Goal: Task Accomplishment & Management: Manage account settings

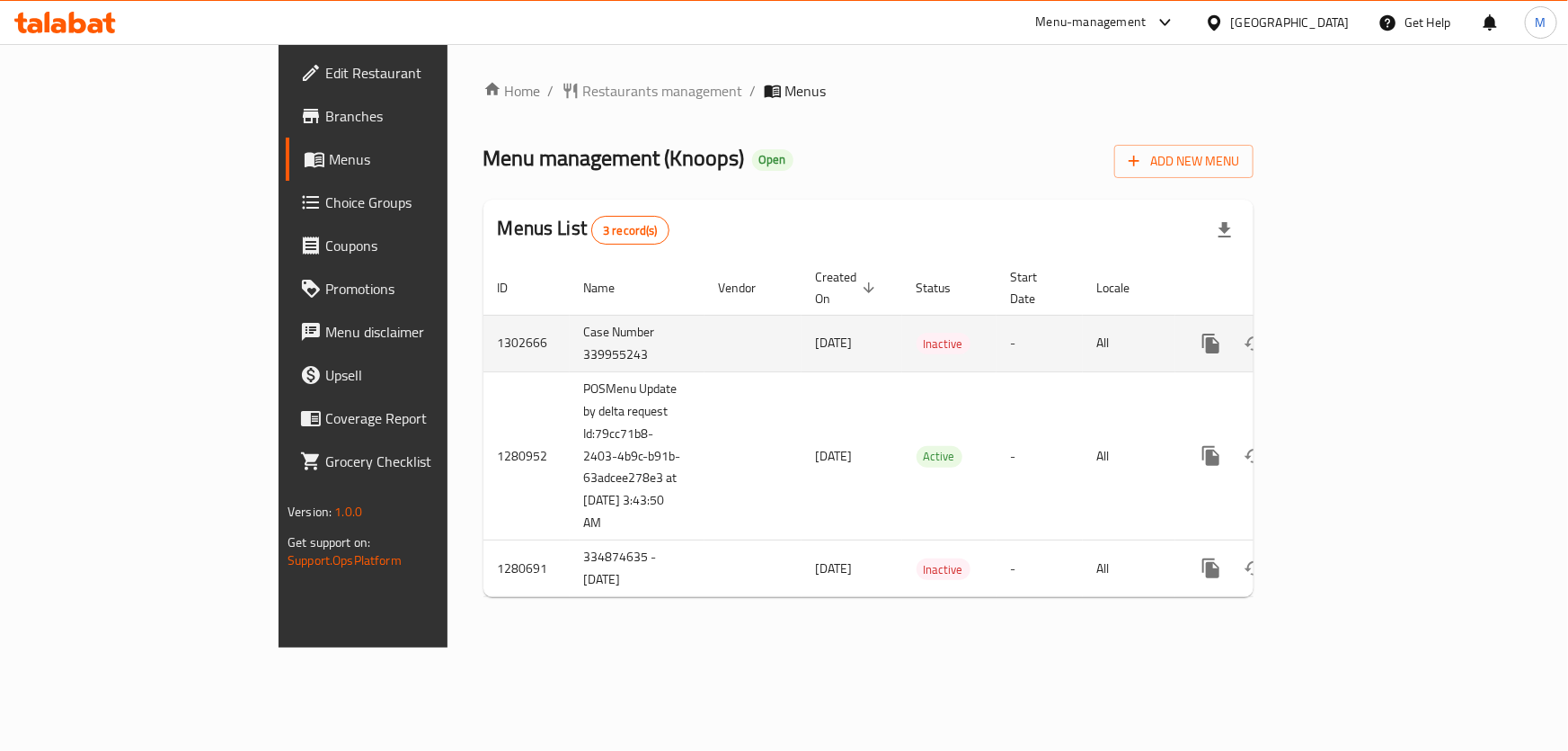
click at [570, 335] on td "Case Number 339955243" at bounding box center [636, 343] width 135 height 57
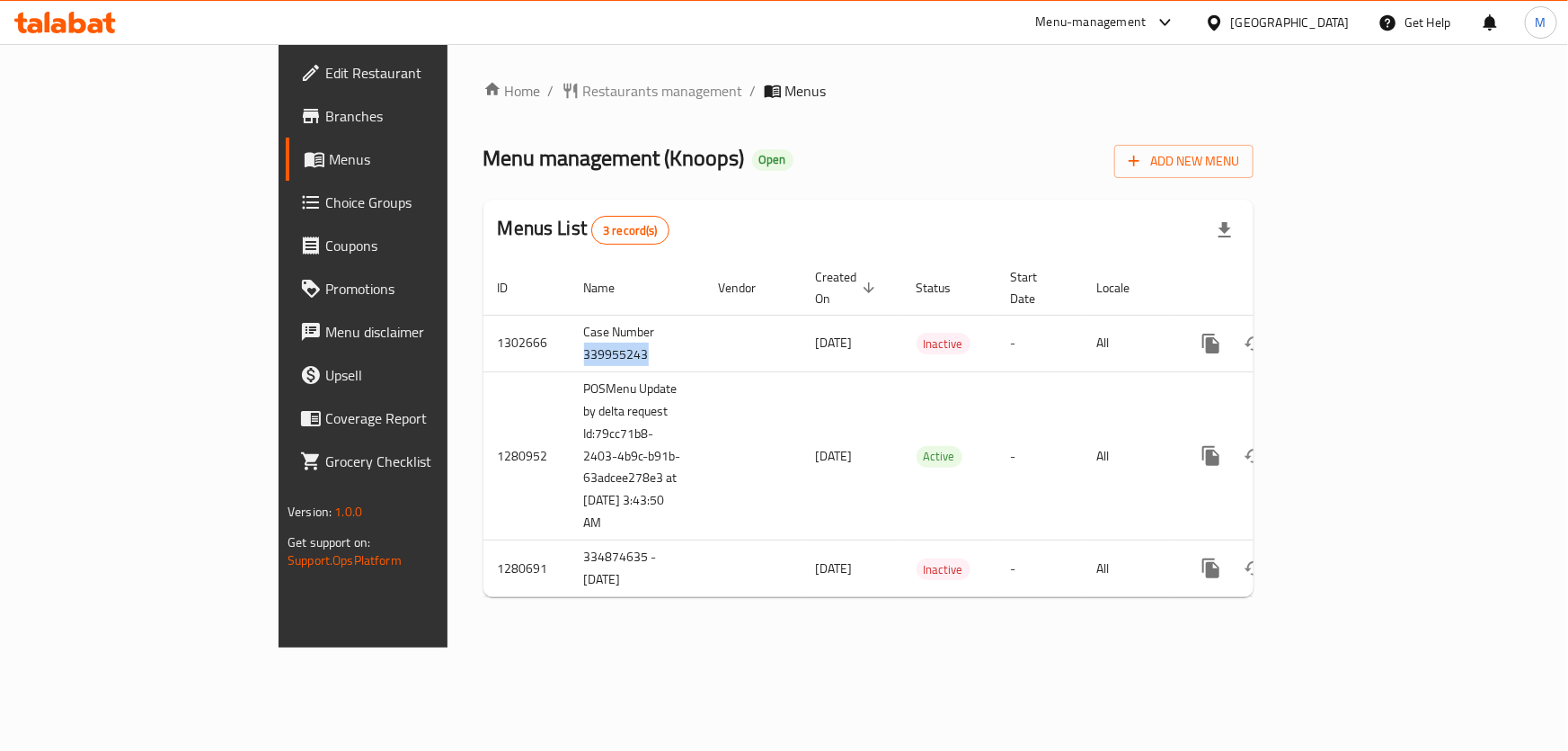
copy td "339955243"
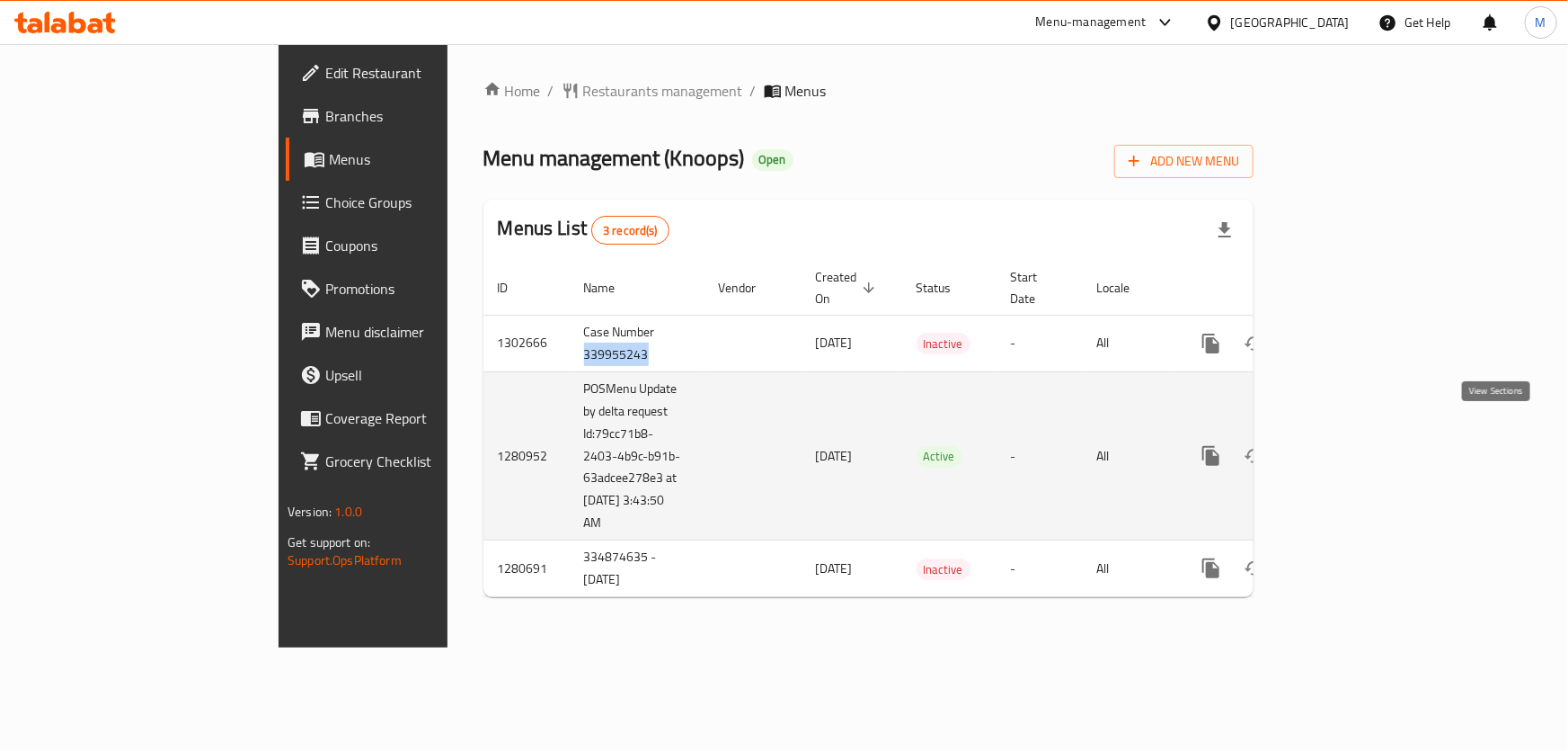
click at [1351, 445] on icon "enhanced table" at bounding box center [1340, 455] width 21 height 21
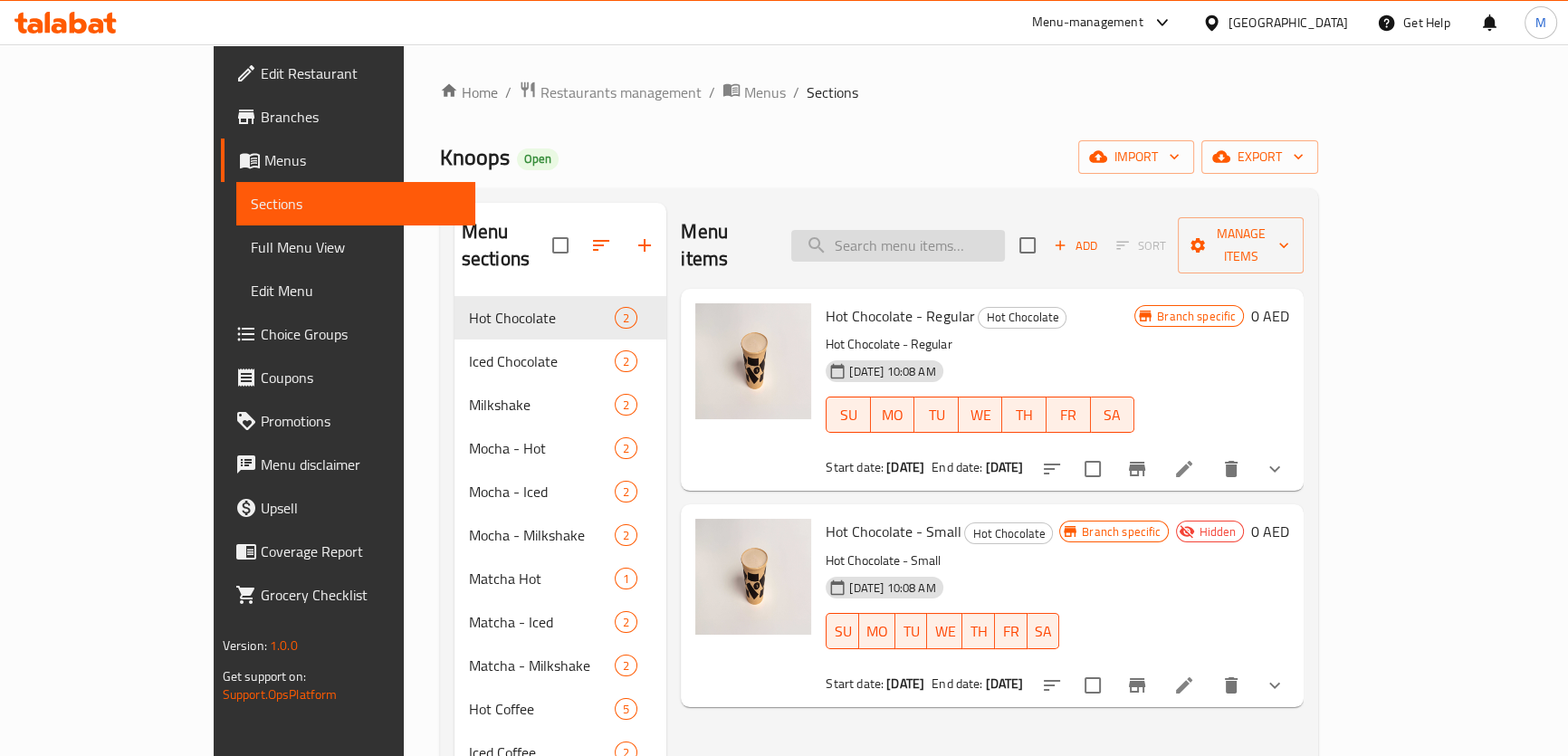
click at [914, 235] on input "search" at bounding box center [898, 246] width 214 height 32
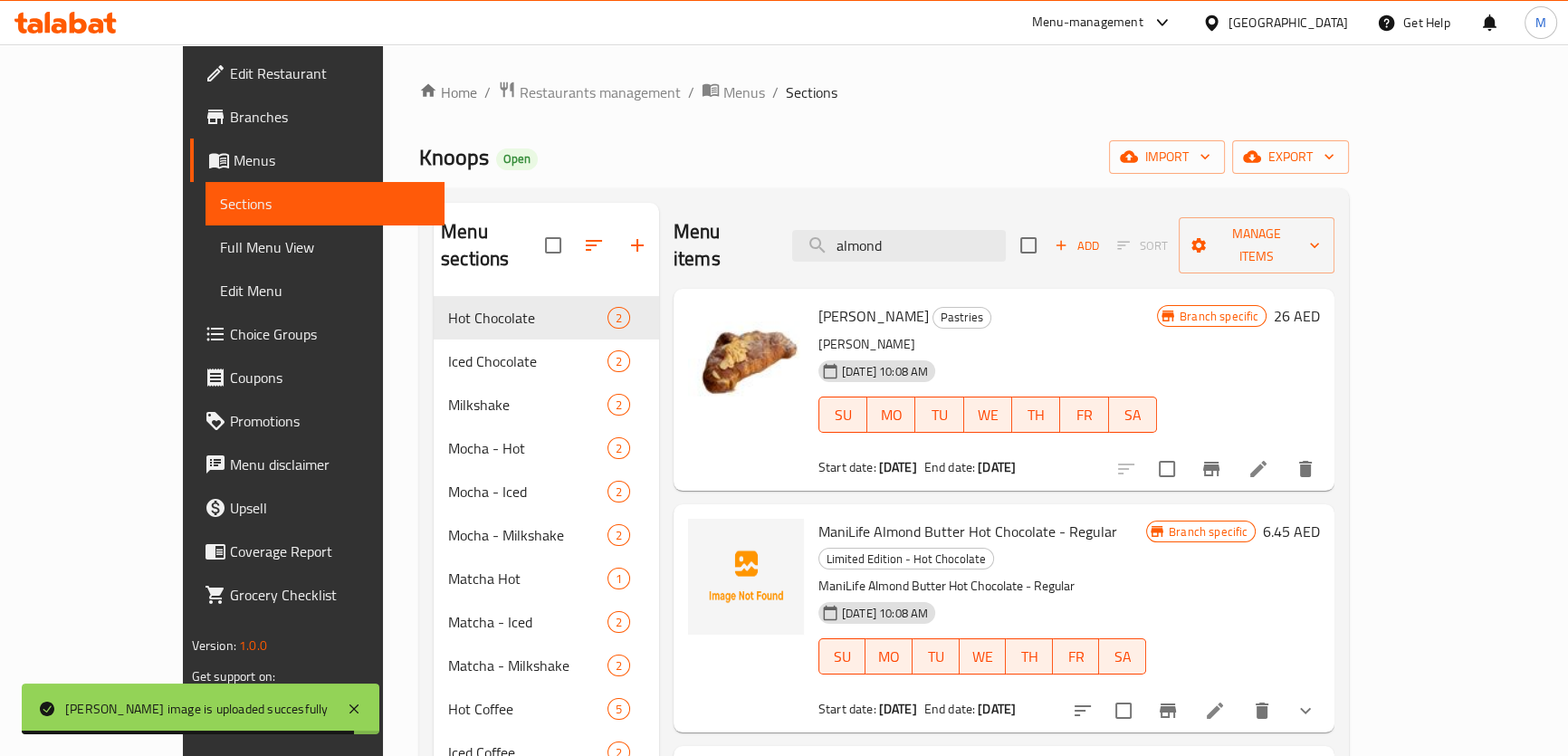
drag, startPoint x: 992, startPoint y: 229, endPoint x: 623, endPoint y: 197, distance: 370.4
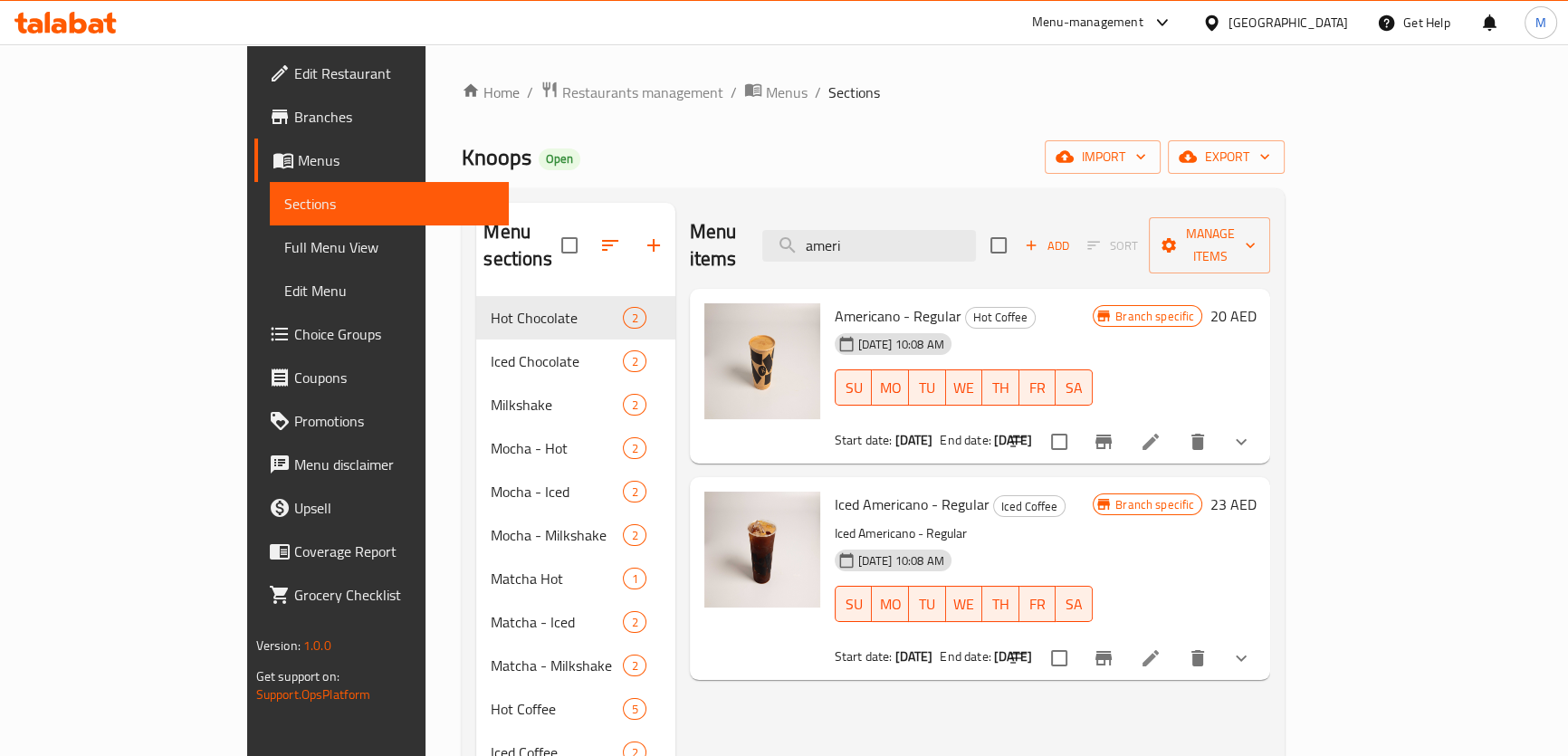
drag, startPoint x: 971, startPoint y: 220, endPoint x: 634, endPoint y: 220, distance: 337.0
click at [690, 220] on div "Menu items ameri Add Sort Manage items" at bounding box center [981, 246] width 582 height 86
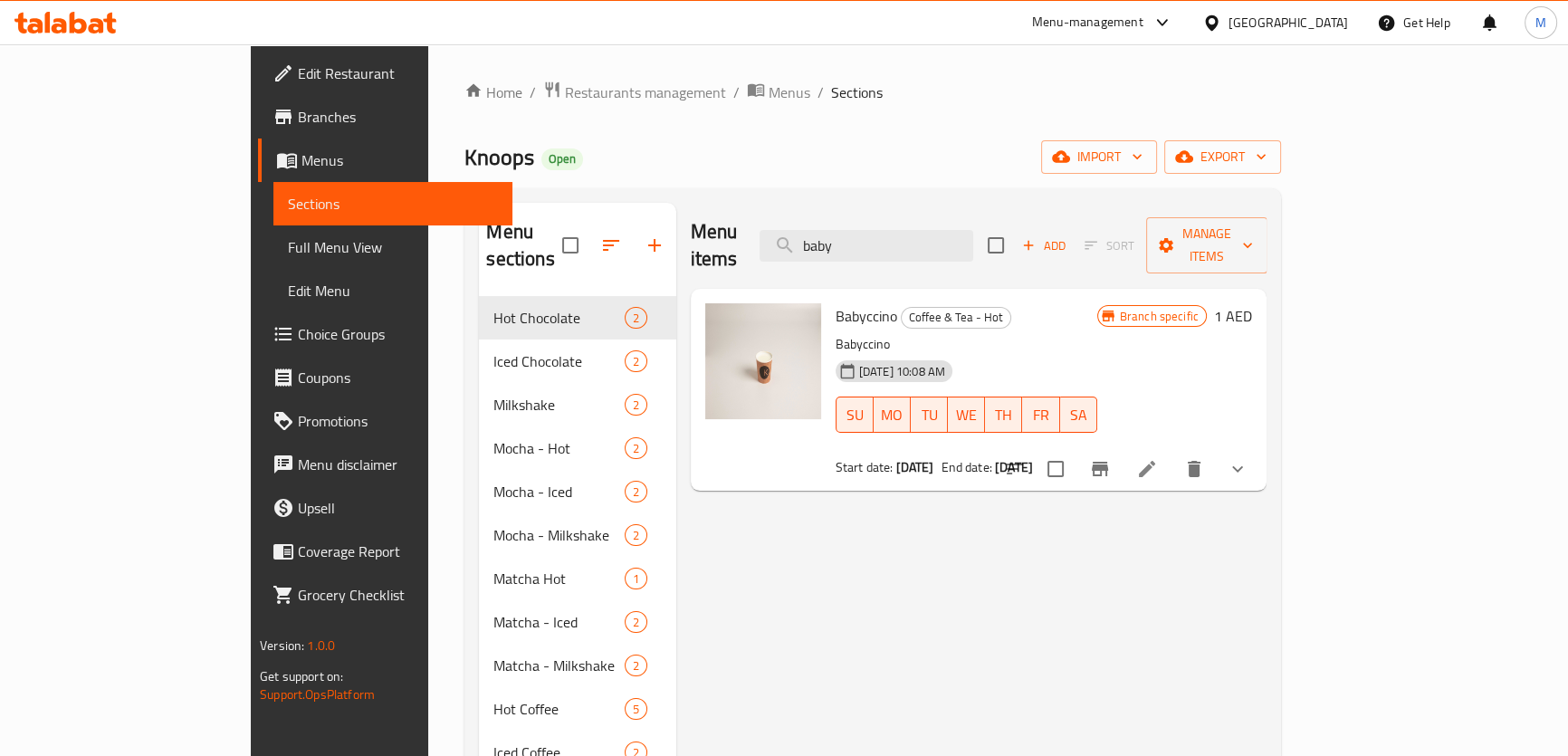
drag, startPoint x: 961, startPoint y: 235, endPoint x: 513, endPoint y: 205, distance: 449.0
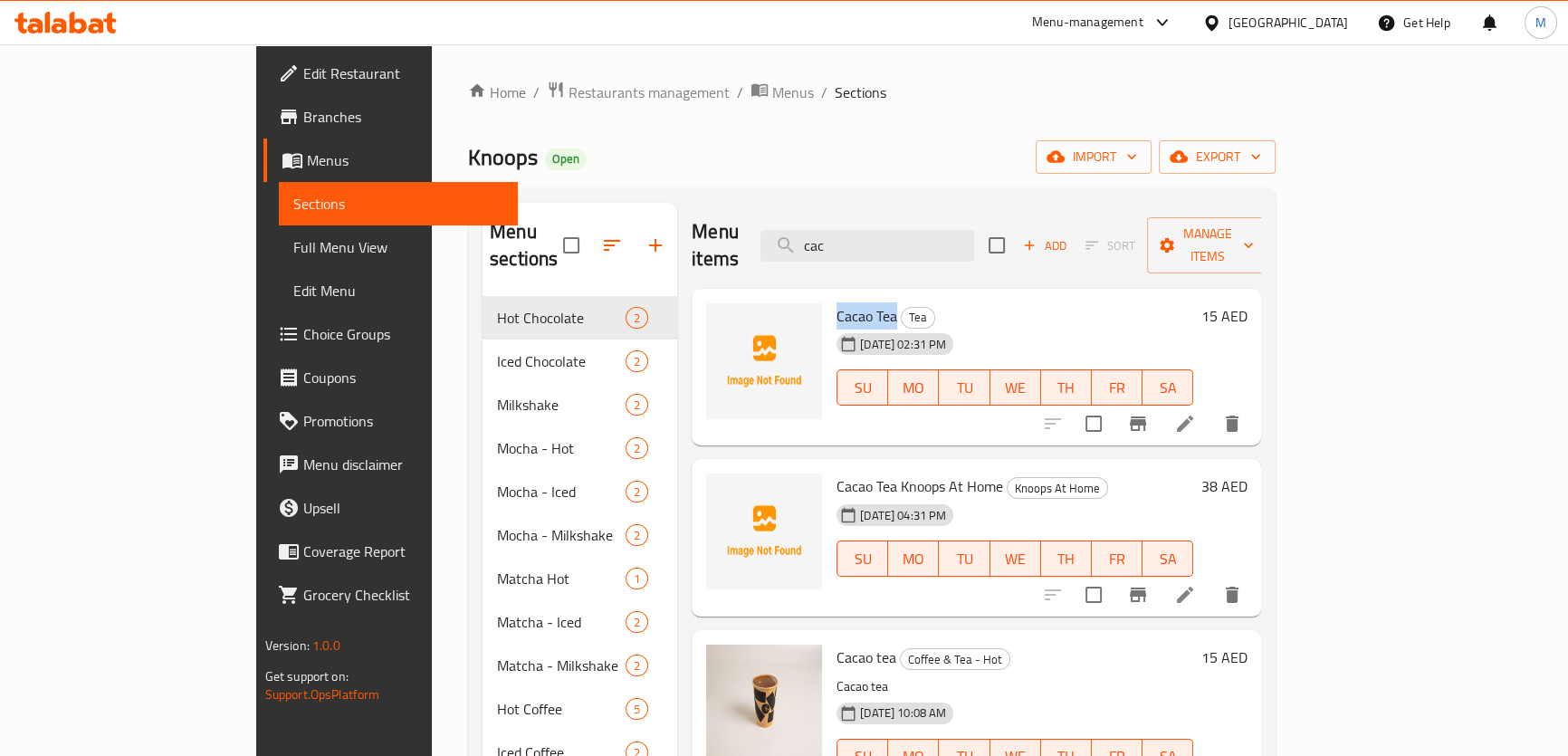
drag, startPoint x: 774, startPoint y: 288, endPoint x: 832, endPoint y: 289, distance: 58.0
click at [837, 302] on span "Cacao Tea" at bounding box center [867, 315] width 61 height 27
copy span "Cacao Tea"
drag, startPoint x: 958, startPoint y: 234, endPoint x: 673, endPoint y: 233, distance: 285.0
click at [702, 234] on div "Menu items cac Add Sort Manage items" at bounding box center [976, 246] width 569 height 86
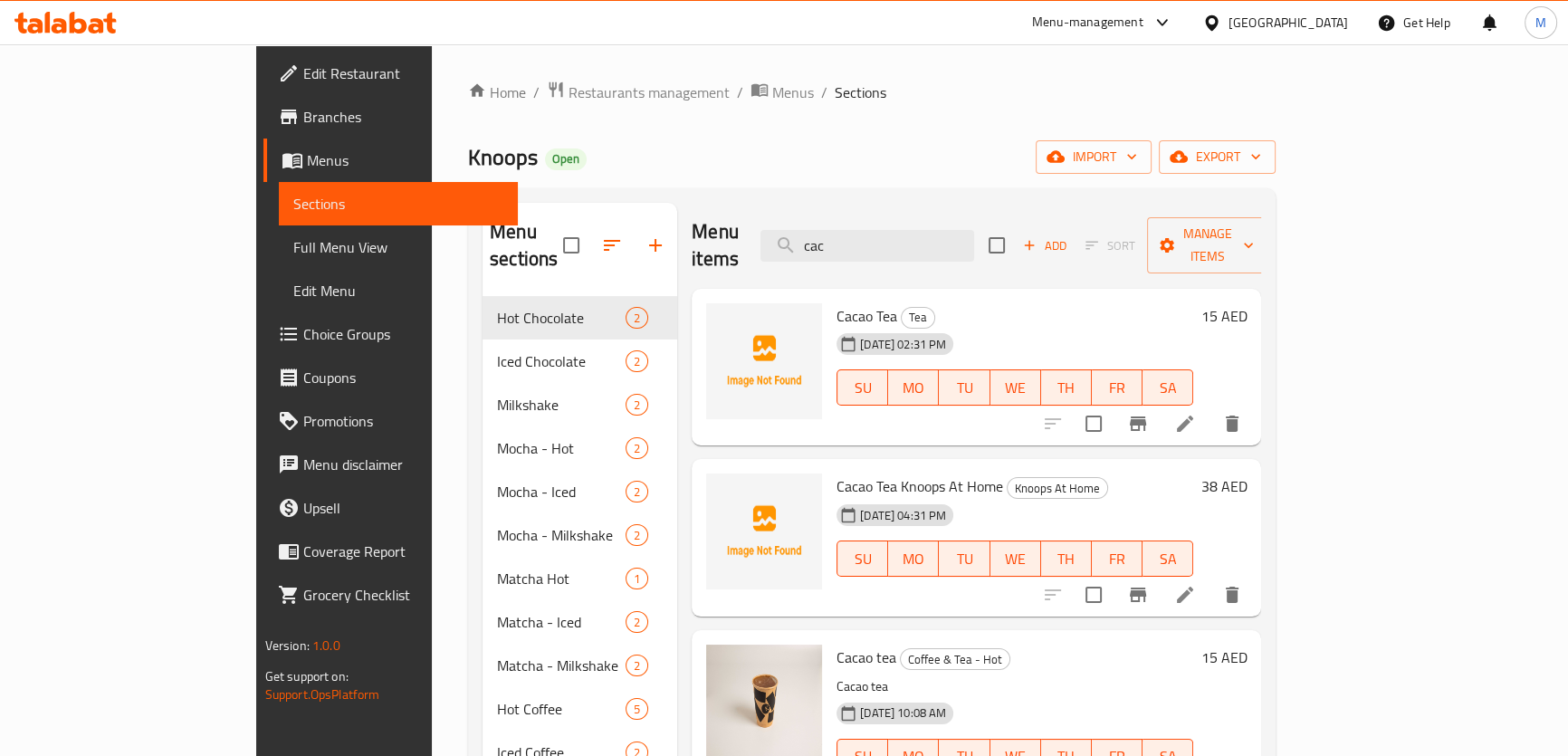
paste input "Cacao Tea"
type input "Cacao Te"
click at [772, 100] on span "Menus" at bounding box center [793, 92] width 42 height 21
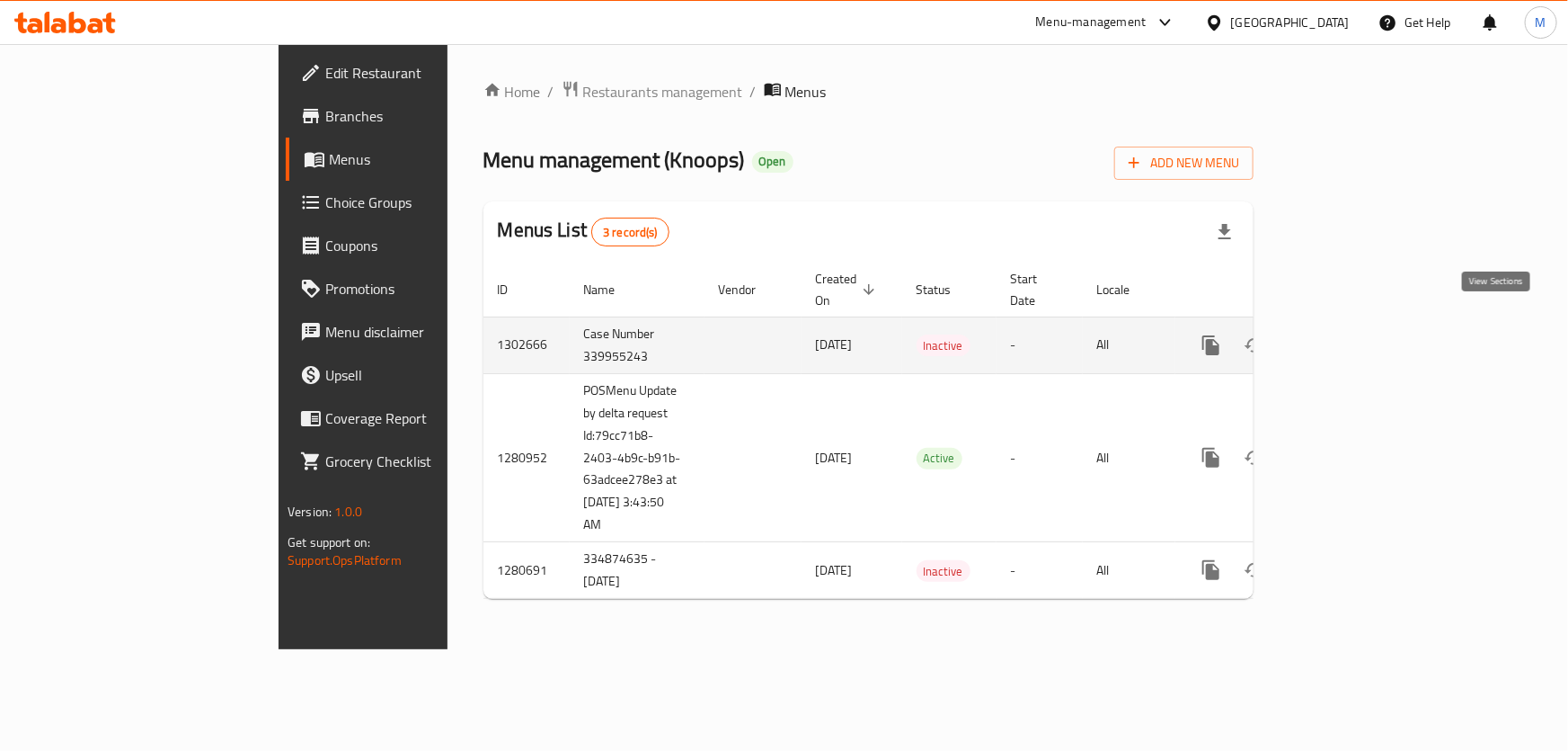
click at [1348, 337] on icon "enhanced table" at bounding box center [1340, 344] width 16 height 16
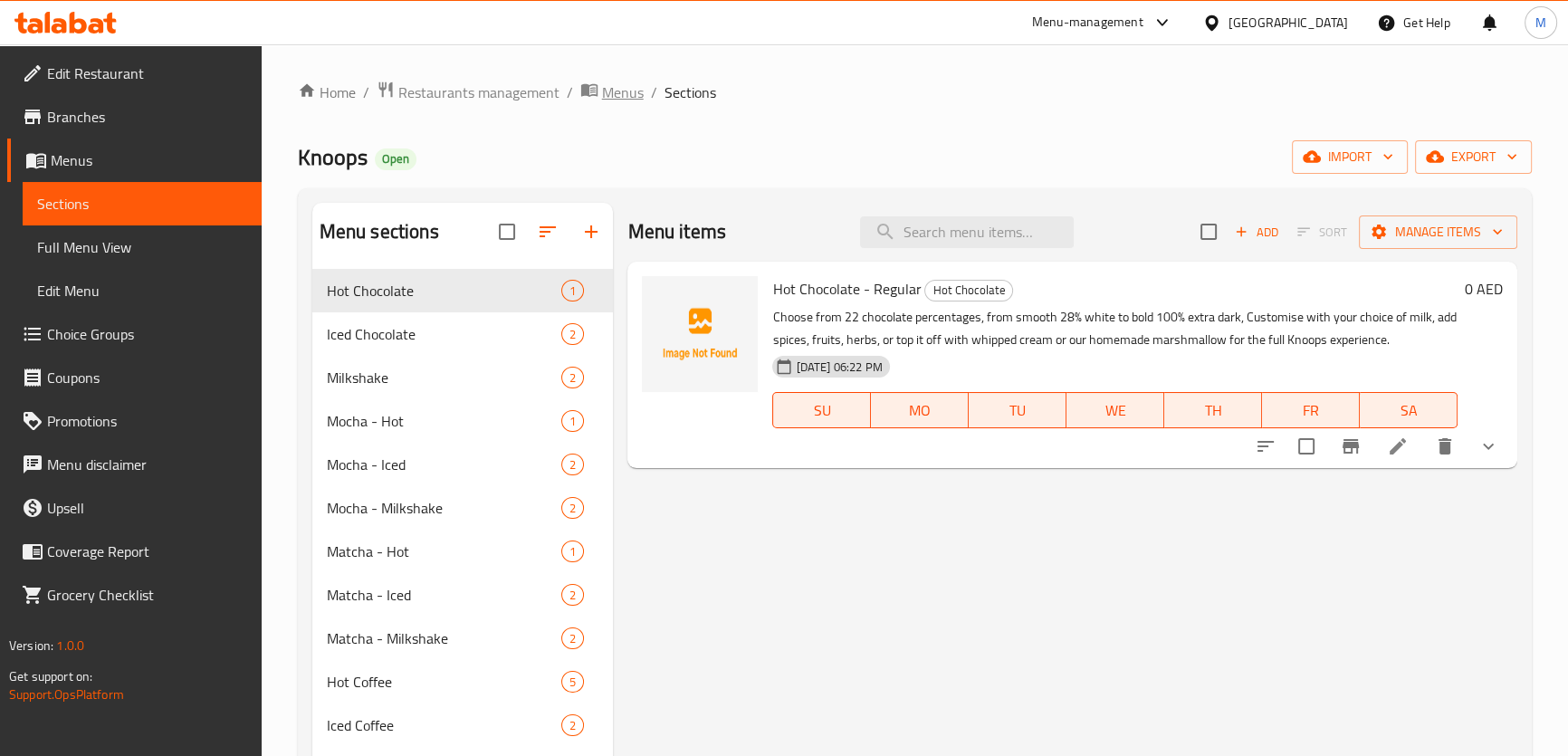
click at [628, 102] on span "Menus" at bounding box center [623, 92] width 42 height 21
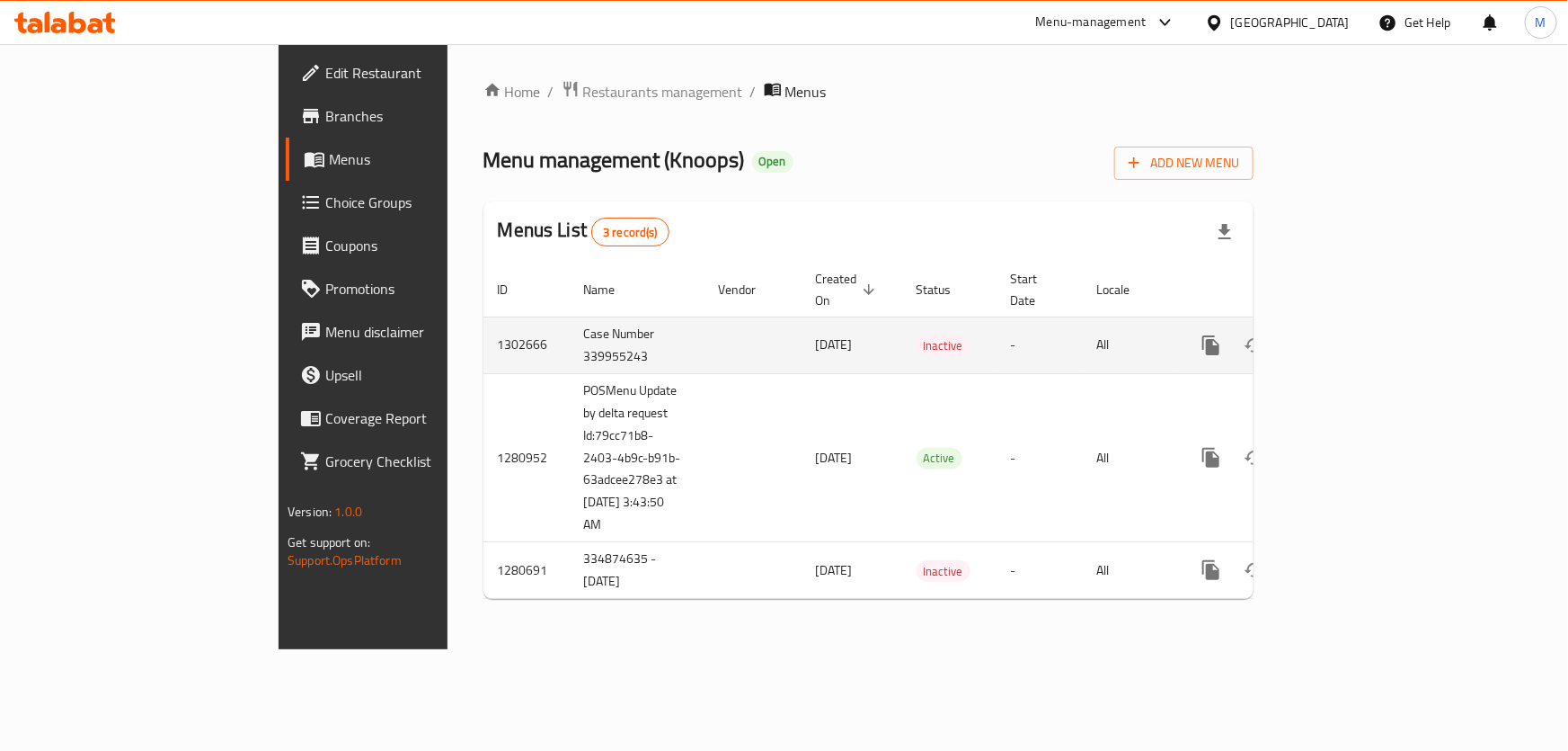
click at [1362, 324] on link "enhanced table" at bounding box center [1340, 345] width 43 height 43
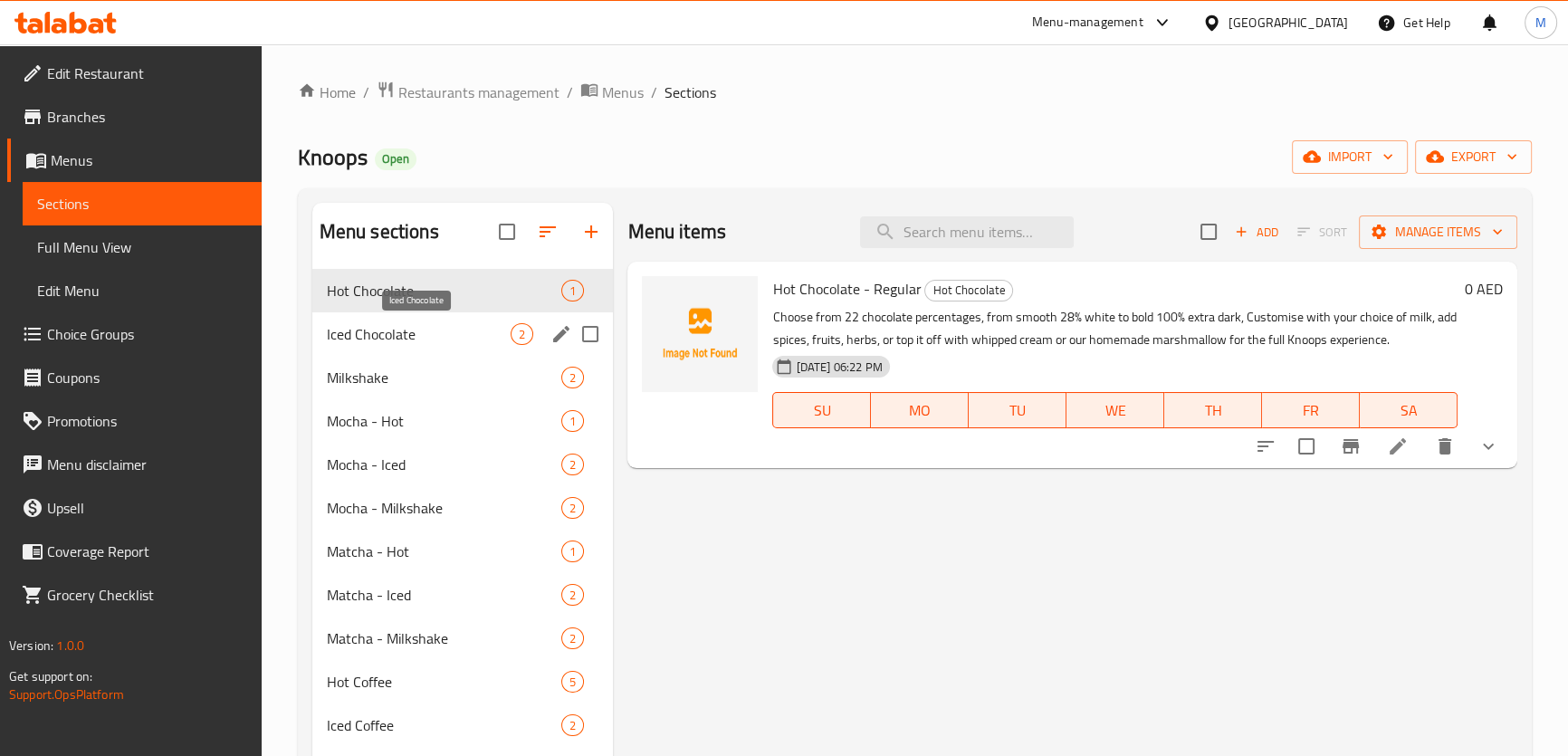
click at [367, 328] on span "Iced Chocolate" at bounding box center [420, 334] width 185 height 21
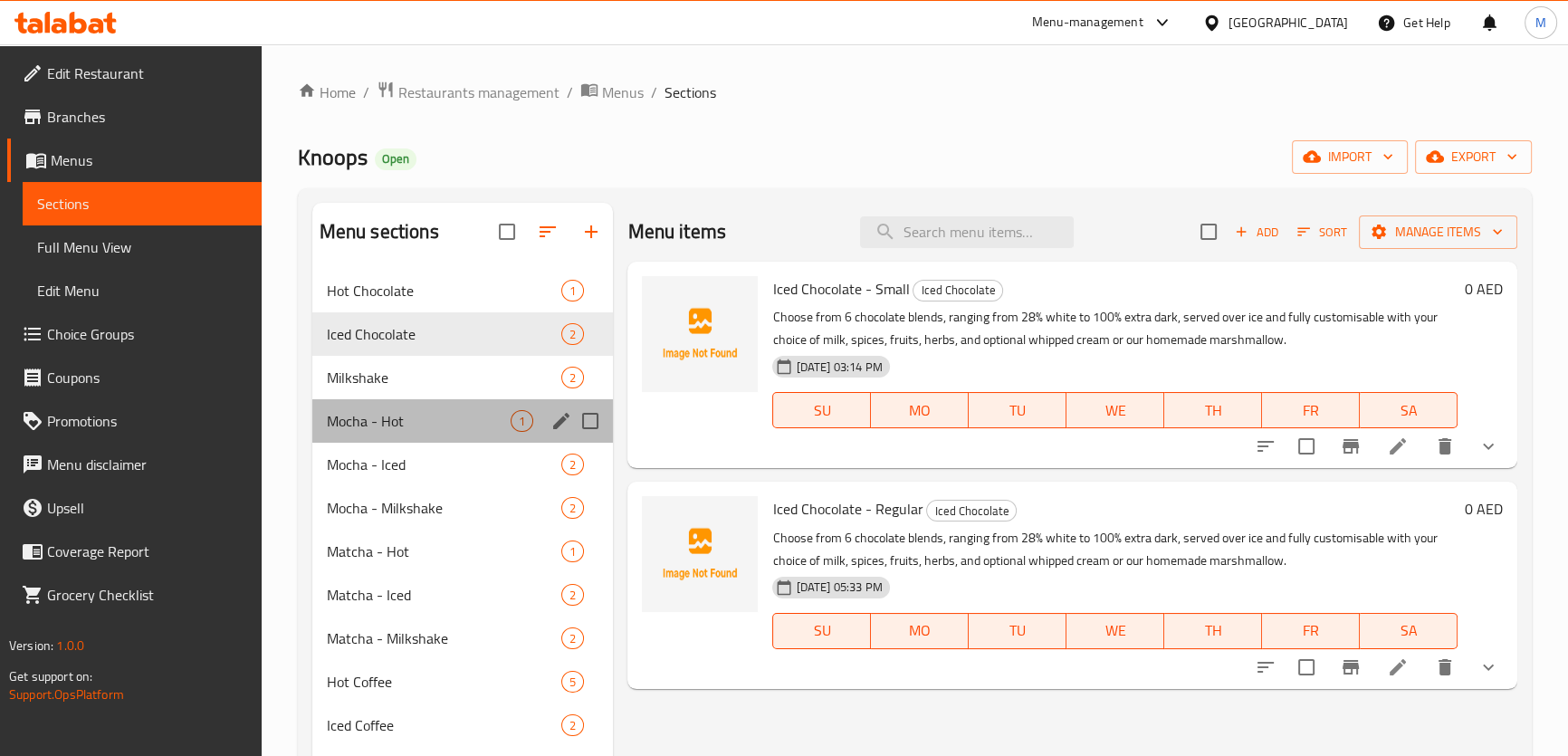
click at [345, 401] on div "Mocha - Hot 1" at bounding box center [463, 421] width 301 height 43
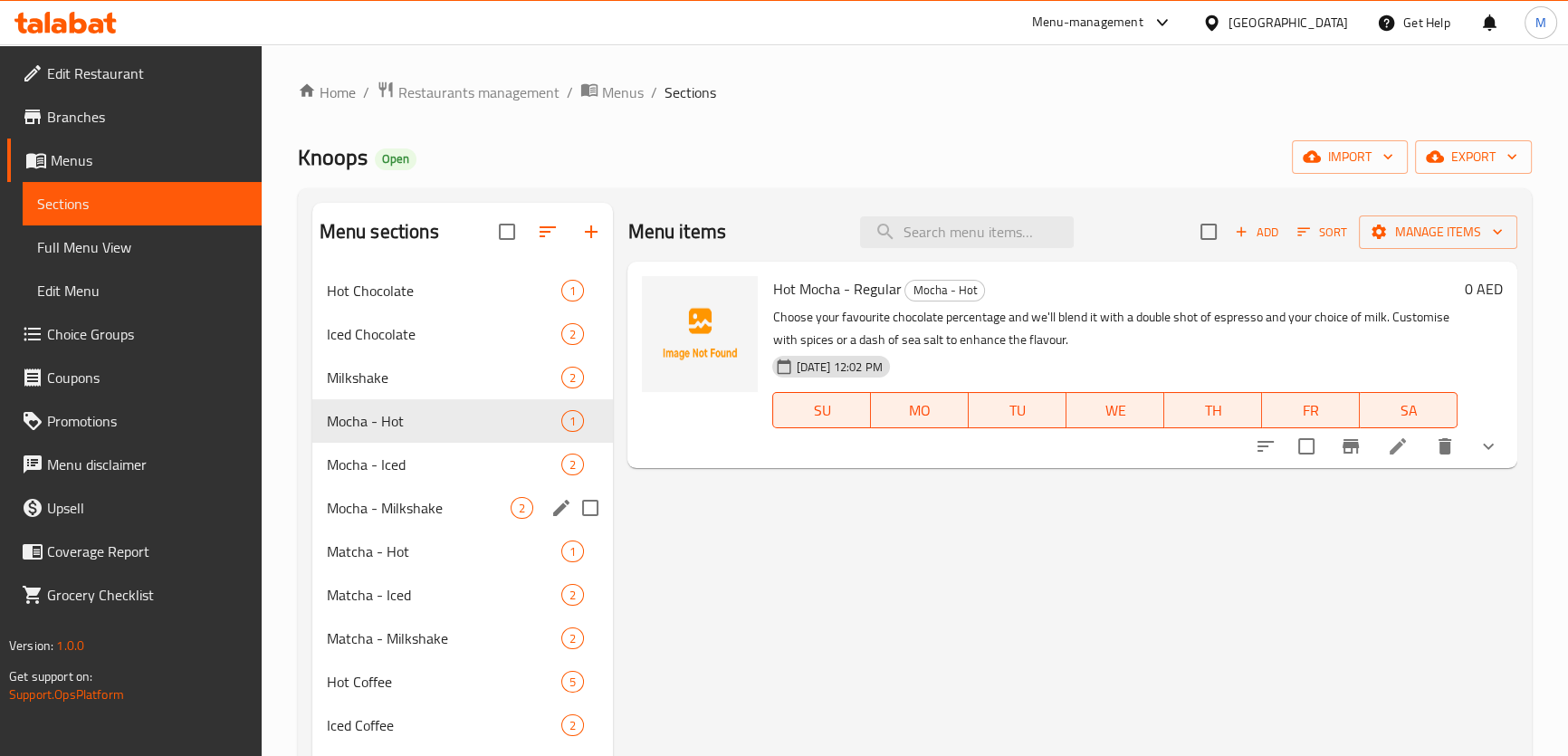
click at [345, 487] on div "Mocha - Milkshake 2" at bounding box center [463, 507] width 301 height 43
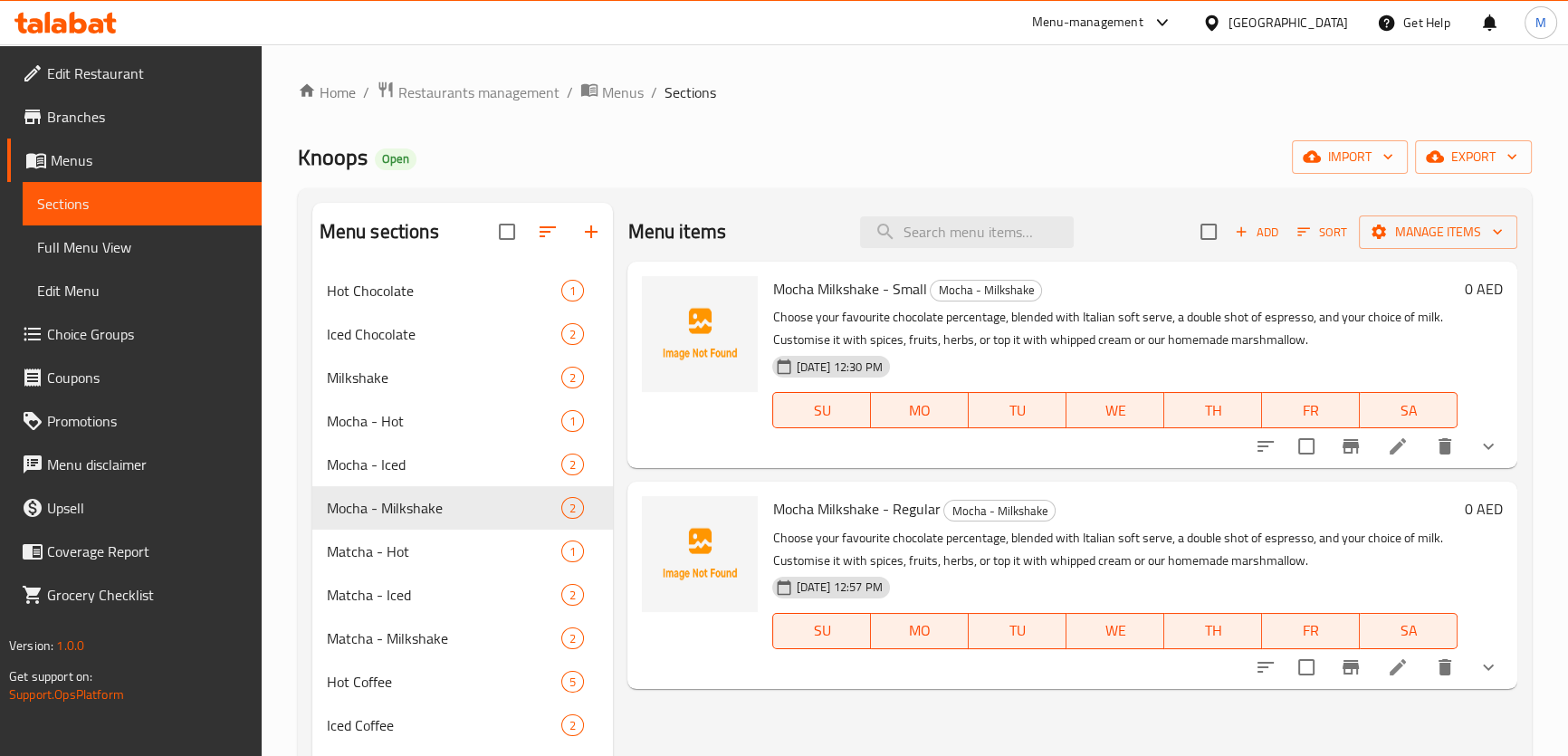
scroll to position [308, 0]
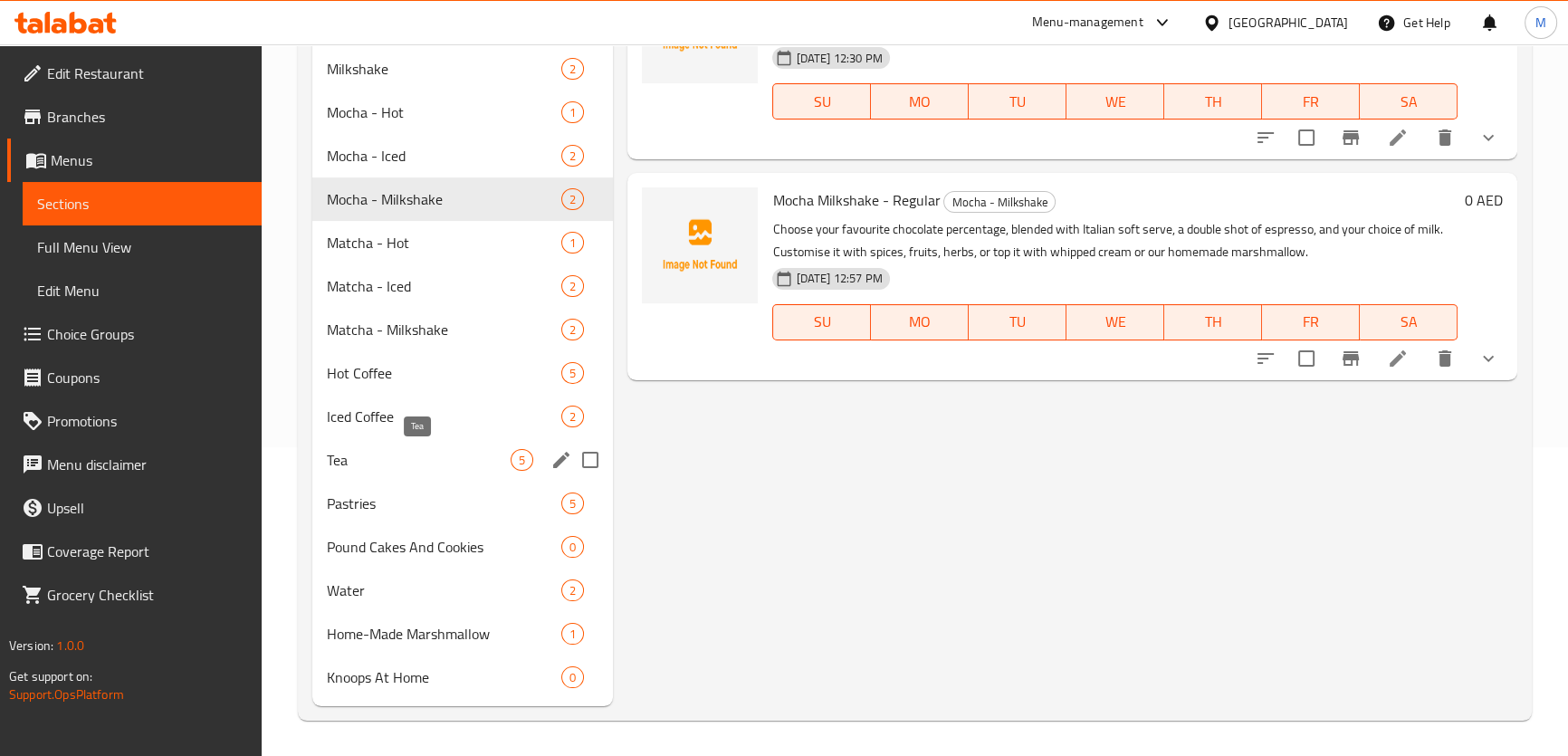
click at [365, 452] on span "Tea" at bounding box center [420, 459] width 185 height 21
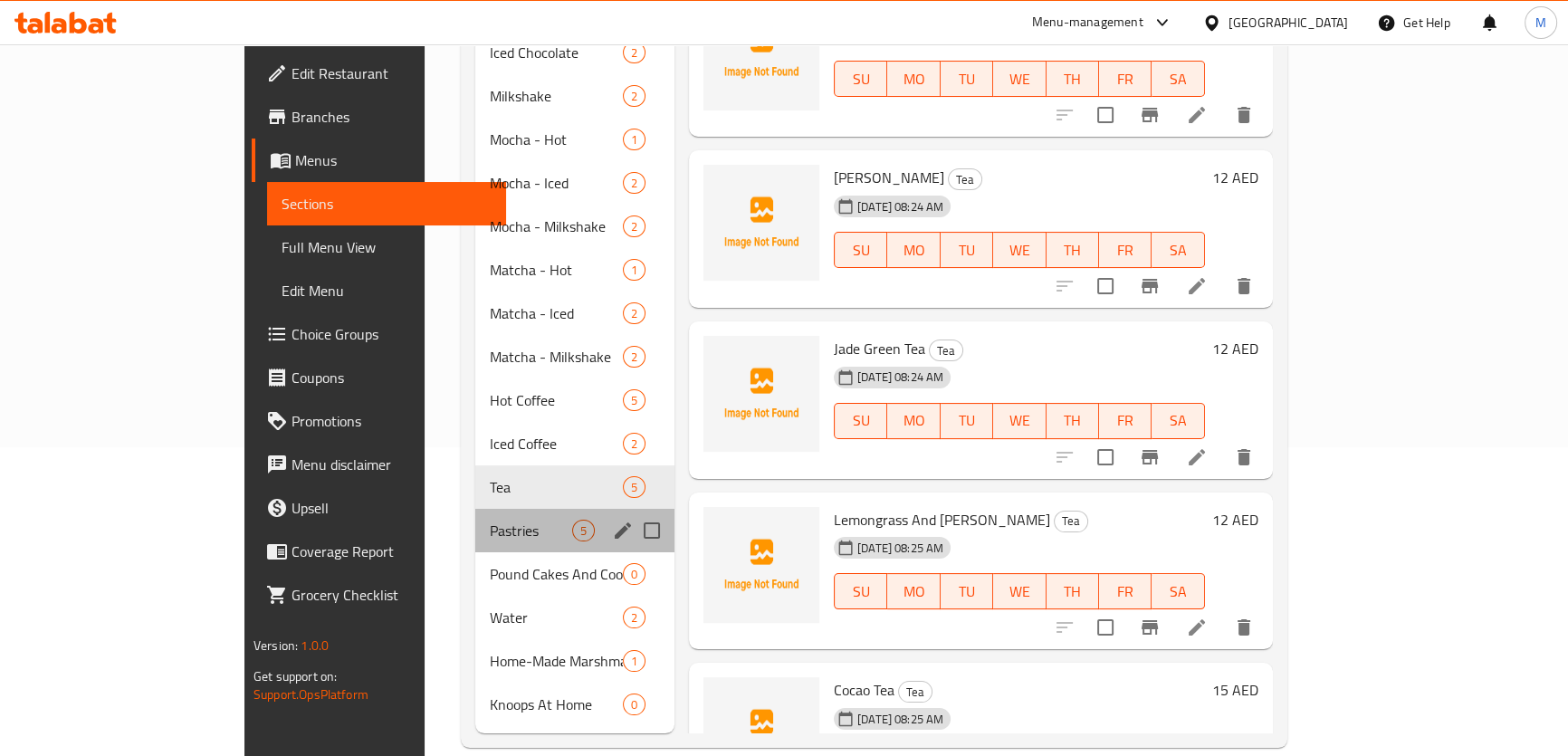
click at [475, 521] on div "Pastries 5" at bounding box center [574, 530] width 199 height 43
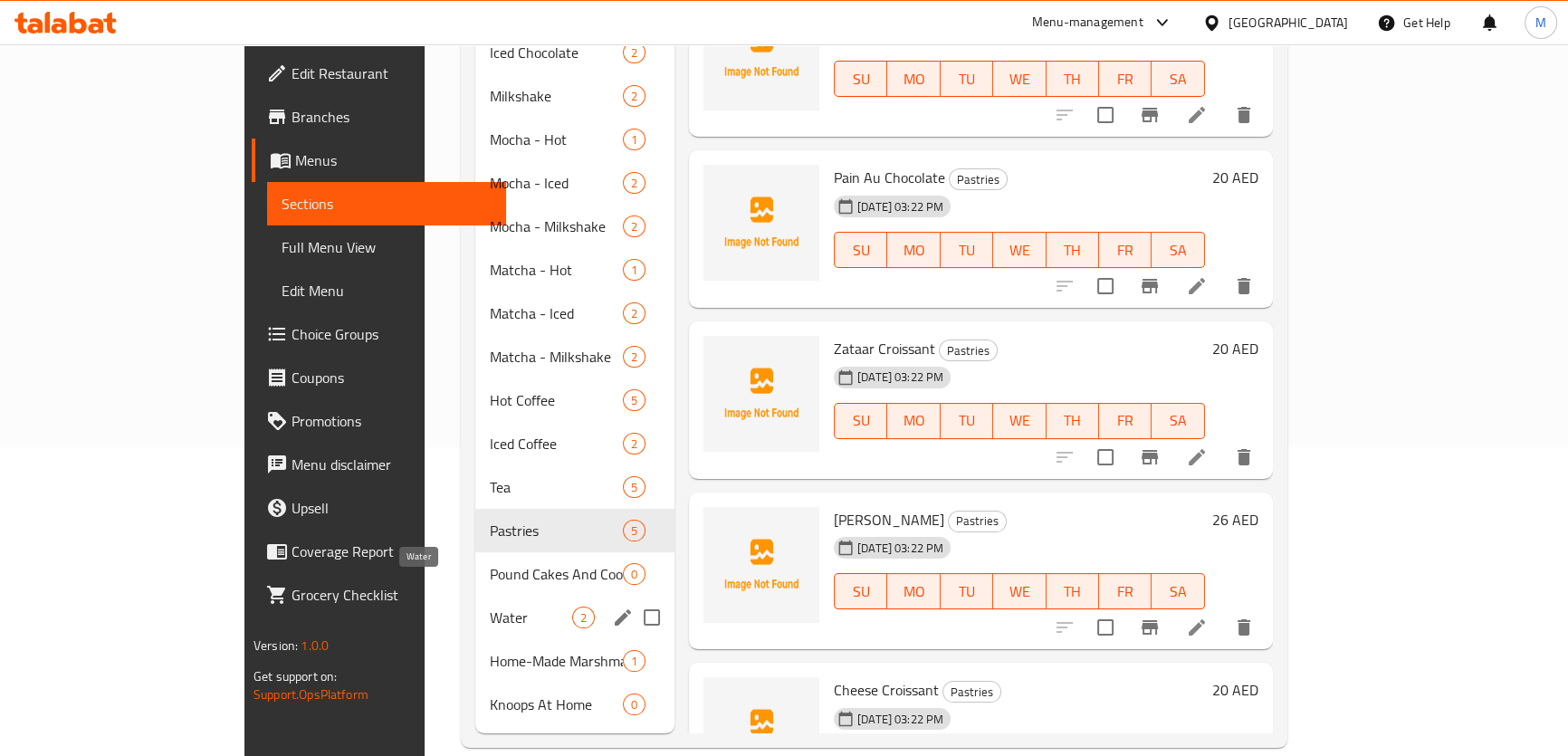
click at [490, 606] on span "Water" at bounding box center [531, 617] width 82 height 21
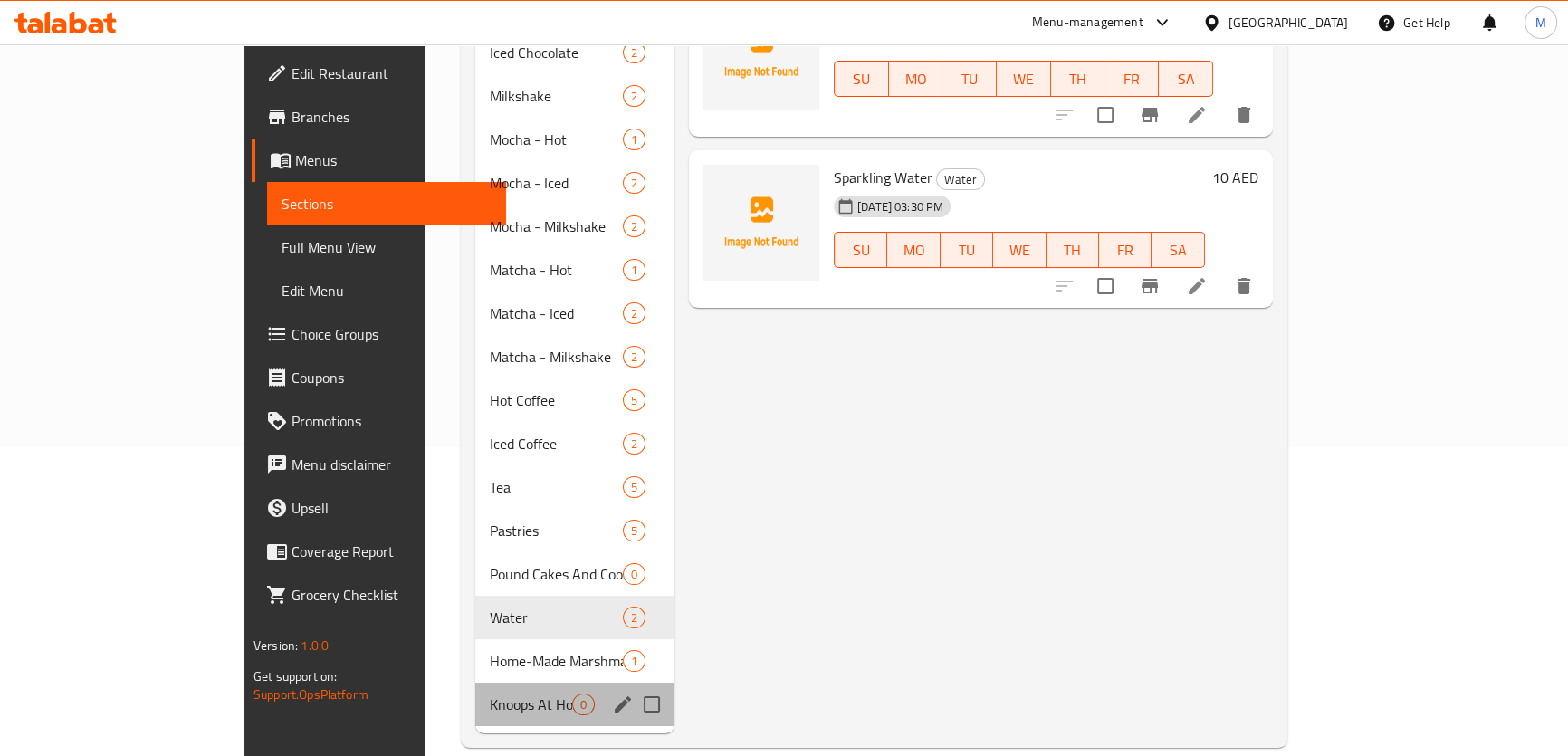
click at [475, 693] on div "Knoops At Home 0" at bounding box center [574, 704] width 199 height 43
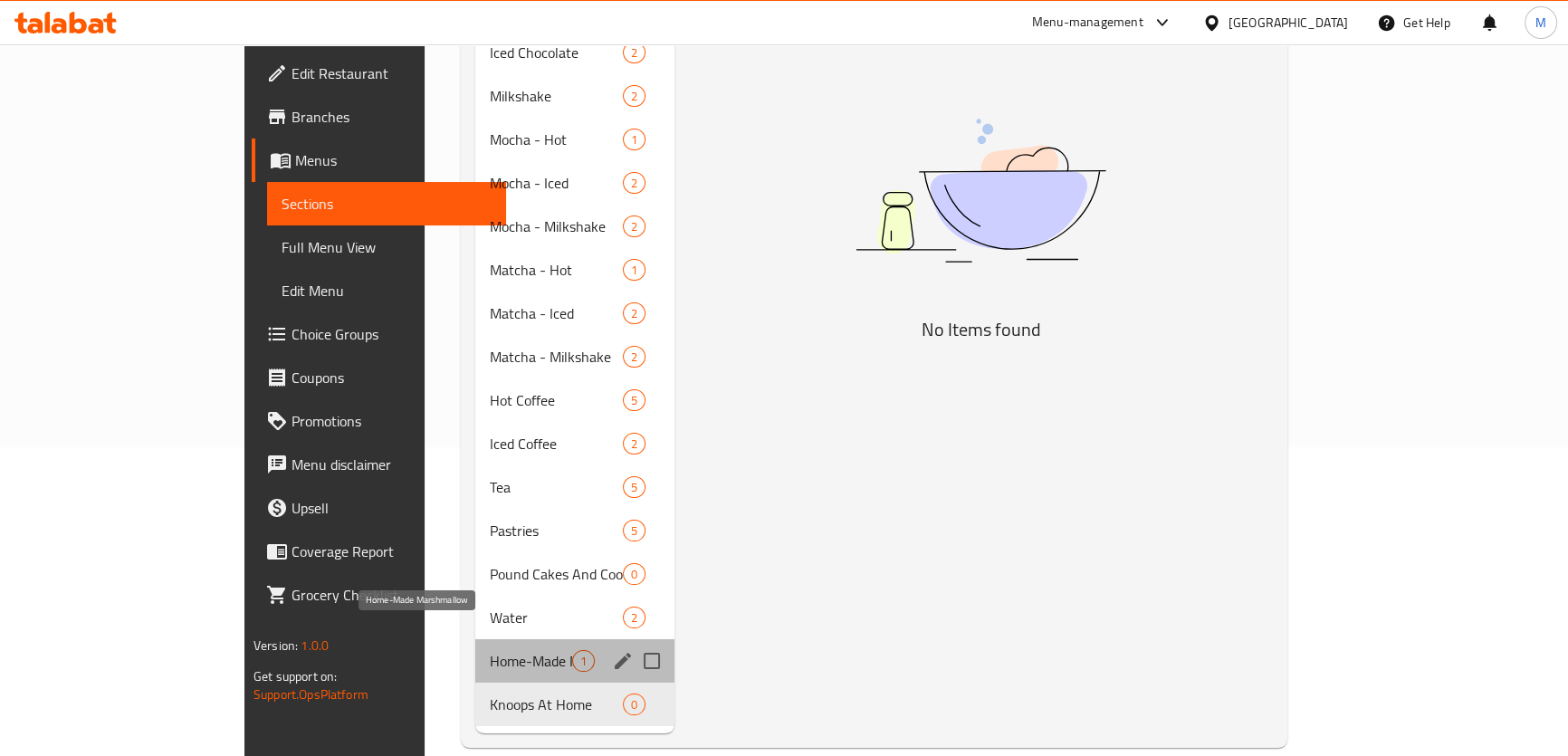
click at [490, 649] on span "Home-Made Marshmallow" at bounding box center [531, 660] width 82 height 21
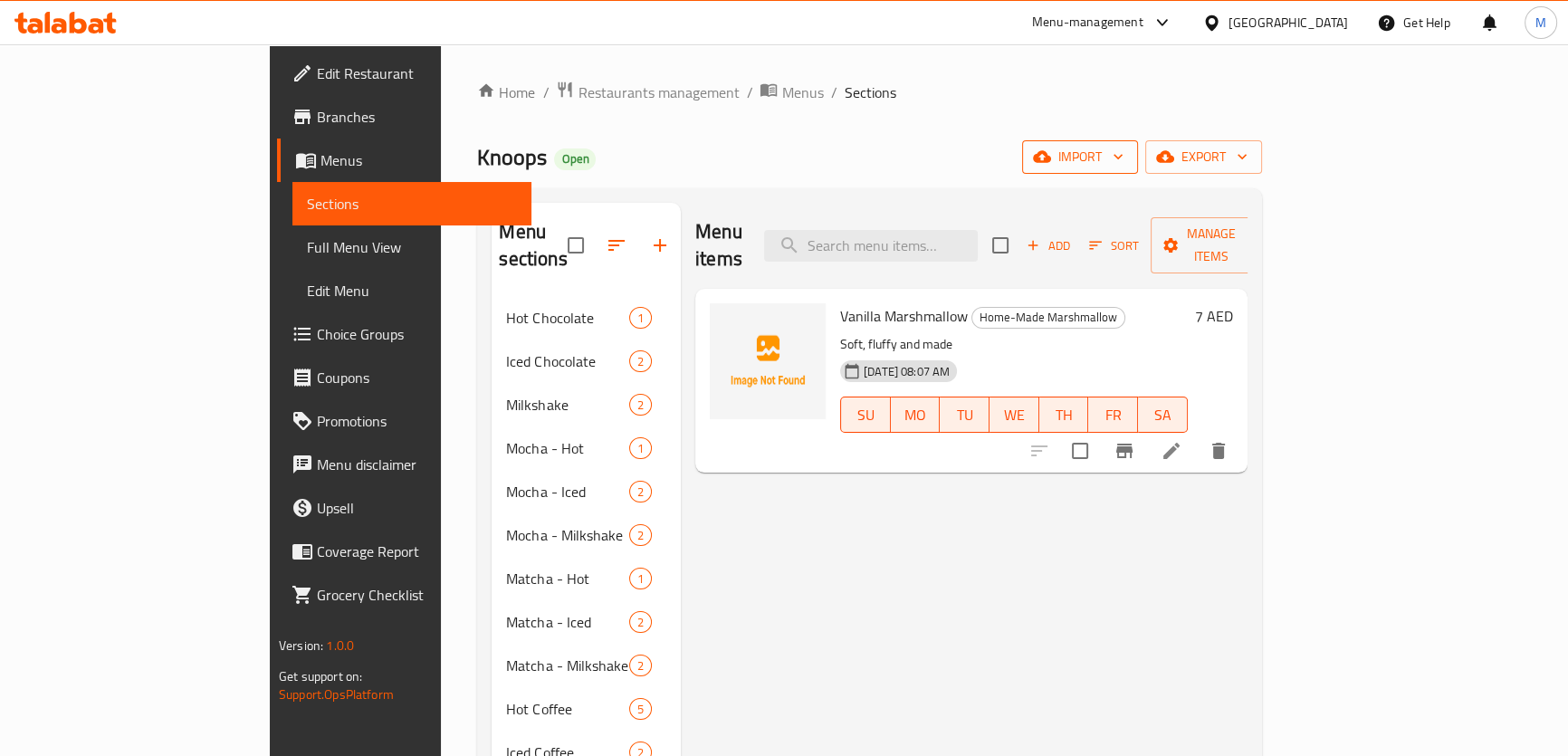
click at [1124, 156] on span "import" at bounding box center [1080, 157] width 87 height 22
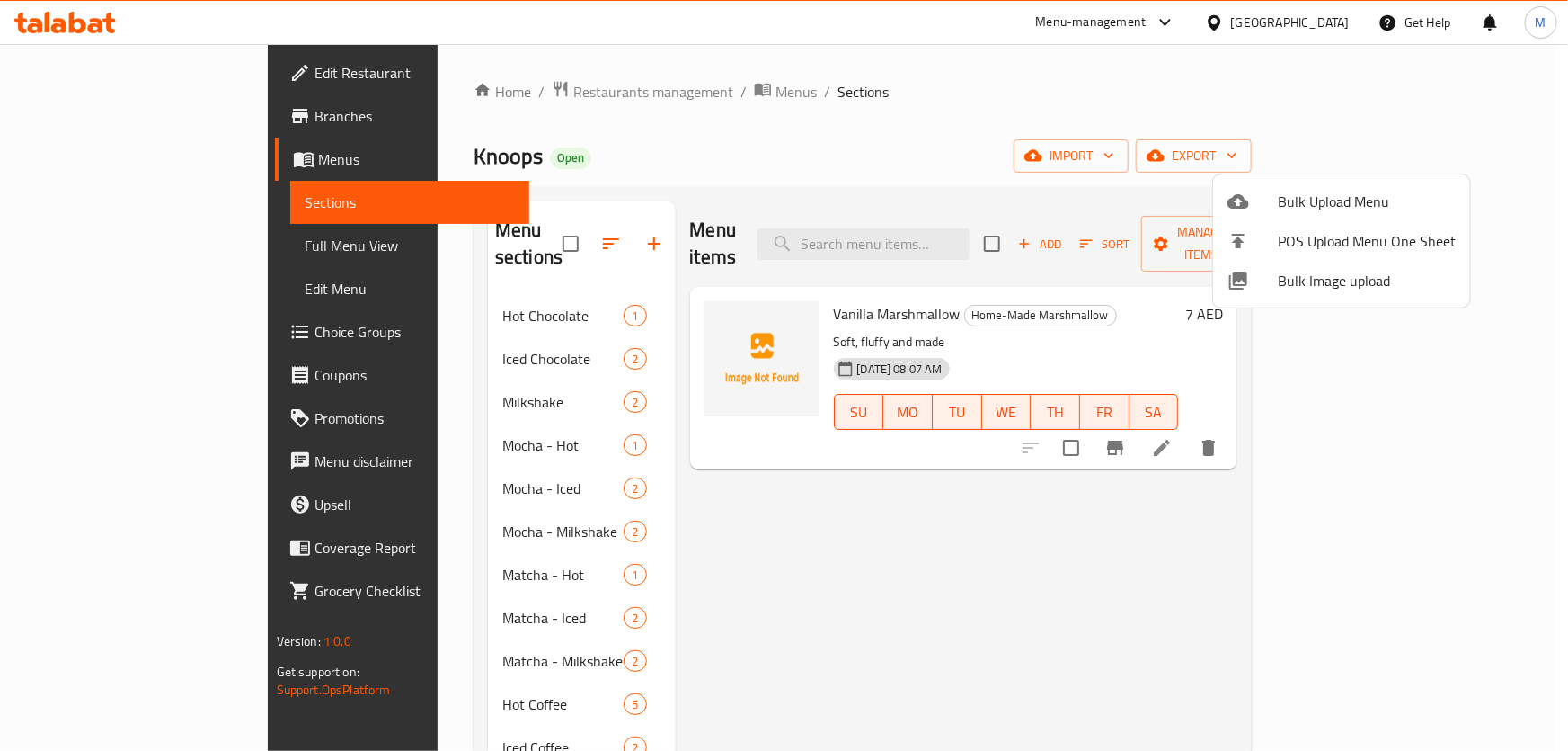
click at [1318, 297] on li "Bulk Image upload" at bounding box center [1341, 280] width 257 height 40
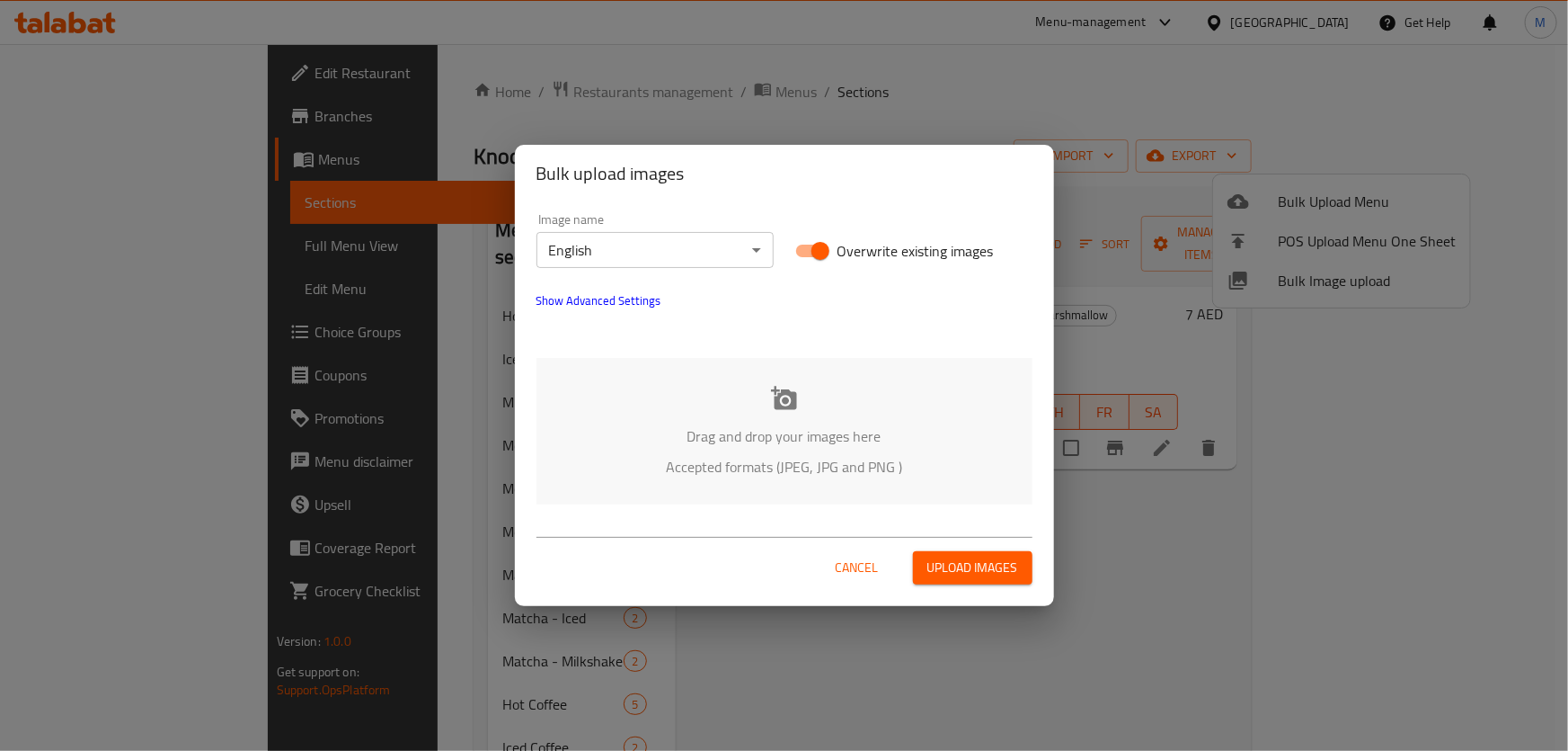
click at [808, 248] on input "Overwrite existing images" at bounding box center [820, 251] width 102 height 34
checkbox input "false"
click at [787, 433] on p "Drag and drop your images here" at bounding box center [784, 435] width 442 height 21
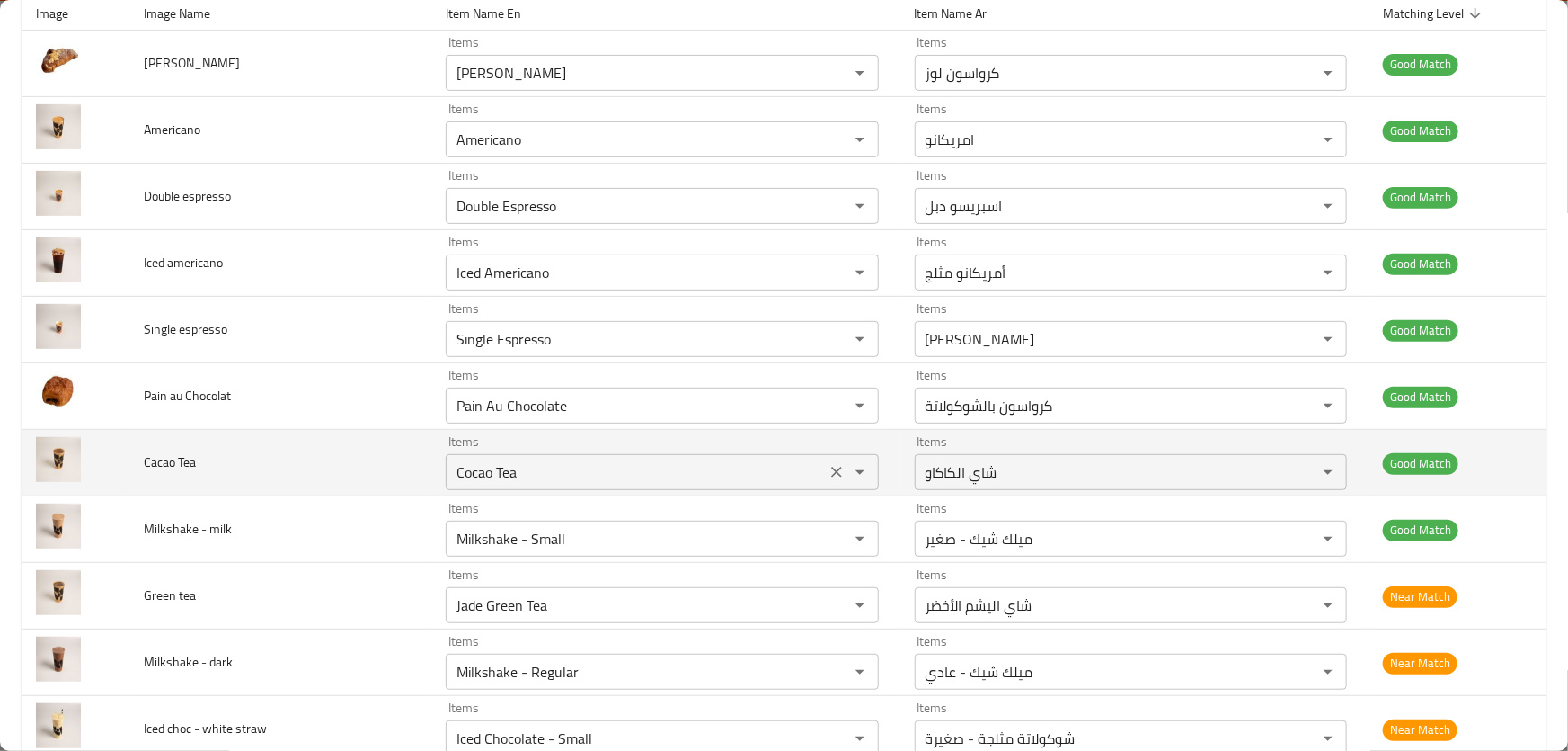
scroll to position [408, 0]
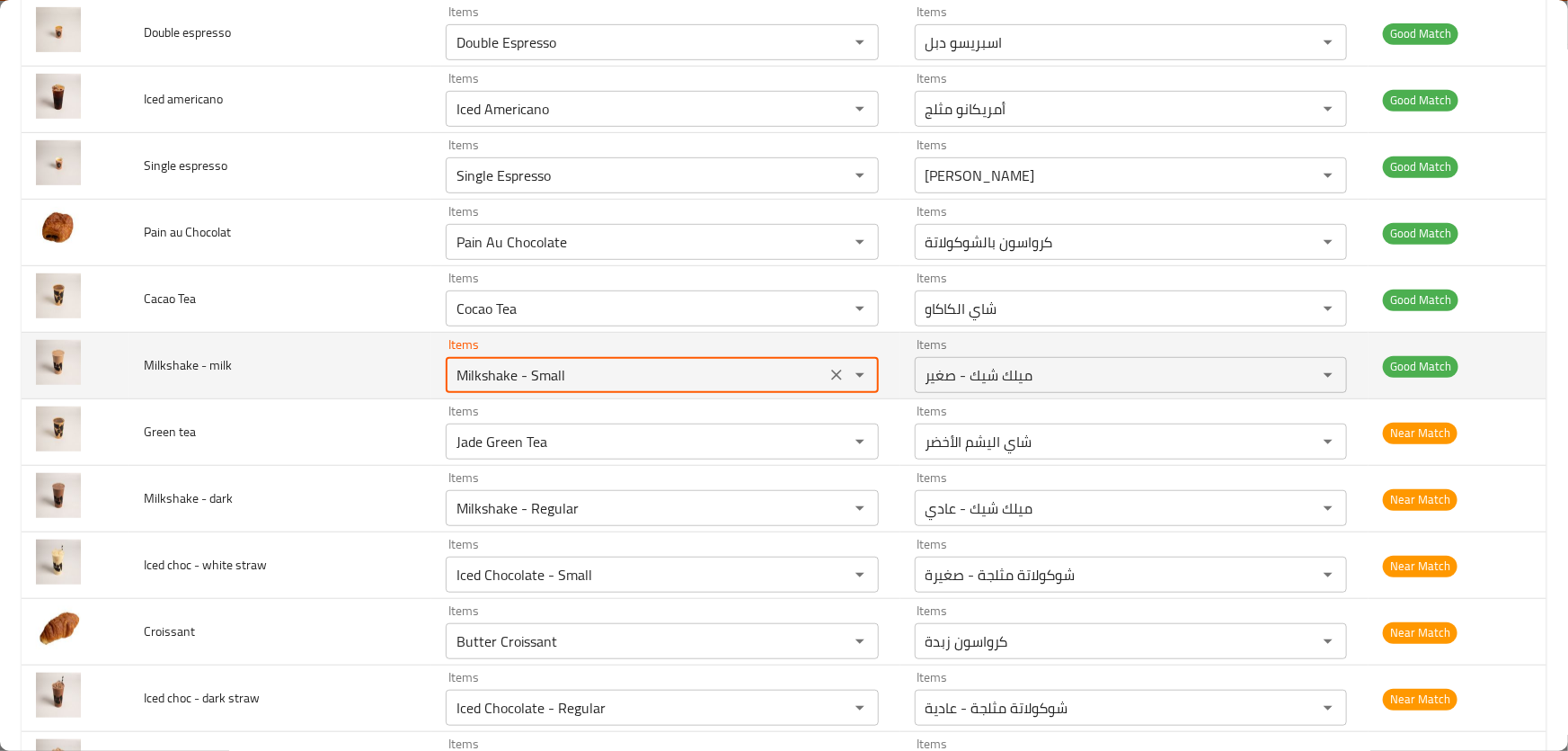
drag, startPoint x: 598, startPoint y: 378, endPoint x: 190, endPoint y: 365, distance: 408.2
click at [191, 365] on tr "Milkshake - milk Items Milkshake - Small Items Items ميلك شيك - صغير Items Good…" at bounding box center [783, 366] width 1524 height 67
click at [824, 368] on button "Clear" at bounding box center [836, 374] width 25 height 25
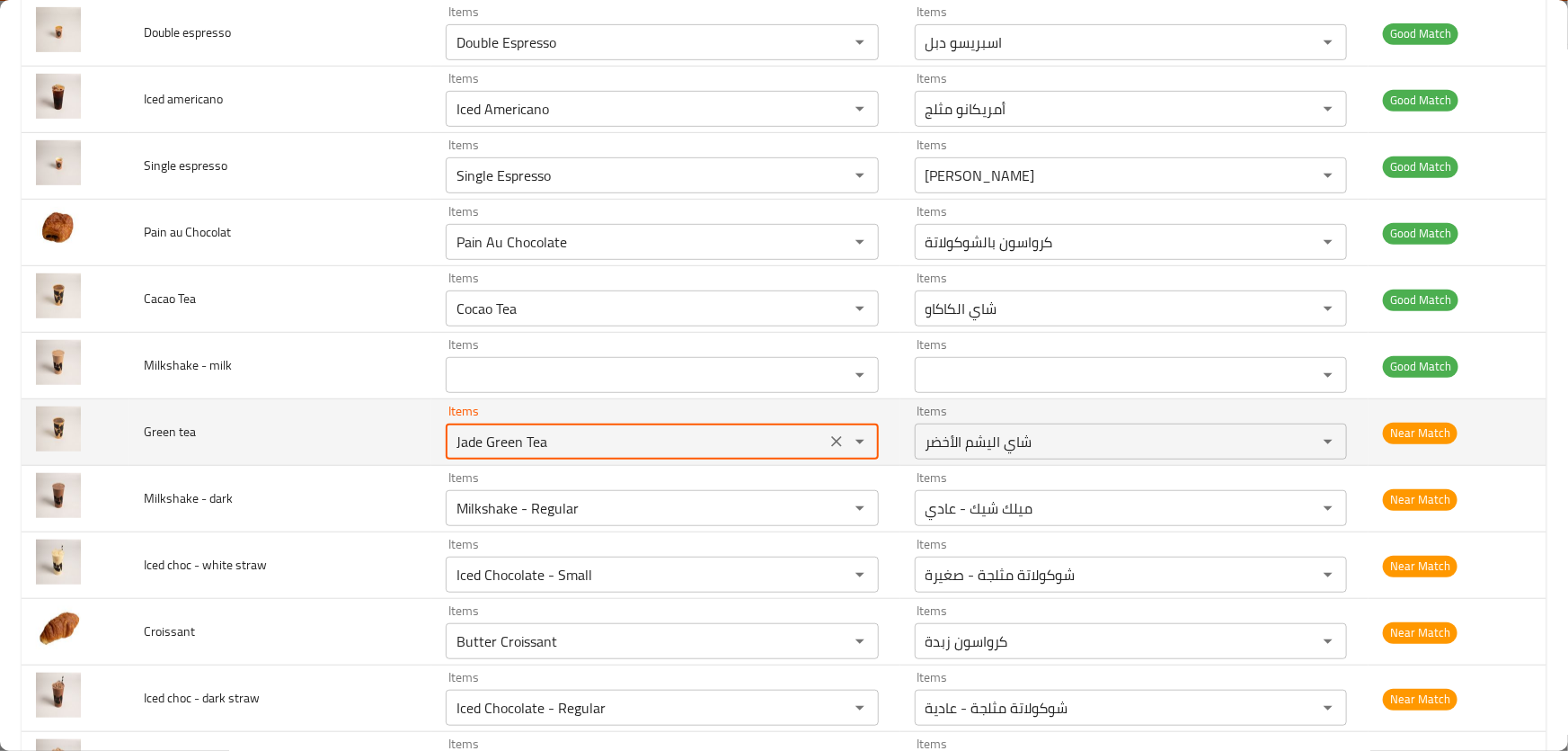
drag, startPoint x: 593, startPoint y: 442, endPoint x: 480, endPoint y: 428, distance: 113.9
click at [480, 429] on tea "Jade Green Tea" at bounding box center [636, 441] width 369 height 25
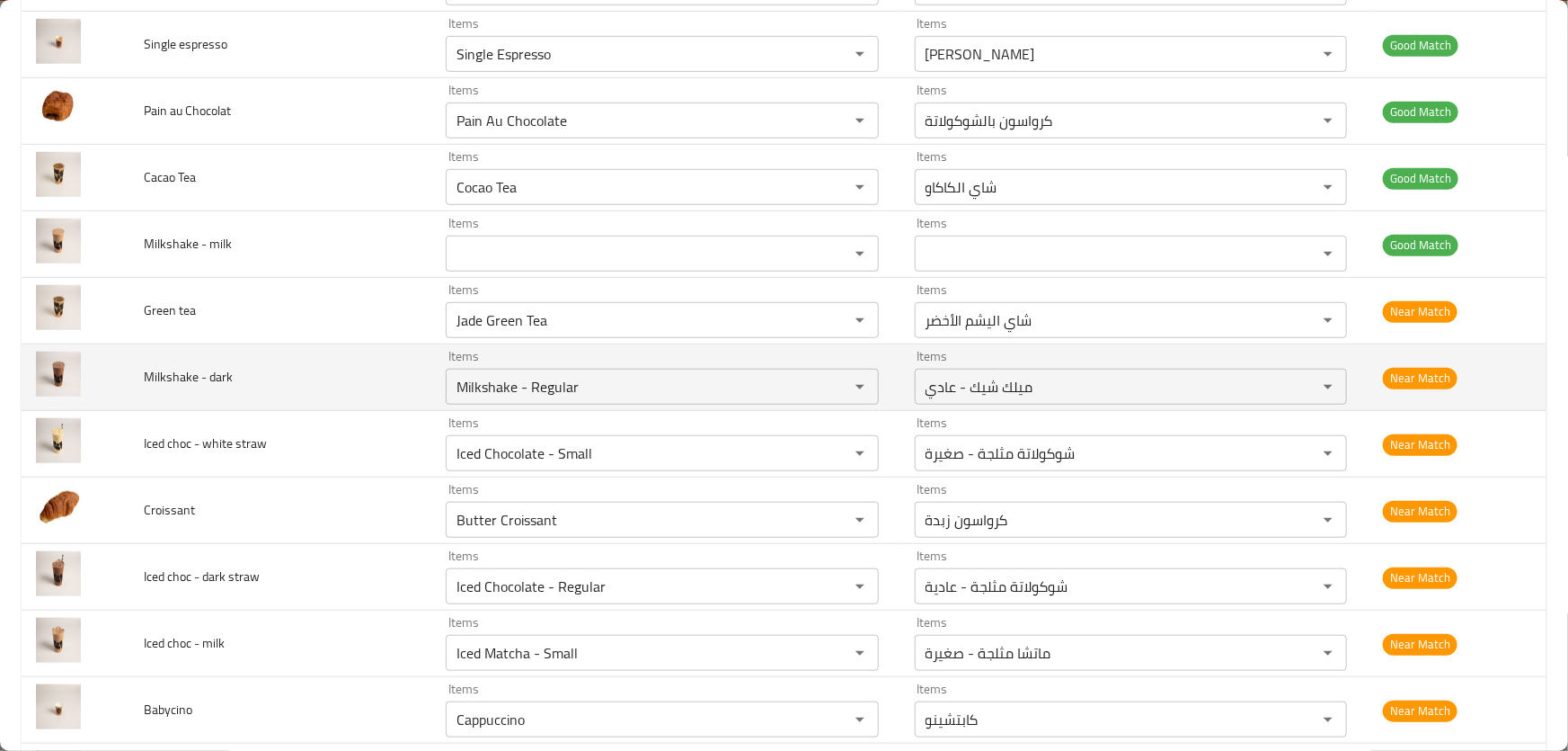
scroll to position [572, 0]
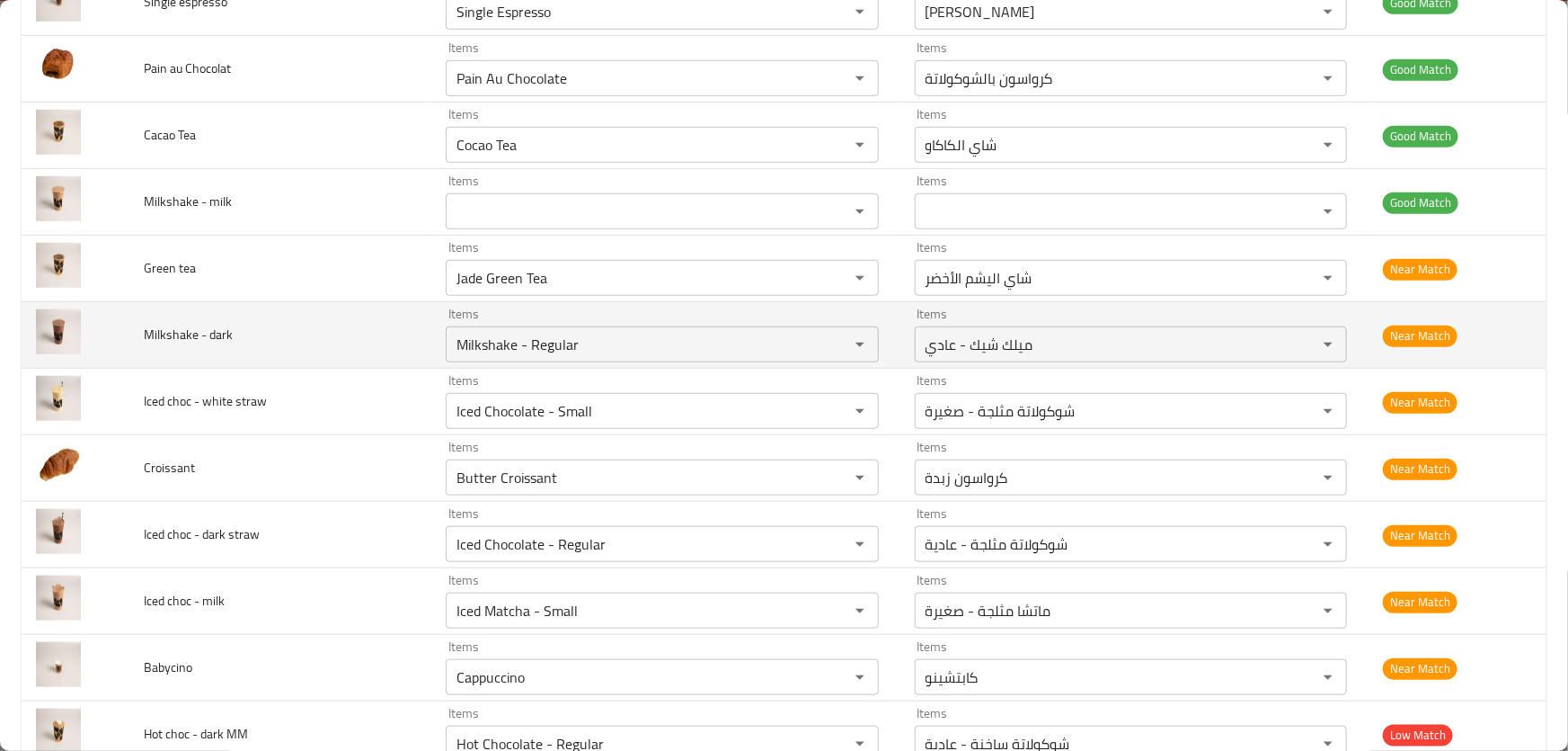
click at [321, 342] on td "Milkshake - dark" at bounding box center [279, 335] width 302 height 67
click at [599, 354] on dark "Milkshake - Regular" at bounding box center [636, 343] width 369 height 25
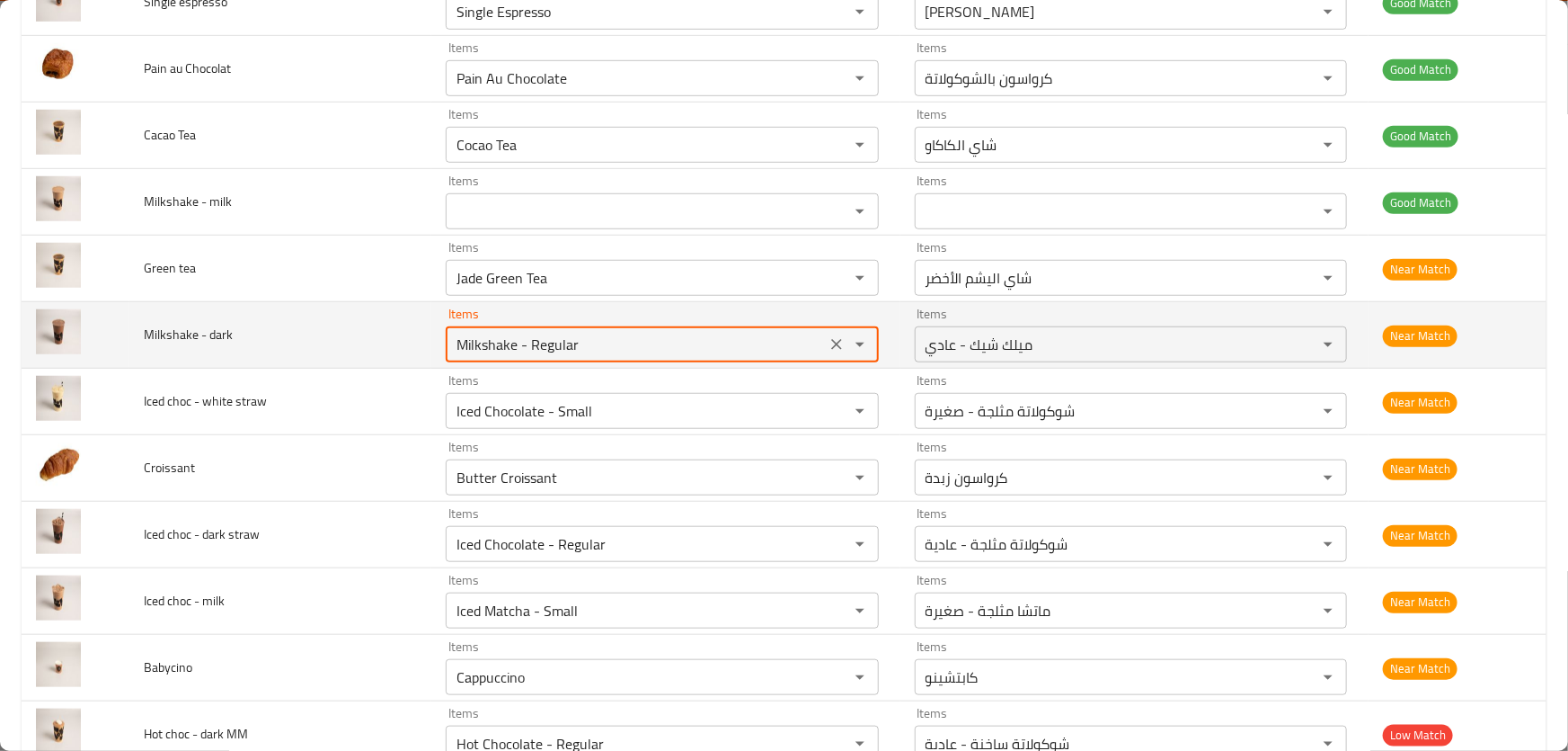
click at [616, 342] on dark "Milkshake - Regular" at bounding box center [636, 343] width 369 height 25
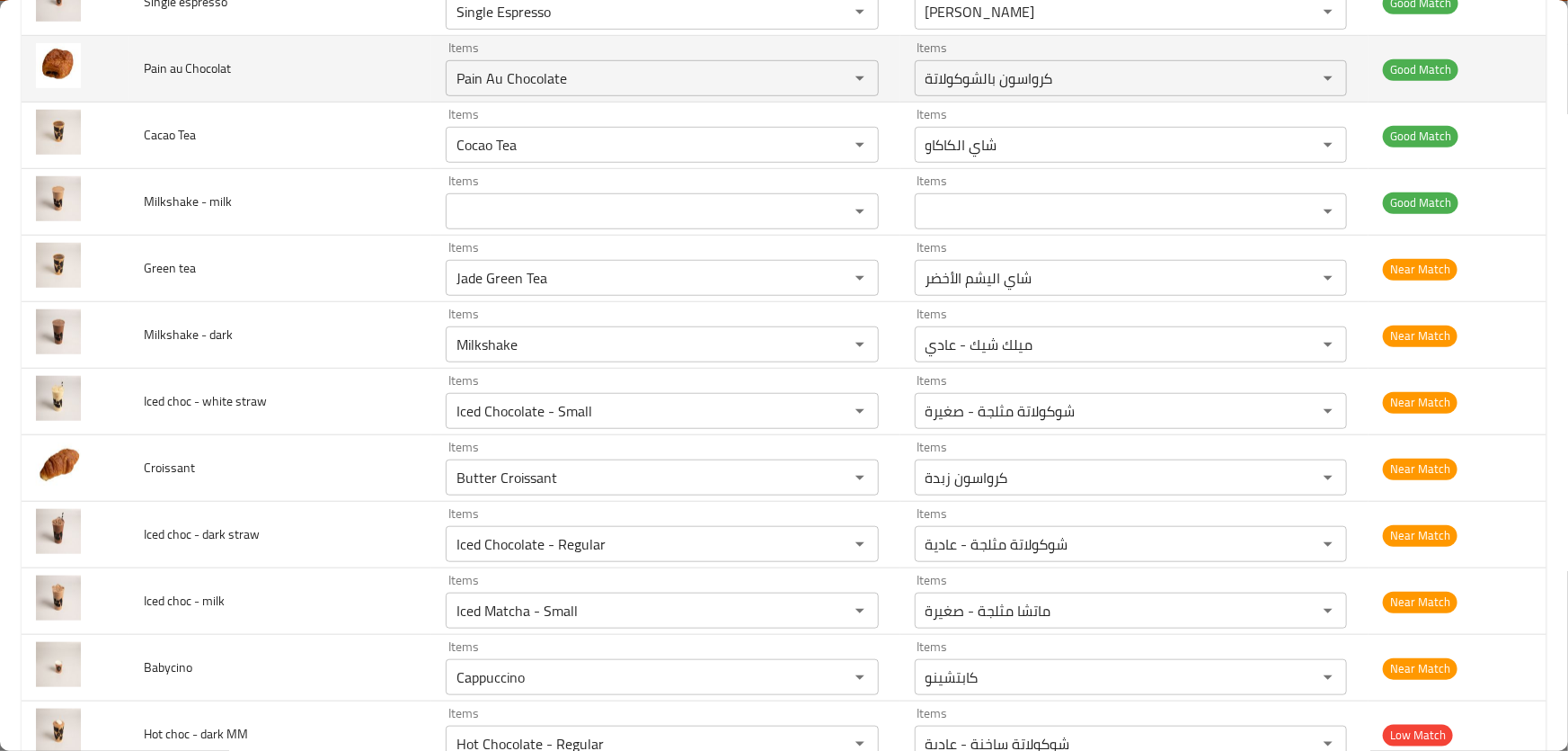
type dark "Milkshake - Regular"
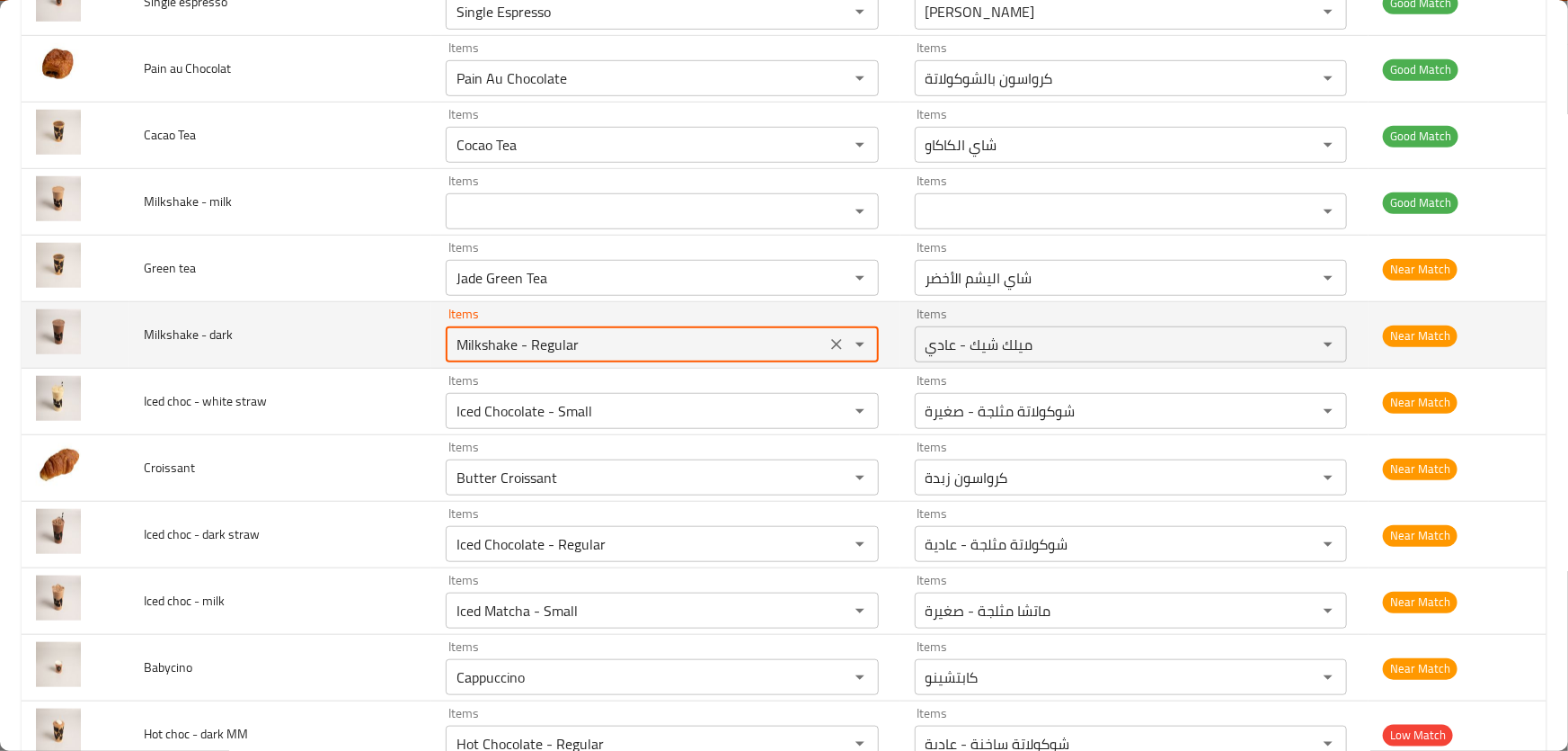
click at [831, 343] on icon "Clear" at bounding box center [837, 344] width 11 height 11
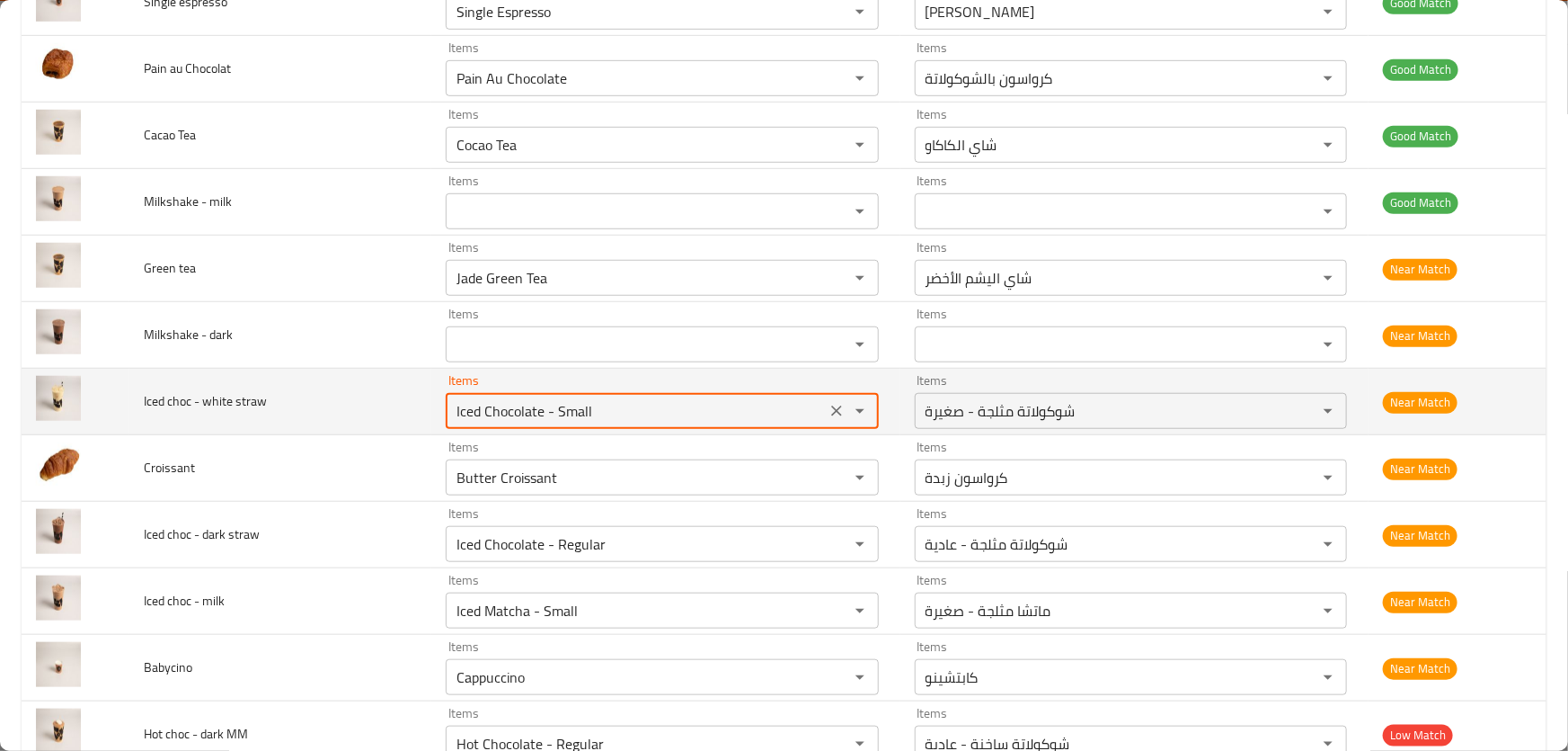
drag, startPoint x: 634, startPoint y: 411, endPoint x: 395, endPoint y: 411, distance: 239.0
click at [396, 411] on tr "Iced choc - white straw Items Iced Chocolate - Small Items Items شوكولاتة مثلجة…" at bounding box center [783, 402] width 1524 height 67
click at [835, 407] on icon "Clear" at bounding box center [836, 410] width 18 height 18
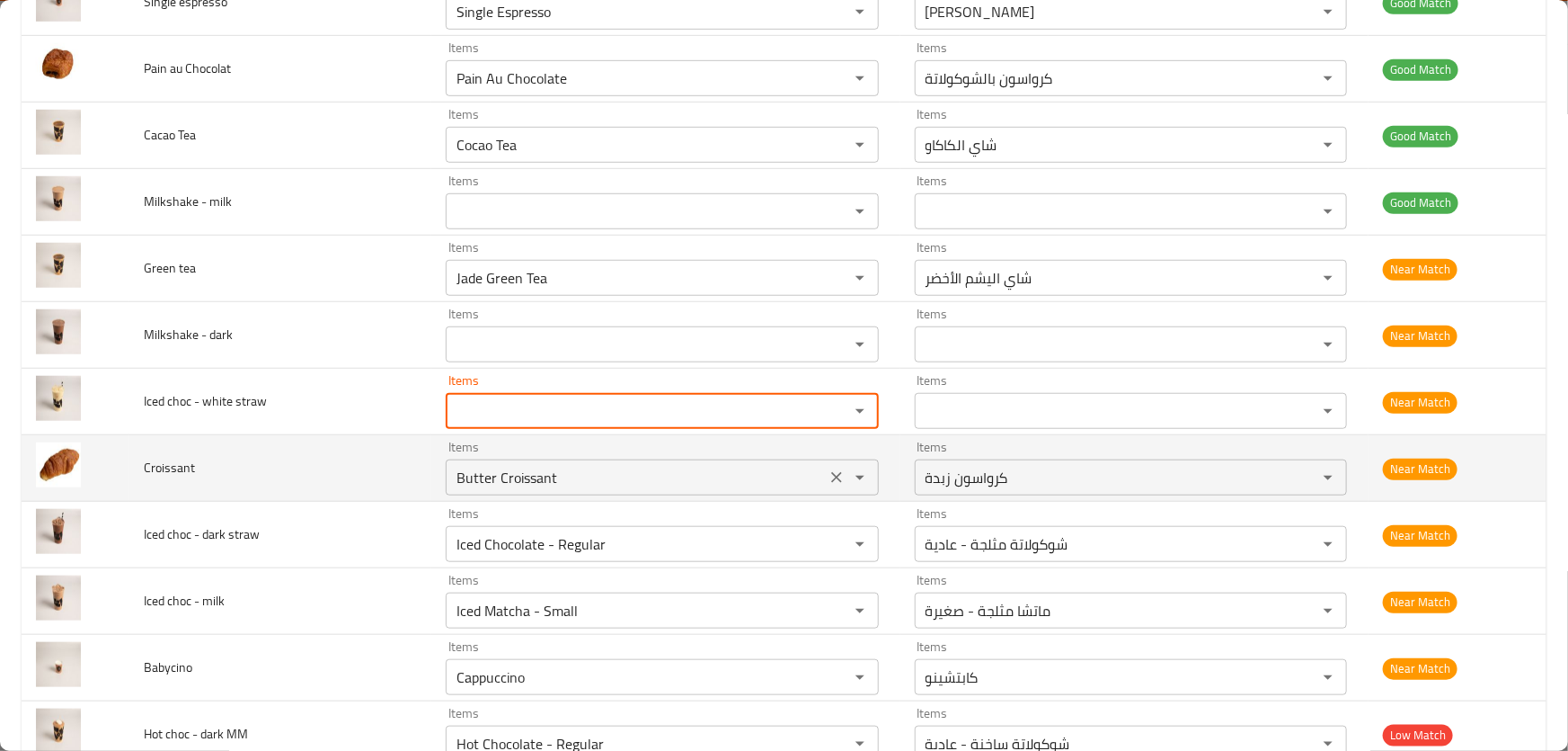
click at [530, 476] on input "Butter Croissant" at bounding box center [636, 477] width 369 height 25
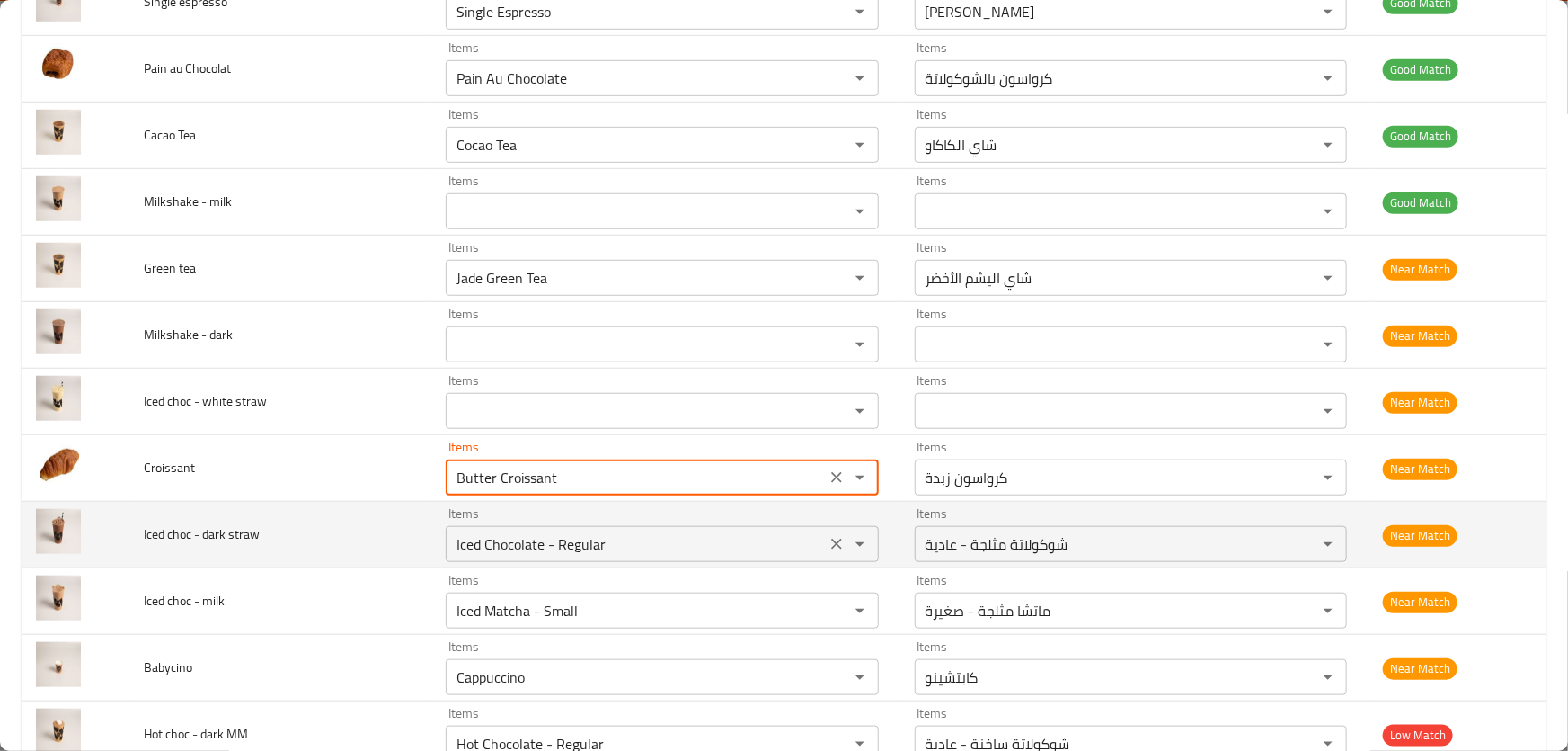
click at [828, 549] on icon "Clear" at bounding box center [836, 543] width 18 height 18
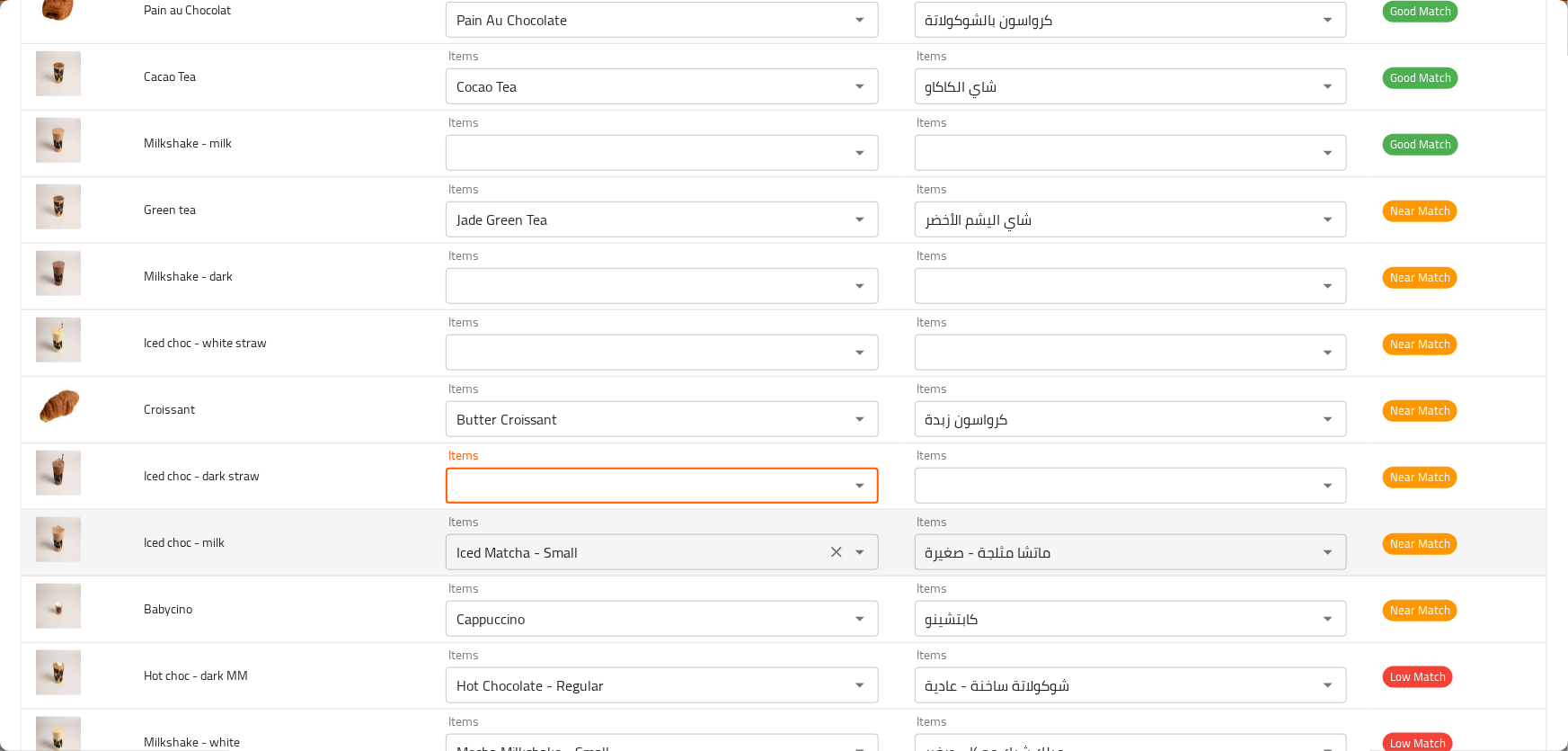
scroll to position [735, 0]
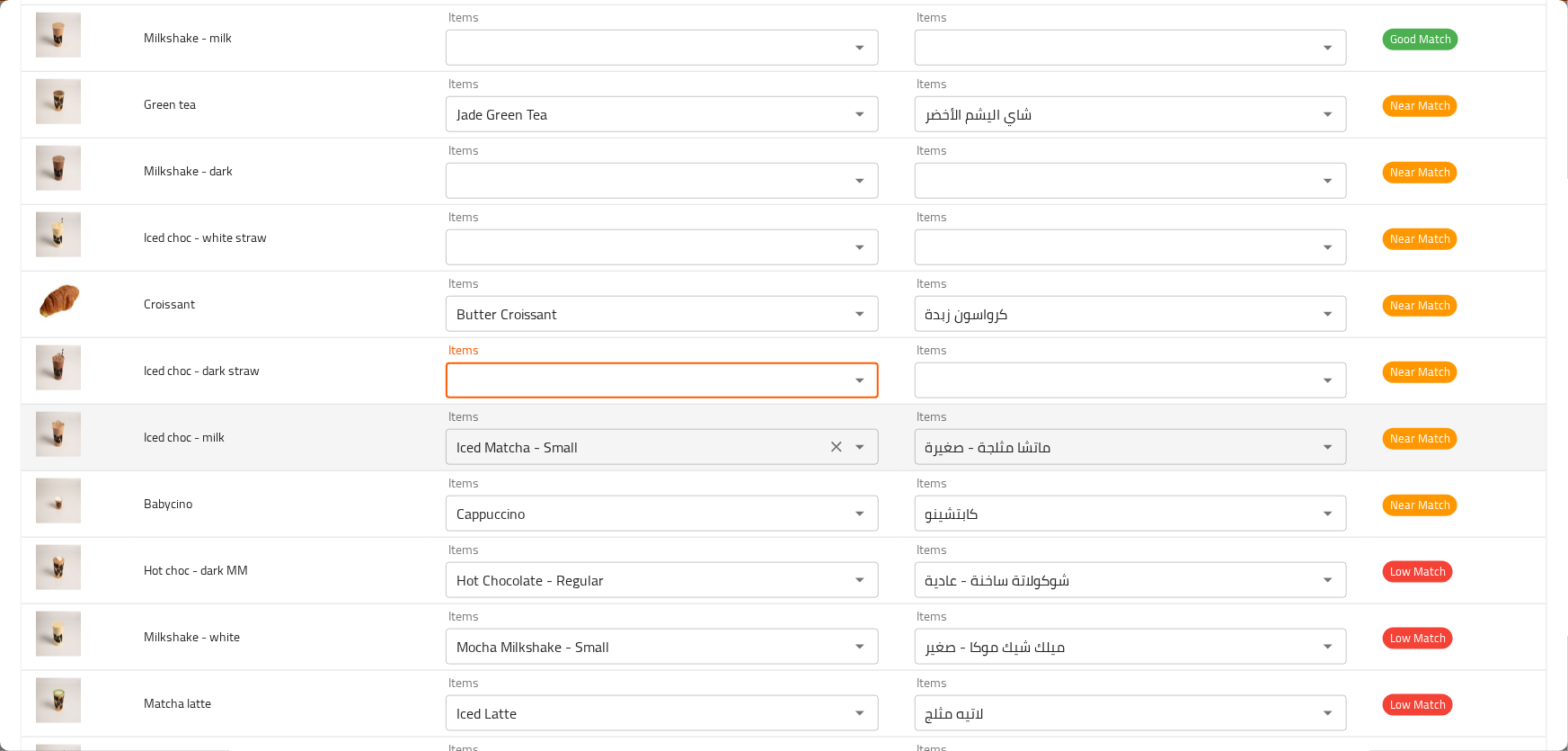
click at [831, 441] on icon "Clear" at bounding box center [837, 447] width 11 height 11
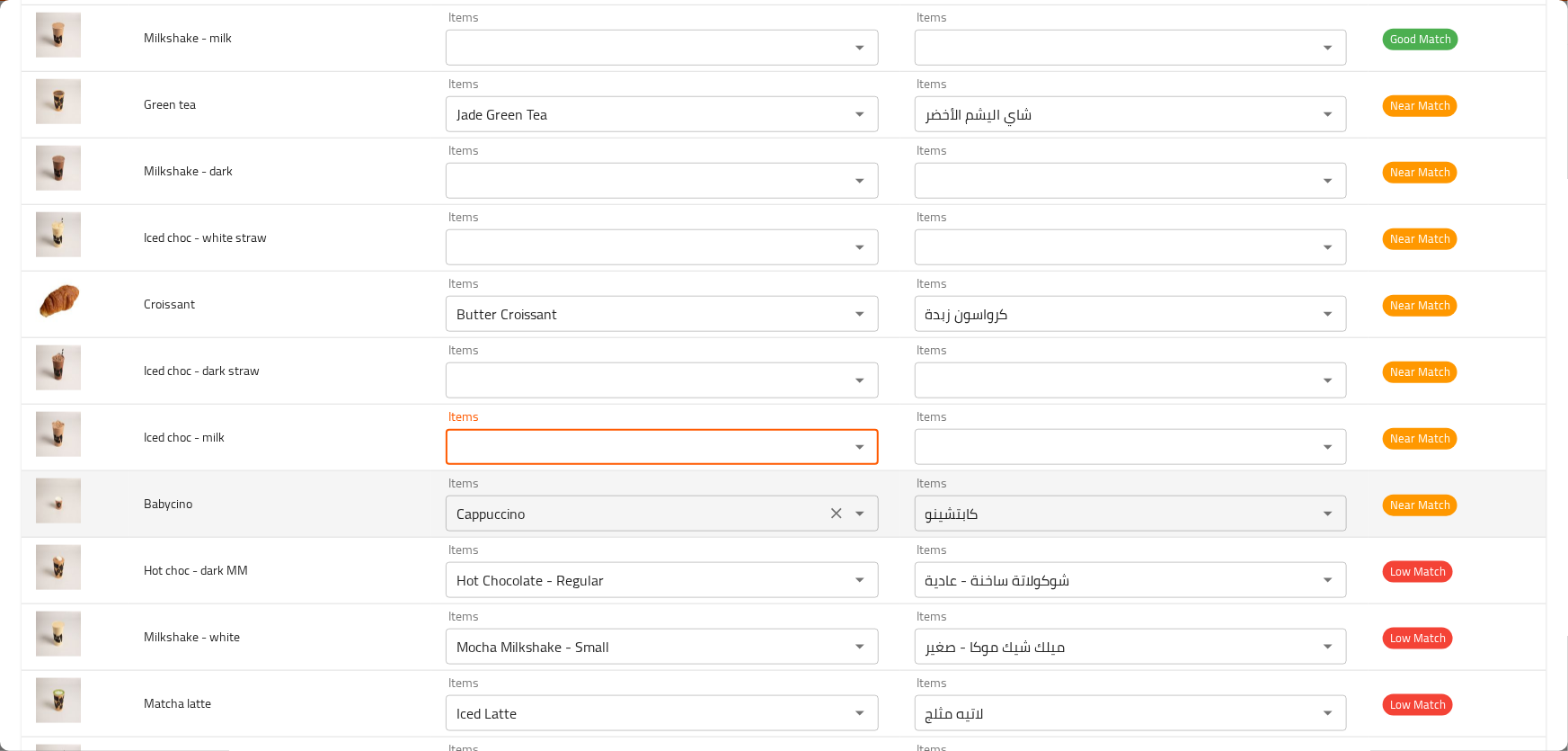
click at [647, 522] on input "Cappuccino" at bounding box center [636, 512] width 369 height 25
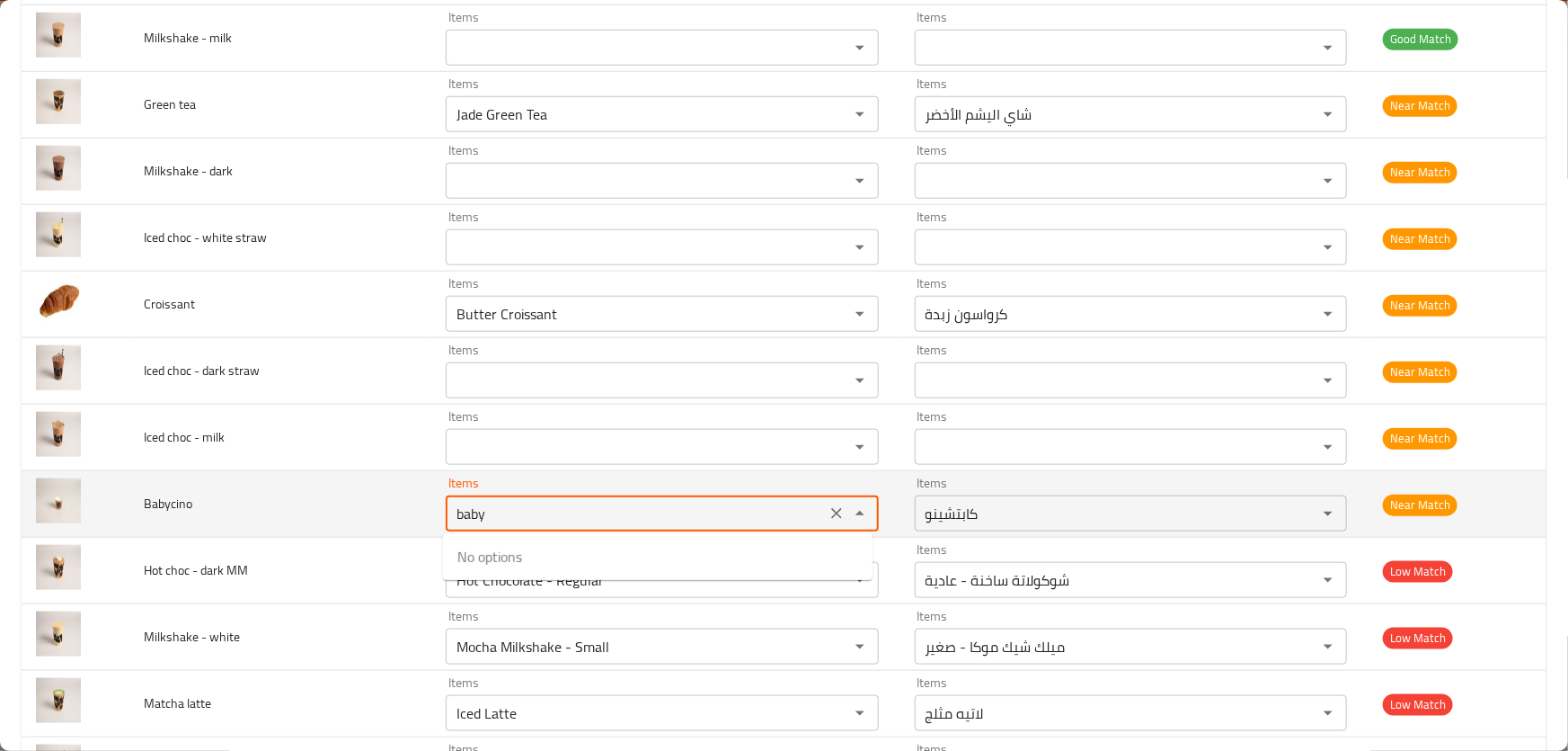
drag, startPoint x: 414, startPoint y: 517, endPoint x: 275, endPoint y: 499, distance: 140.2
click at [278, 499] on tr "Babycino Items baby Items Items كابتشينو Items Near Match" at bounding box center [783, 504] width 1524 height 67
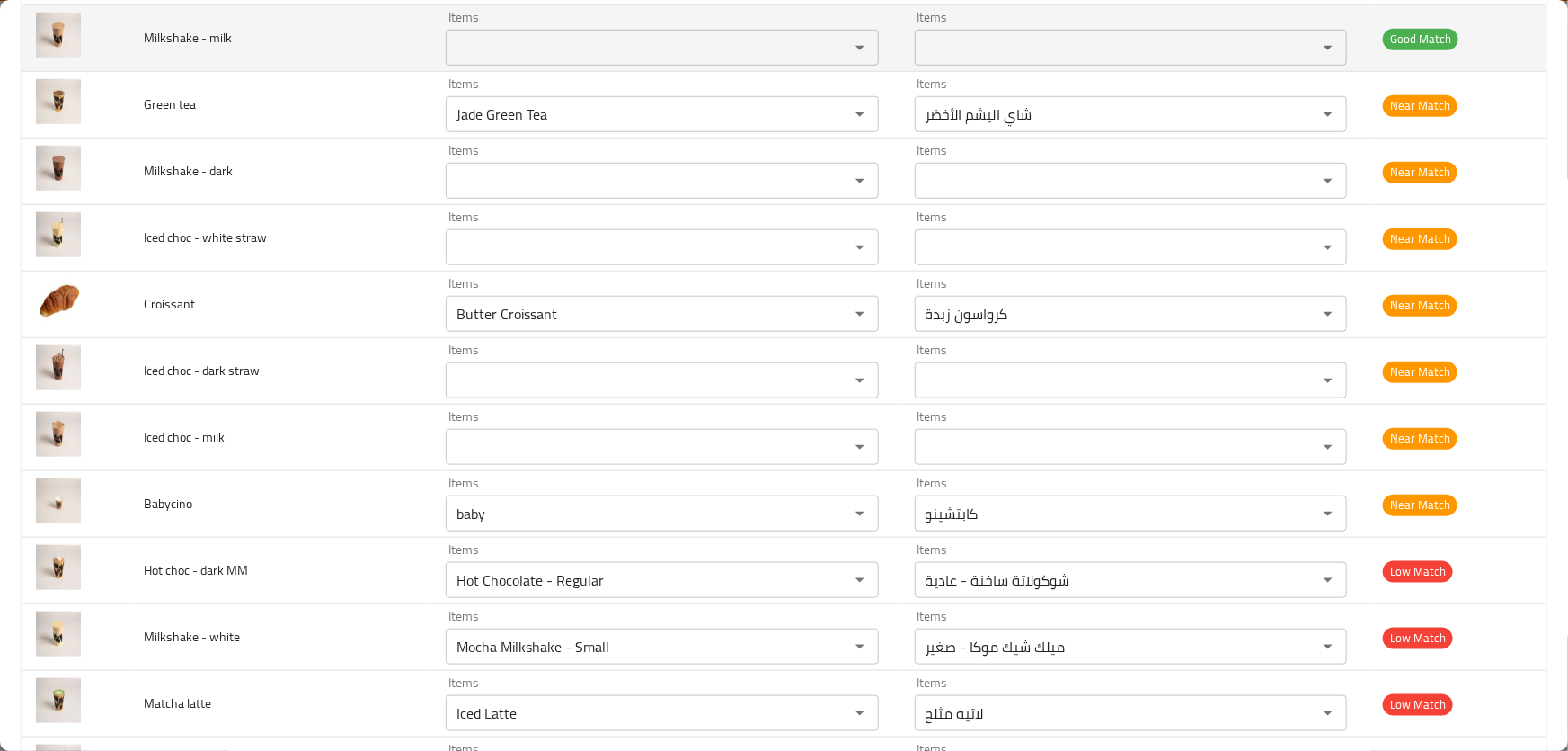
type input "Cappuccino"
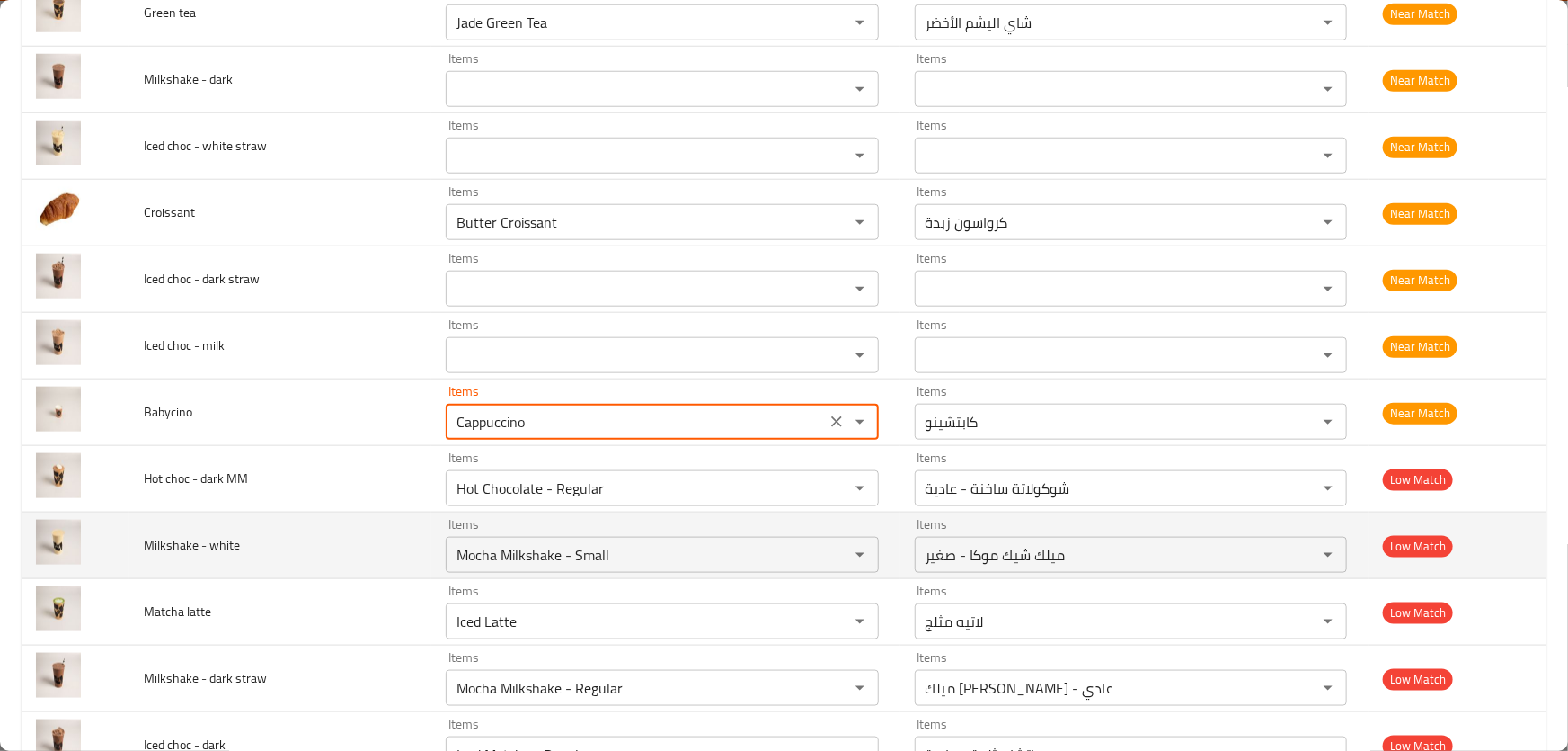
scroll to position [1062, 0]
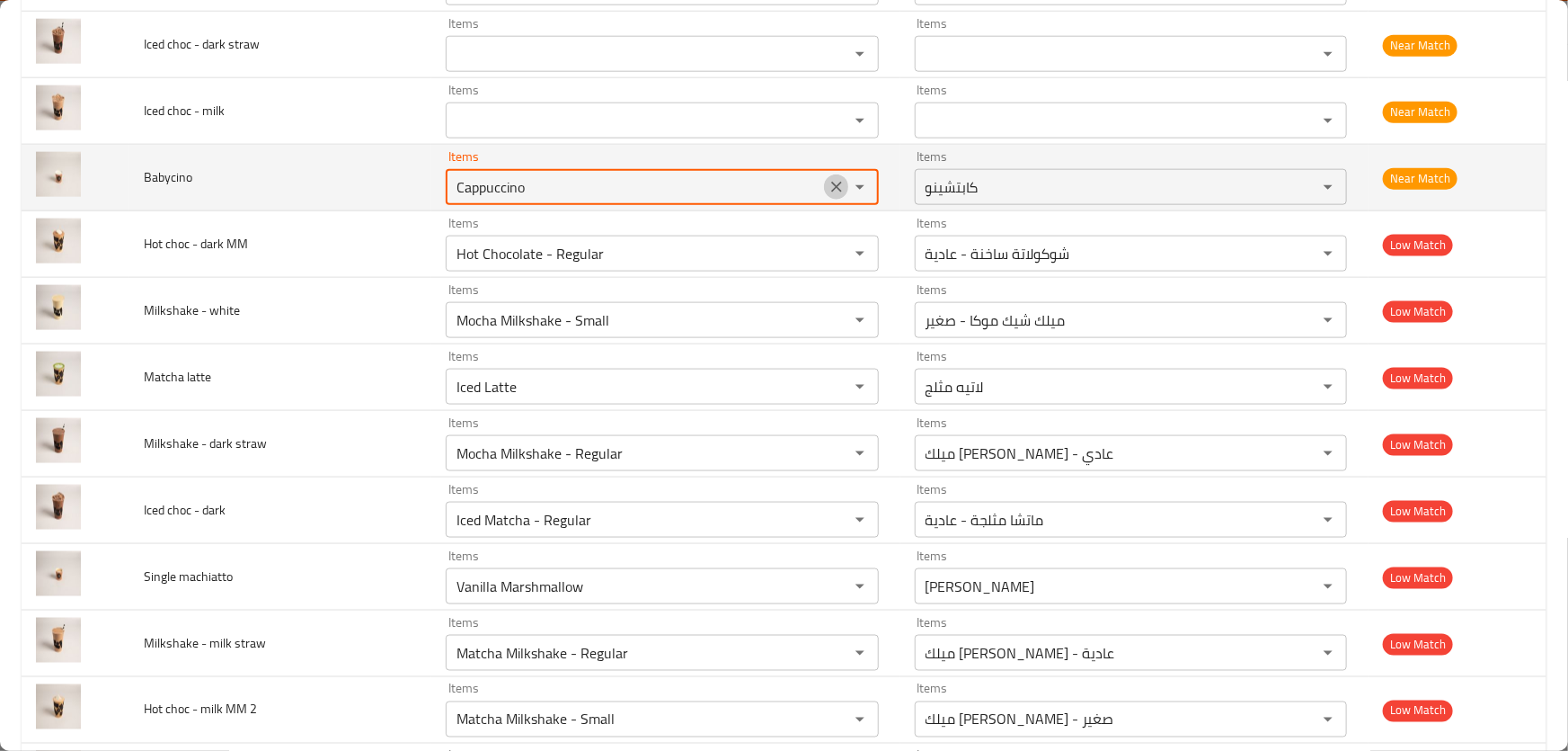
click at [831, 181] on icon "Clear" at bounding box center [836, 187] width 18 height 18
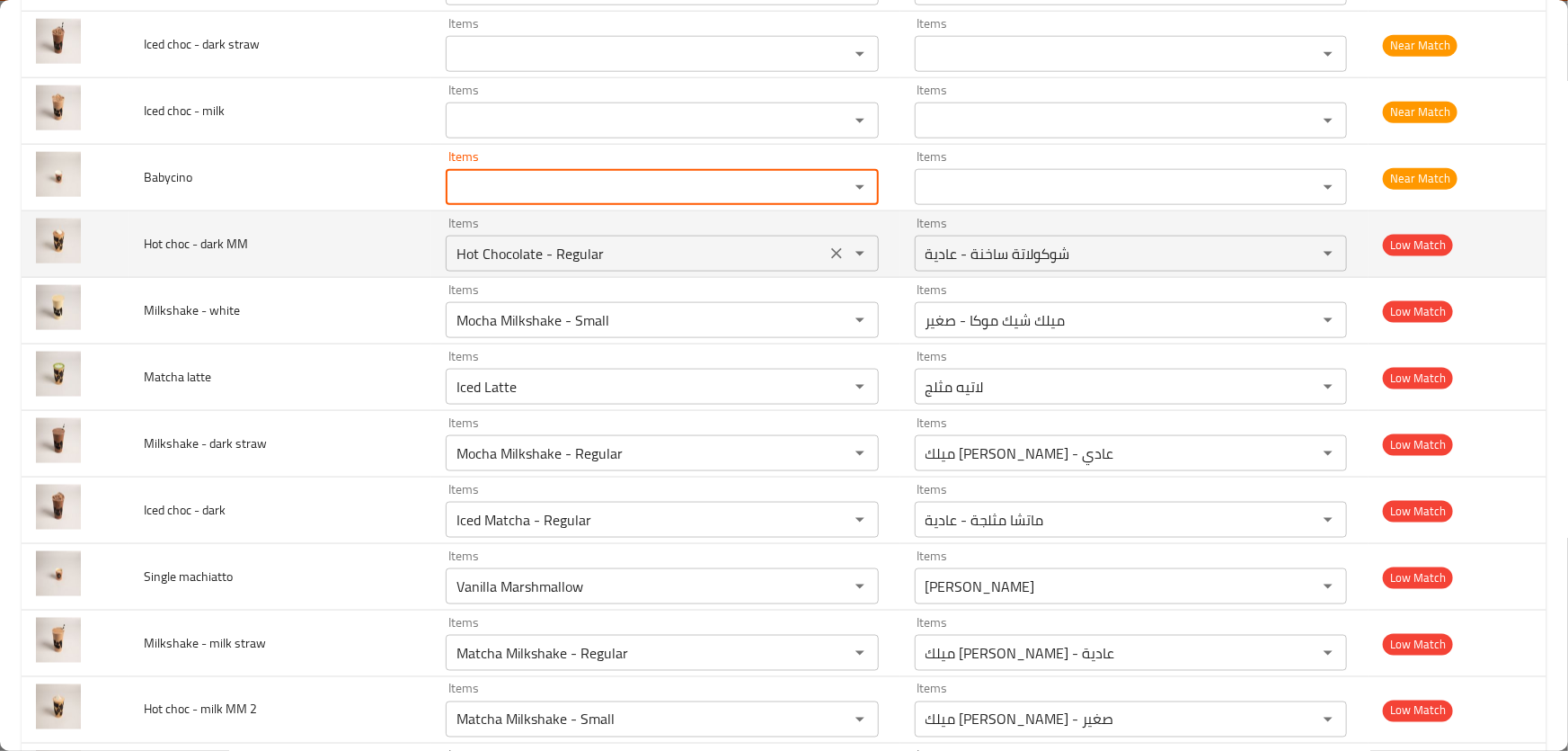
click at [829, 246] on icon "Clear" at bounding box center [836, 252] width 18 height 18
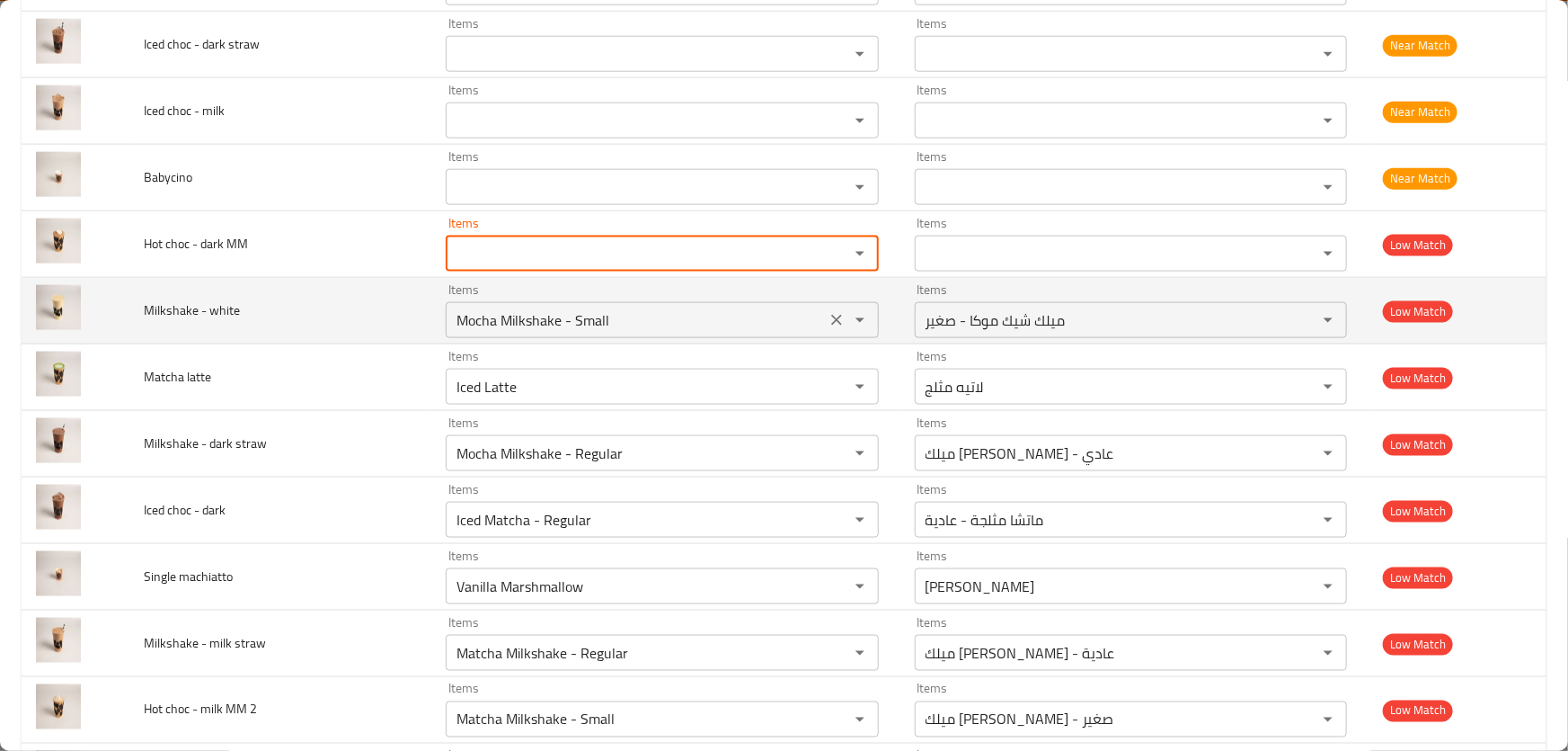
click at [836, 317] on icon "Clear" at bounding box center [836, 319] width 18 height 18
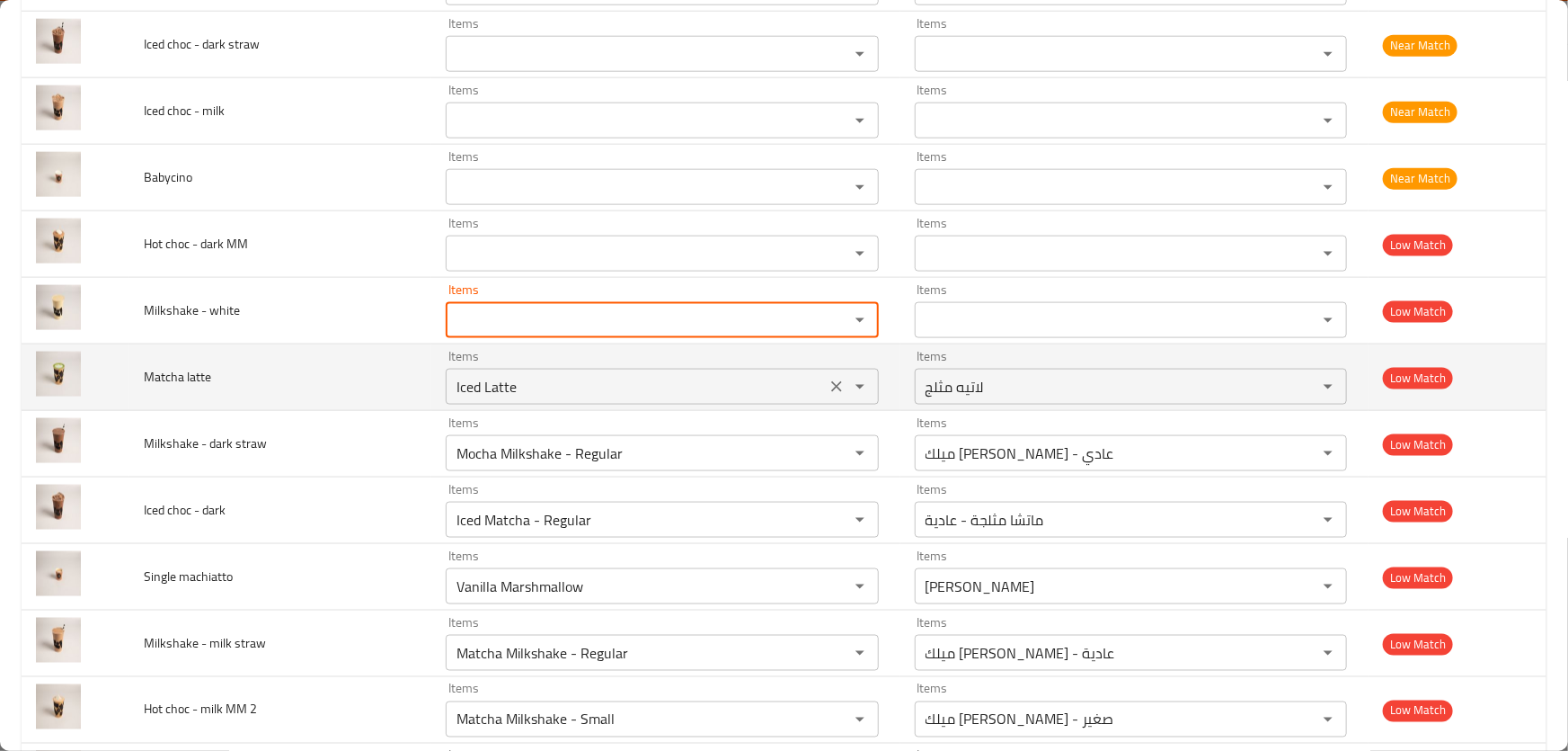
click at [742, 383] on latte "Iced Latte" at bounding box center [636, 386] width 369 height 25
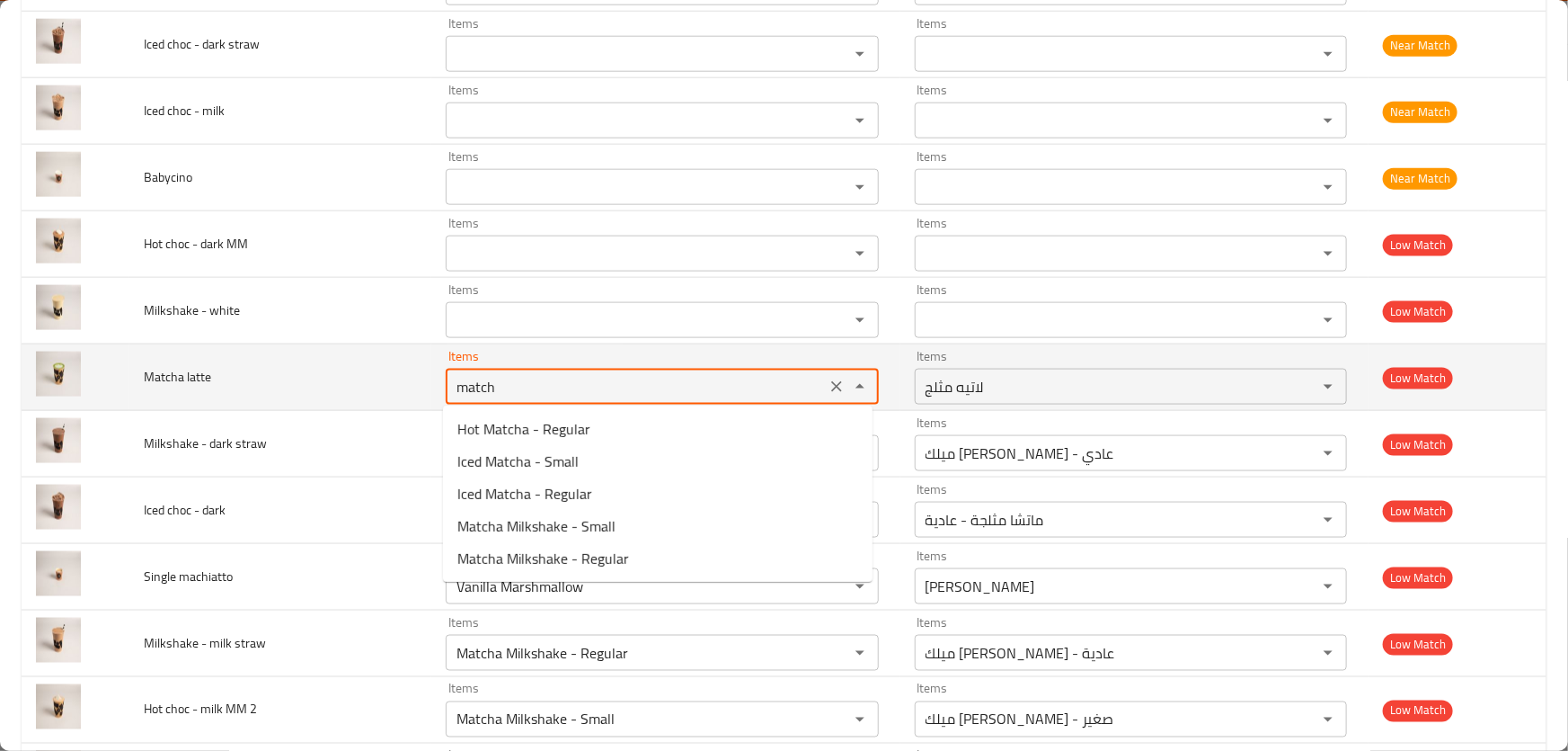
type latte "matcha"
click at [837, 382] on icon "Clear" at bounding box center [836, 386] width 18 height 18
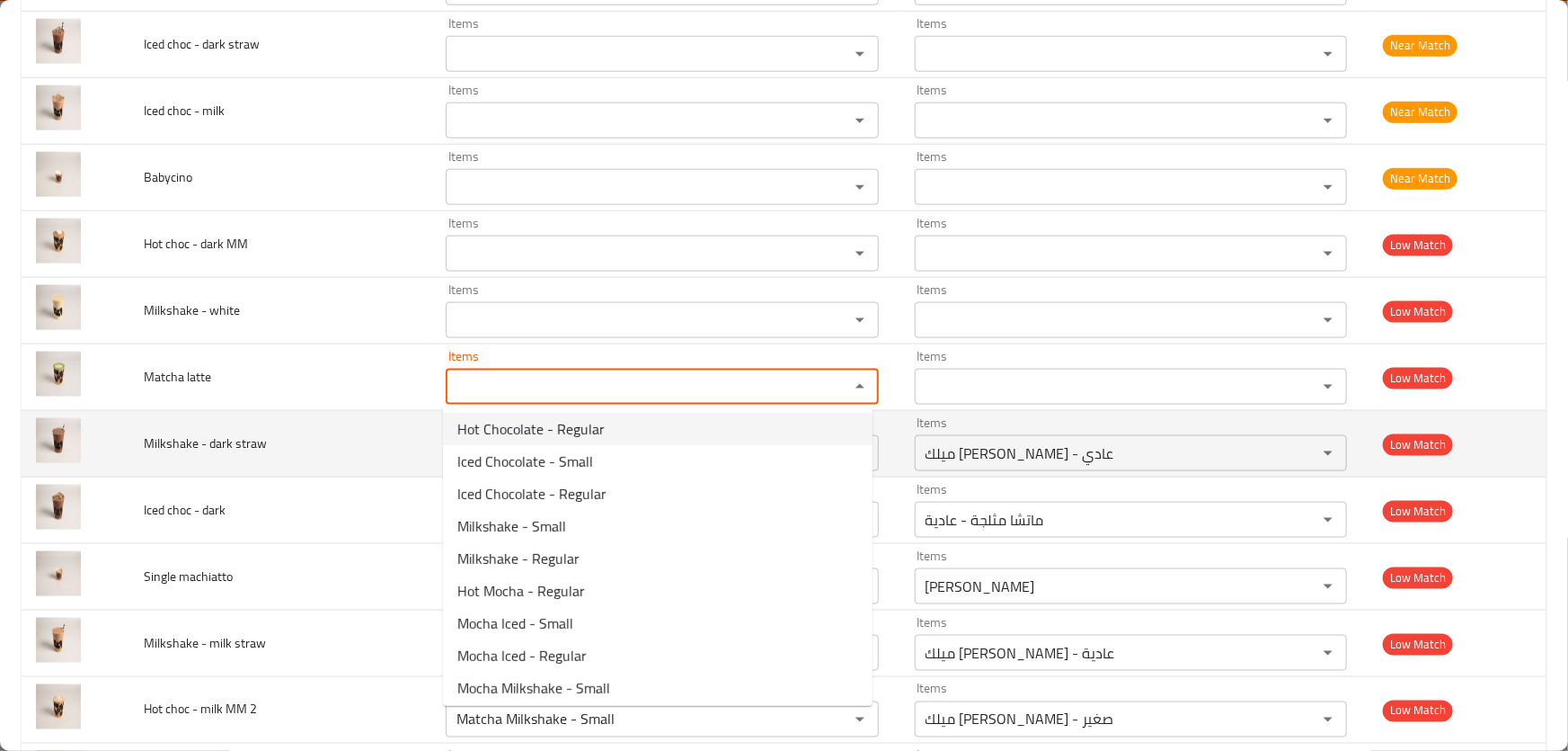
click at [246, 434] on span "Milkshake - dark straw" at bounding box center [205, 443] width 123 height 23
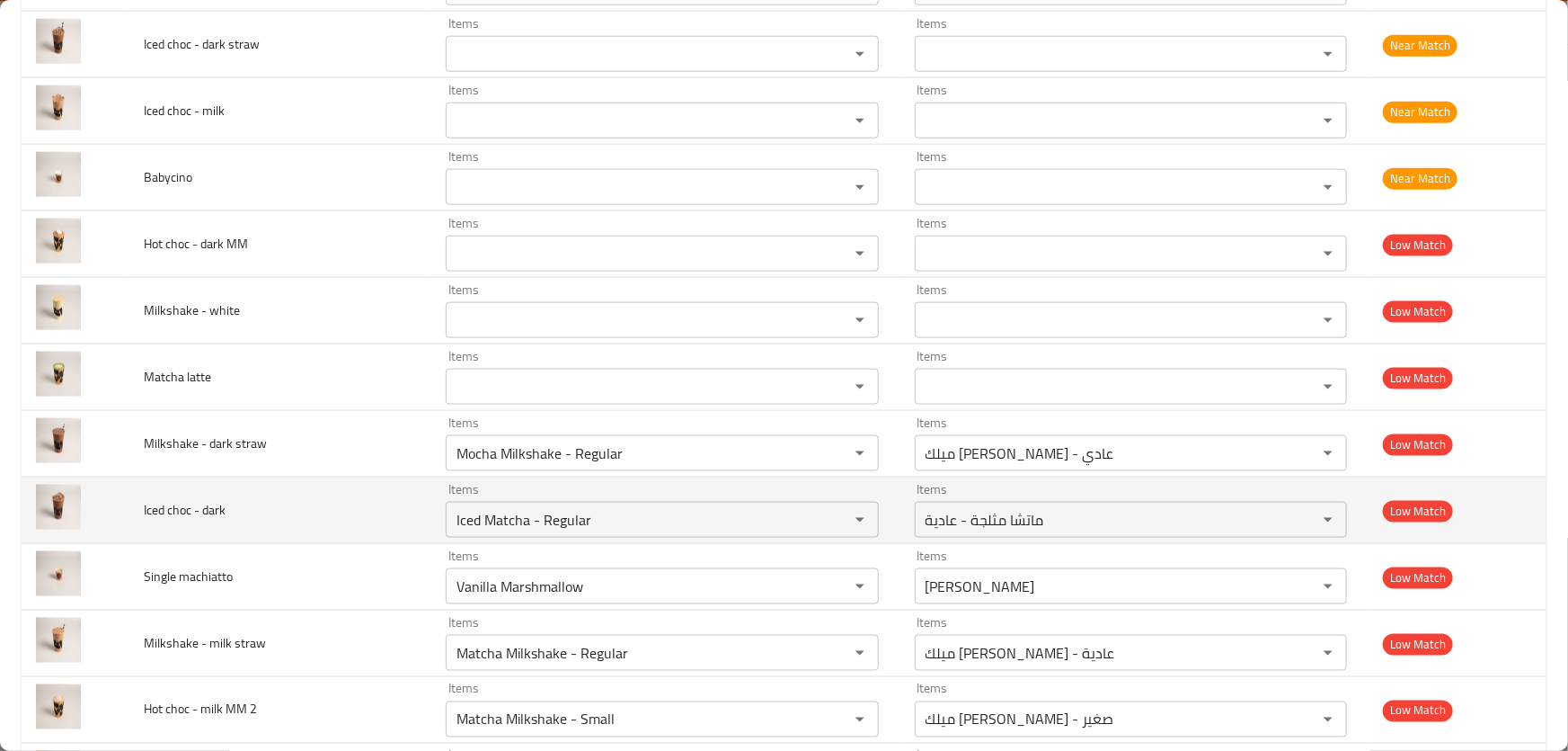
click at [824, 448] on button "Clear" at bounding box center [836, 452] width 25 height 25
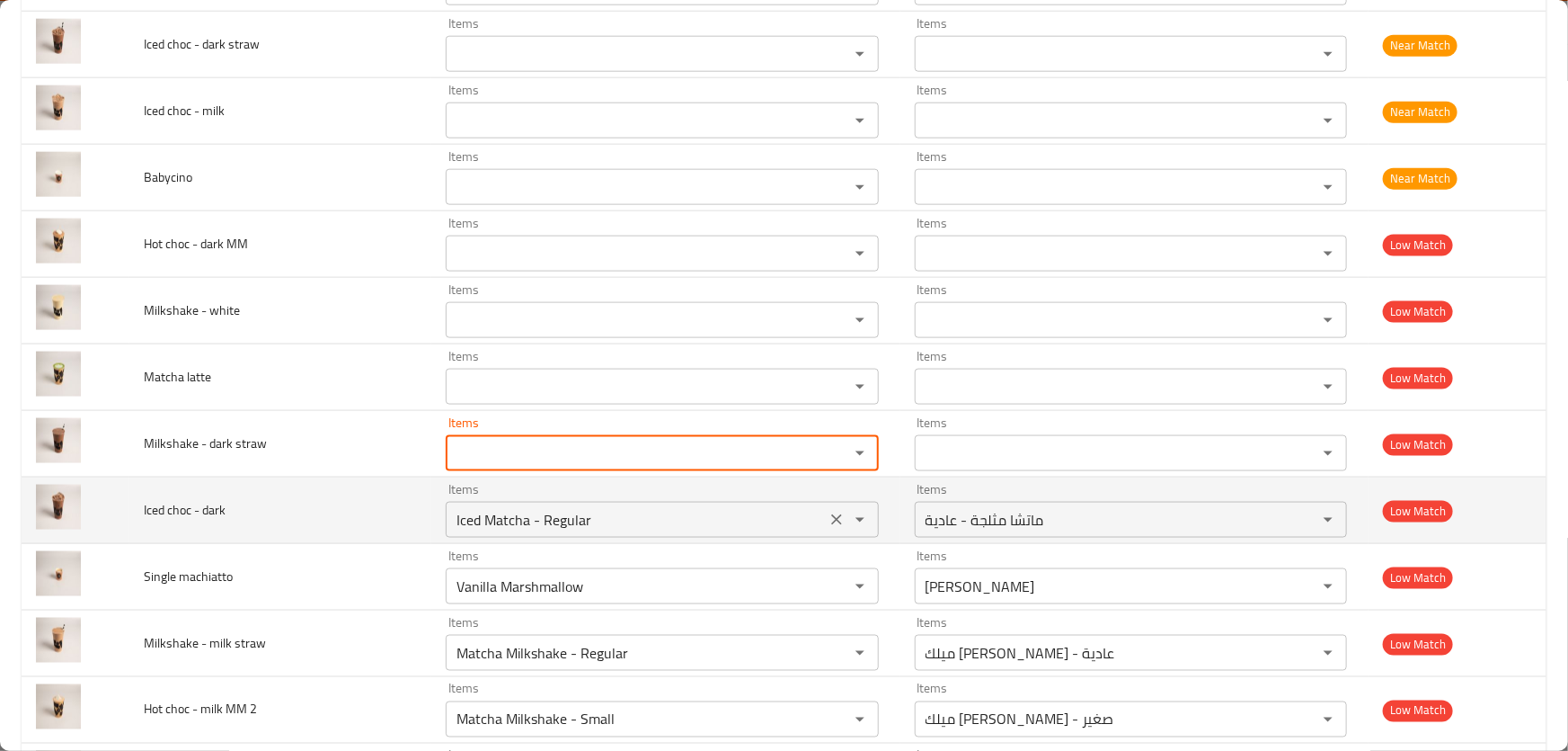
click at [826, 507] on button "Clear" at bounding box center [836, 519] width 25 height 25
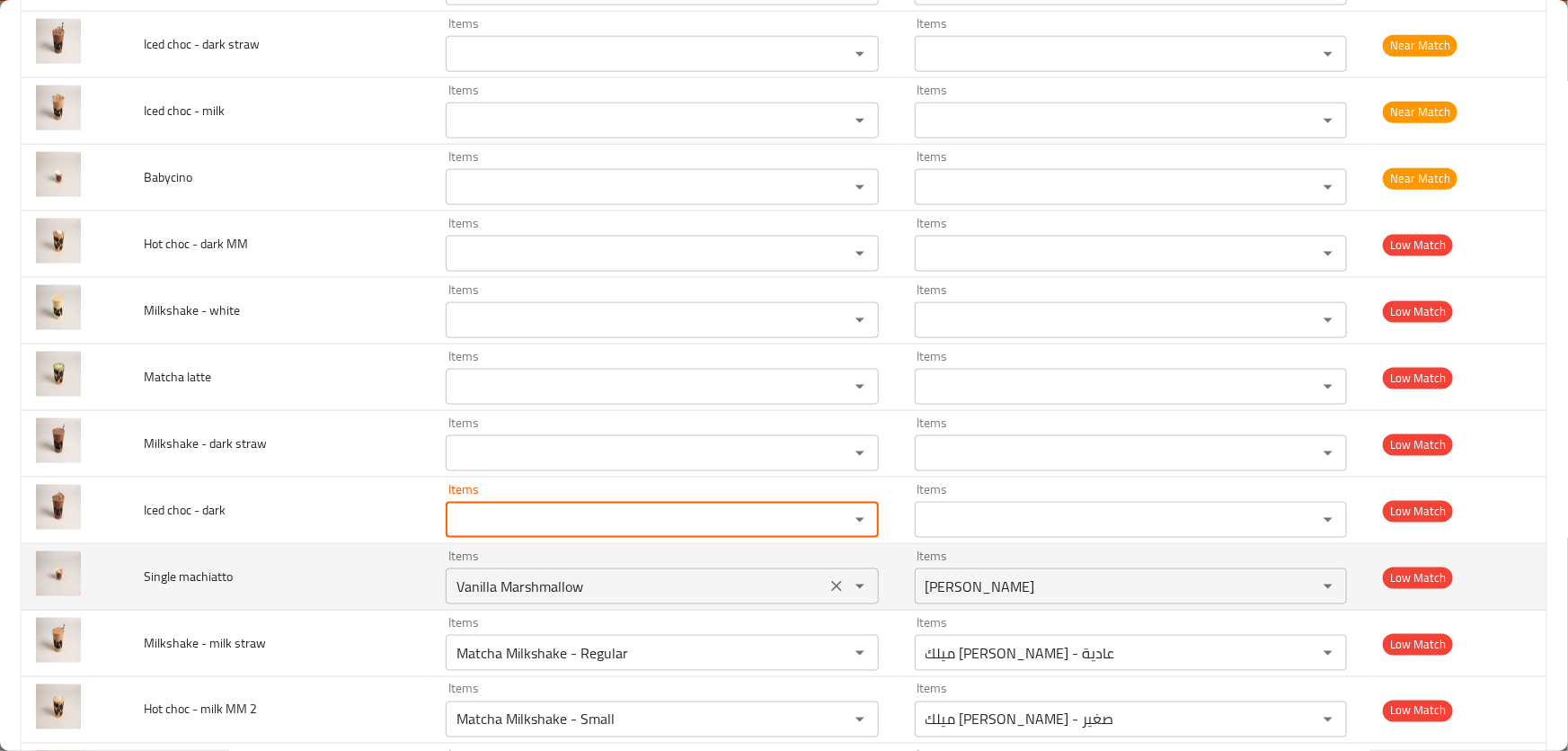
click at [828, 582] on icon "Clear" at bounding box center [836, 586] width 18 height 18
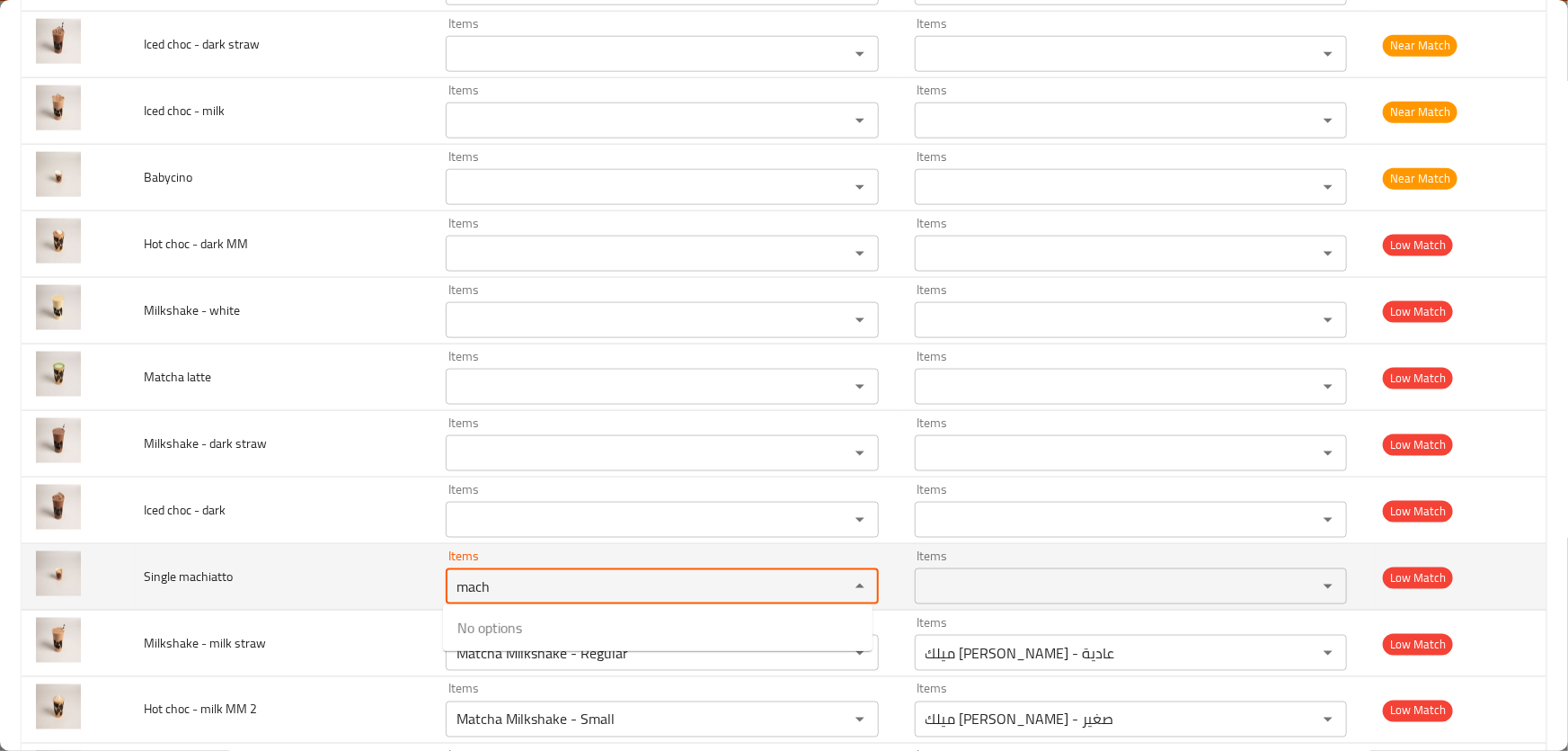
type machiatto "mach"
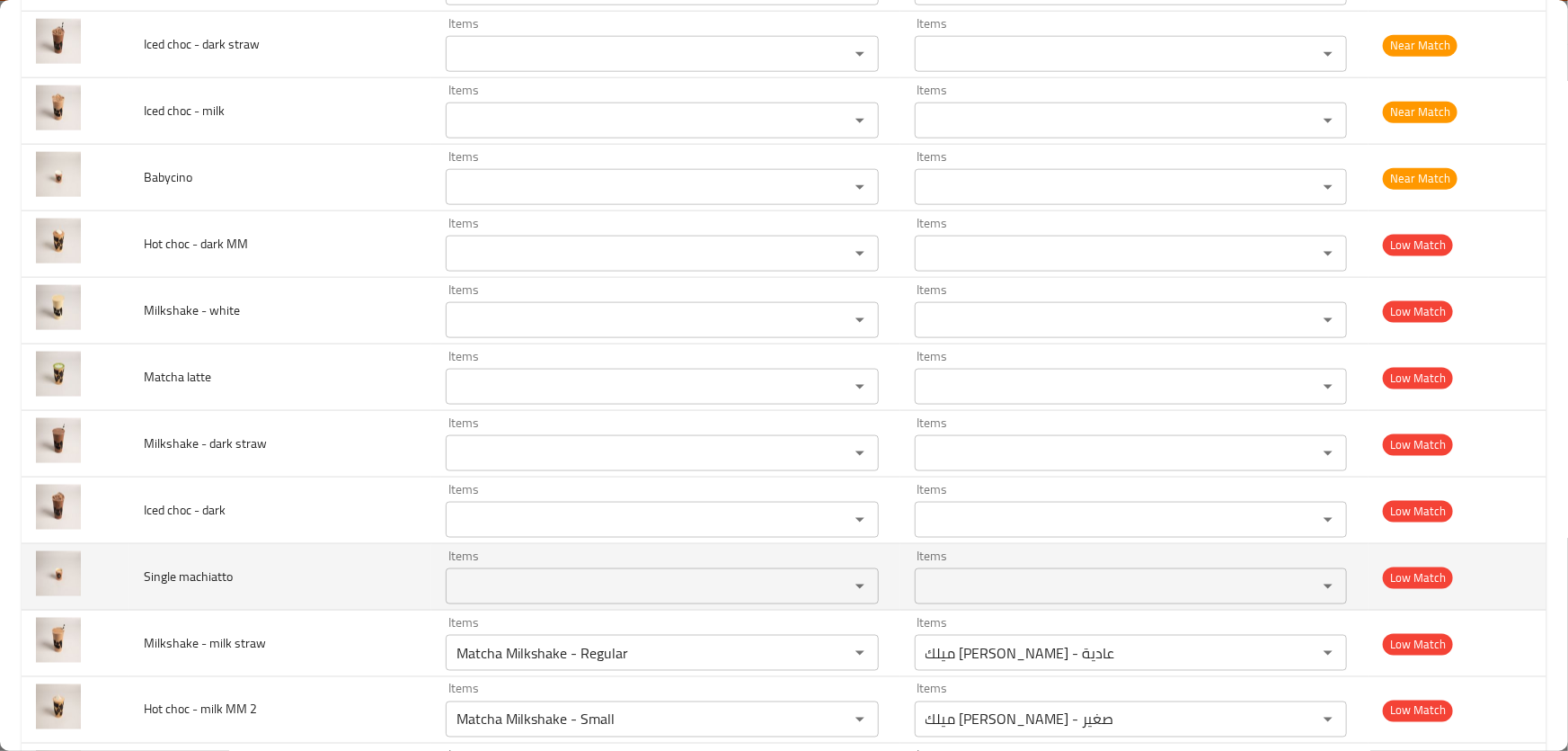
click at [274, 593] on td "Single machiatto" at bounding box center [279, 577] width 302 height 67
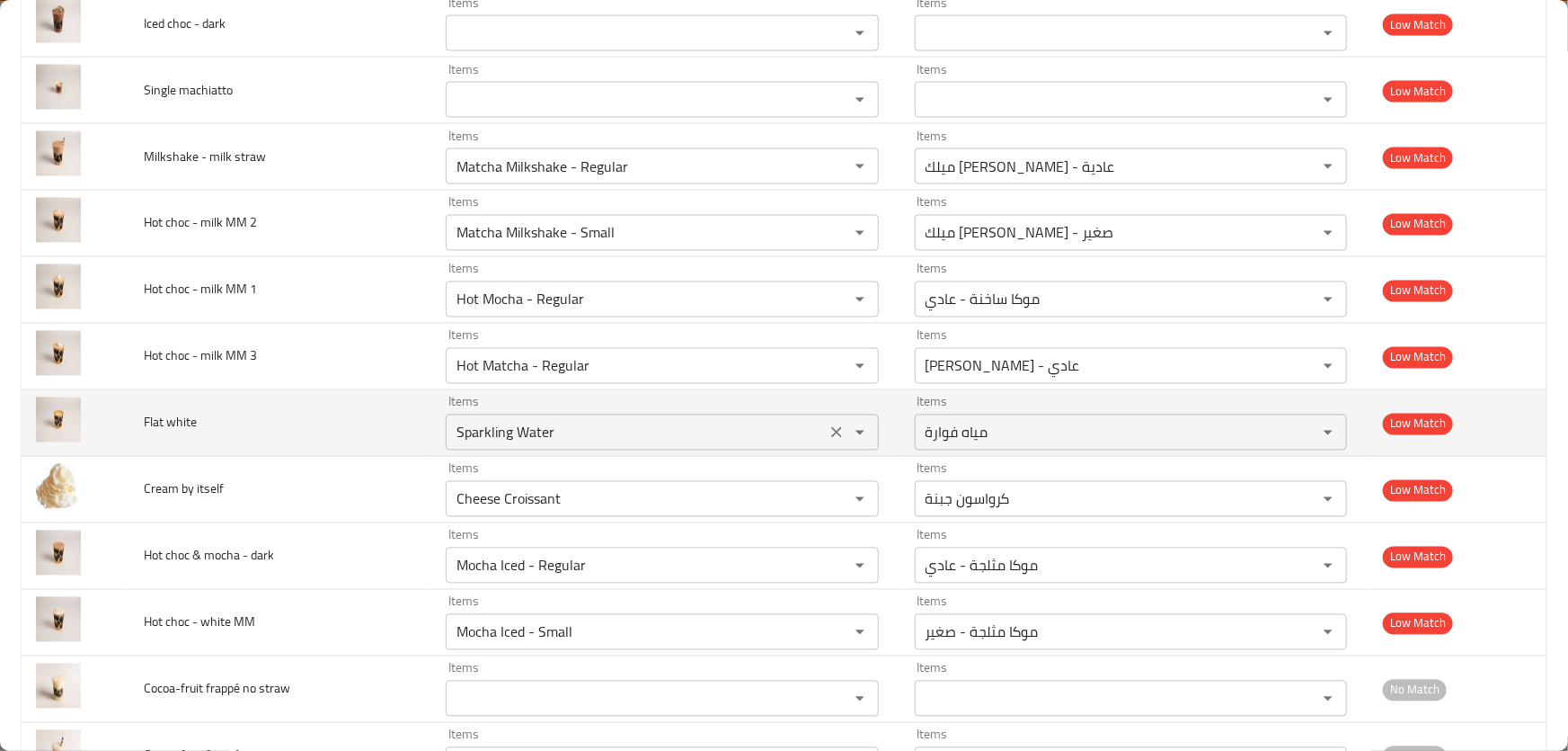
scroll to position [1552, 0]
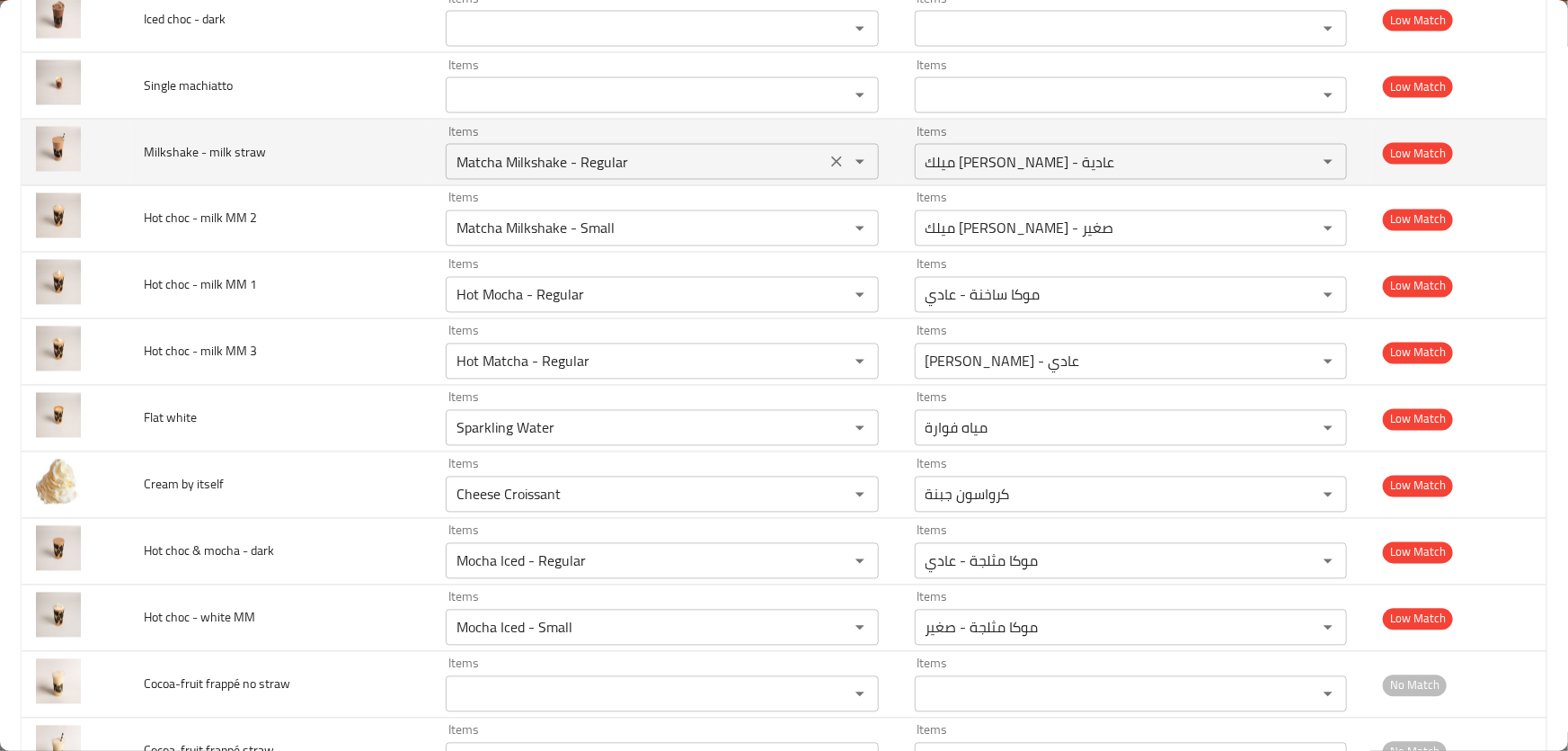
click at [829, 162] on icon "Clear" at bounding box center [836, 162] width 18 height 18
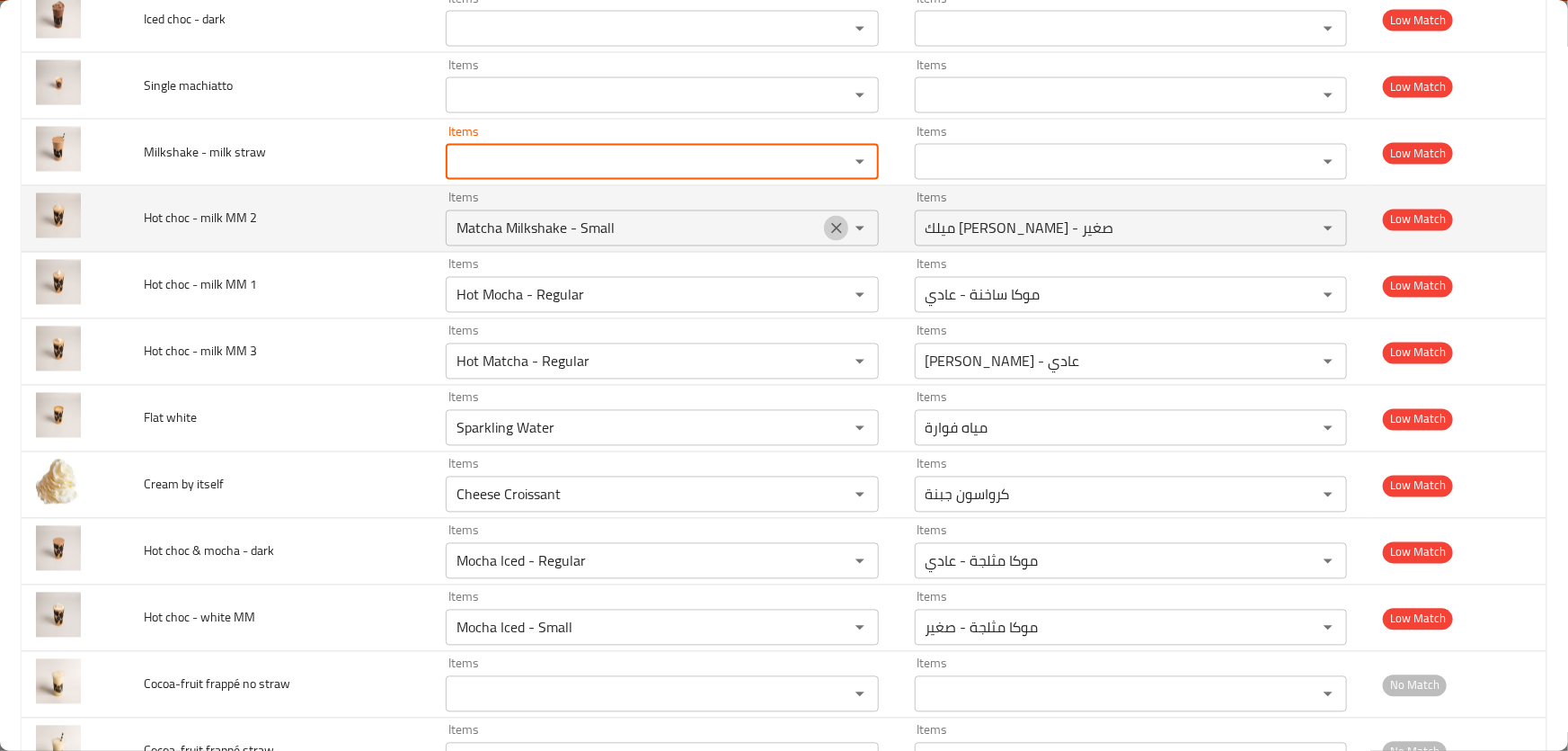
click at [829, 219] on icon "Clear" at bounding box center [836, 227] width 18 height 18
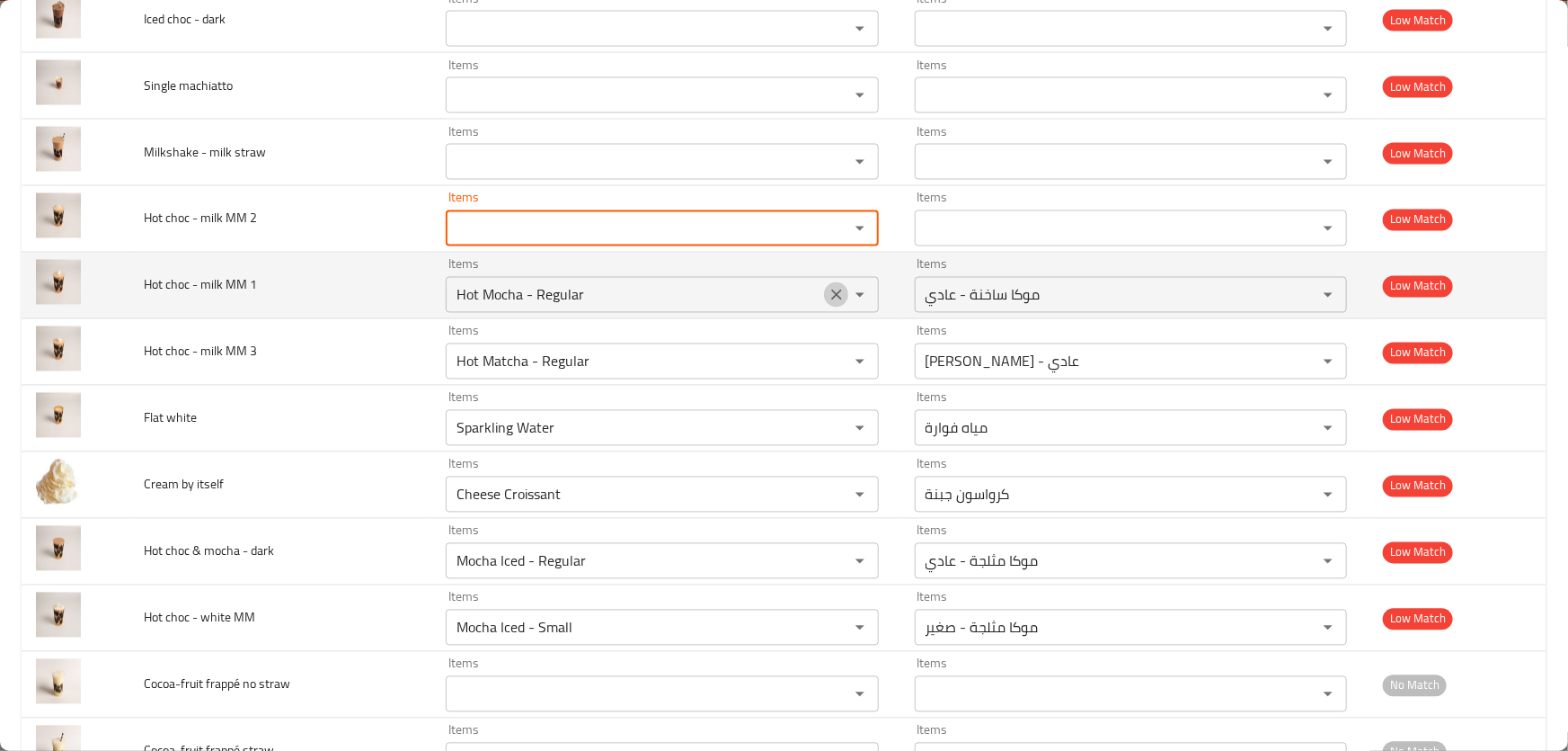
click at [831, 291] on icon "Clear" at bounding box center [836, 294] width 18 height 18
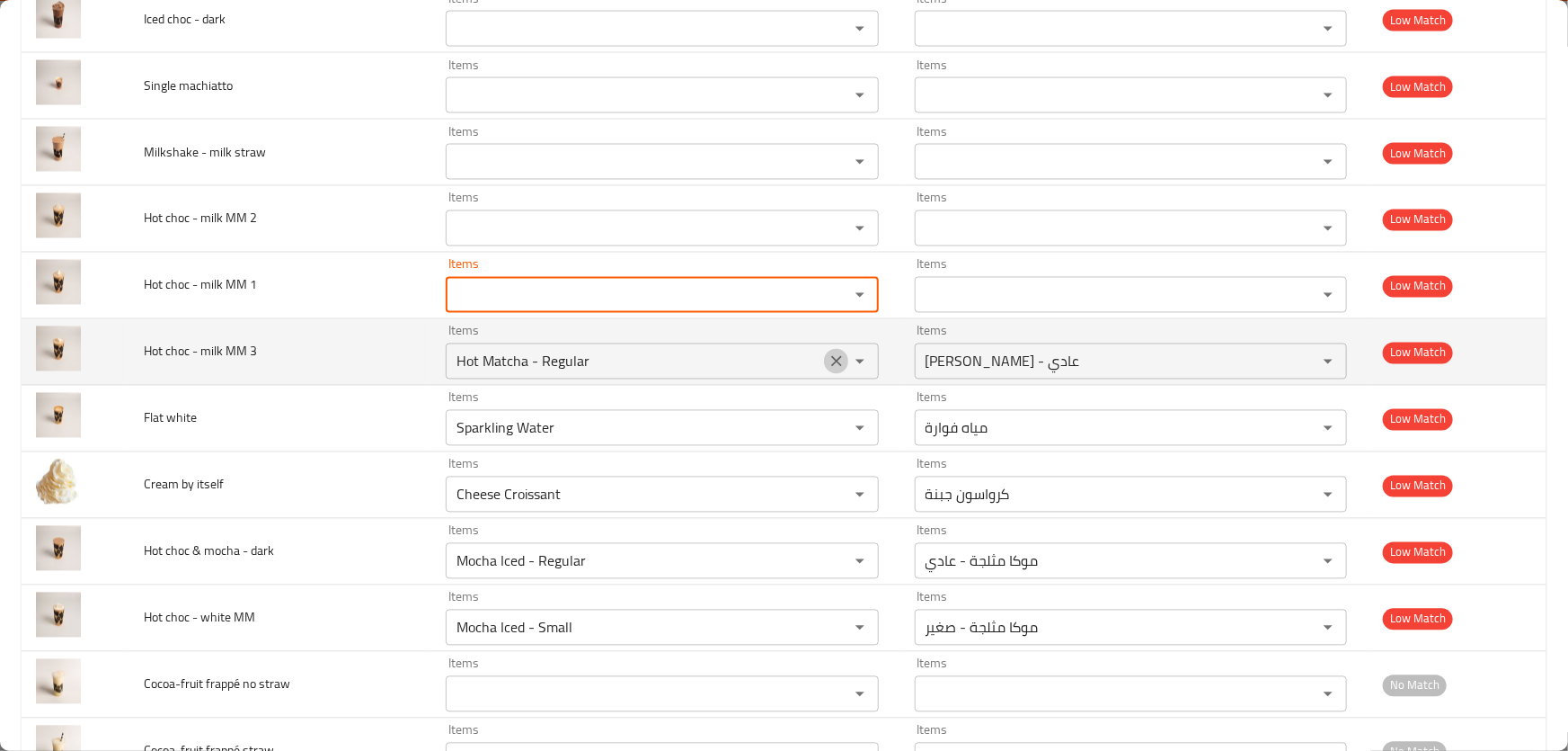
click at [833, 357] on icon "Clear" at bounding box center [836, 361] width 18 height 18
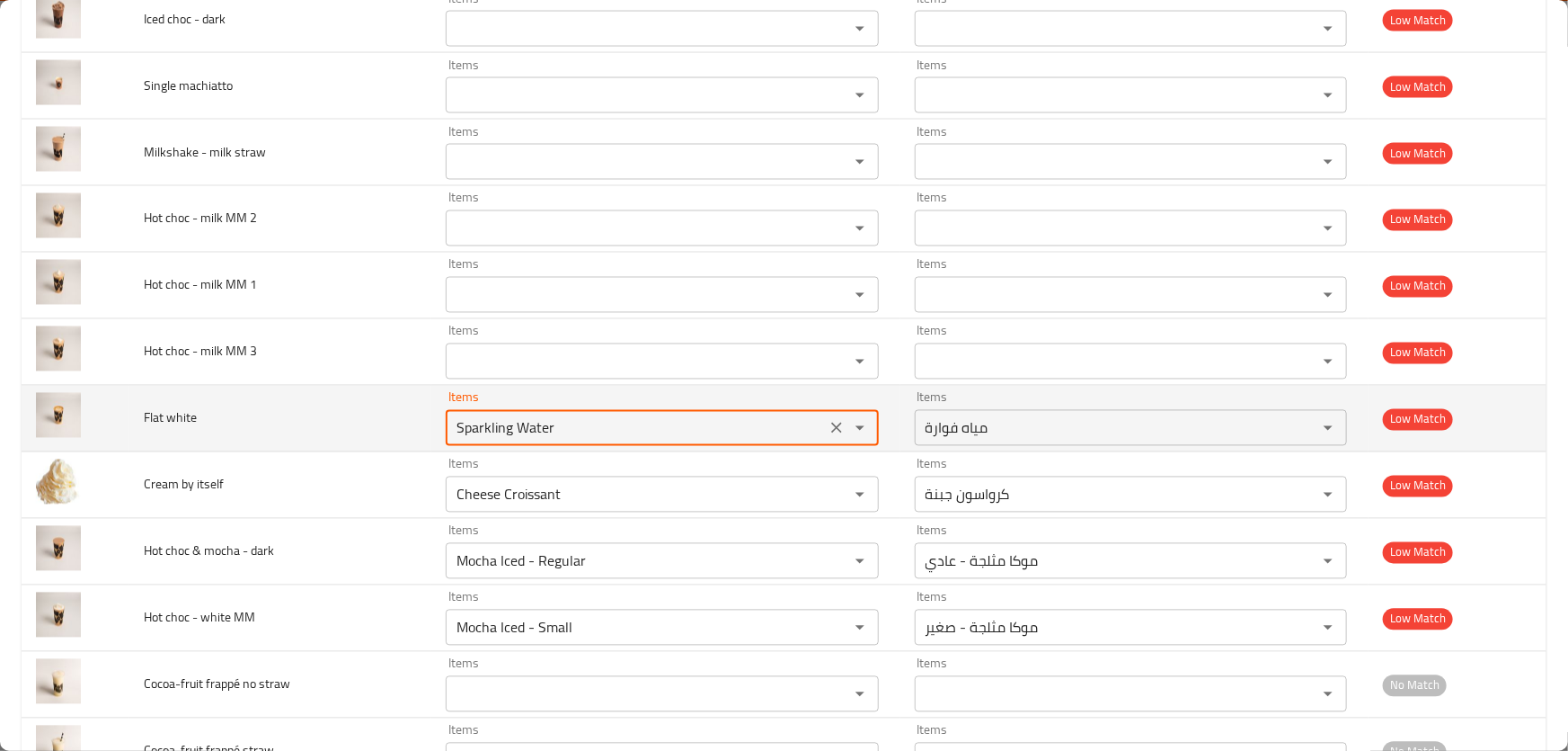
click at [665, 417] on white "Sparkling Water" at bounding box center [636, 427] width 369 height 25
type white "fla"
click at [828, 419] on icon "Clear" at bounding box center [836, 427] width 18 height 18
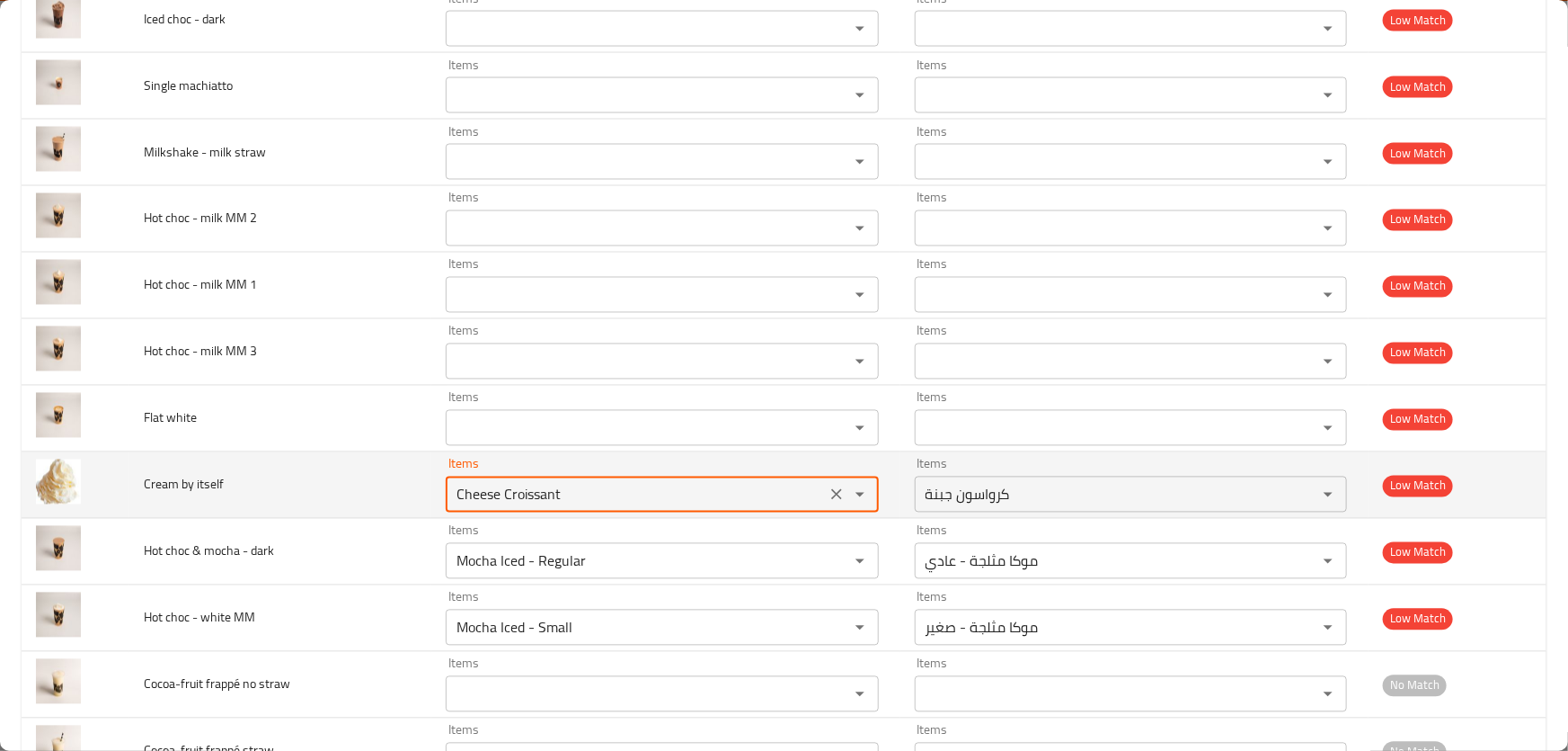
click at [601, 499] on itself "Cheese Croissant" at bounding box center [636, 494] width 369 height 25
type itself "cre"
click at [834, 486] on icon "Clear" at bounding box center [836, 494] width 18 height 18
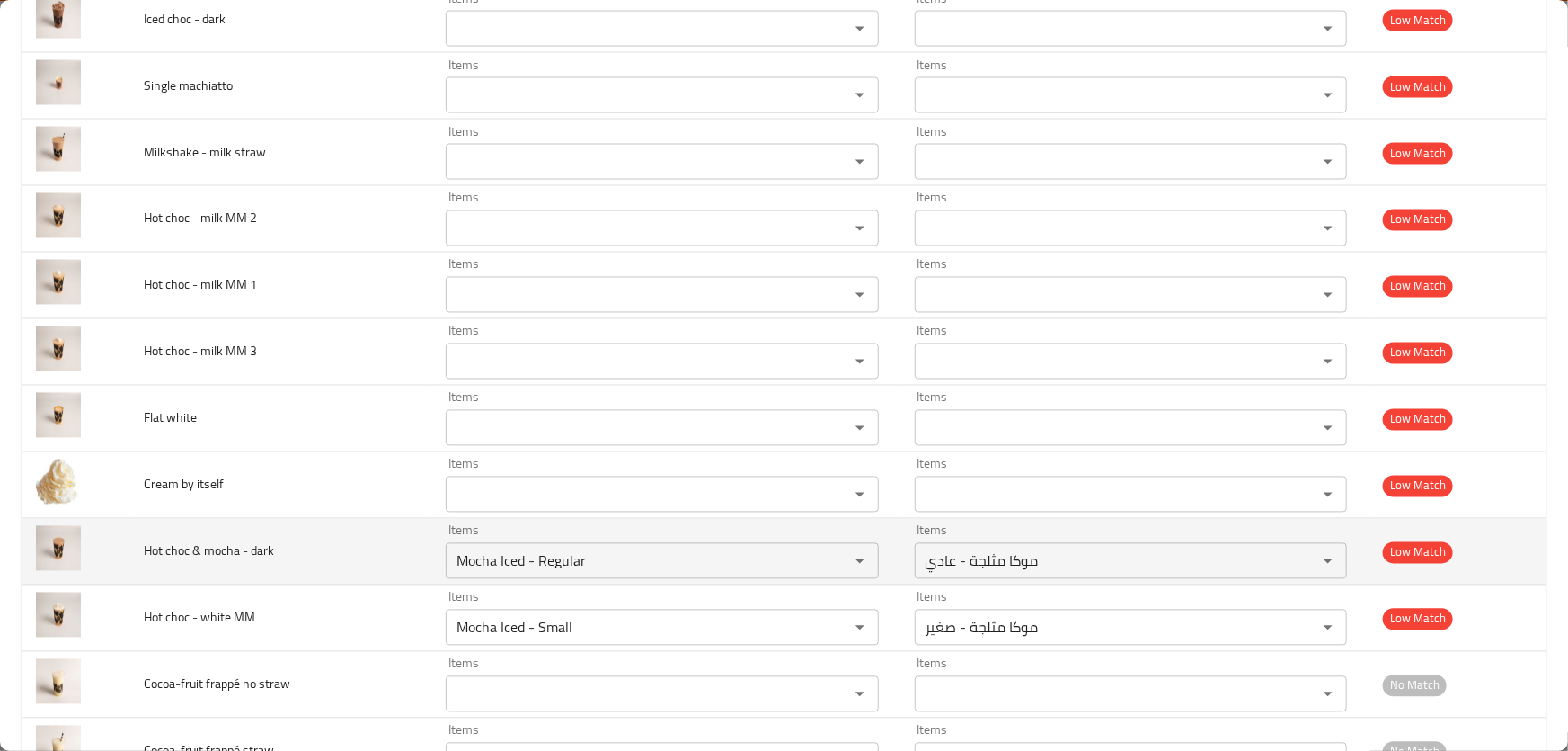
click at [359, 540] on td "Hot choc & mocha - dark" at bounding box center [279, 552] width 302 height 67
click at [649, 556] on dark "Mocha Iced - Regular" at bounding box center [636, 561] width 369 height 25
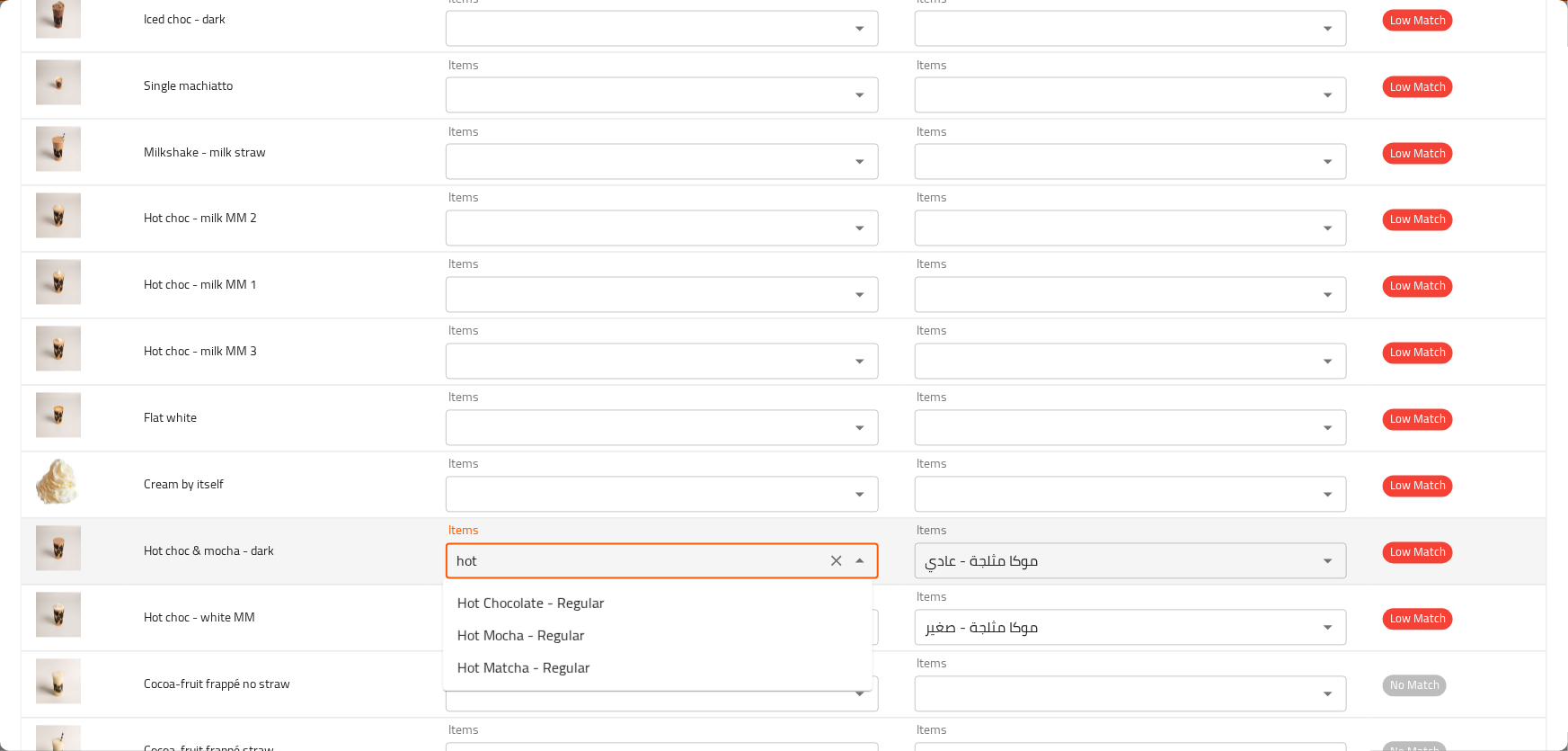
type dark "Mocha Iced - Regular"
click at [308, 553] on td "Hot choc & mocha - dark" at bounding box center [279, 552] width 302 height 67
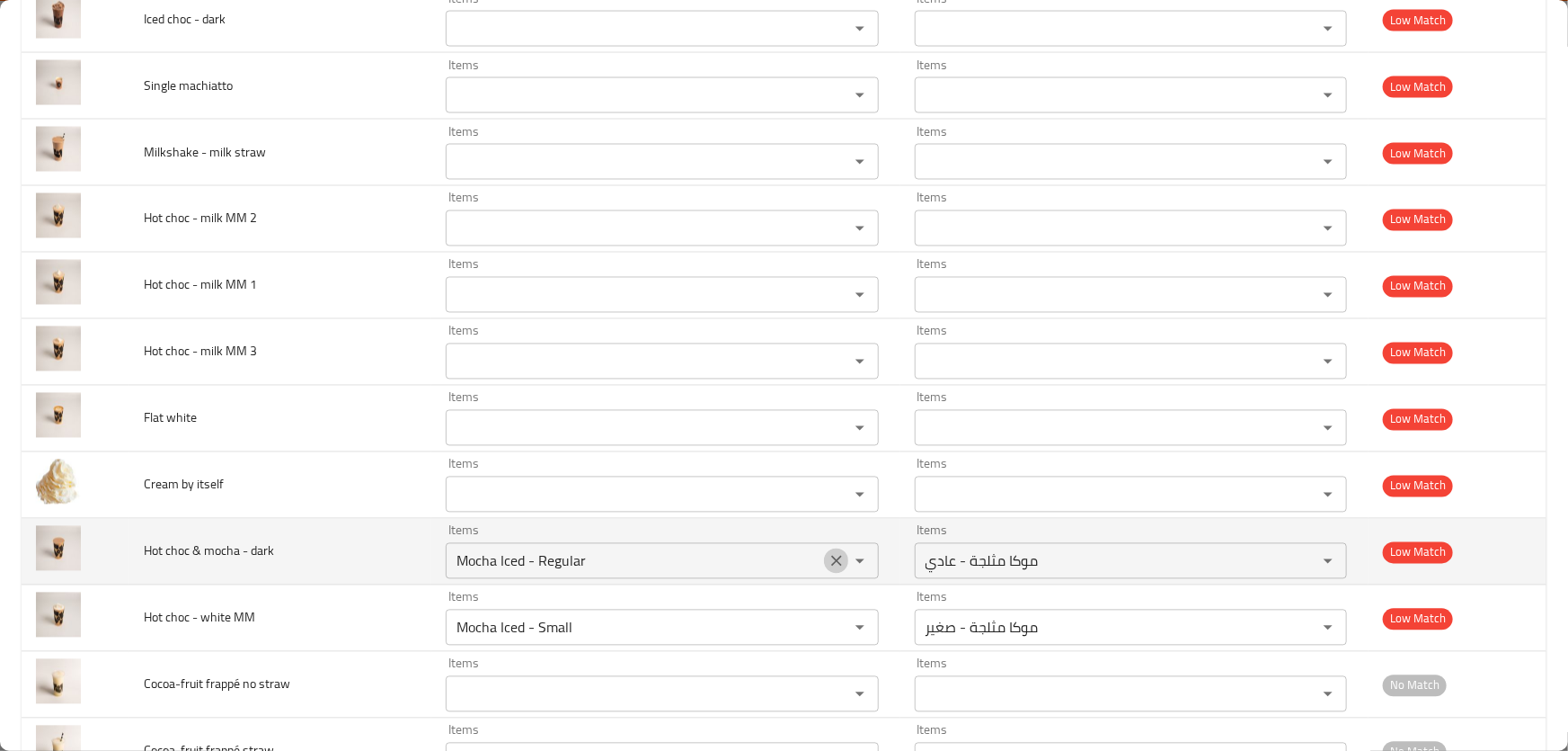
click at [834, 552] on icon "Clear" at bounding box center [836, 561] width 18 height 18
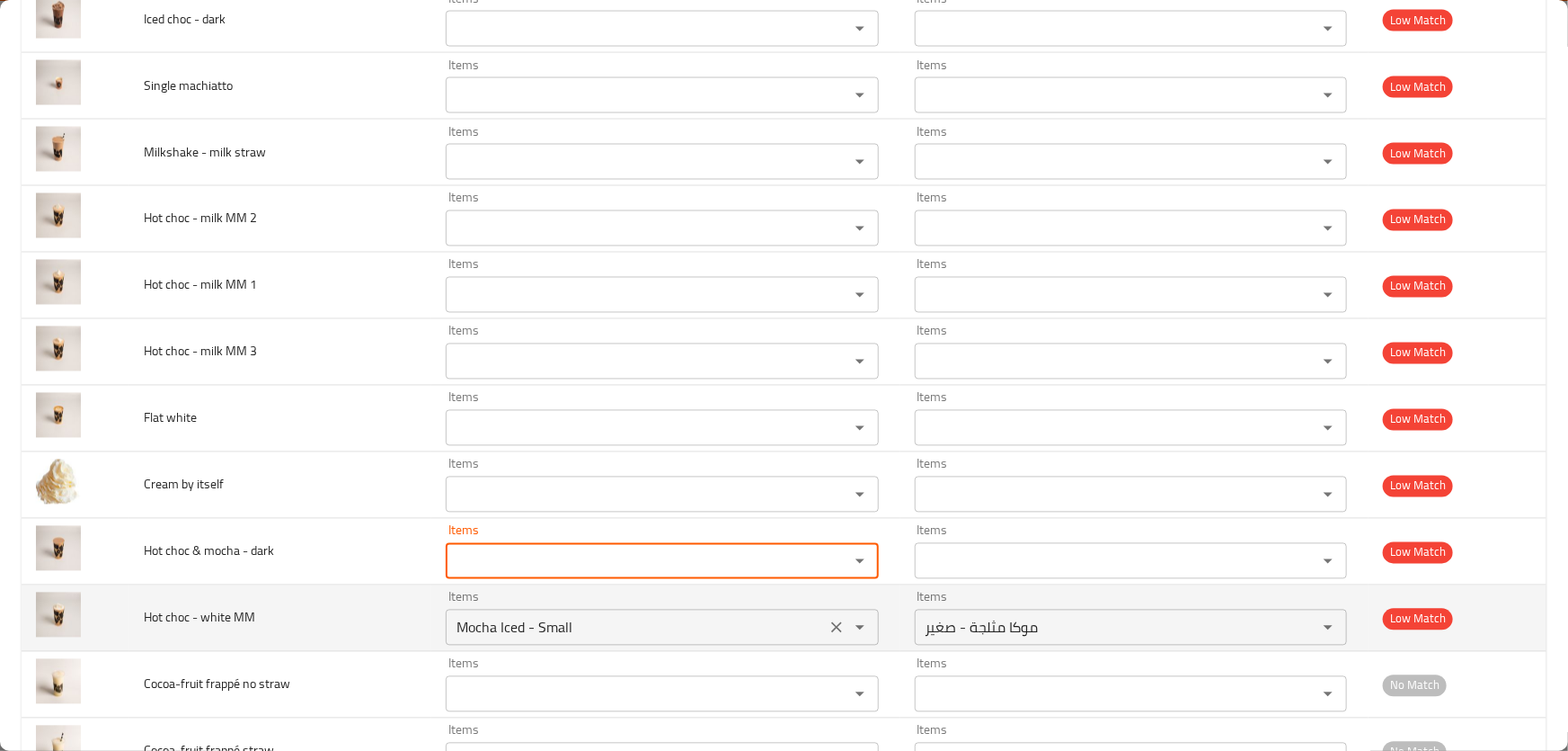
click at [828, 619] on icon "Clear" at bounding box center [836, 627] width 18 height 18
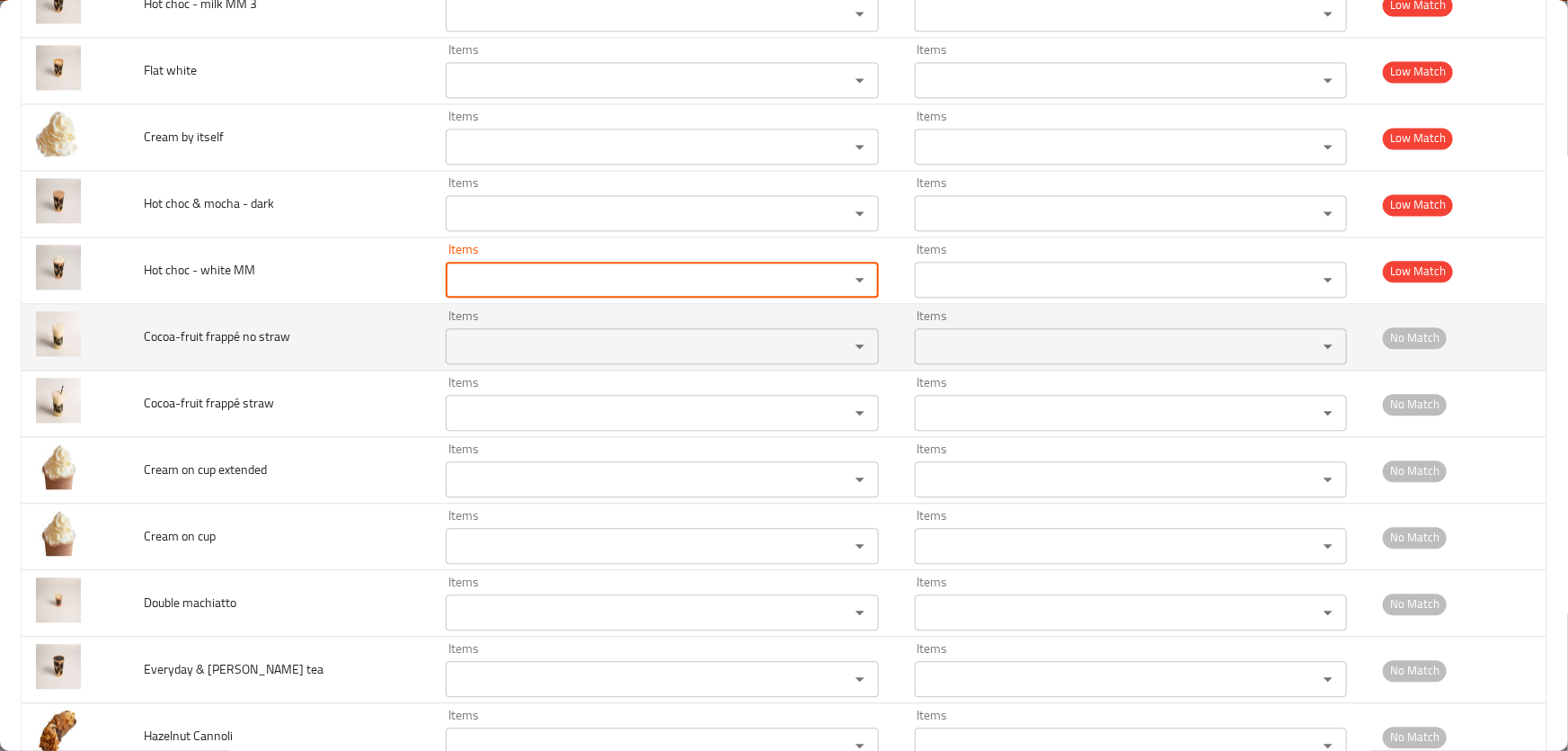
scroll to position [1879, 0]
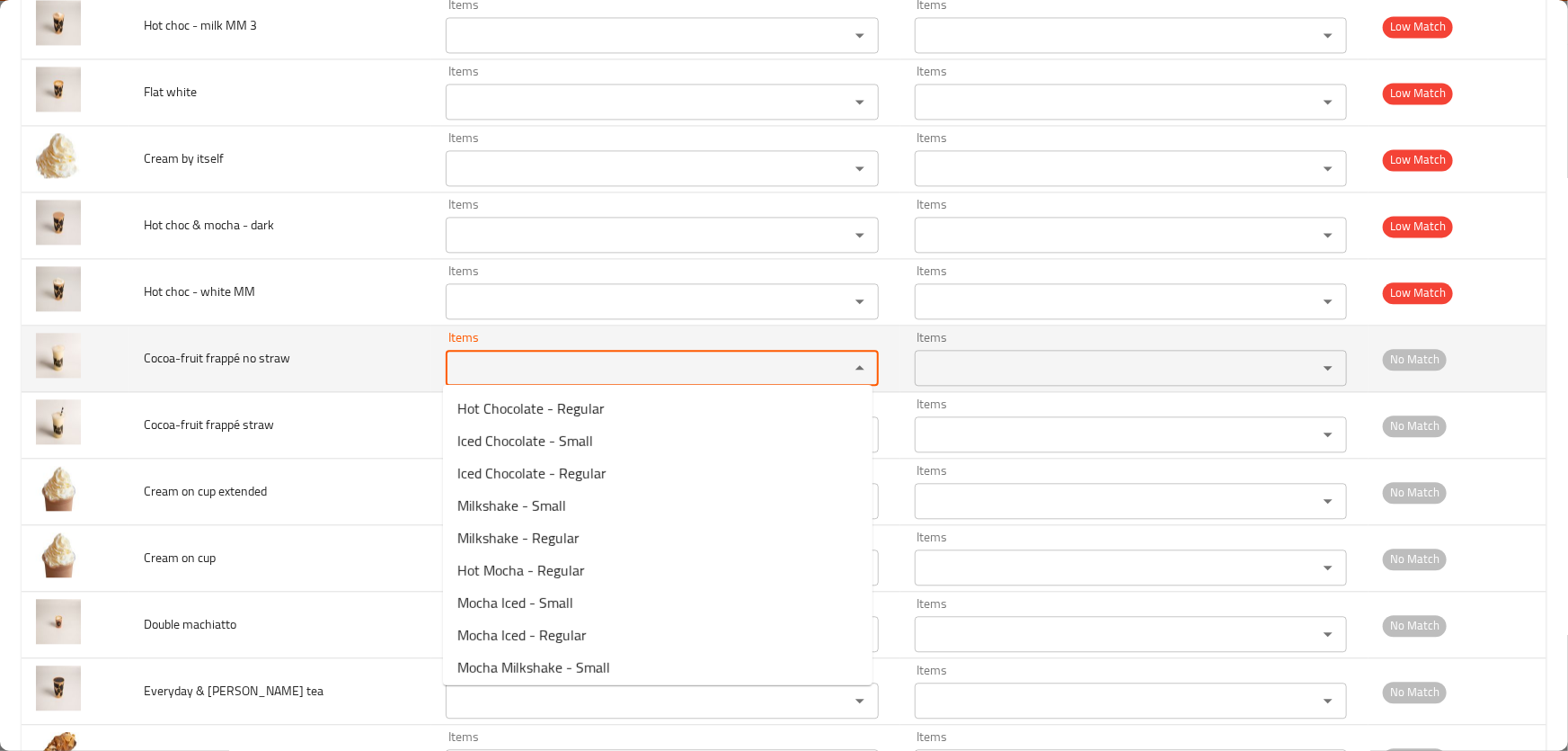
click at [516, 356] on straw "Items" at bounding box center [636, 367] width 369 height 25
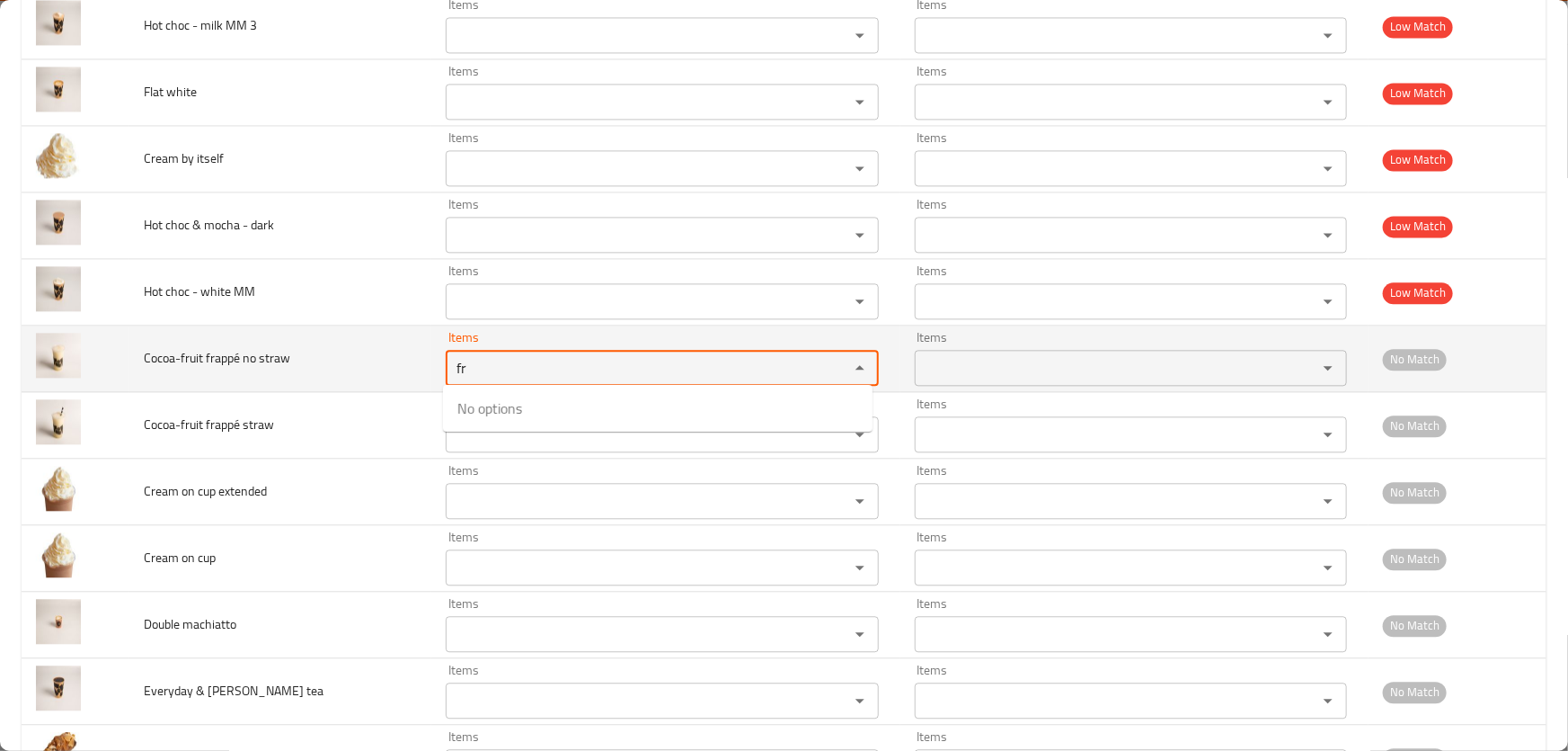
type straw "f"
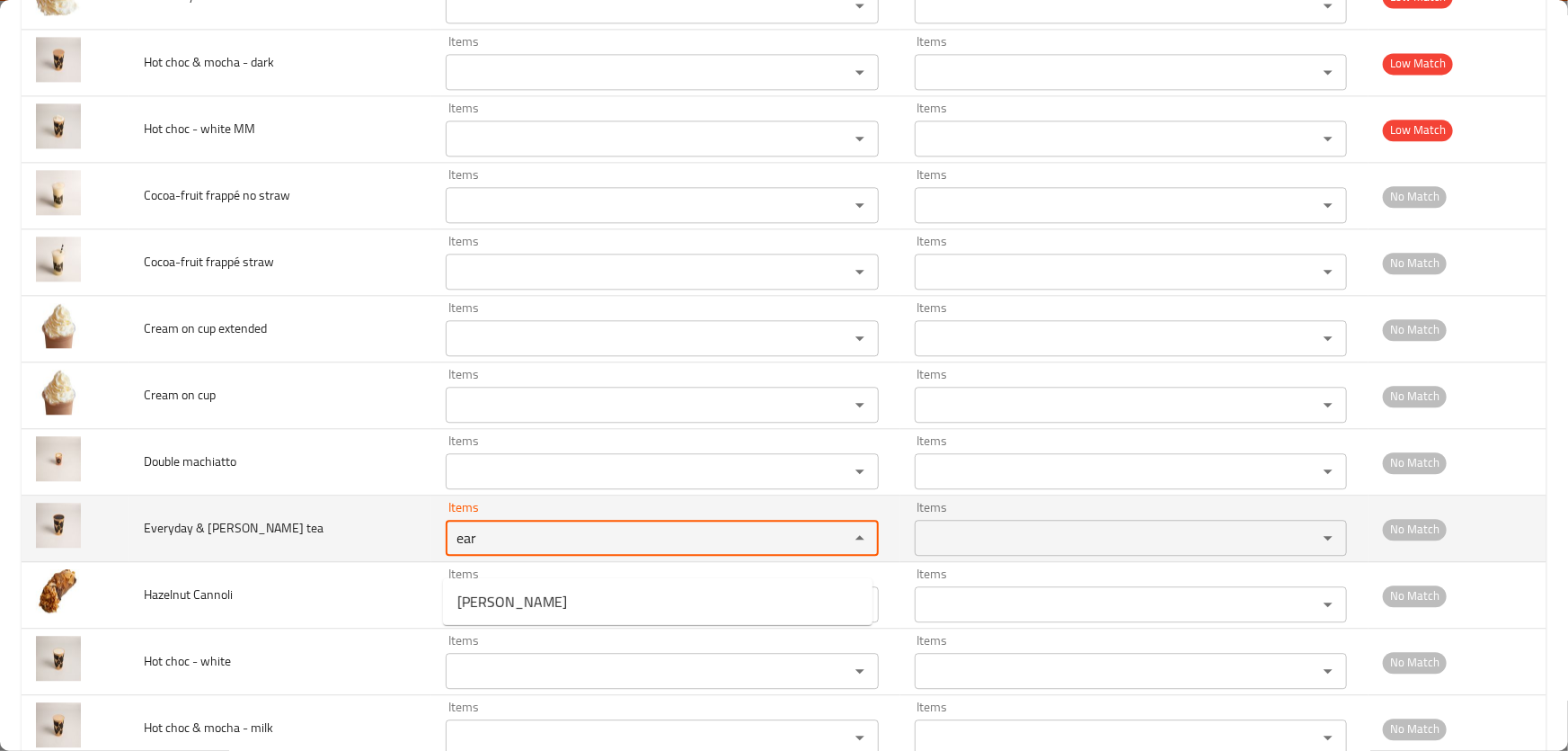
scroll to position [2042, 0]
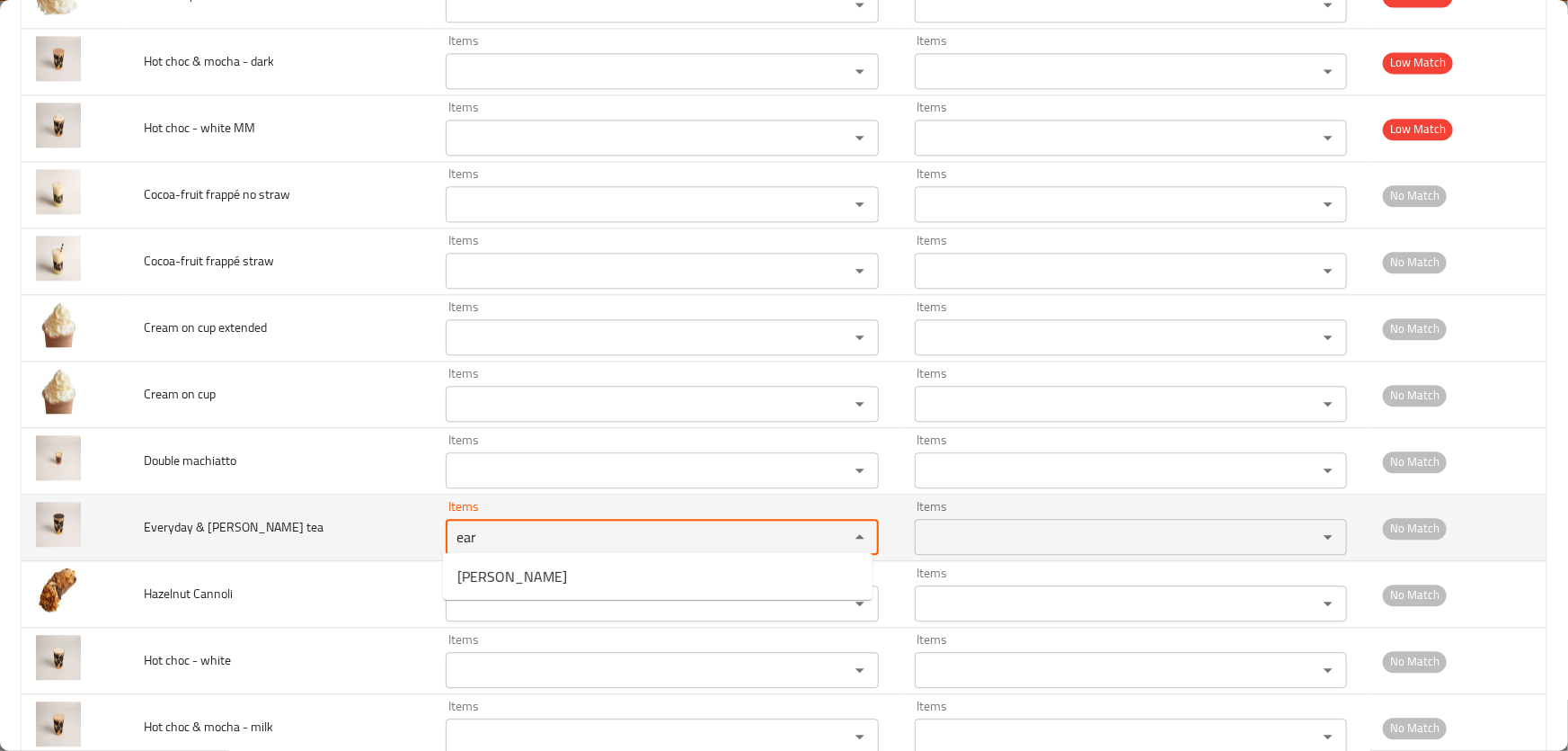
type tea "ear"
click at [289, 514] on td "Everyday & [PERSON_NAME] tea" at bounding box center [279, 528] width 302 height 67
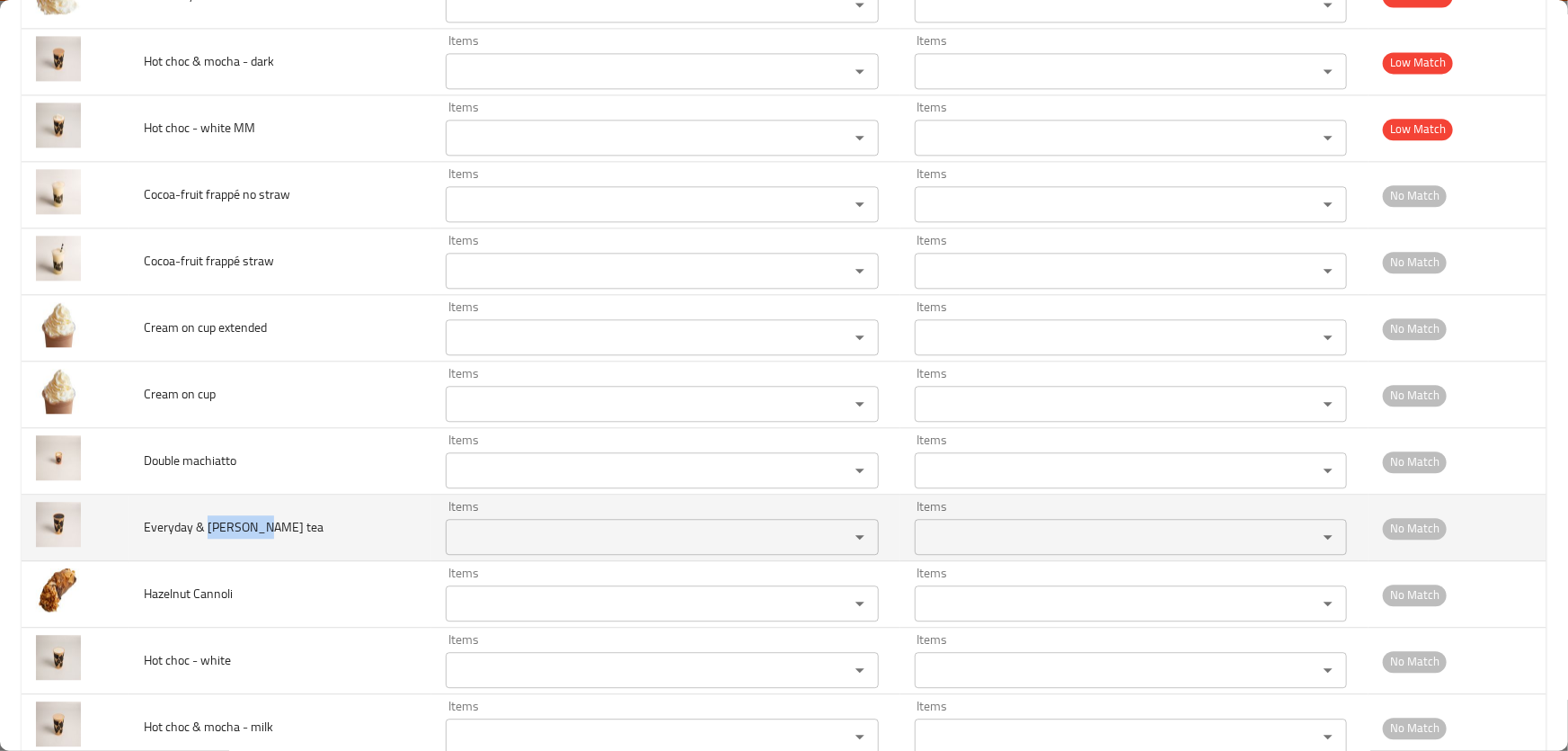
drag, startPoint x: 208, startPoint y: 522, endPoint x: 250, endPoint y: 522, distance: 42.0
click at [250, 522] on span "Everyday & [PERSON_NAME] tea" at bounding box center [234, 526] width 180 height 23
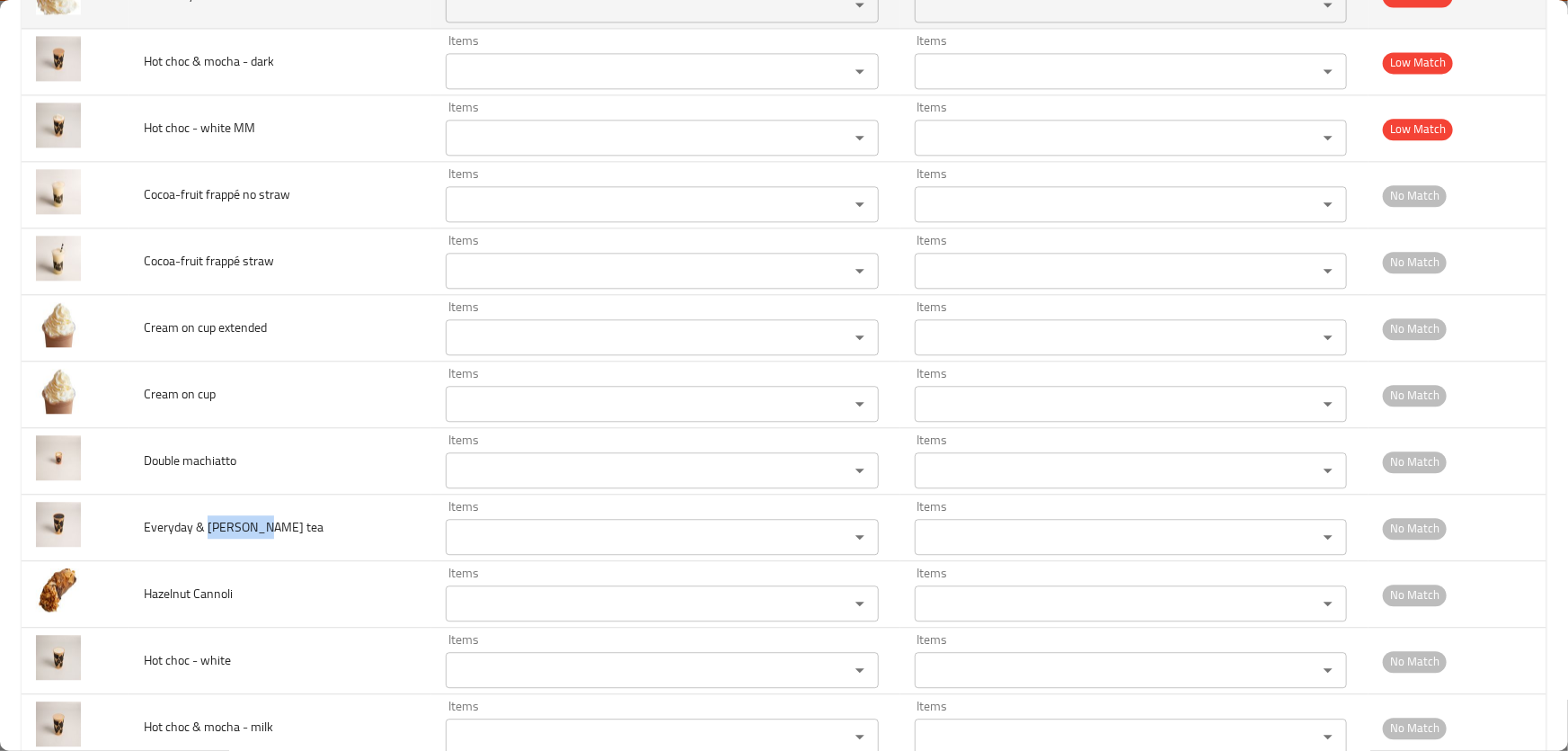
copy span "[PERSON_NAME]"
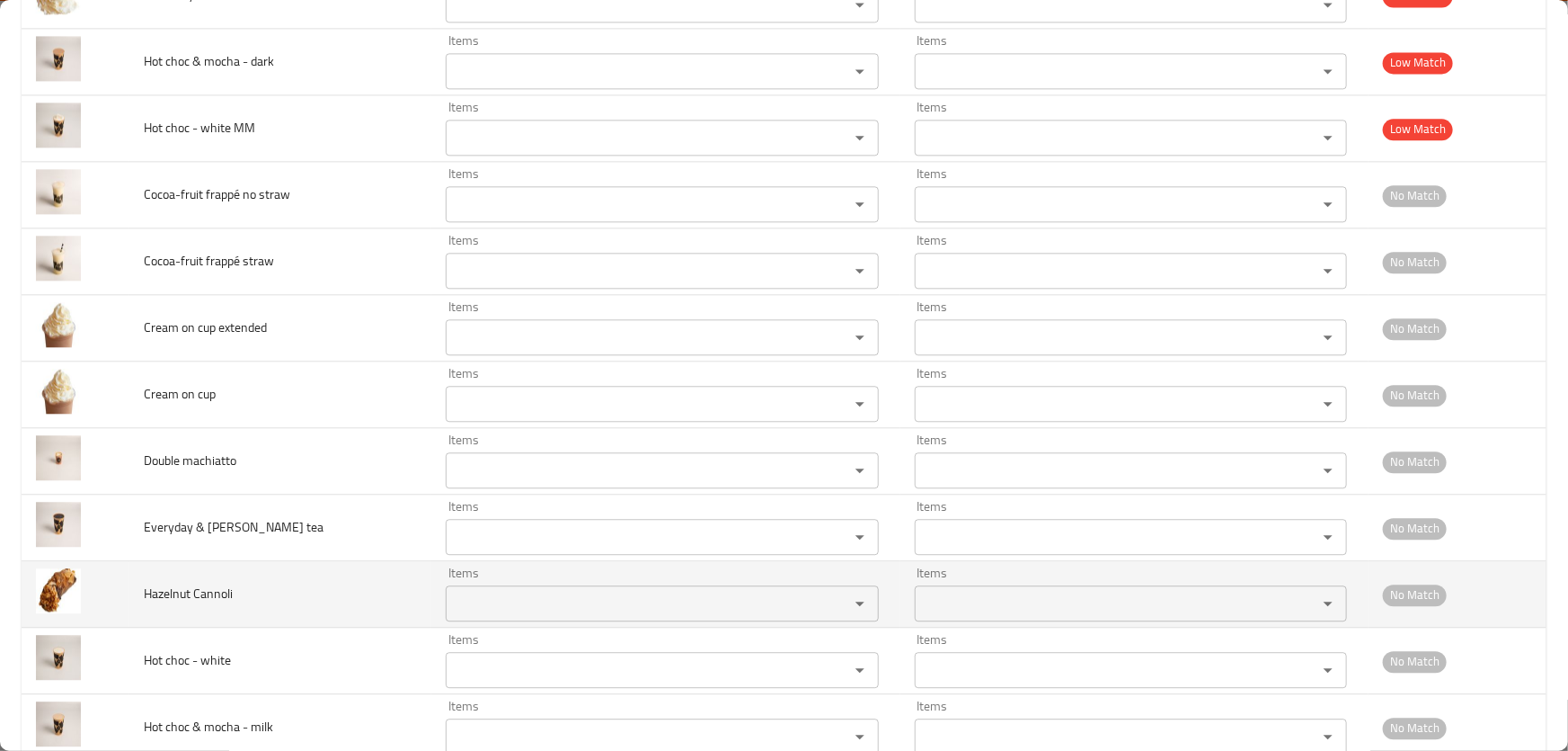
click at [204, 588] on span "Hazelnut Cannoli" at bounding box center [188, 592] width 89 height 23
copy span "Cannoli"
click at [593, 596] on Cannoli "Items" at bounding box center [636, 602] width 369 height 25
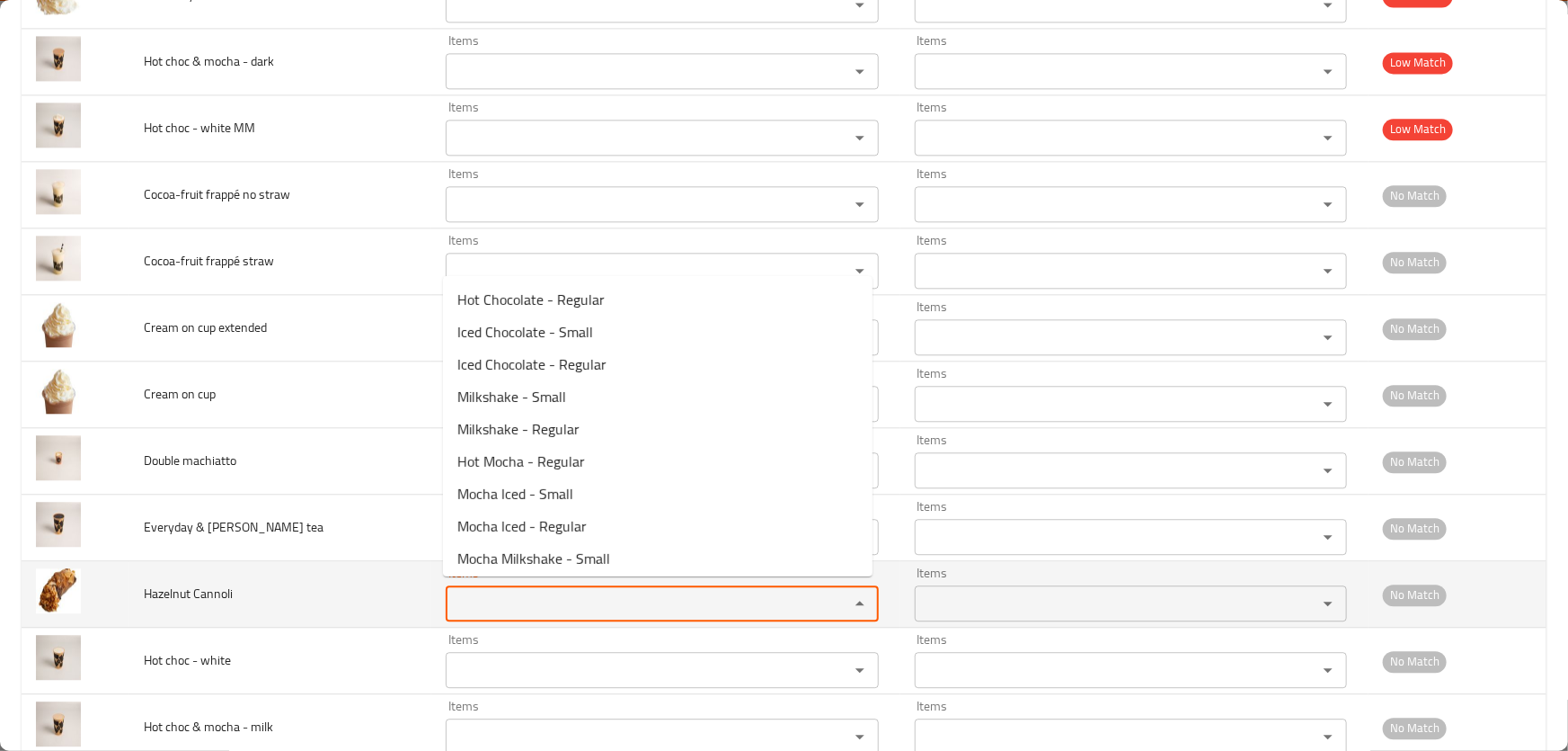
paste Cannoli "Cannoli"
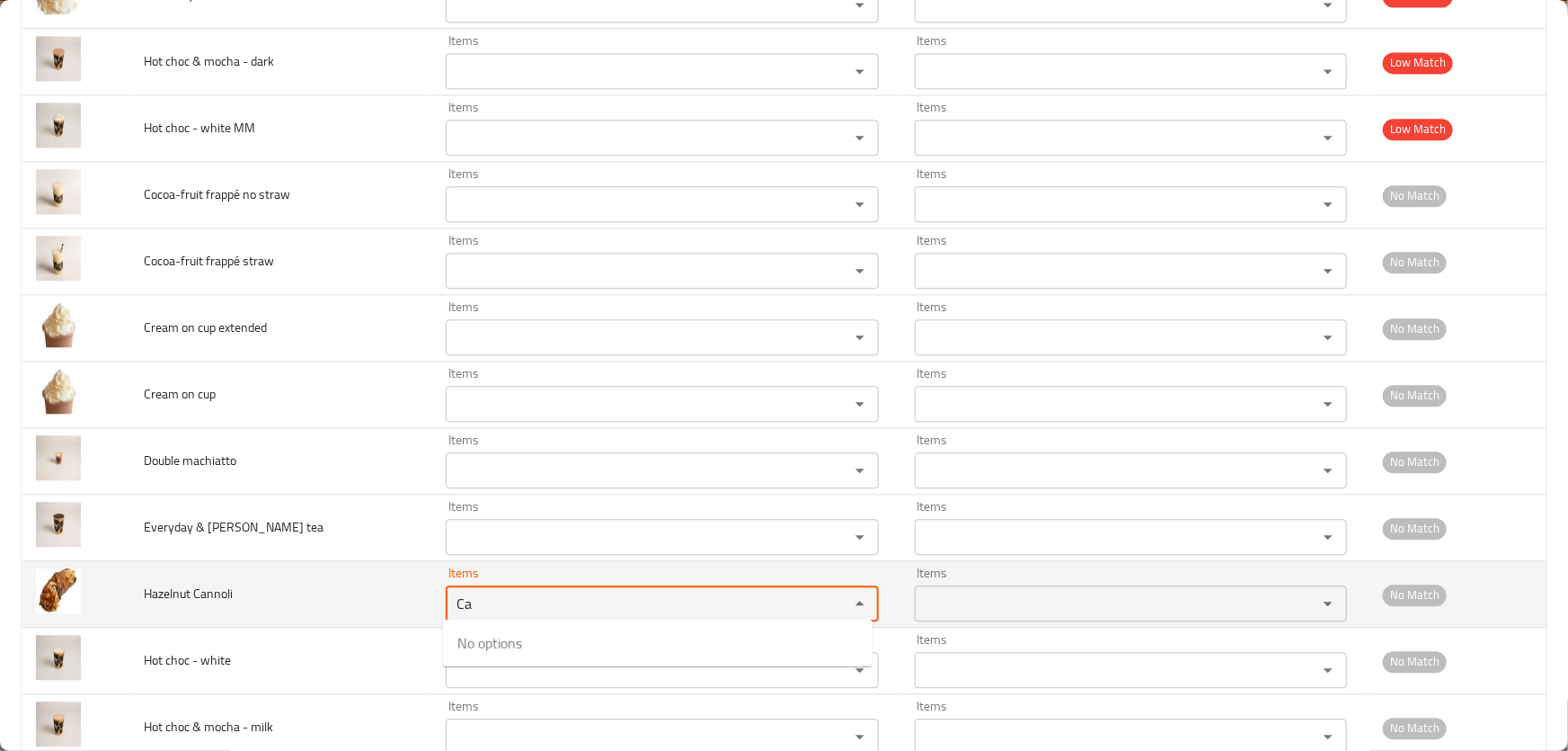
type Cannoli "C"
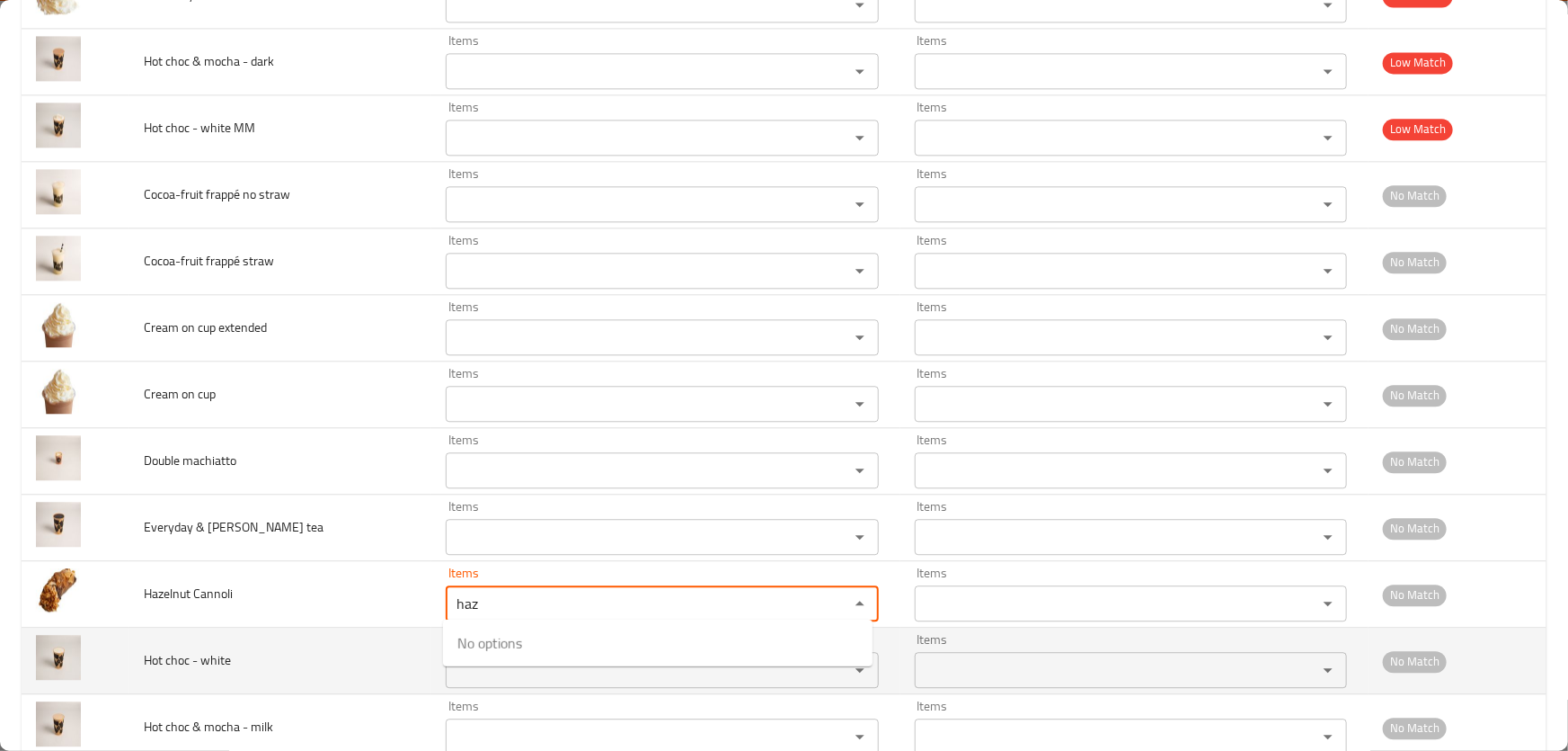
type Cannoli "haz"
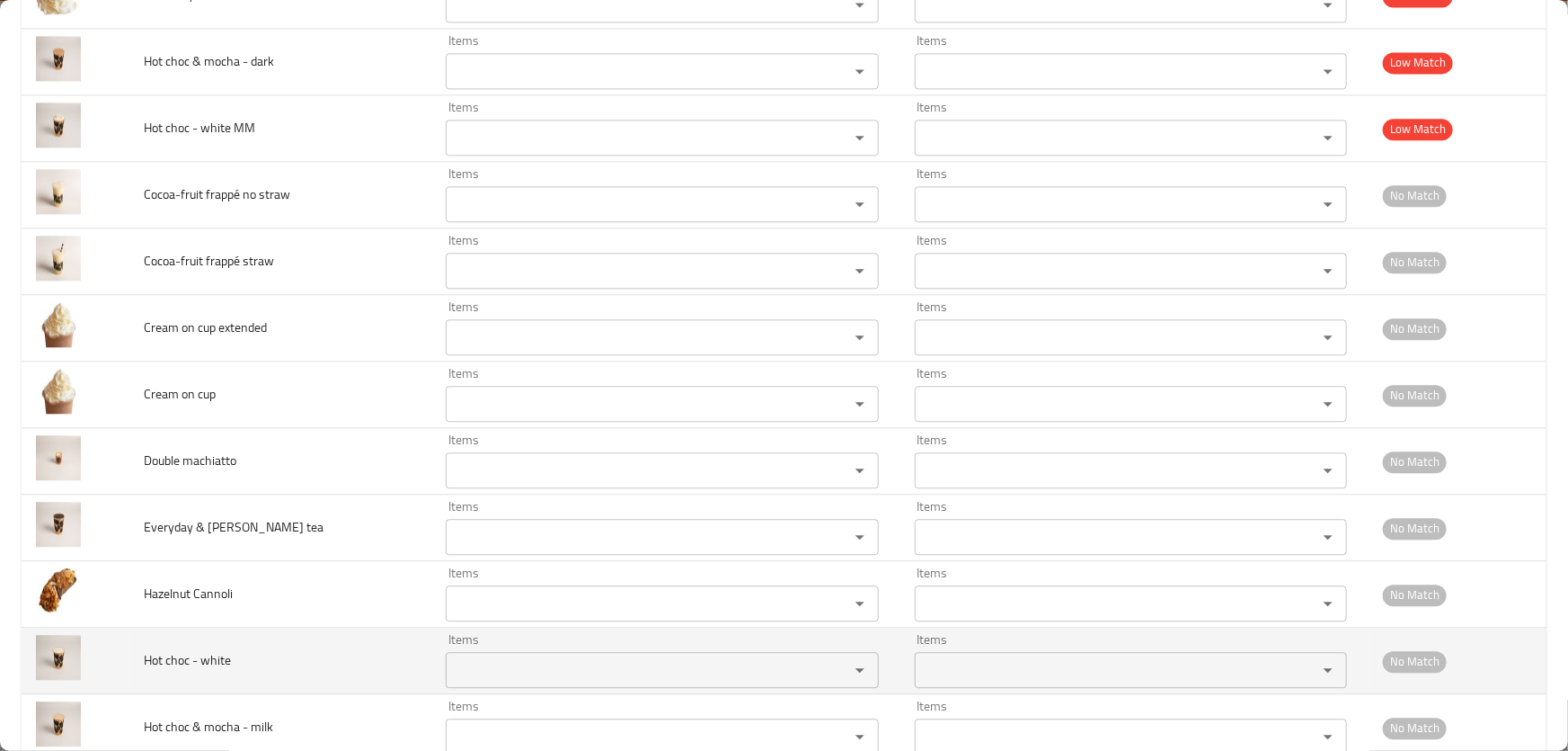
click at [307, 637] on td "Hot choc - white" at bounding box center [279, 661] width 302 height 67
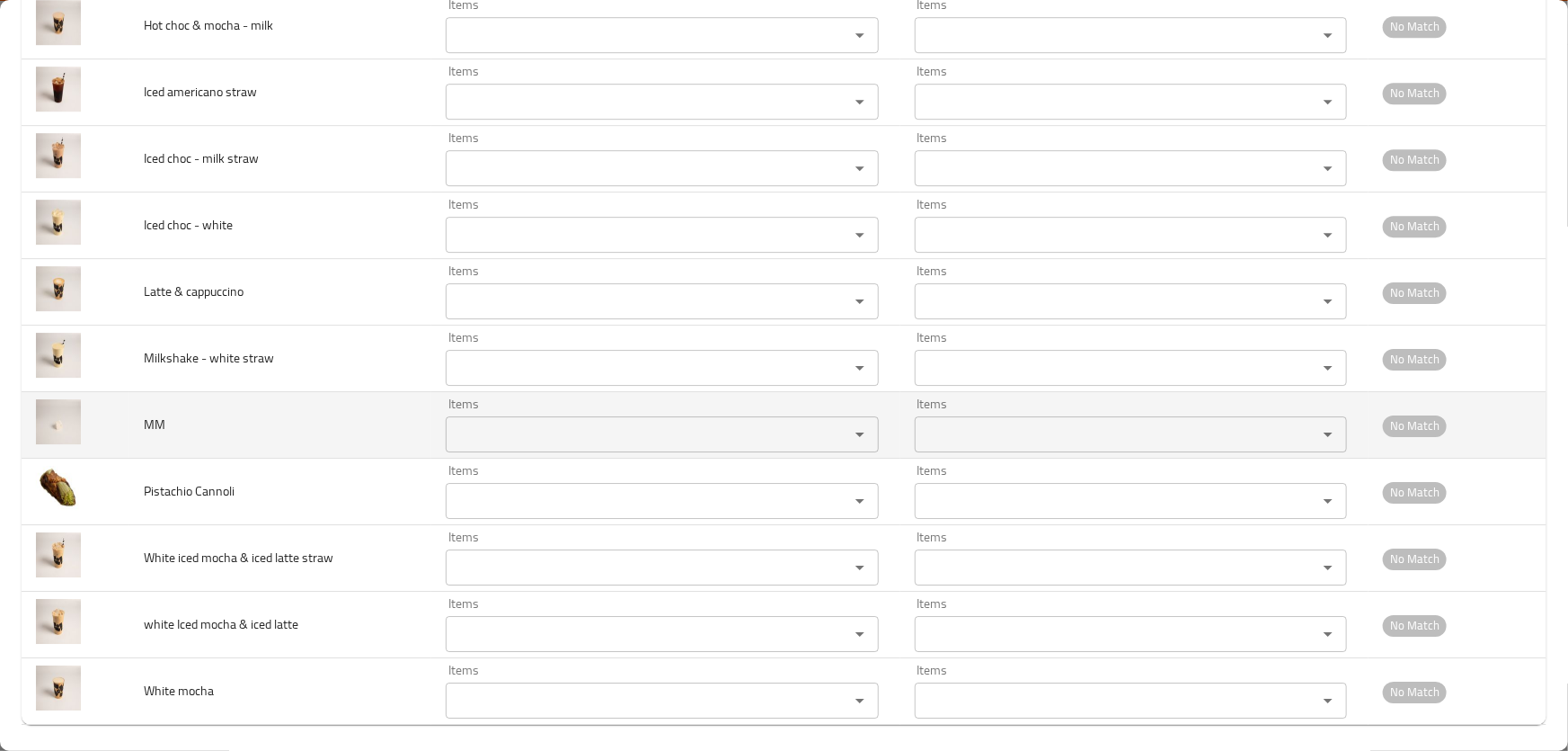
scroll to position [2746, 0]
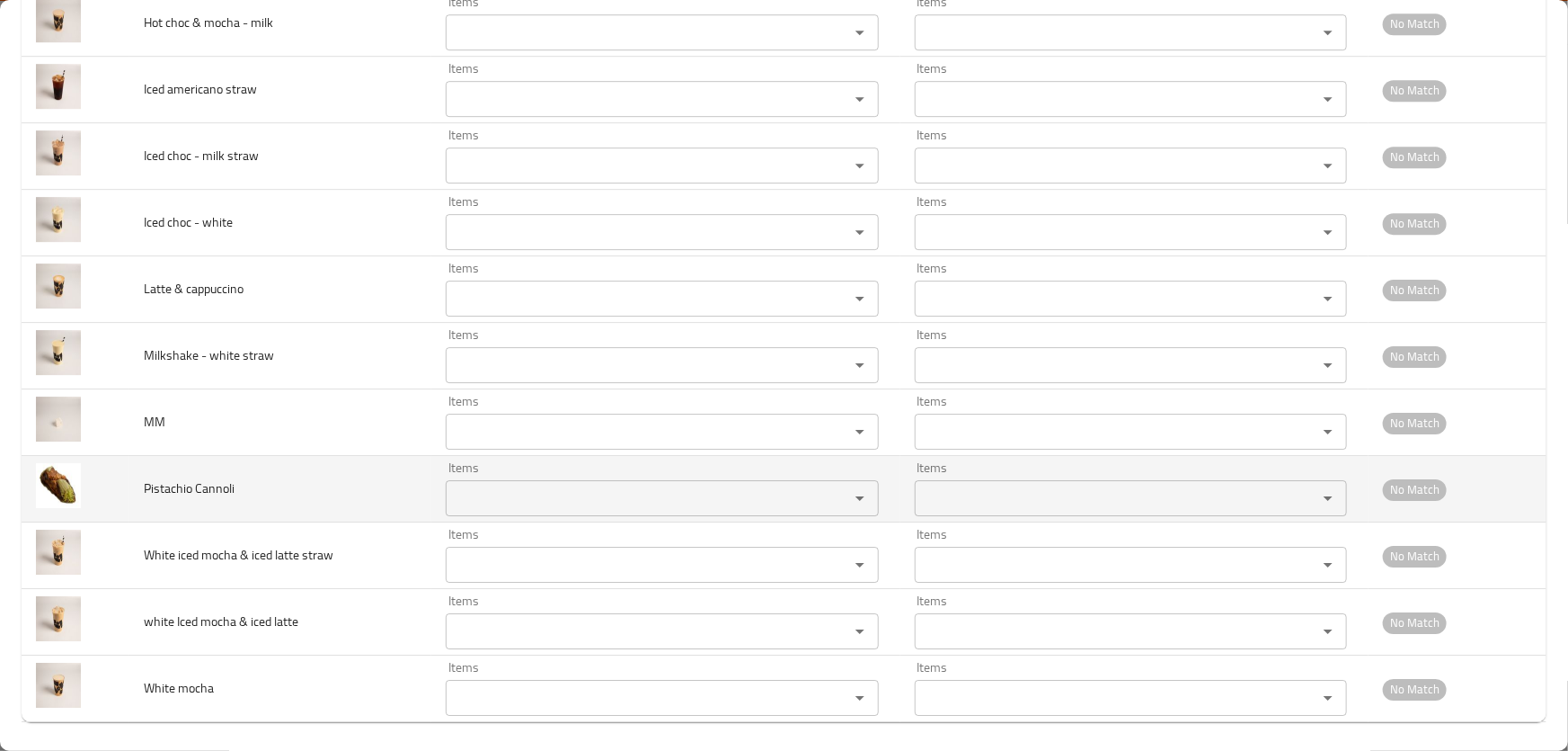
click at [541, 508] on div "Items" at bounding box center [662, 498] width 433 height 36
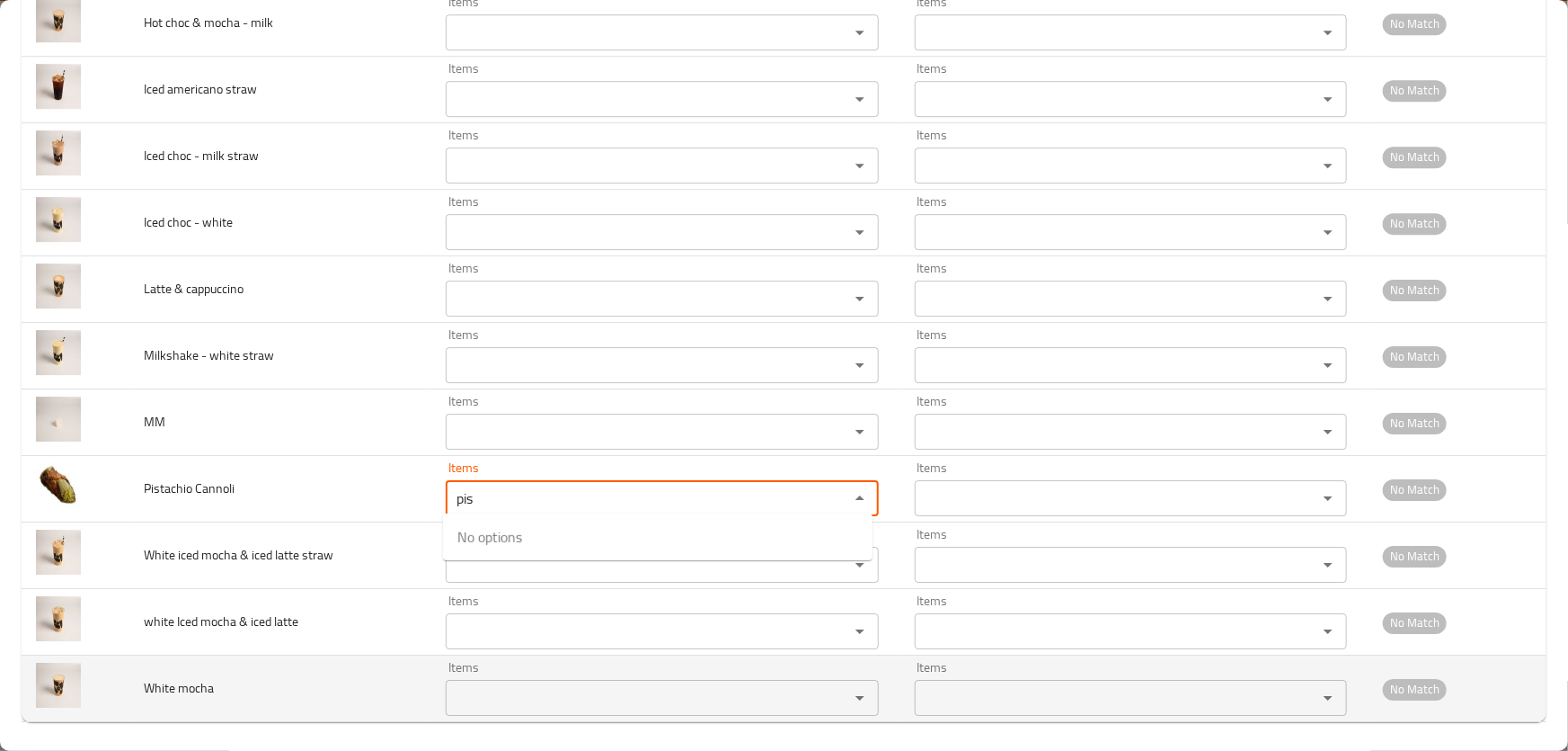
type Cannoli "pis"
click at [548, 702] on mocha "Items" at bounding box center [636, 697] width 369 height 25
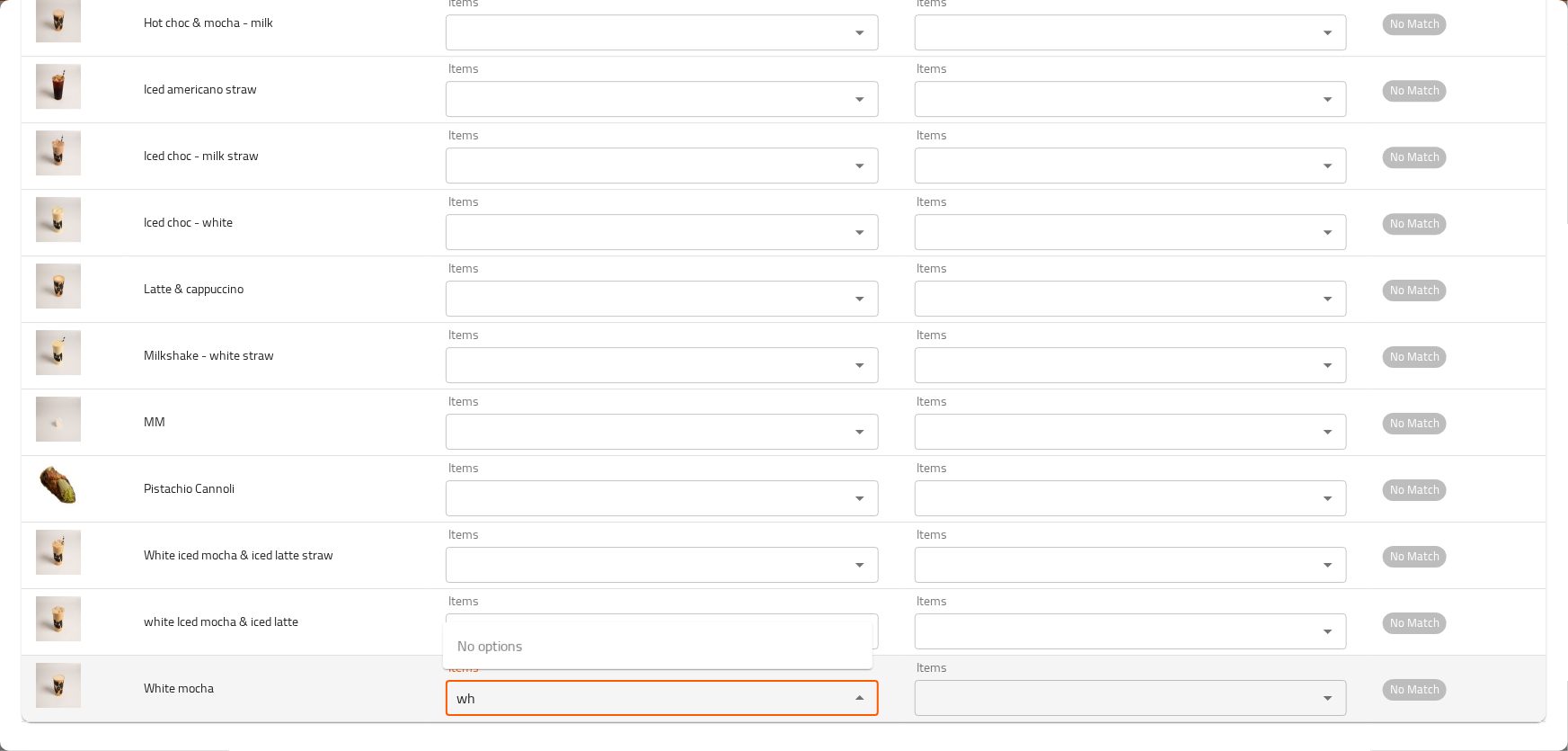
type mocha "w"
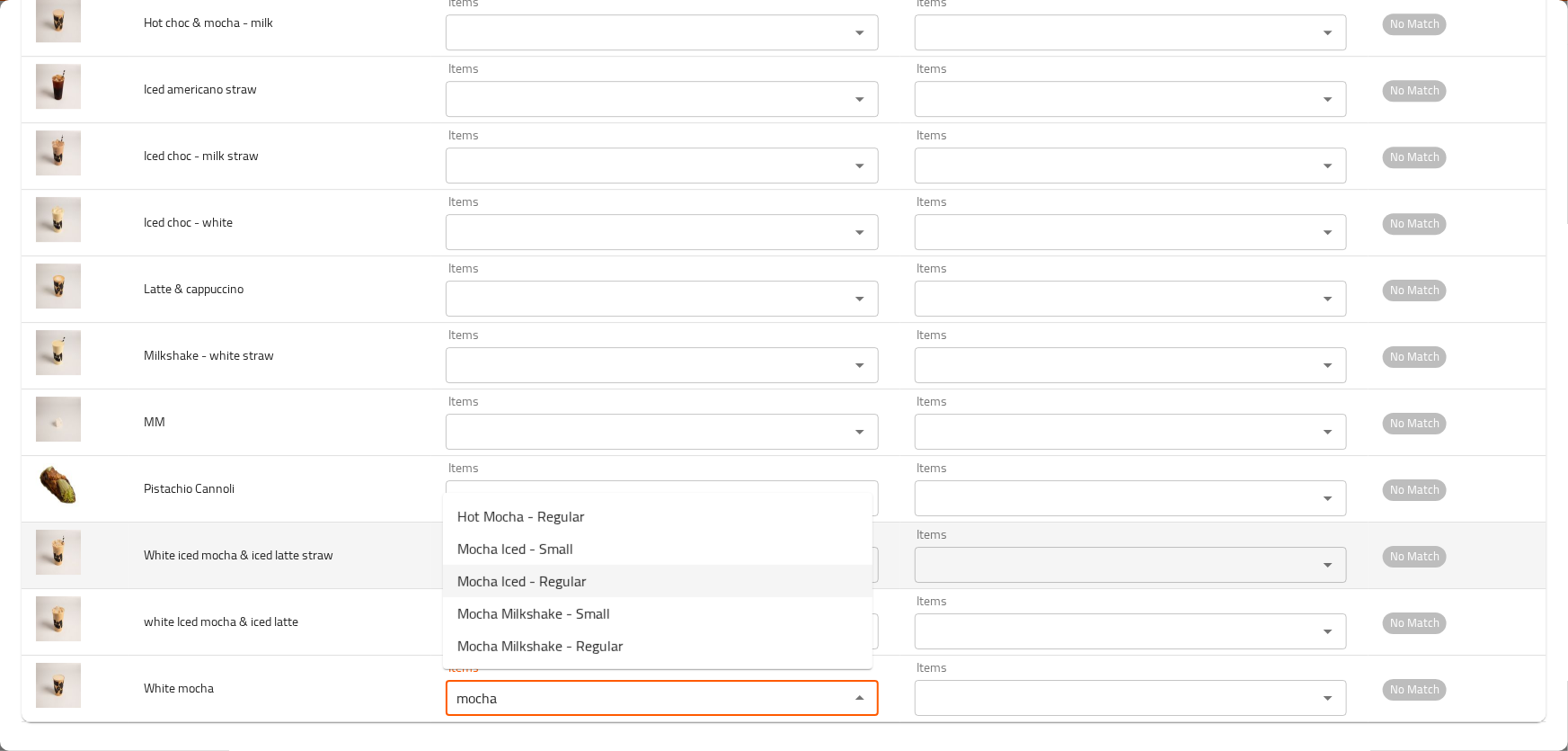
type mocha "mocha"
click at [212, 572] on td "White iced mocha & iced latte straw" at bounding box center [279, 556] width 302 height 67
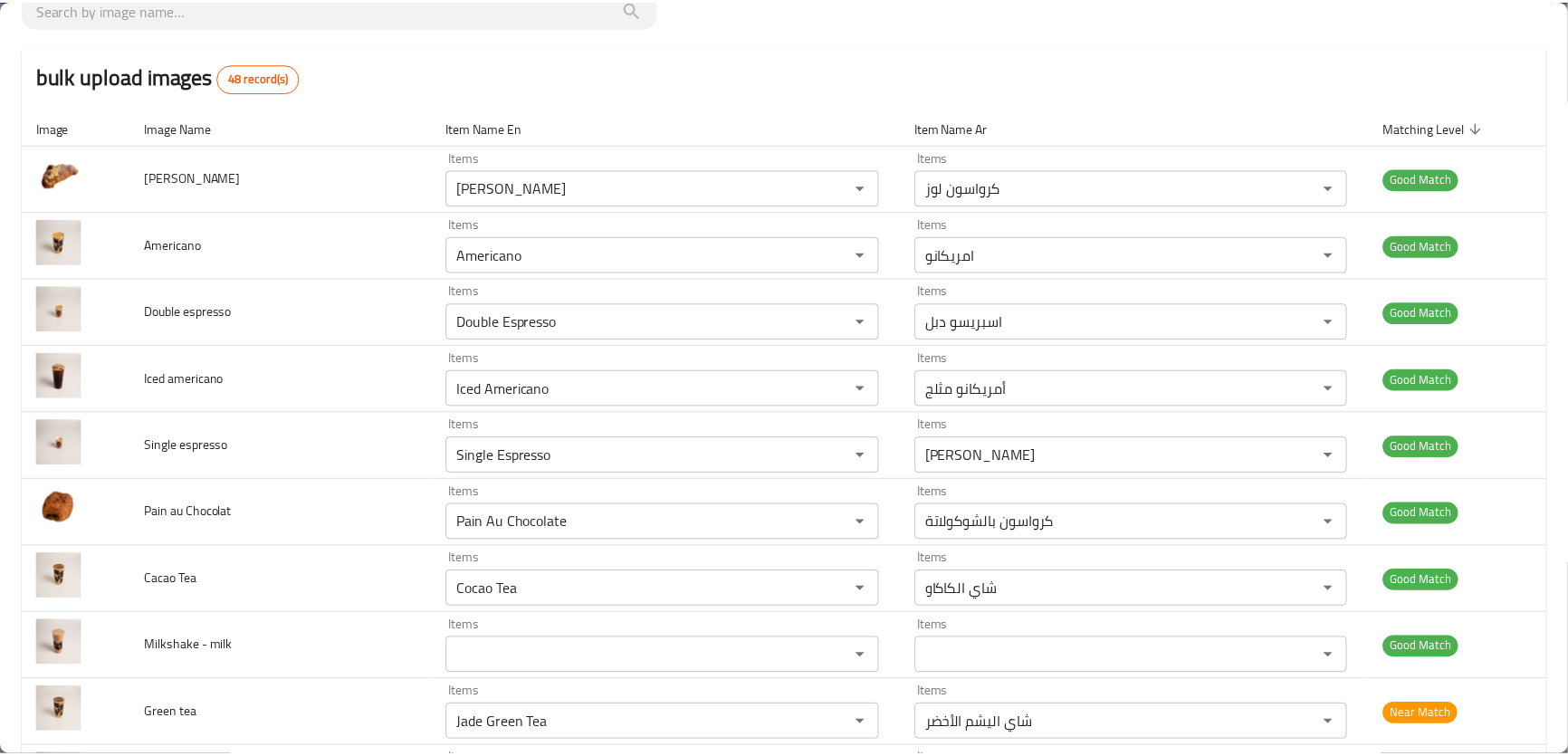
scroll to position [0, 0]
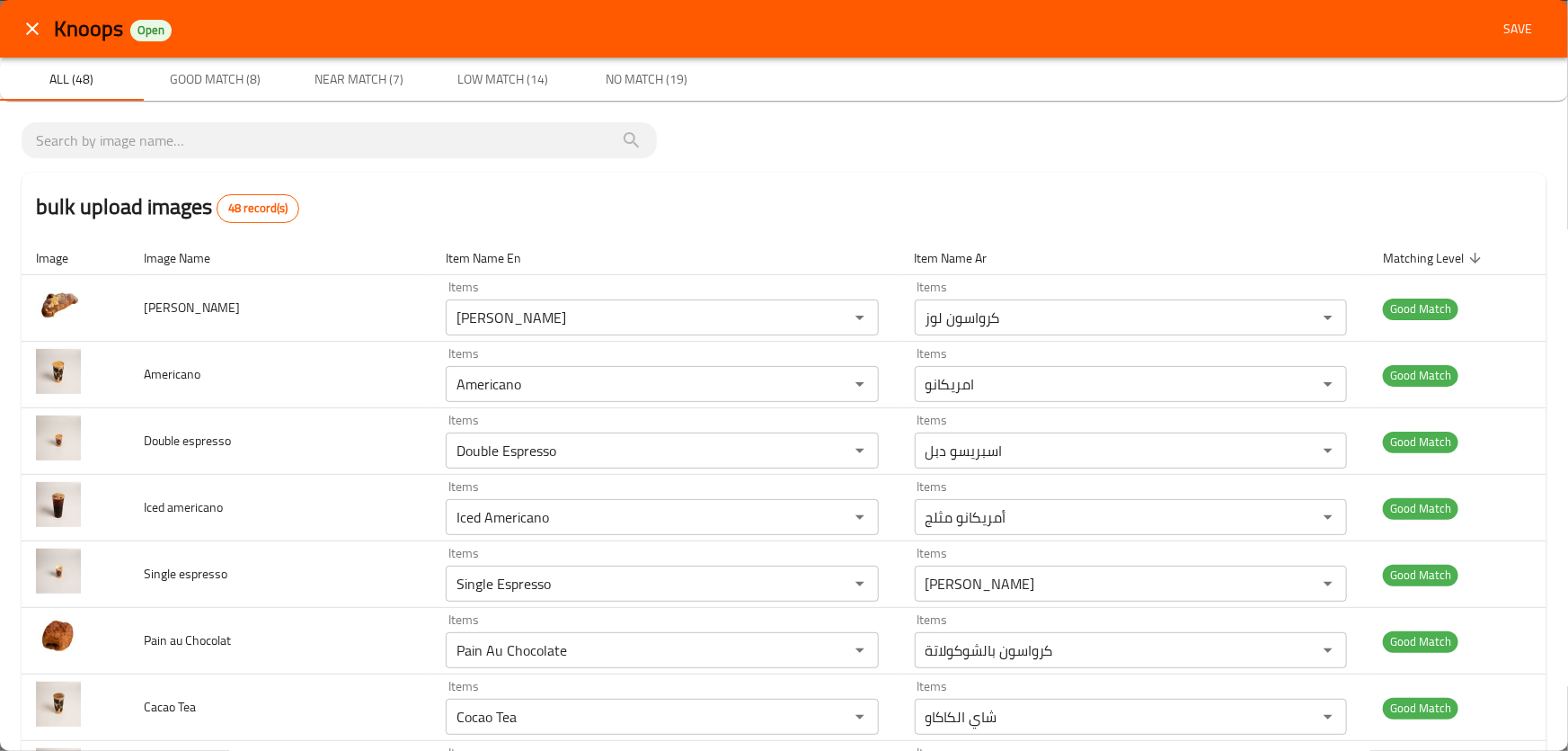
click at [1521, 38] on span "Save" at bounding box center [1517, 29] width 43 height 22
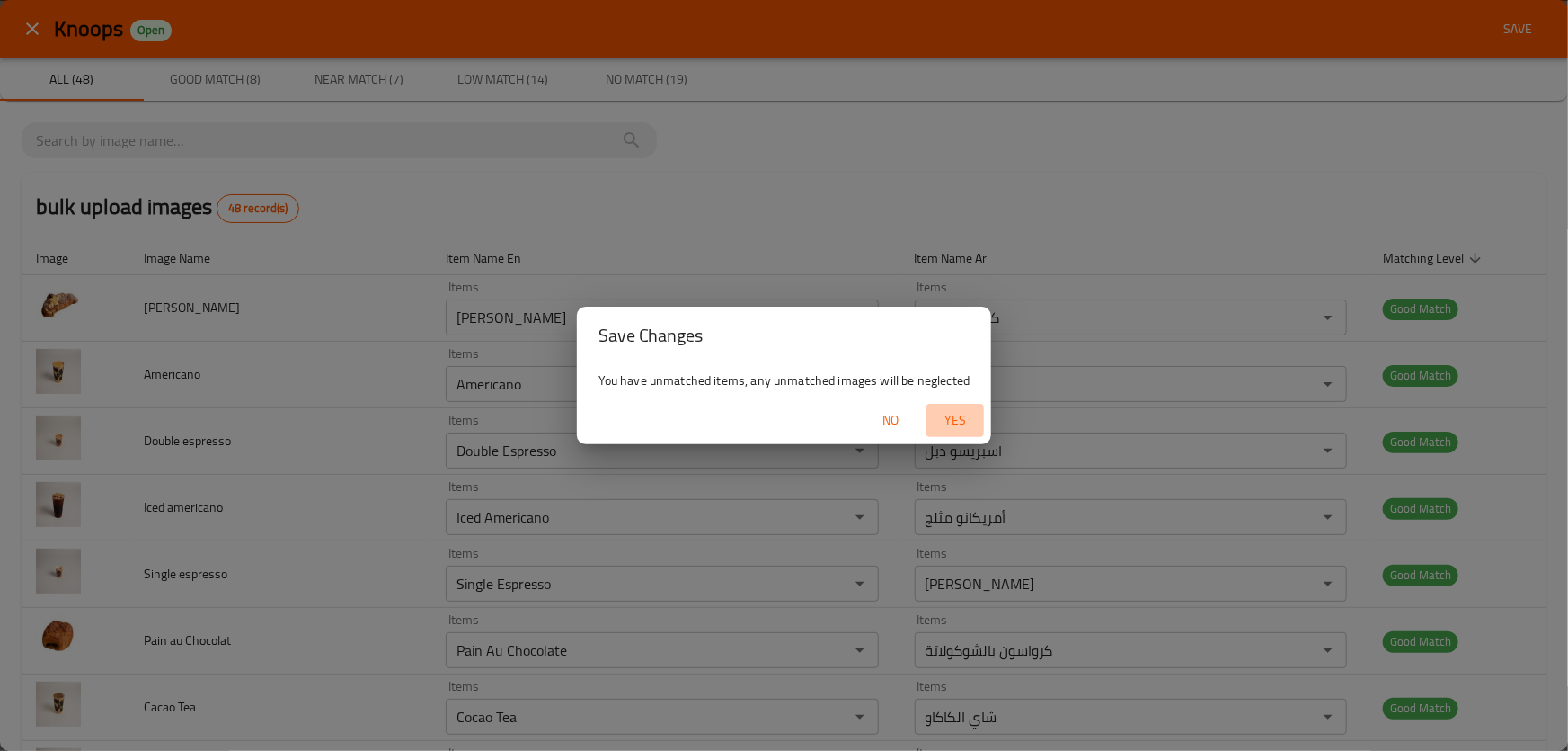
click at [966, 421] on span "Yes" at bounding box center [955, 421] width 43 height 22
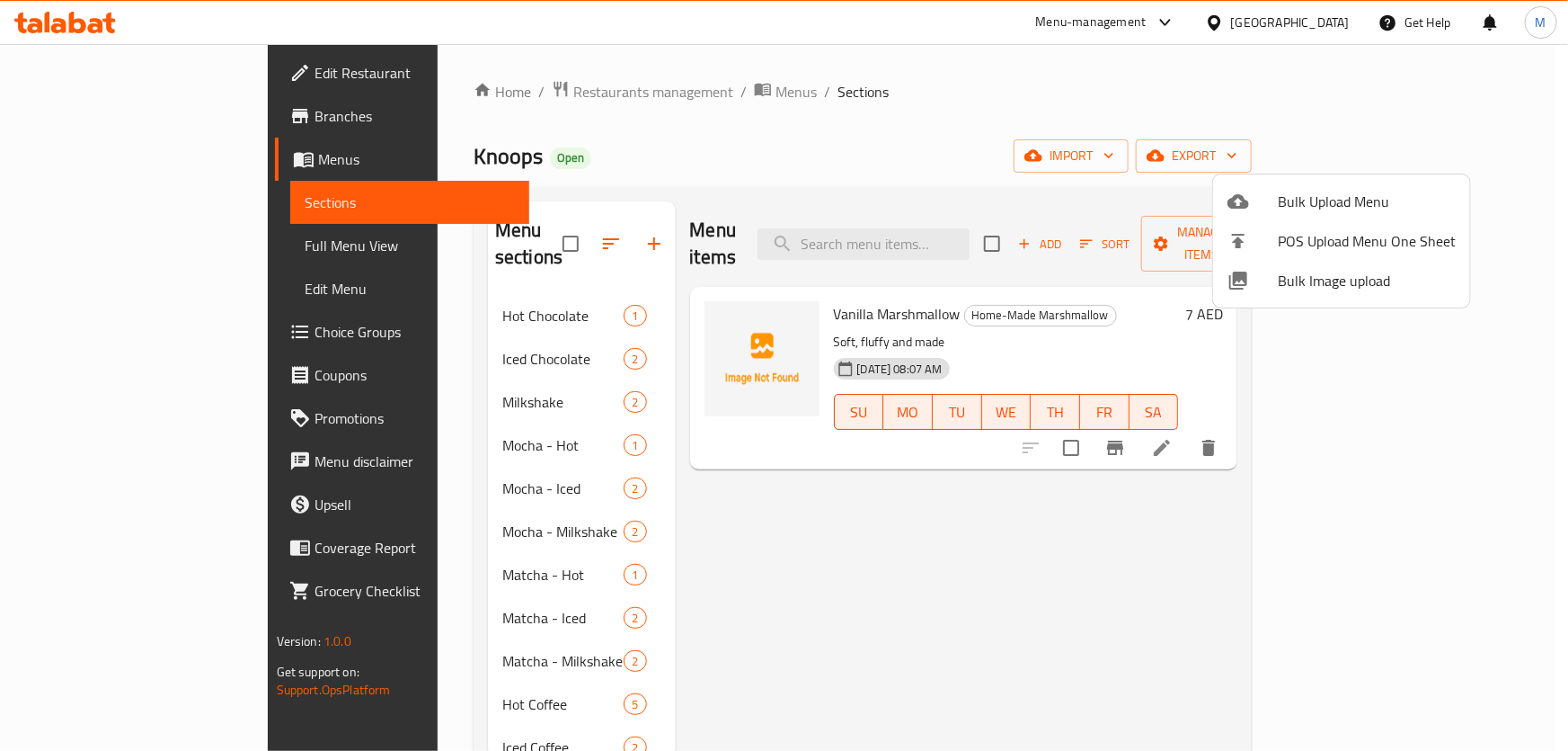
click at [351, 287] on div at bounding box center [784, 375] width 1568 height 751
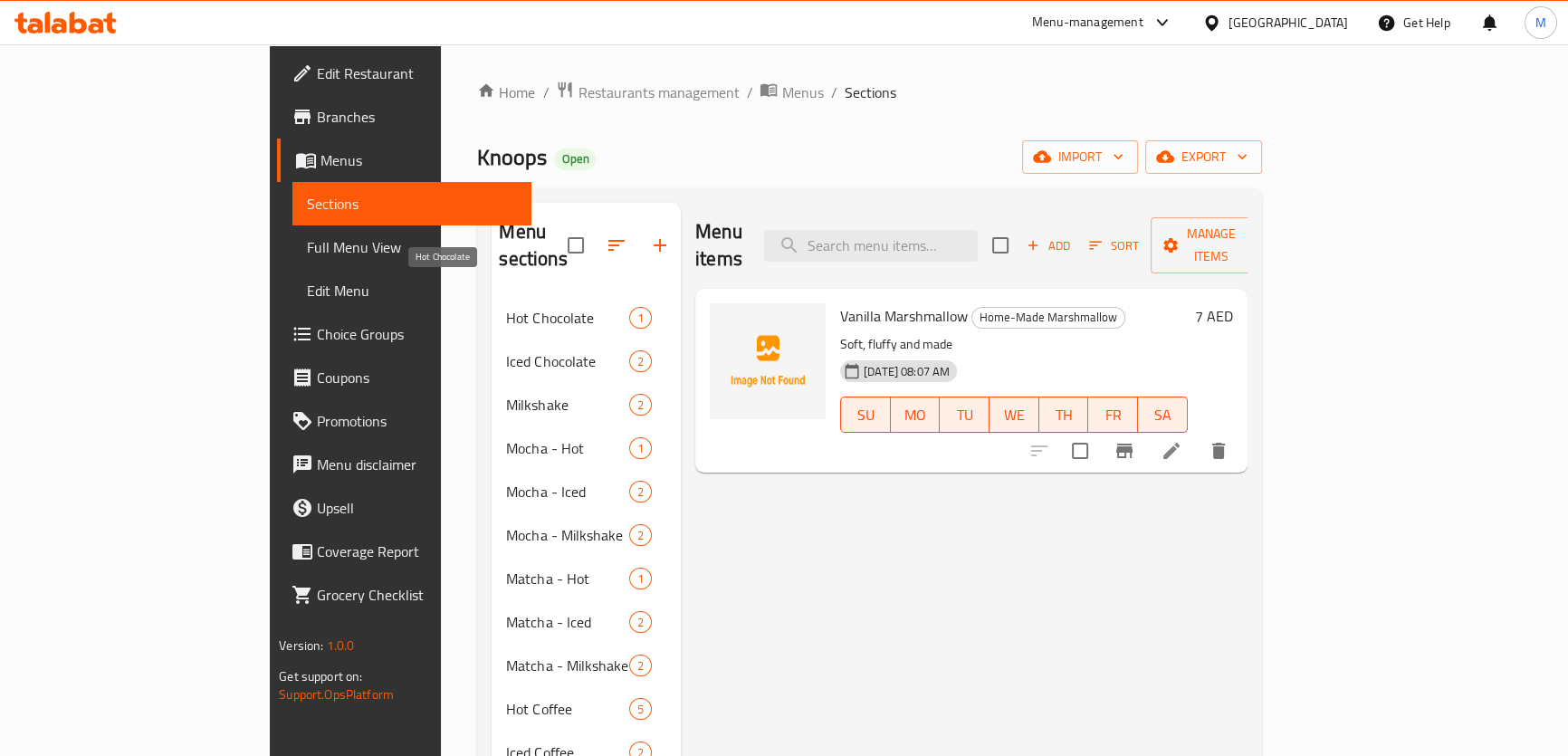
click at [506, 307] on span "Hot Chocolate" at bounding box center [567, 317] width 122 height 21
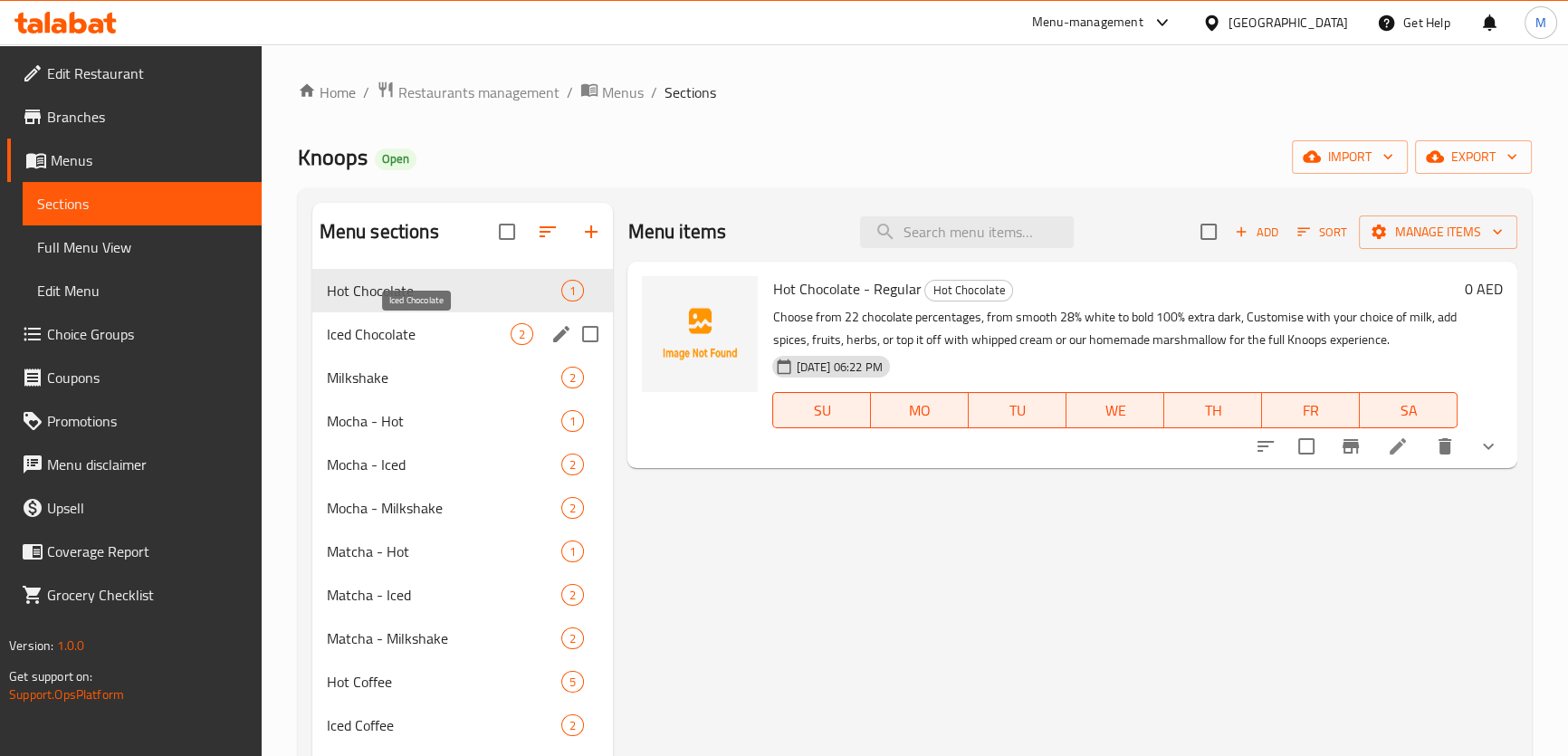
click at [352, 328] on span "Iced Chocolate" at bounding box center [420, 334] width 185 height 21
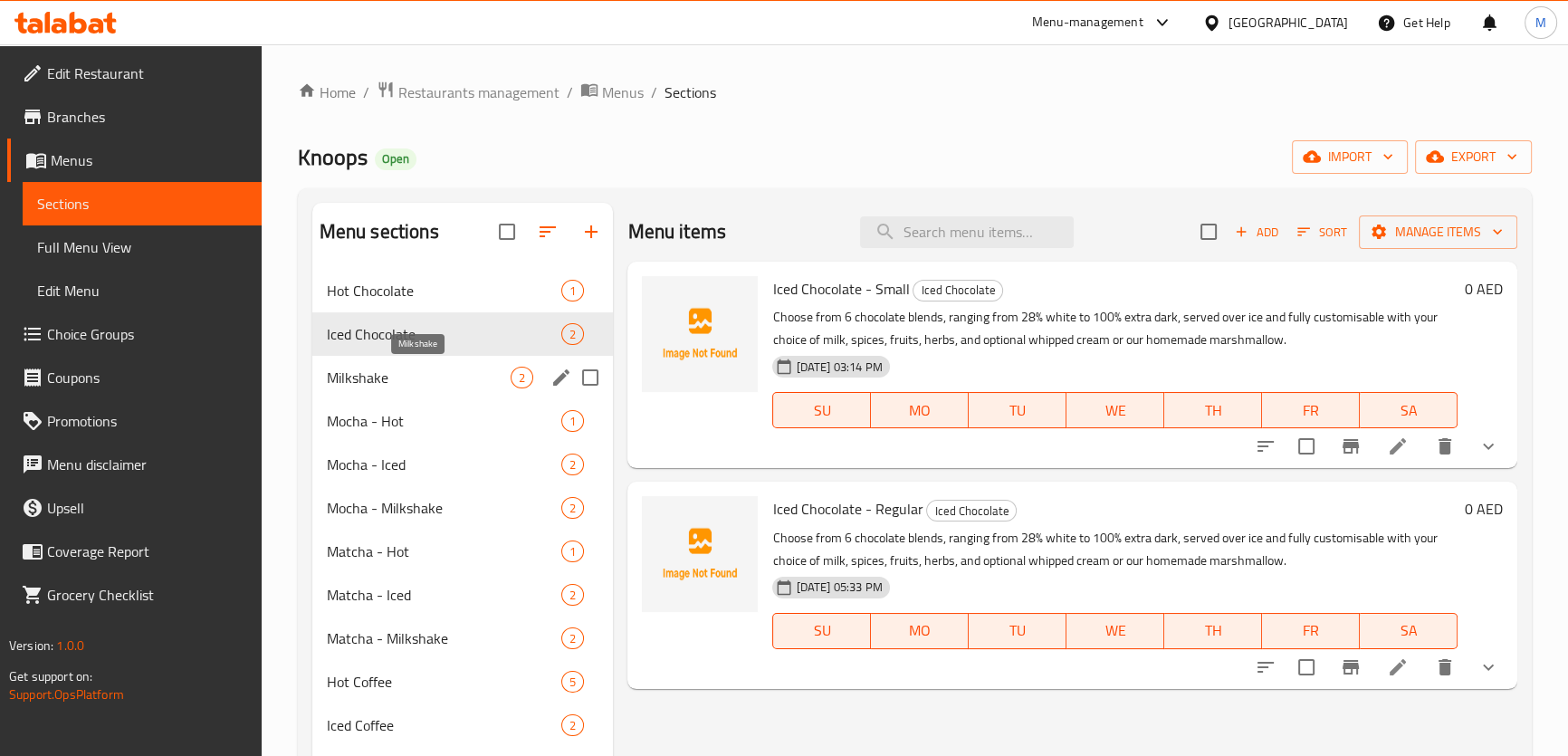
click at [365, 371] on span "Milkshake" at bounding box center [420, 377] width 185 height 21
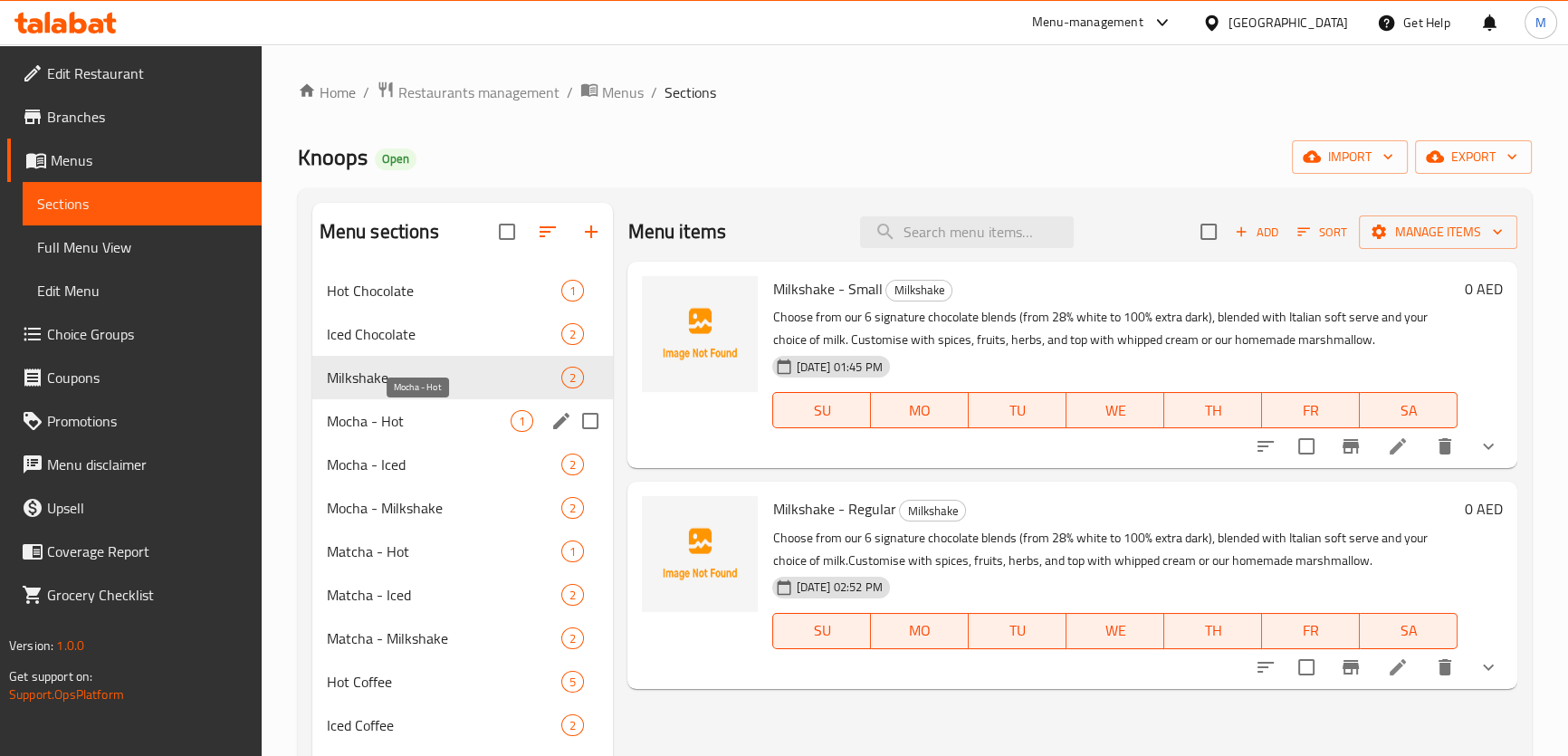
click at [389, 426] on span "Mocha - Hot" at bounding box center [420, 421] width 185 height 21
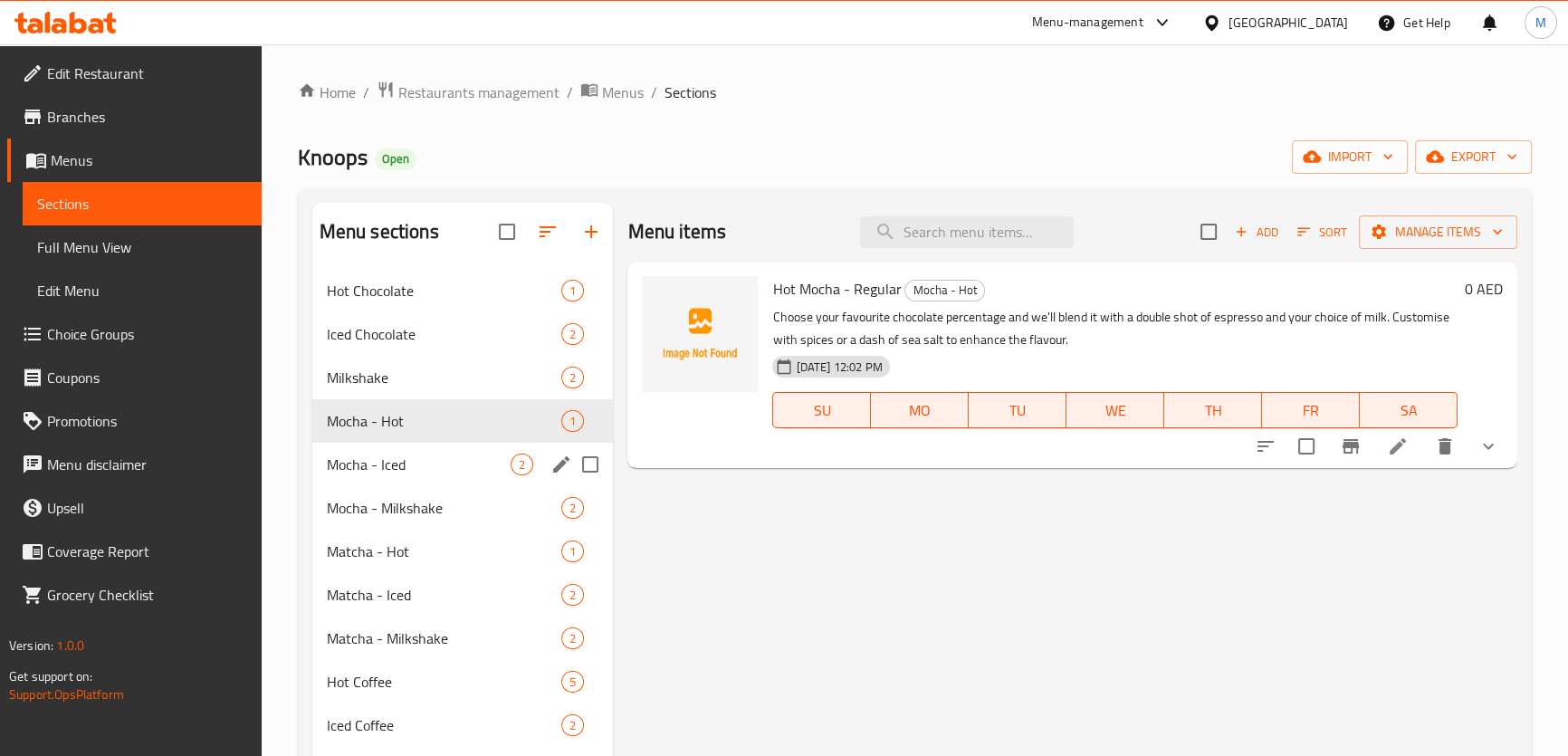
click at [379, 476] on div "Mocha - Iced 2" at bounding box center [463, 464] width 301 height 43
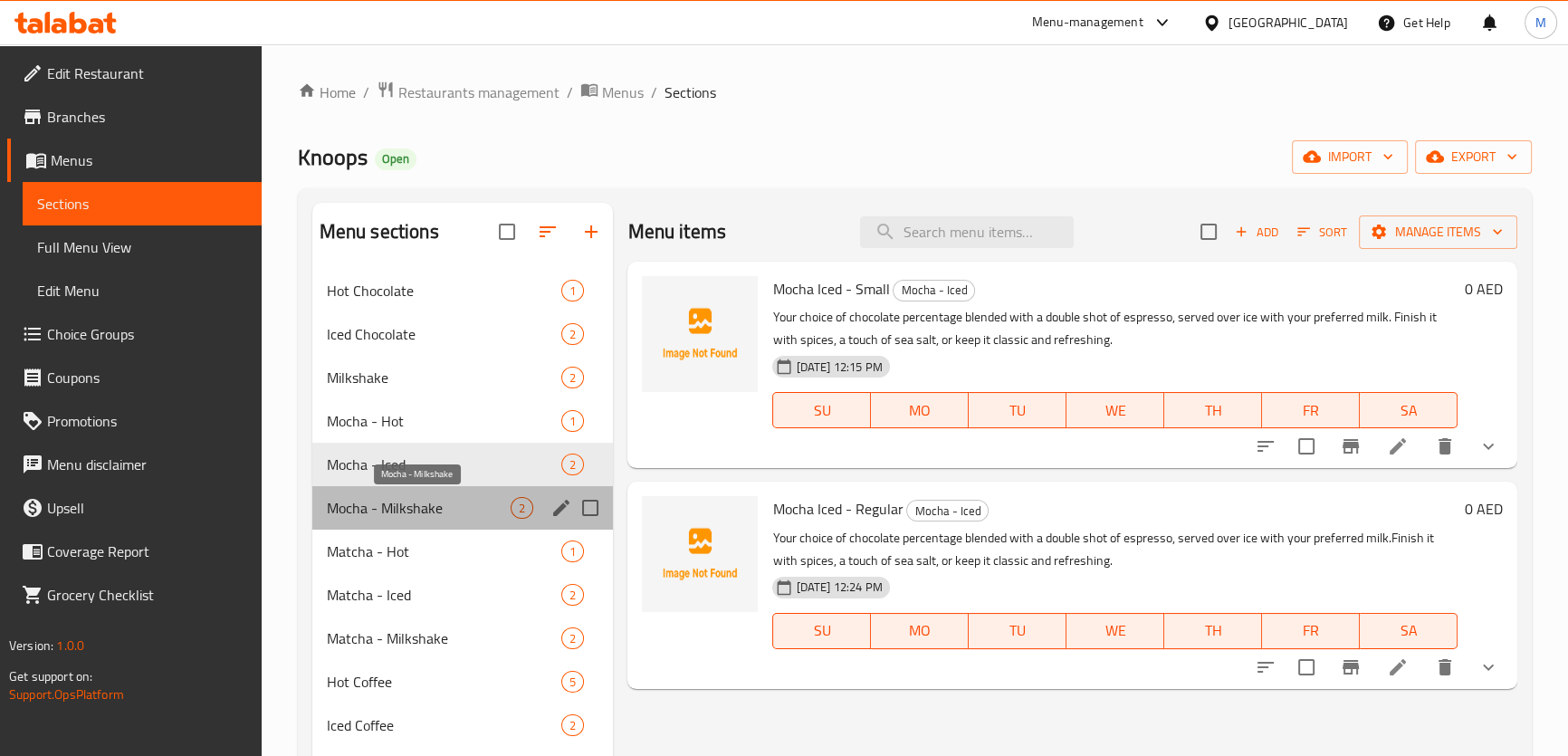
click at [391, 516] on span "Mocha - Milkshake" at bounding box center [420, 507] width 185 height 21
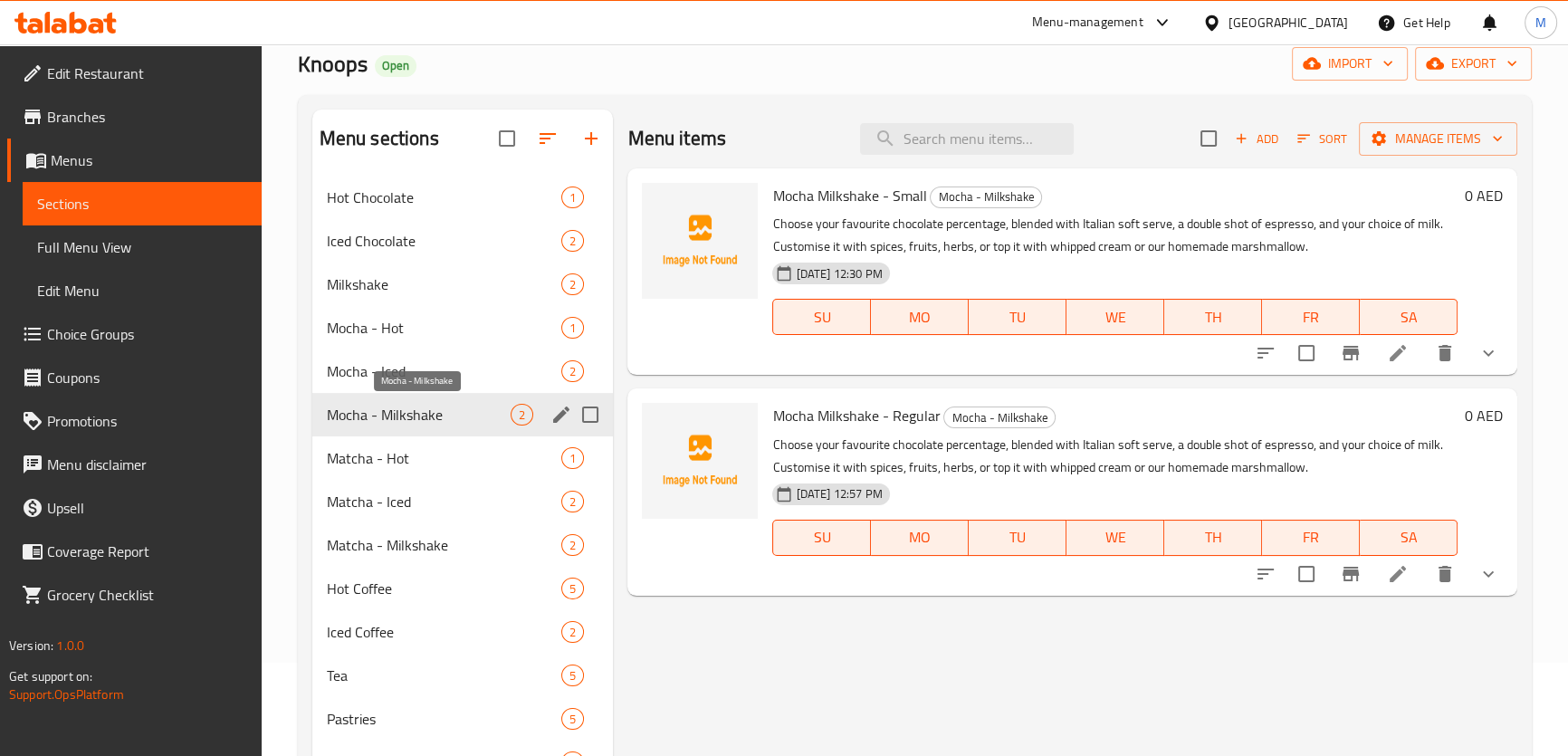
scroll to position [164, 0]
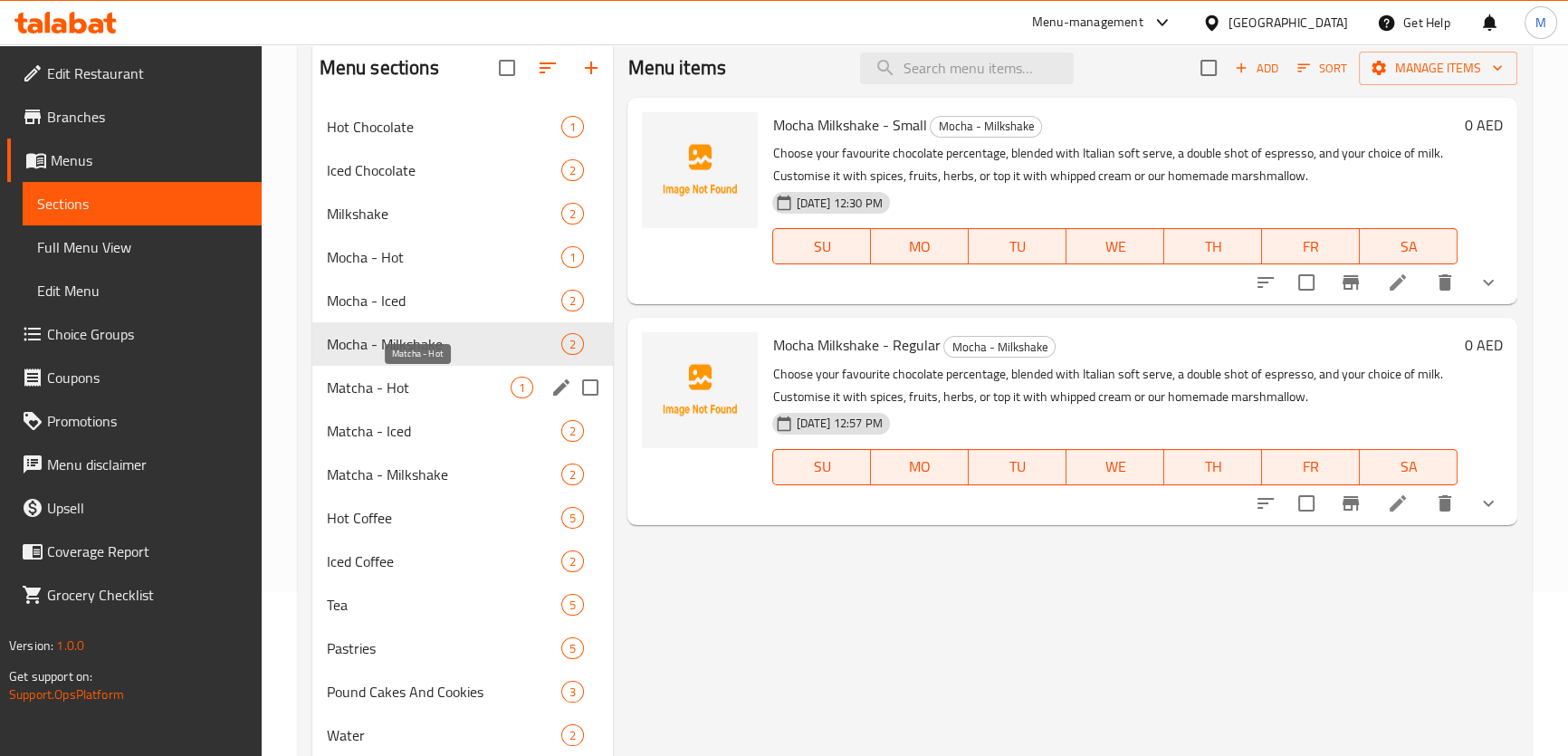
click at [406, 385] on span "Matcha - Hot" at bounding box center [420, 387] width 185 height 21
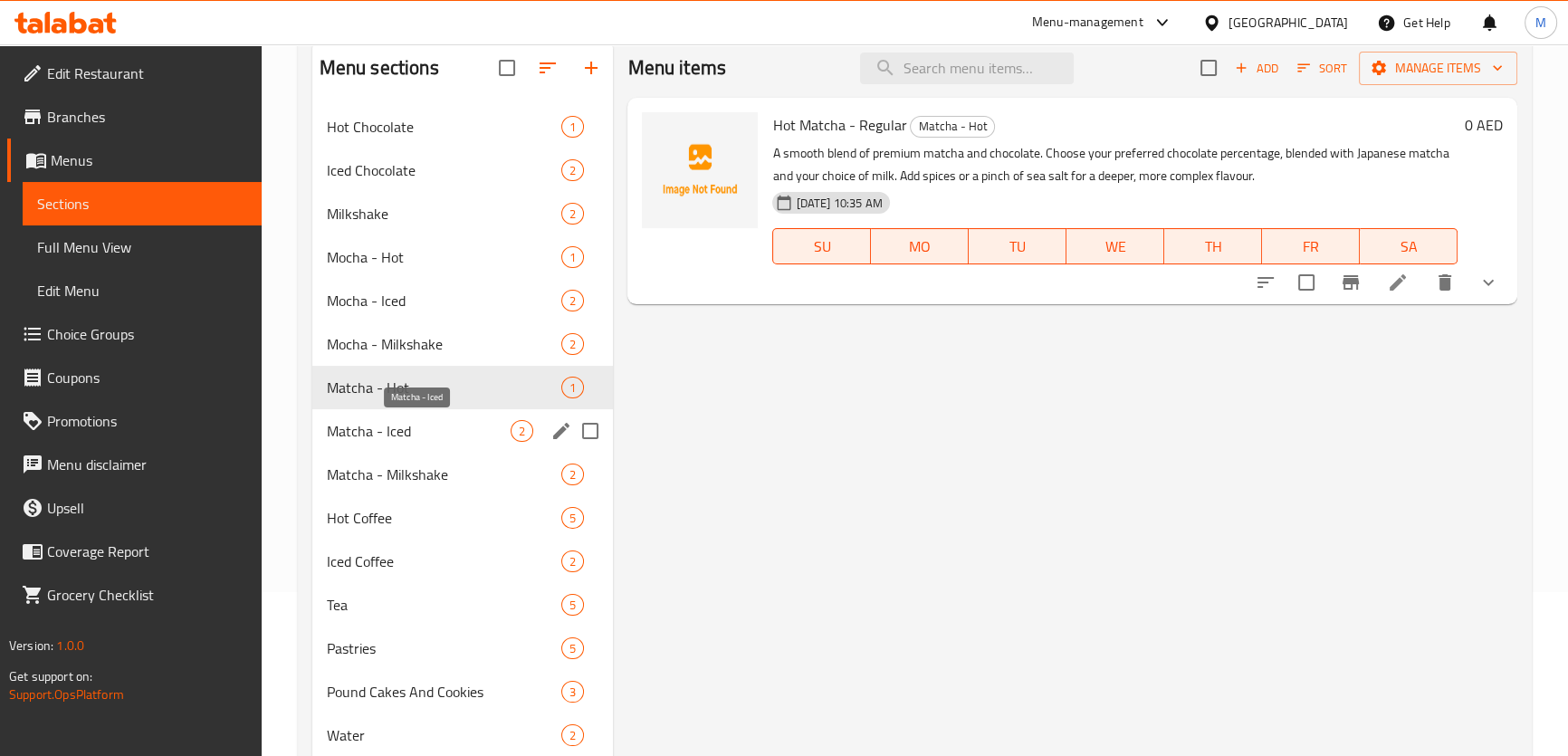
click at [390, 424] on span "Matcha - Iced" at bounding box center [420, 430] width 185 height 21
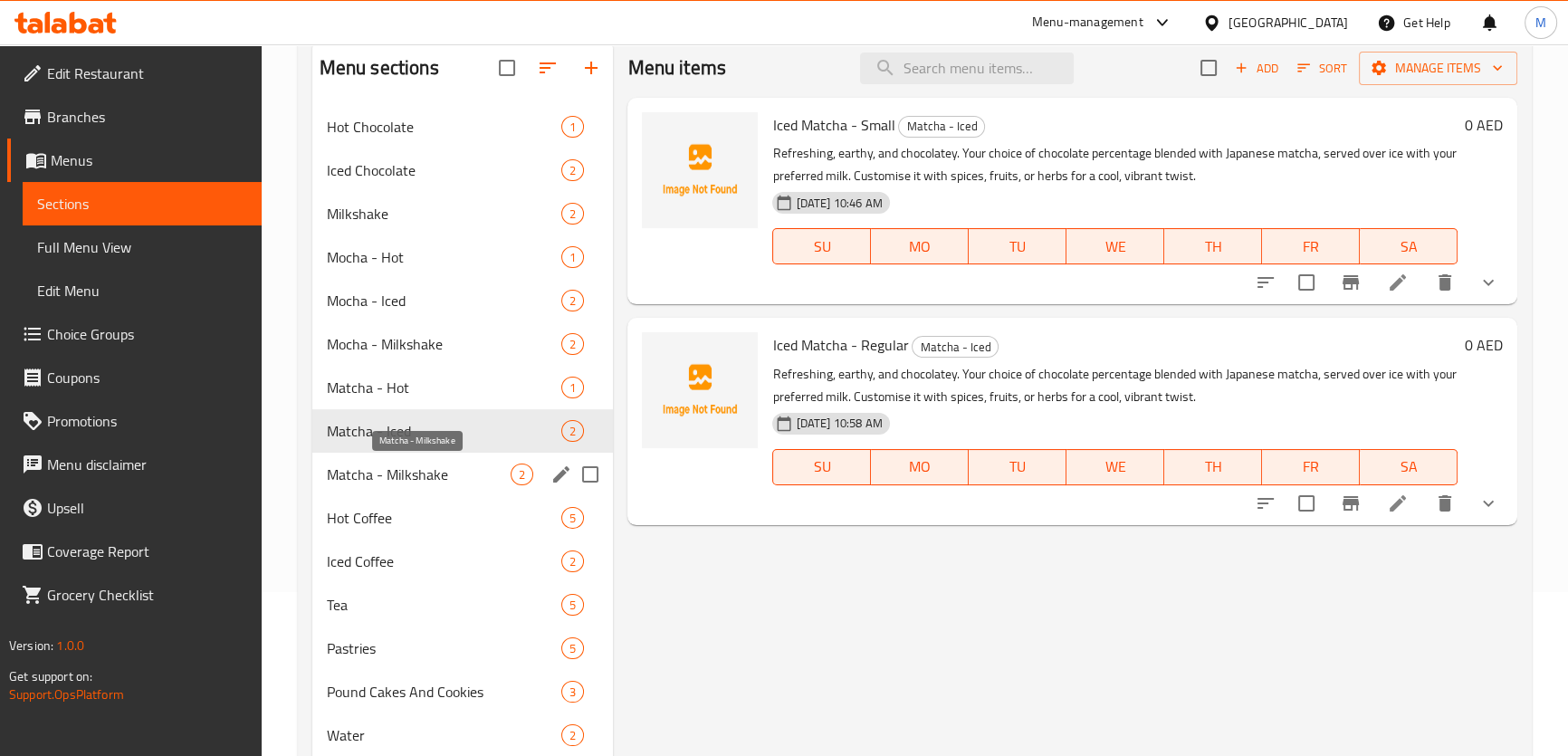
click at [388, 475] on span "Matcha - Milkshake" at bounding box center [420, 474] width 185 height 21
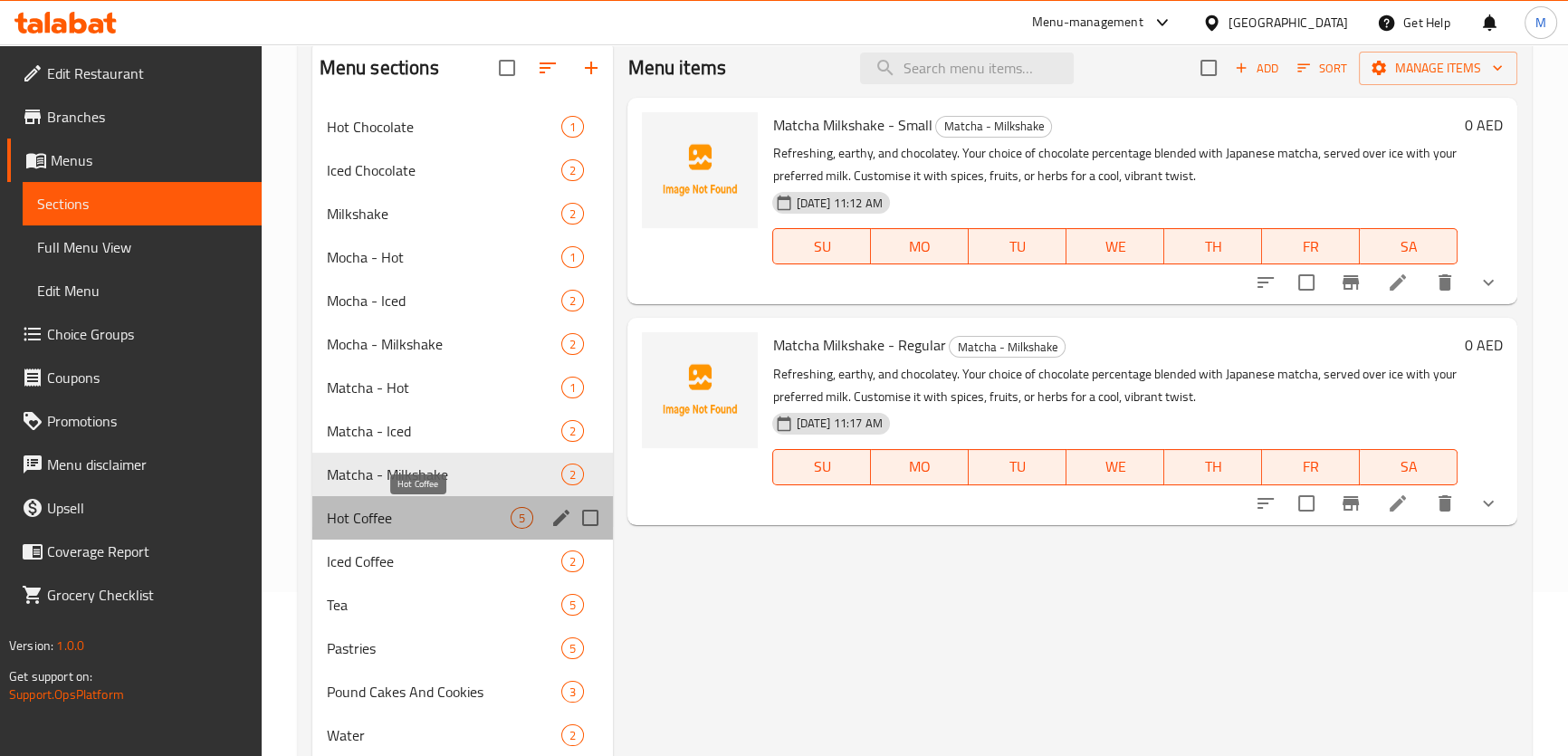
click at [385, 515] on span "Hot Coffee" at bounding box center [420, 517] width 185 height 21
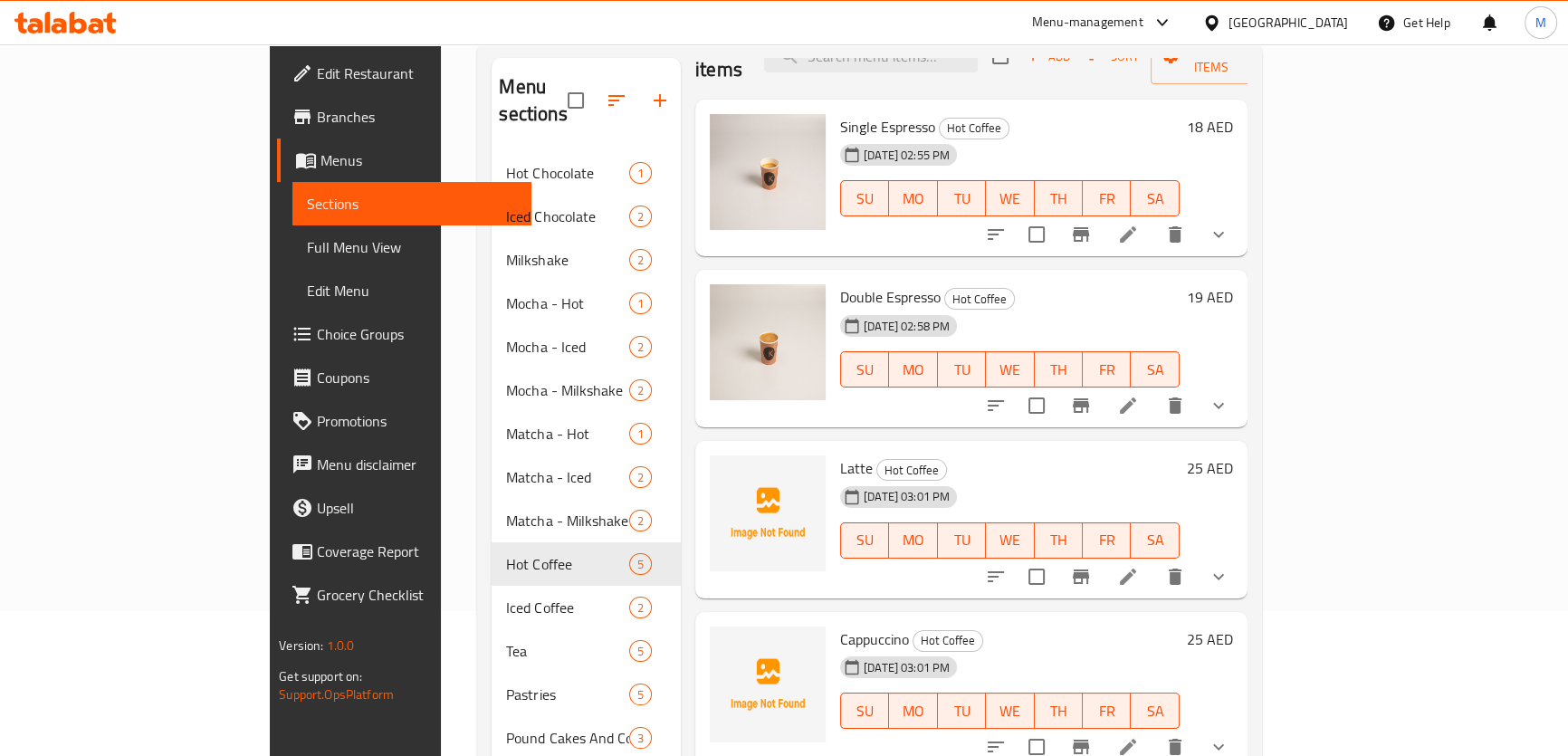
scroll to position [87, 0]
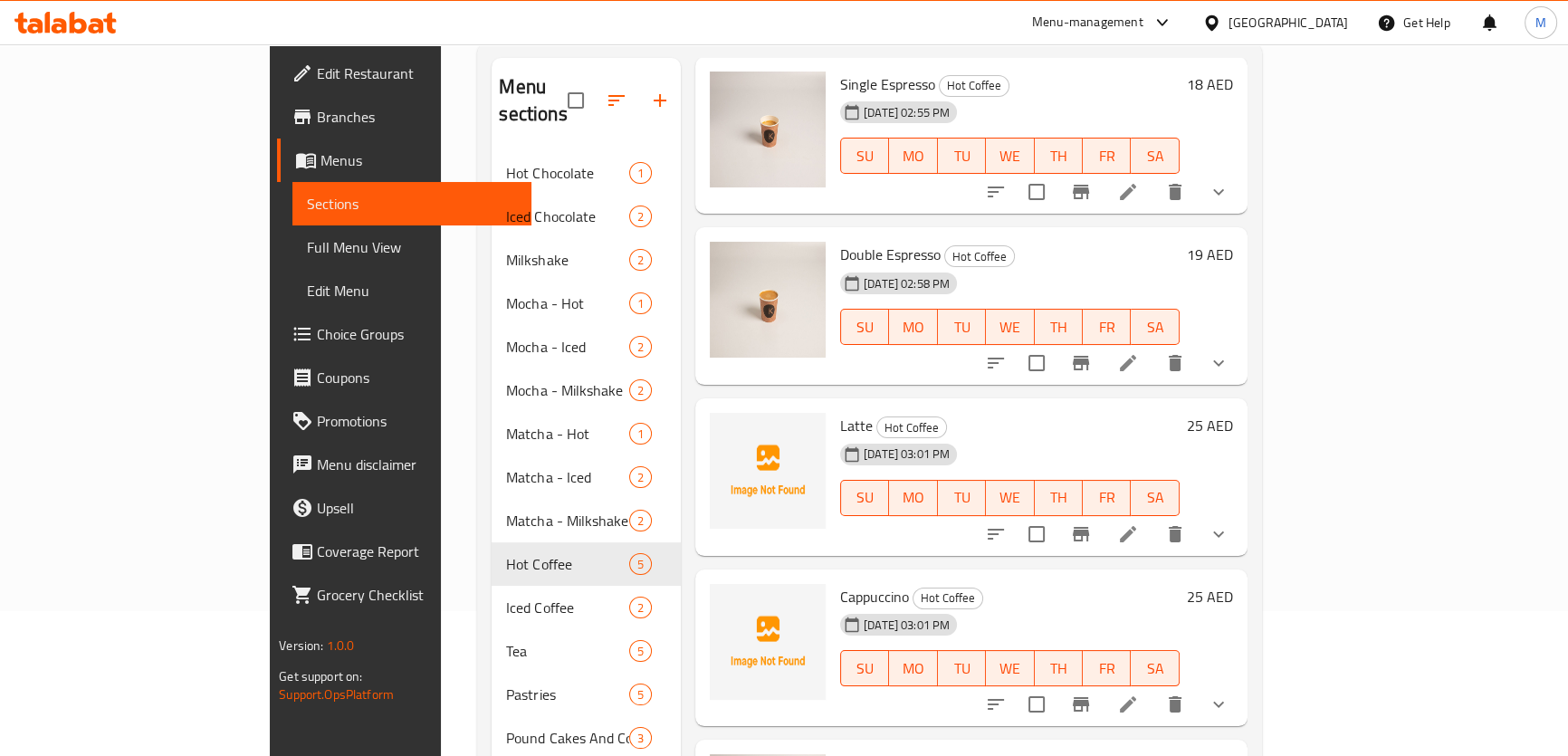
click at [841, 412] on span "Latte" at bounding box center [856, 425] width 33 height 27
copy h6 "Latte"
click at [1241, 512] on button "show more" at bounding box center [1218, 534] width 43 height 43
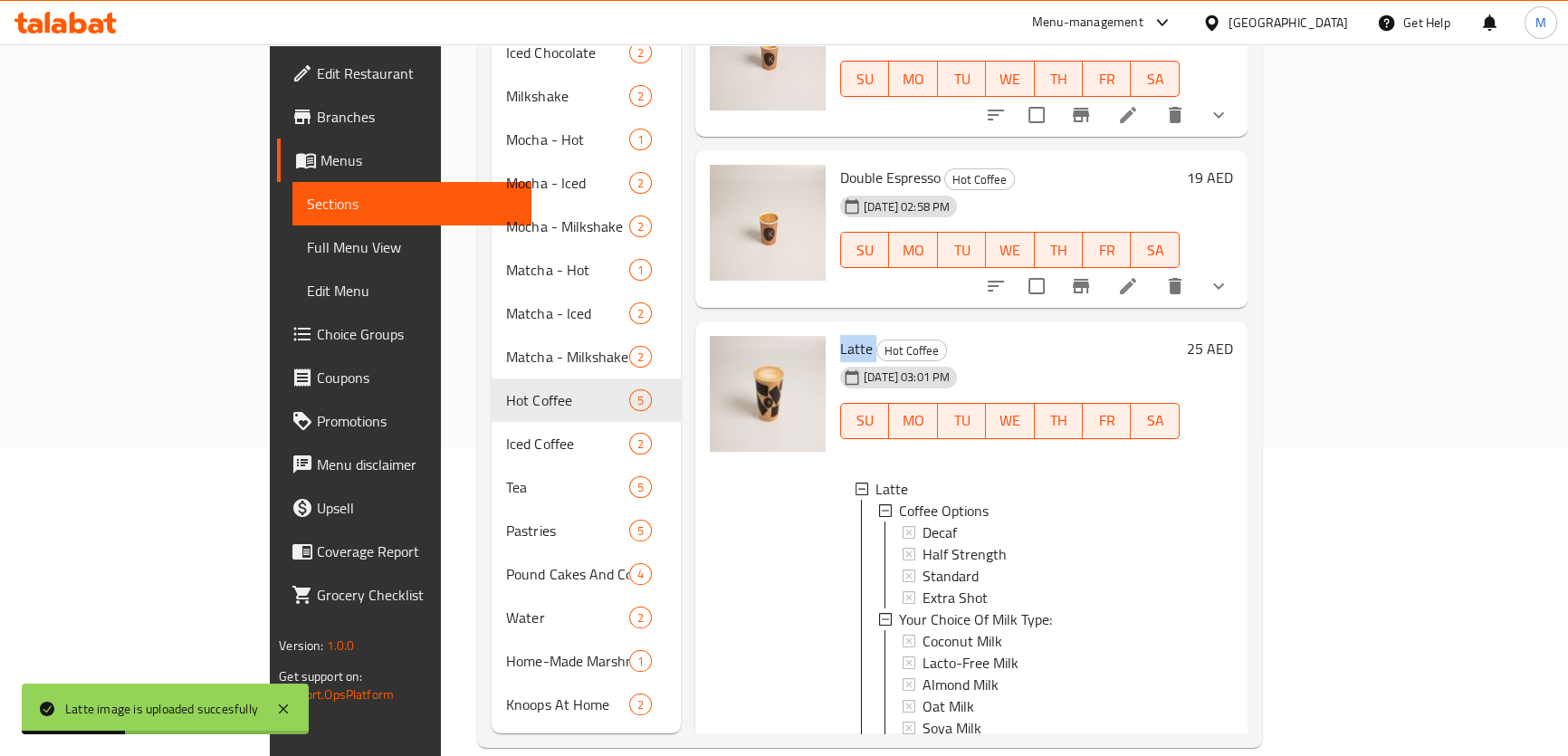
scroll to position [0, 0]
click at [971, 275] on div "Double Espresso Hot Coffee [DATE] 02:58 PM SU MO TU WE TH FR SA 19 AED" at bounding box center [971, 229] width 553 height 157
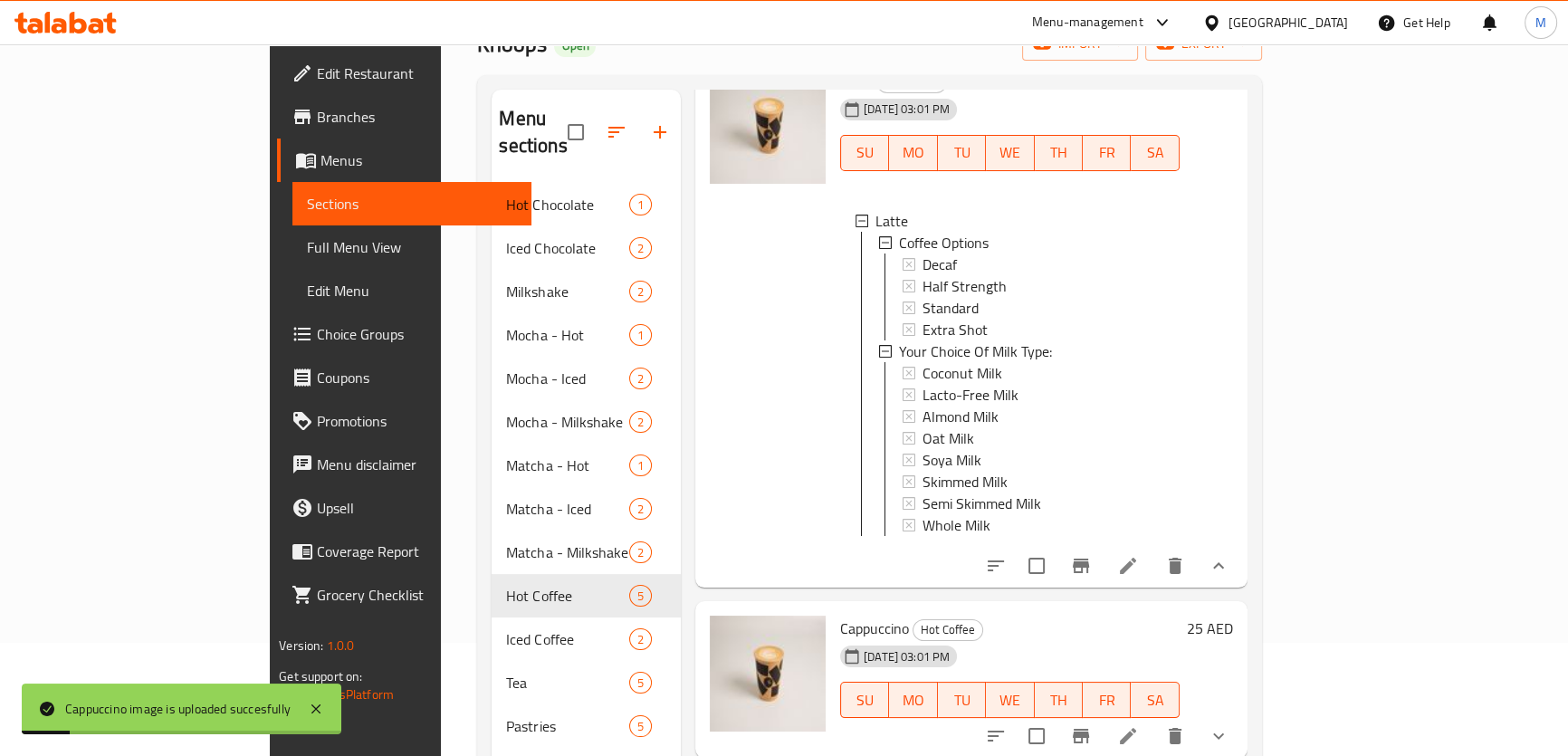
scroll to position [308, 0]
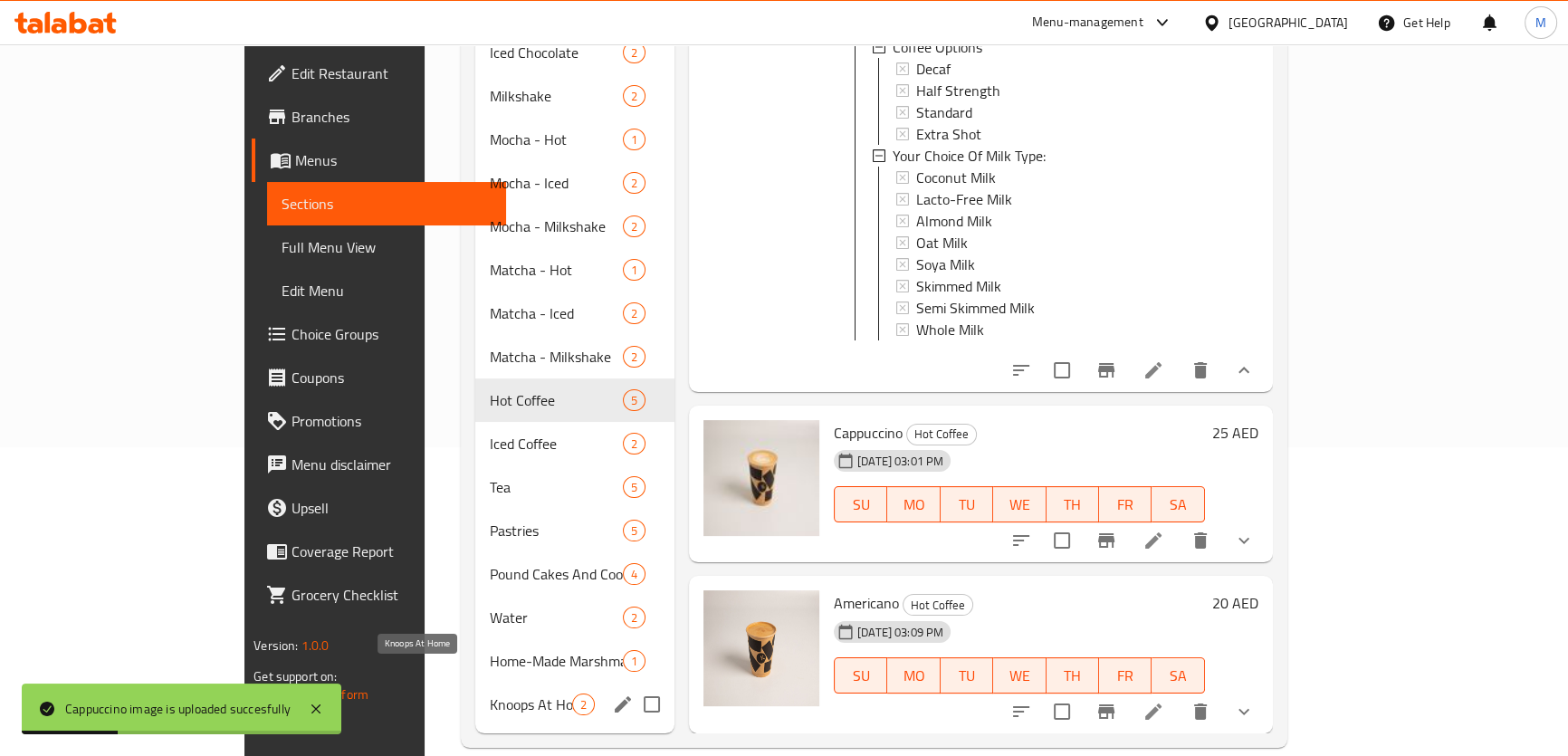
click at [490, 693] on span "Knoops At Home" at bounding box center [531, 704] width 82 height 21
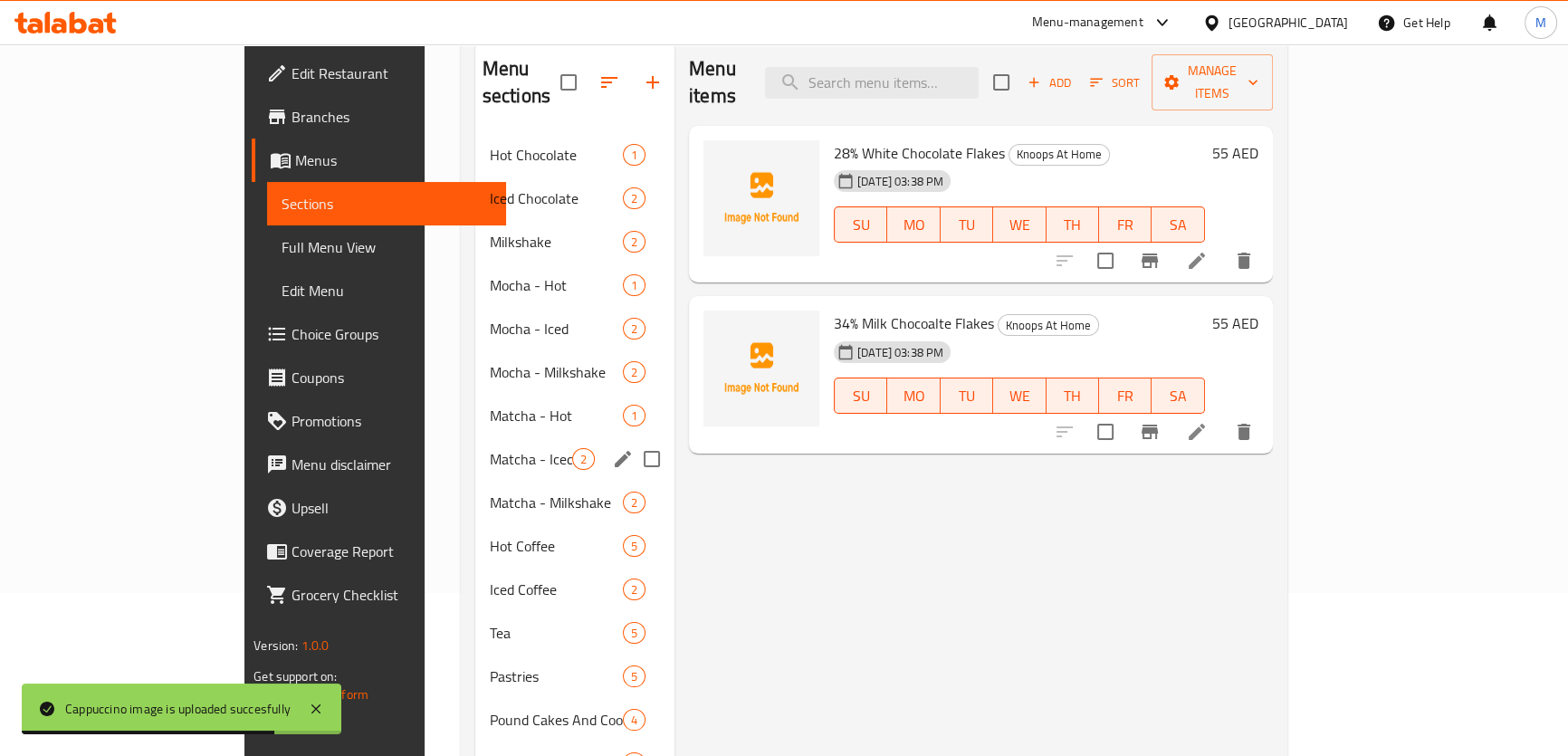
scroll to position [308, 0]
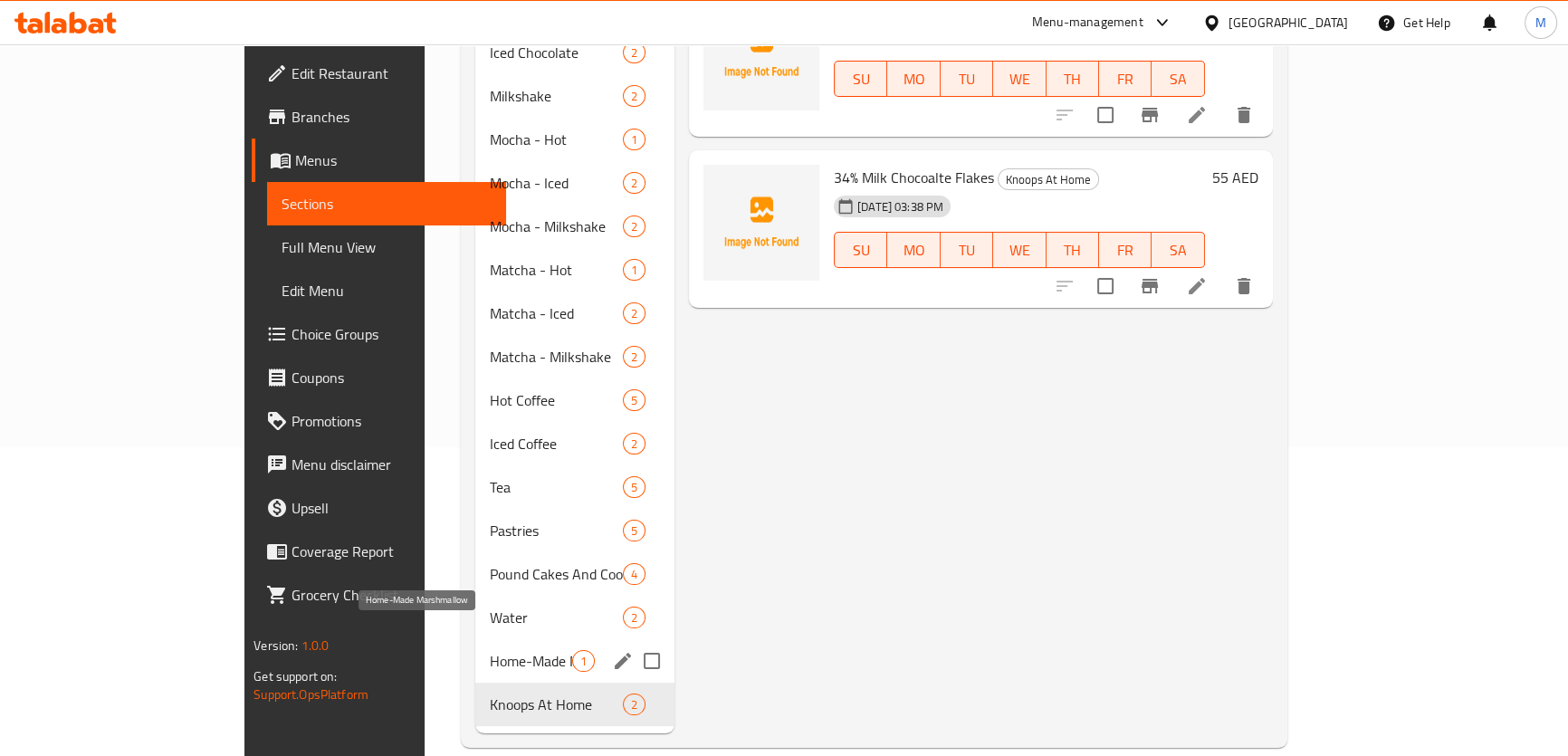
click at [475, 639] on div "Home-Made Marshmallow 1" at bounding box center [574, 661] width 199 height 43
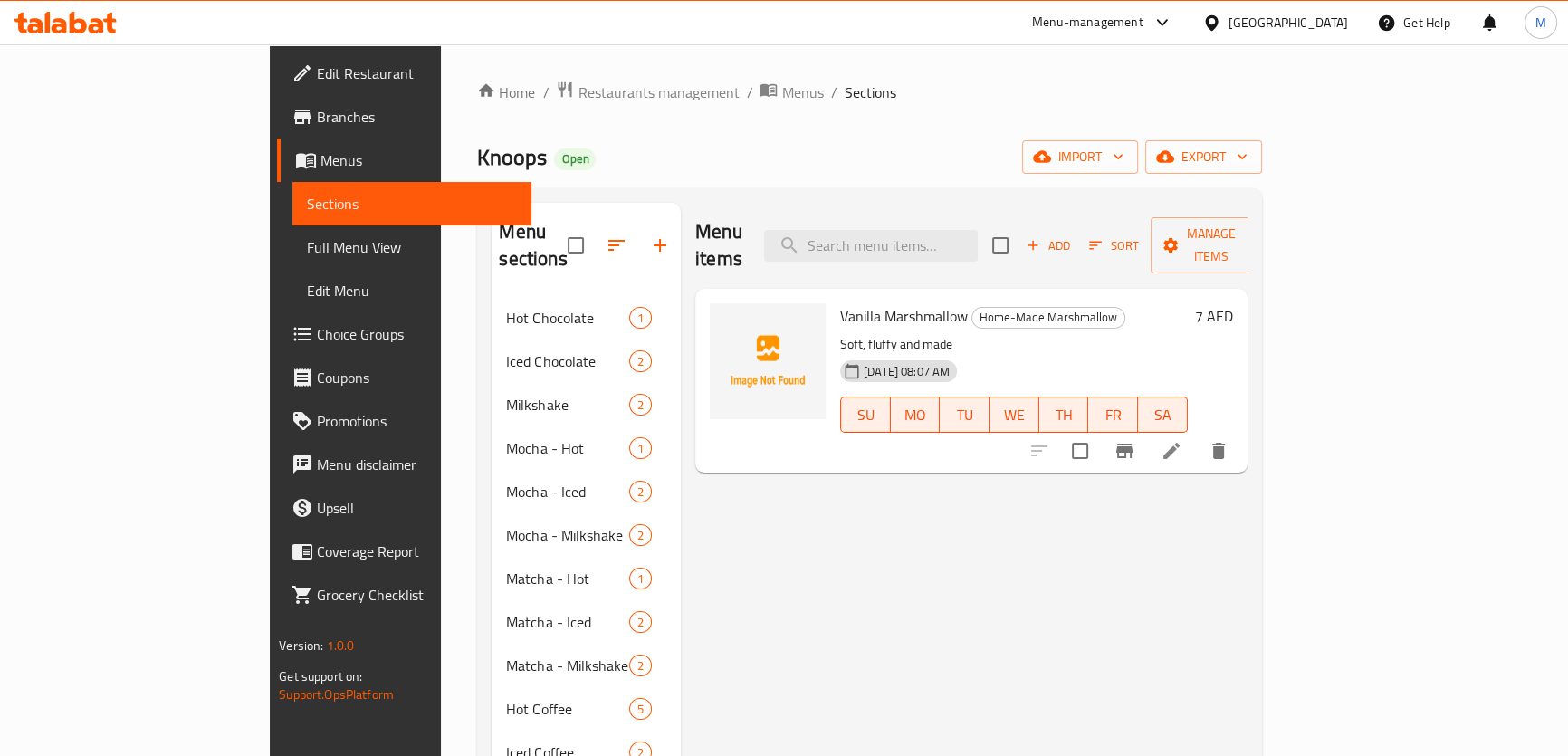
click at [841, 302] on span "Vanilla Marshmallow" at bounding box center [904, 315] width 128 height 27
copy span "Vanilla"
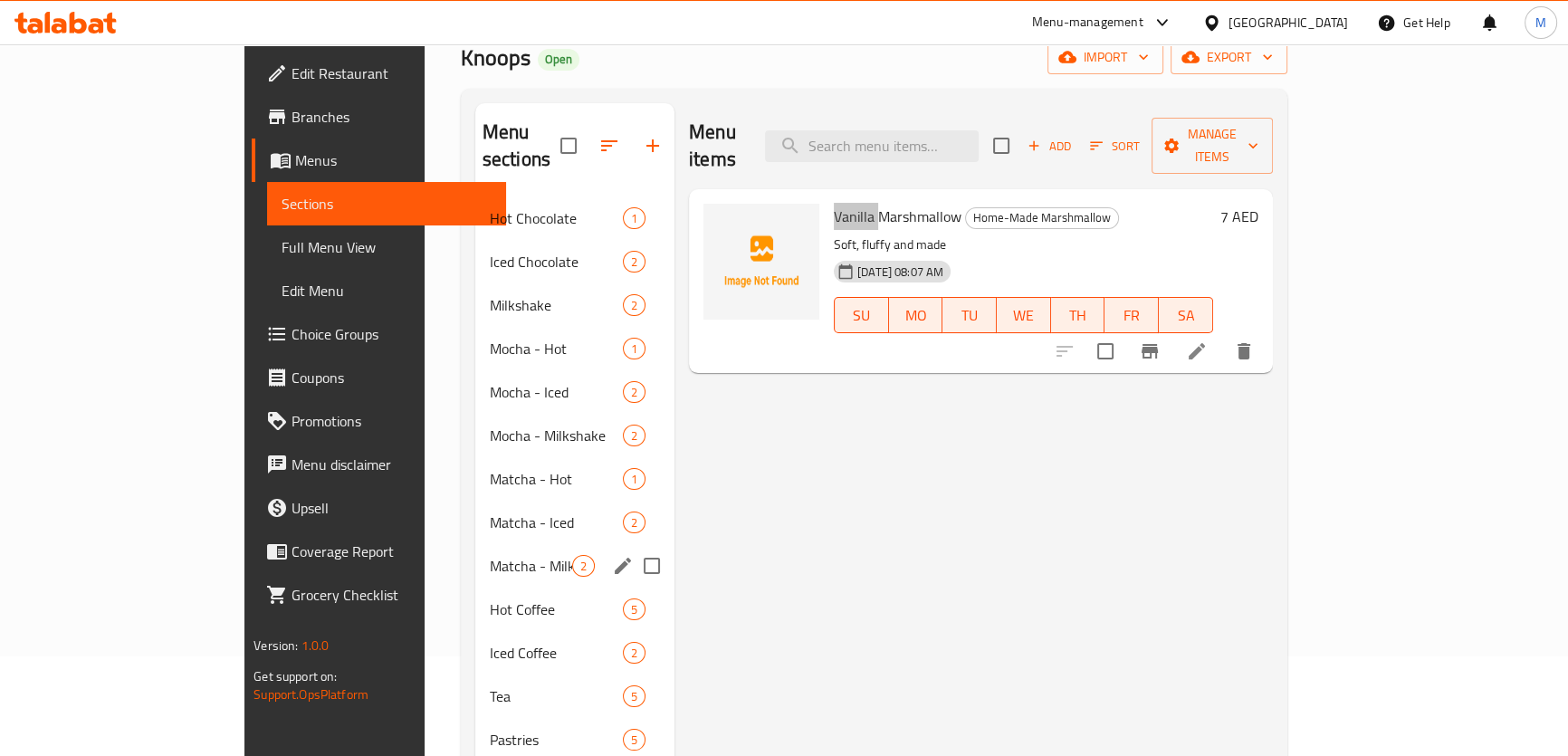
scroll to position [308, 0]
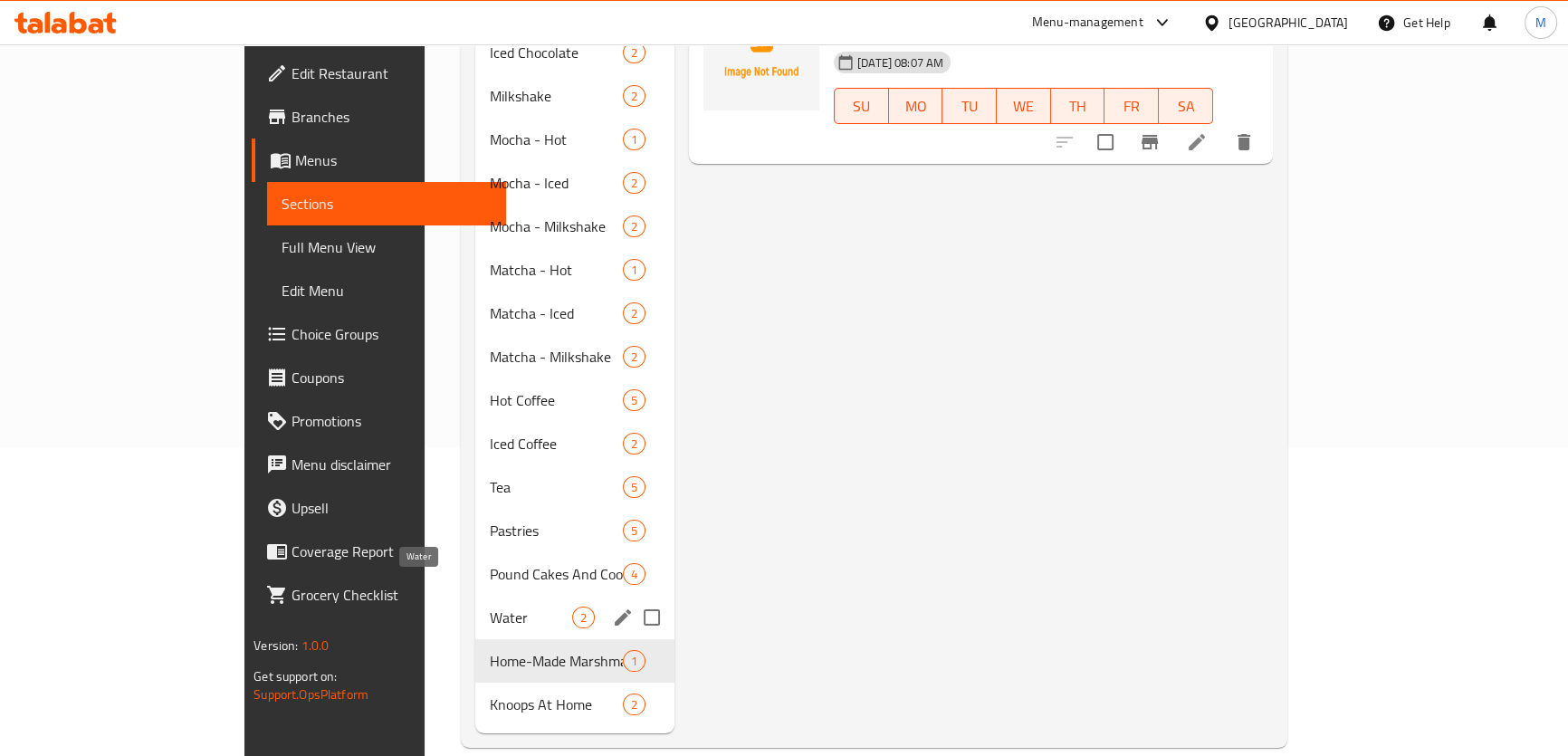
click at [490, 606] on span "Water" at bounding box center [531, 617] width 82 height 21
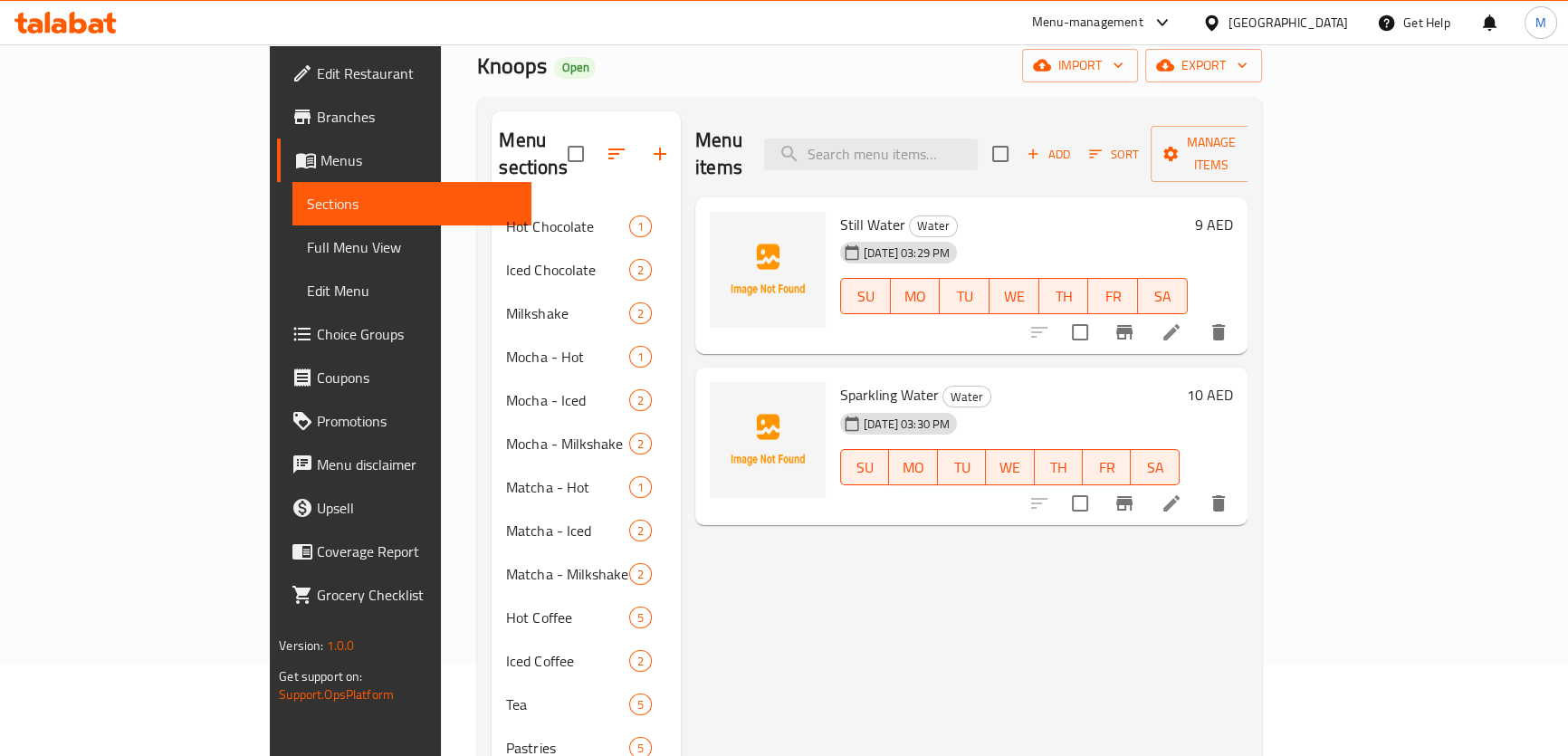
scroll to position [63, 0]
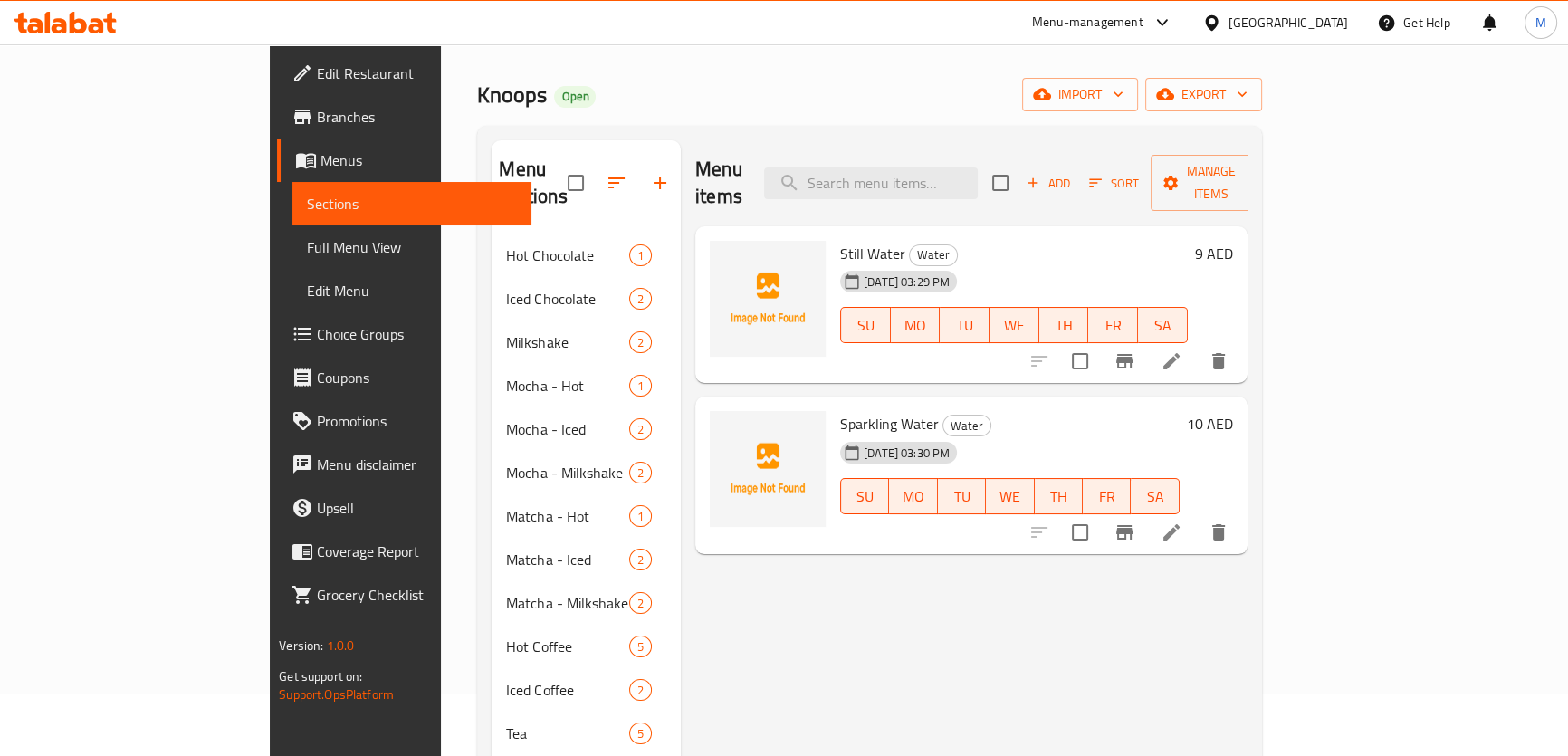
click at [841, 240] on span "Still Water" at bounding box center [873, 253] width 65 height 27
copy h6 "Water"
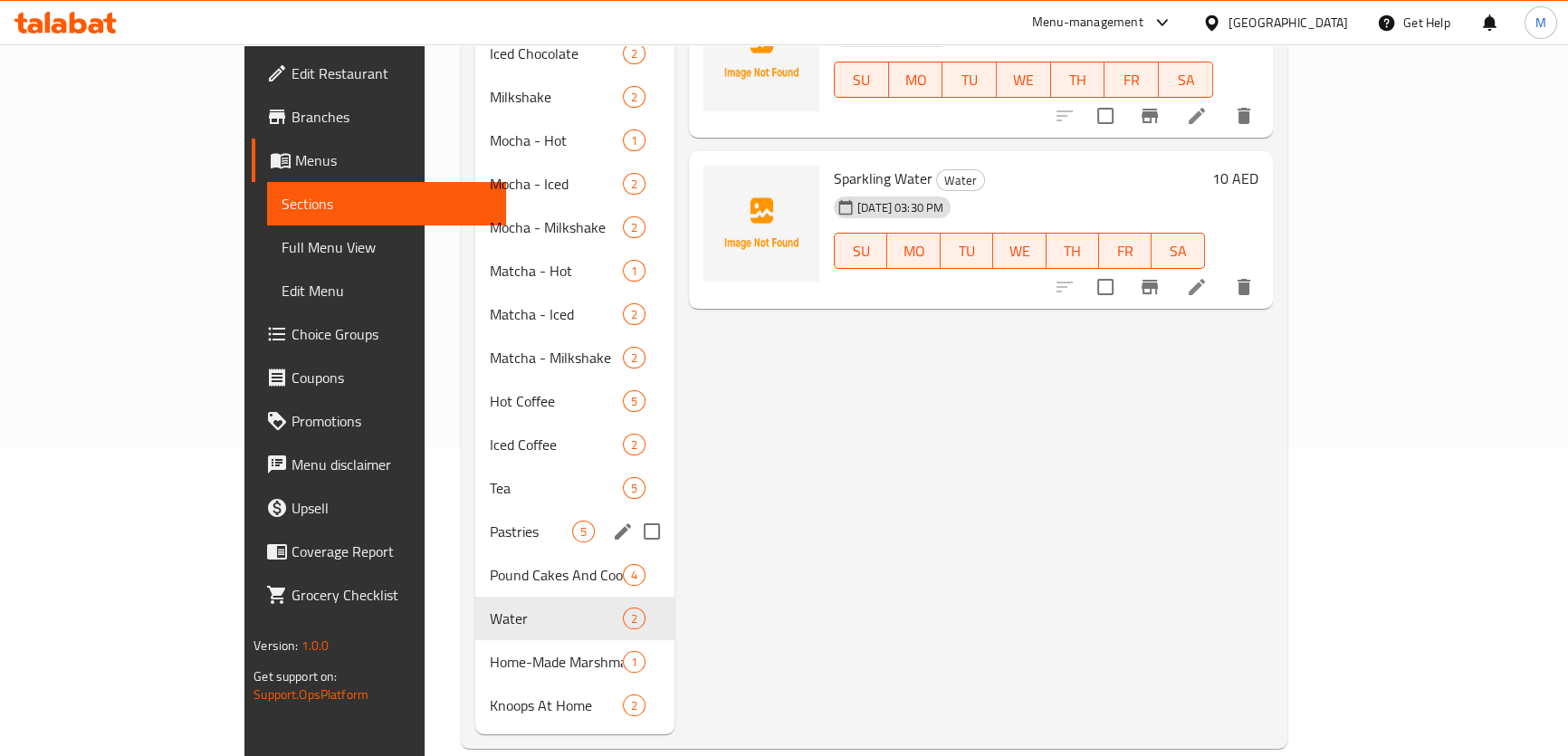
scroll to position [308, 0]
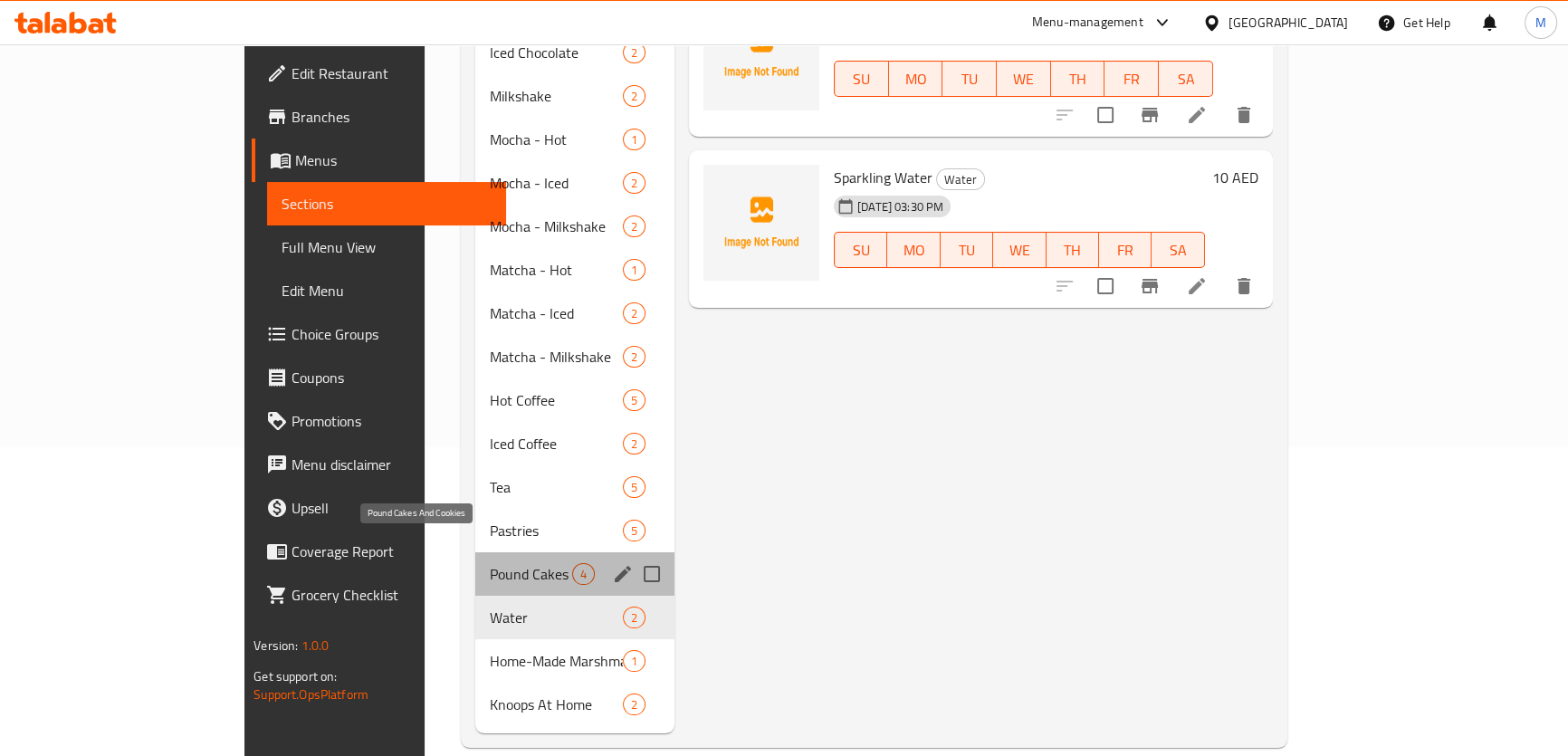
click at [490, 563] on span "Pound Cakes And Cookies" at bounding box center [531, 573] width 82 height 21
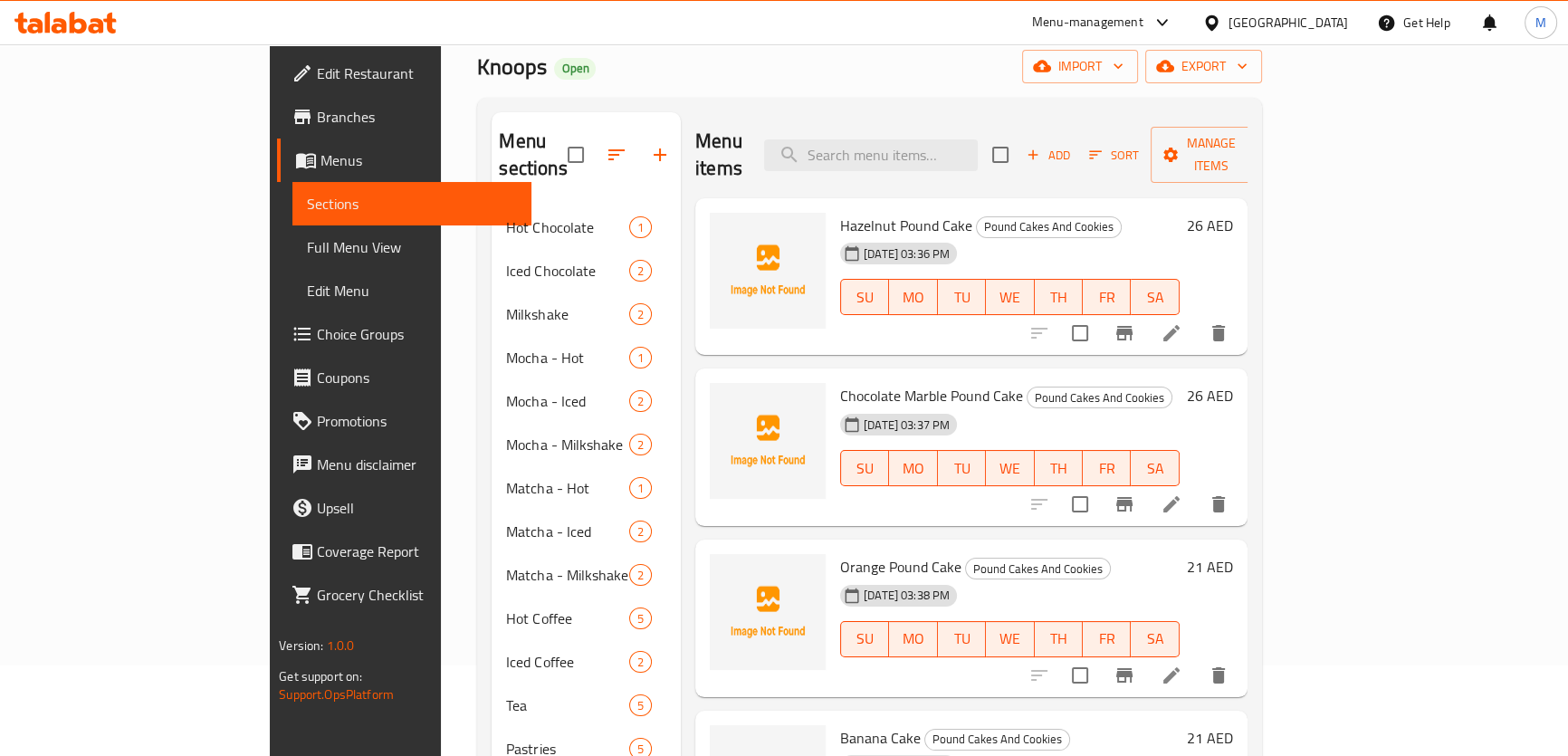
scroll to position [63, 0]
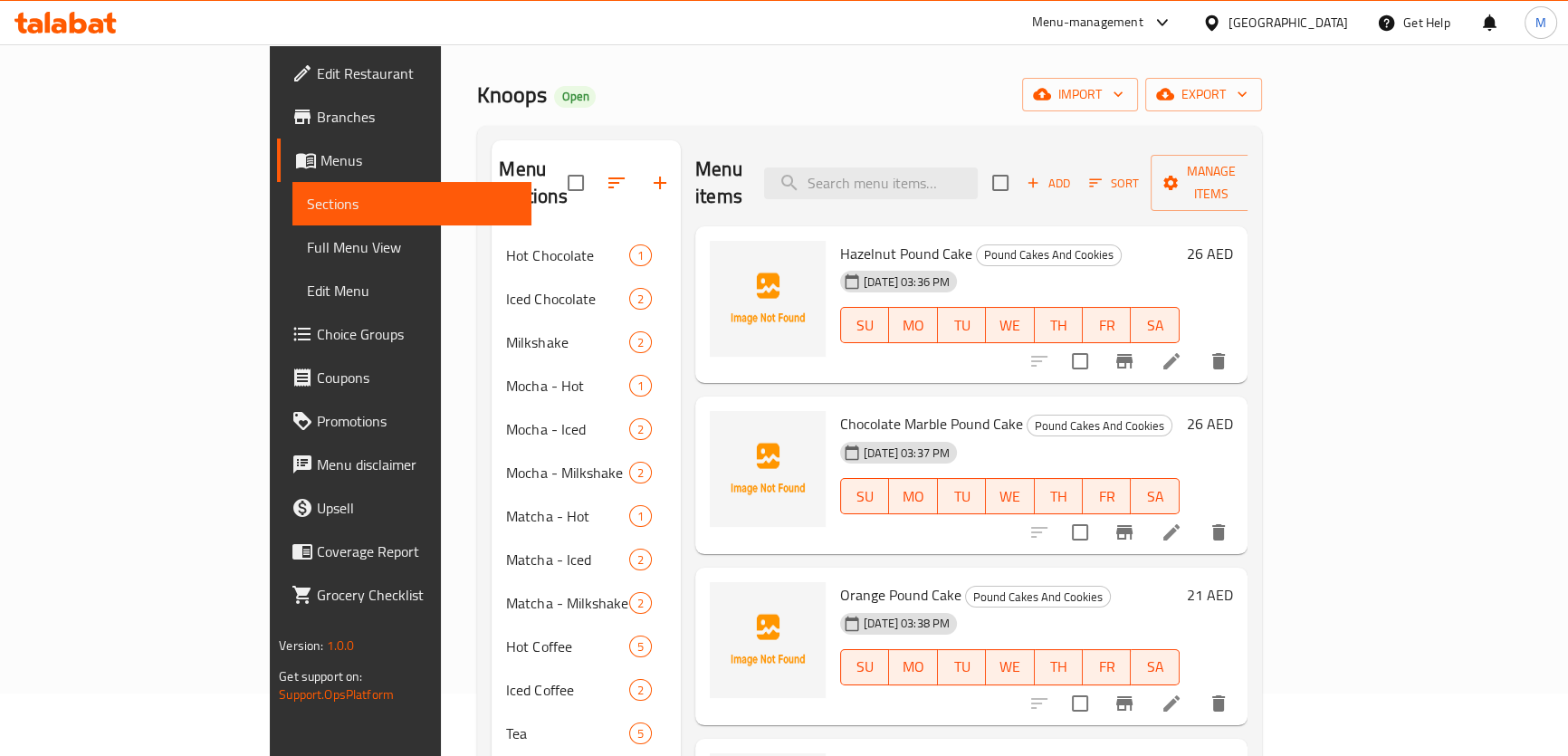
click at [880, 240] on span "Hazelnut Pound Cake" at bounding box center [906, 253] width 132 height 27
copy h6 "Cake"
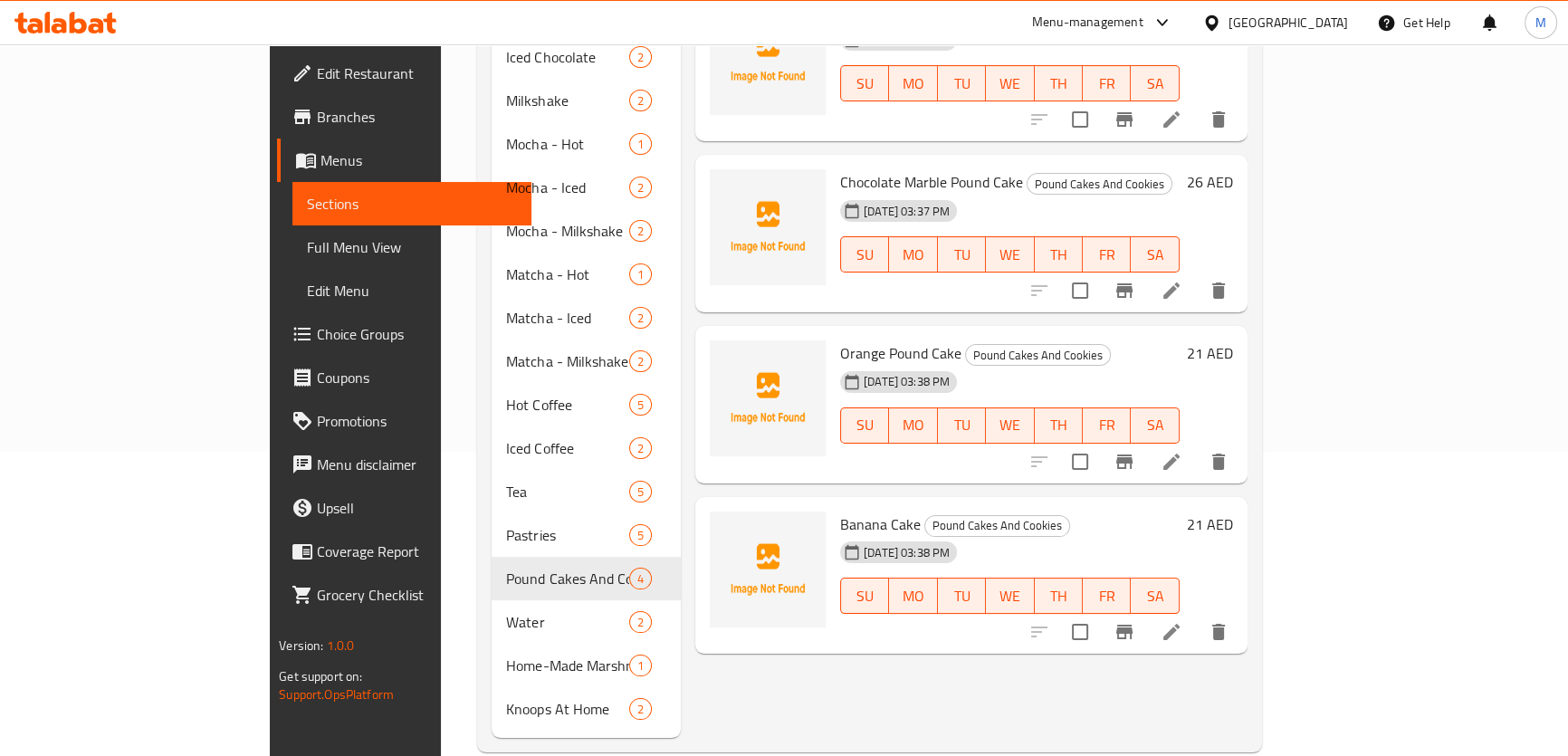
scroll to position [308, 0]
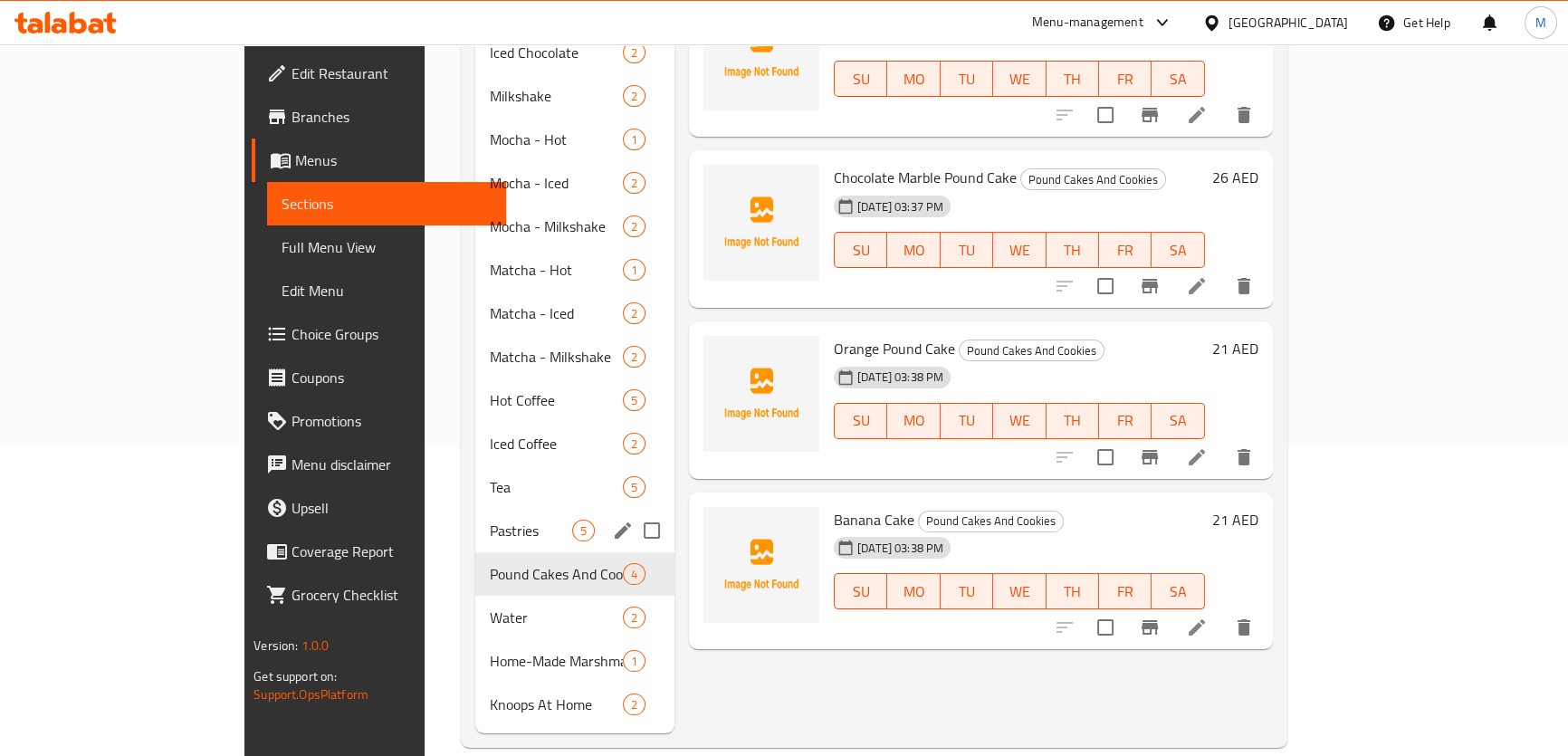
click at [490, 520] on span "Pastries" at bounding box center [531, 530] width 82 height 21
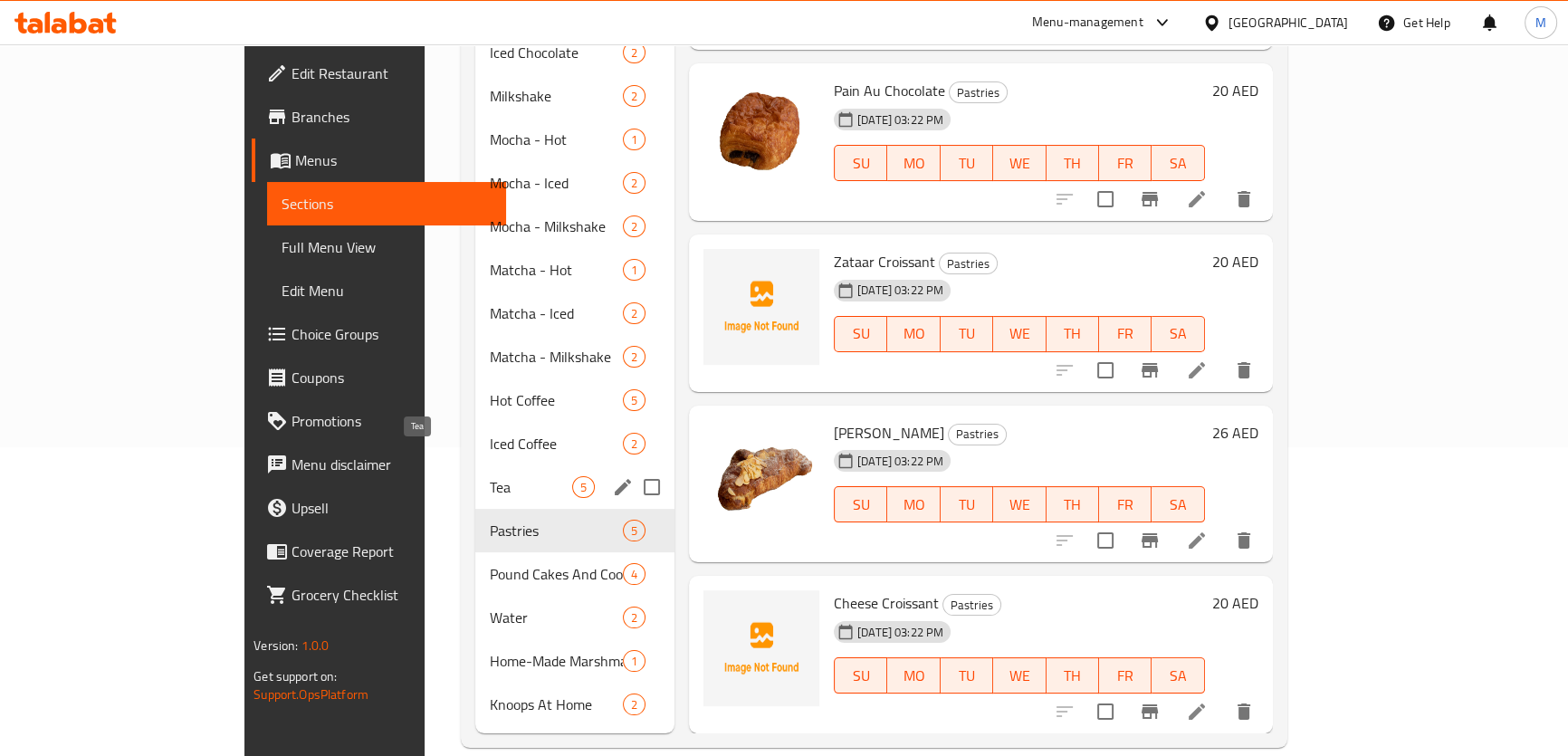
click at [490, 476] on span "Tea" at bounding box center [531, 486] width 82 height 21
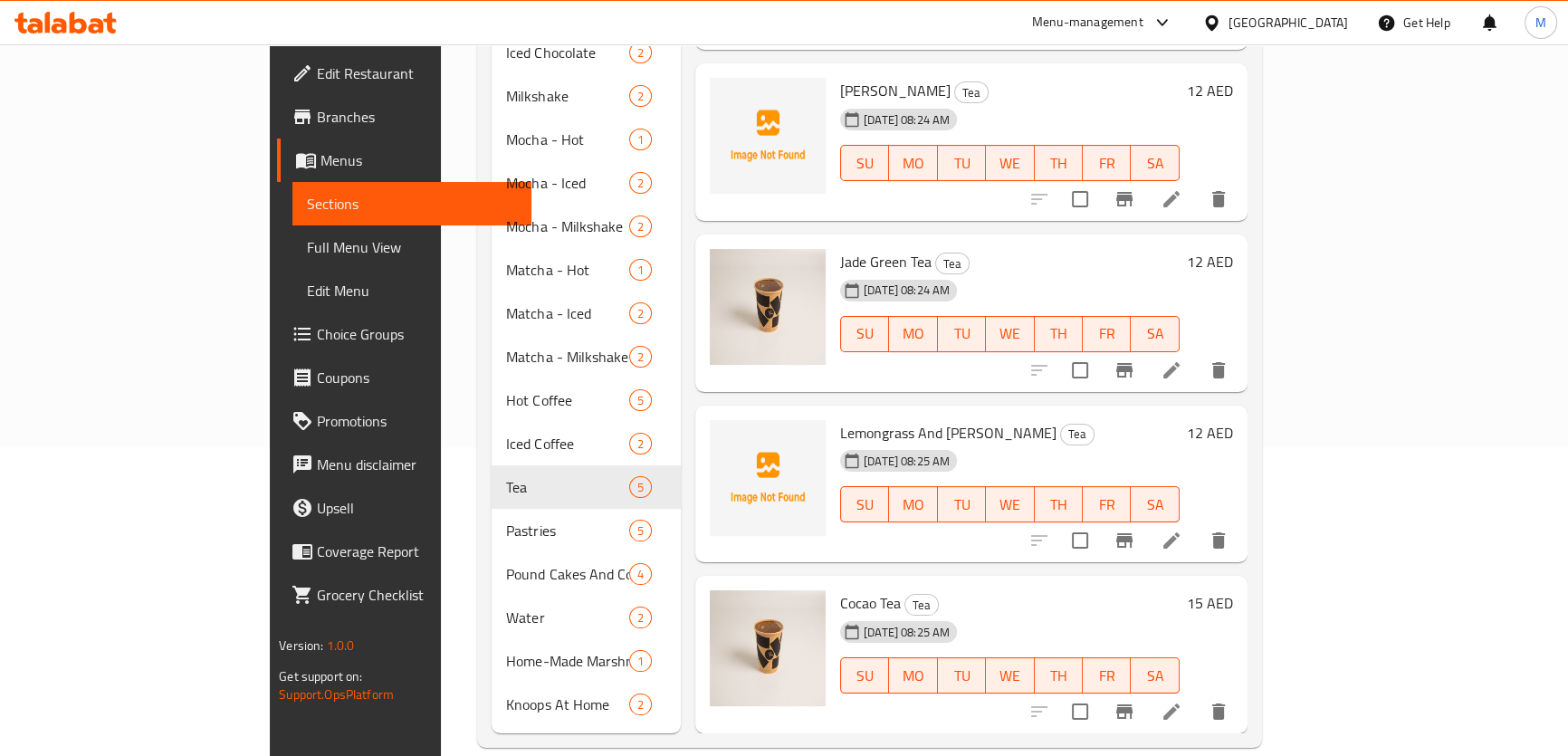
scroll to position [29, 0]
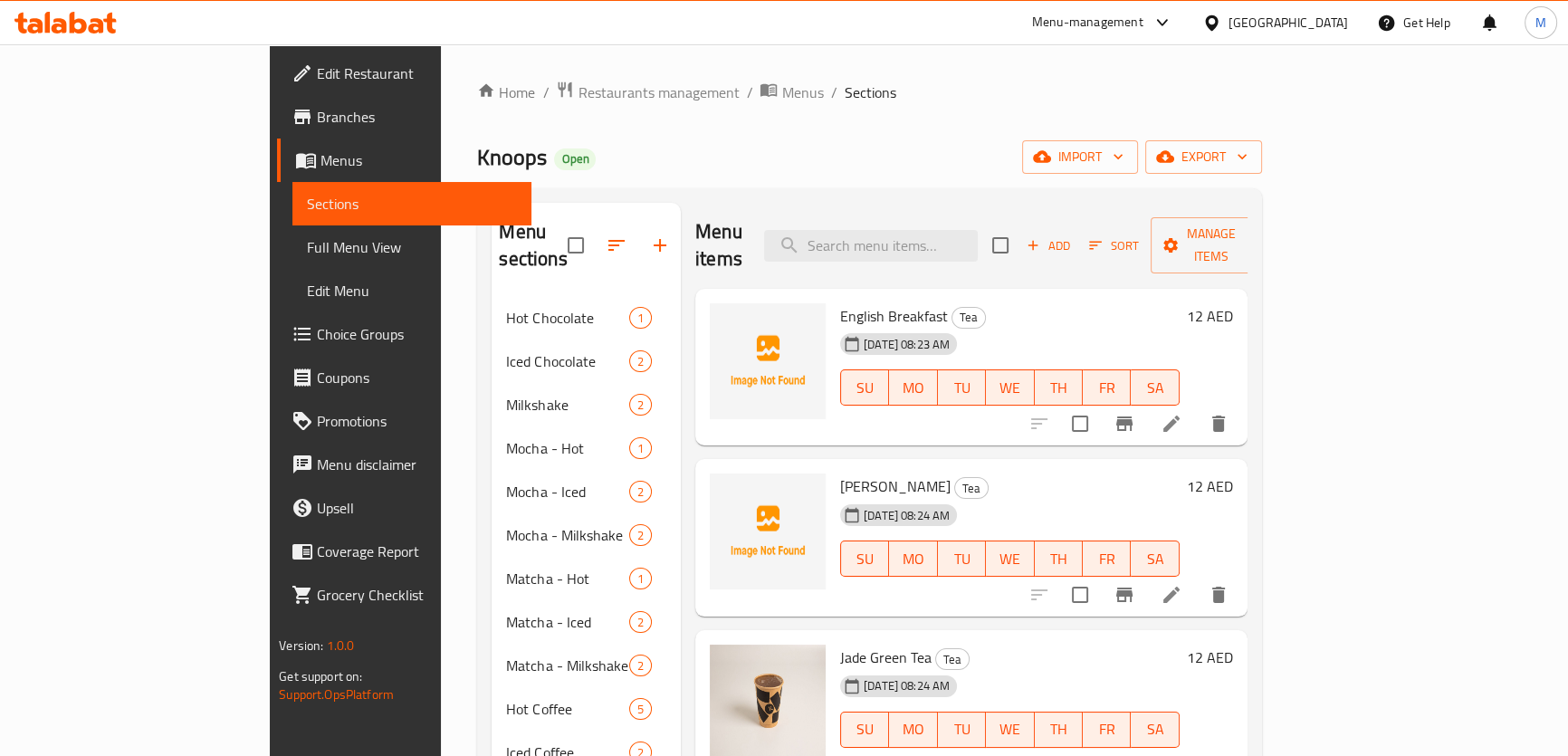
click at [841, 302] on span "English Breakfast" at bounding box center [894, 315] width 108 height 27
copy span "English"
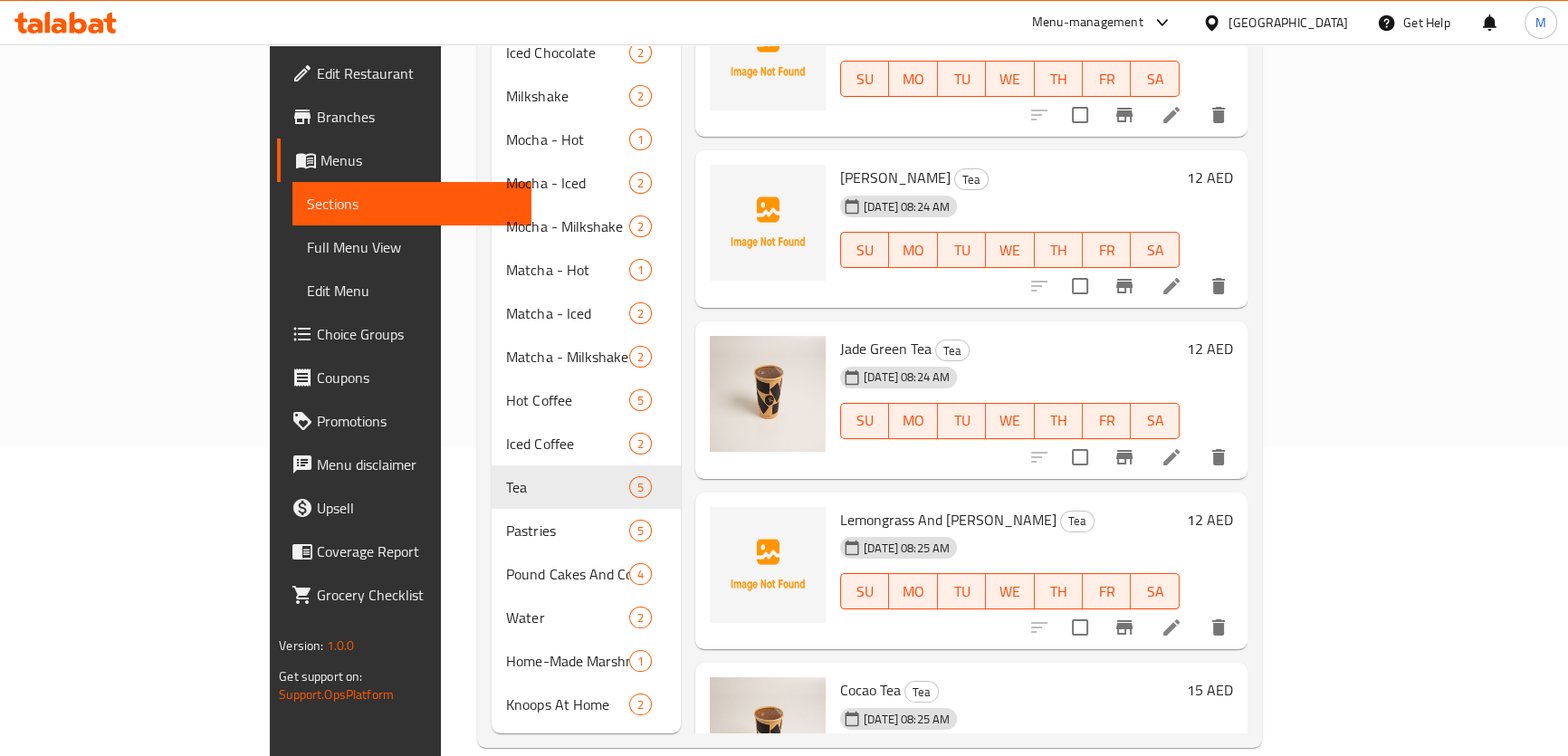
scroll to position [214, 0]
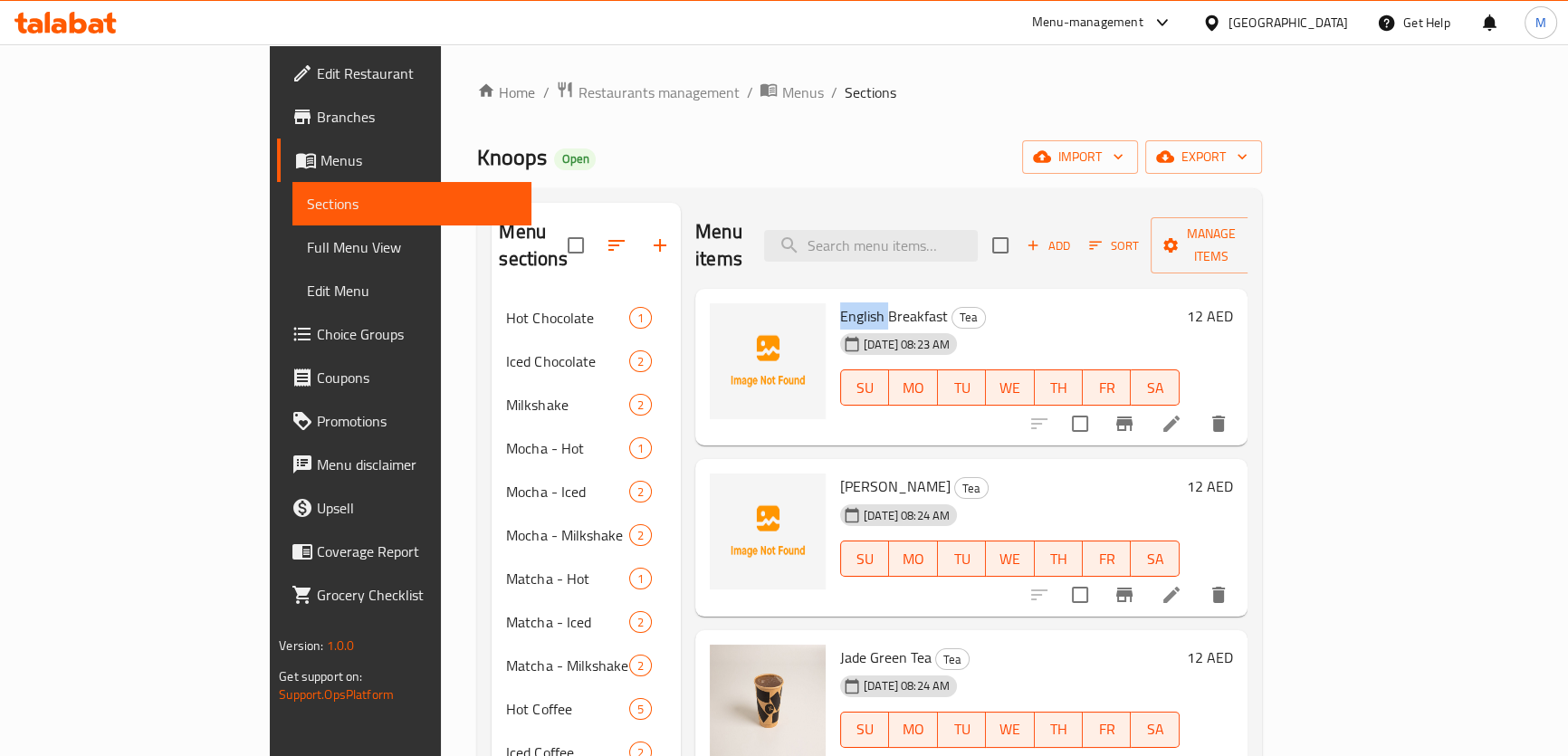
click at [997, 326] on div "[DATE] 08:23 AM SU MO TU WE TH FR SA" at bounding box center [1010, 375] width 354 height 98
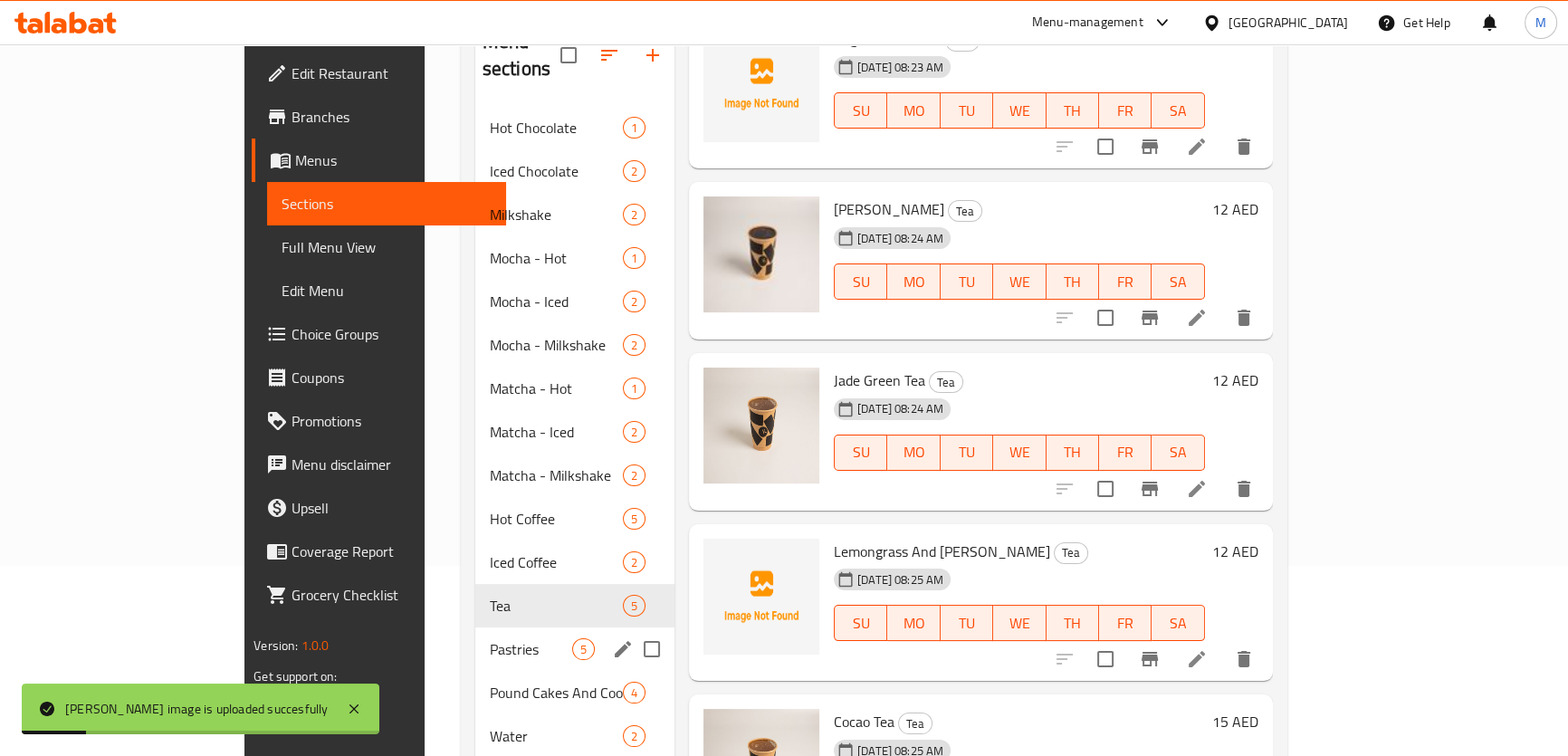
scroll to position [308, 0]
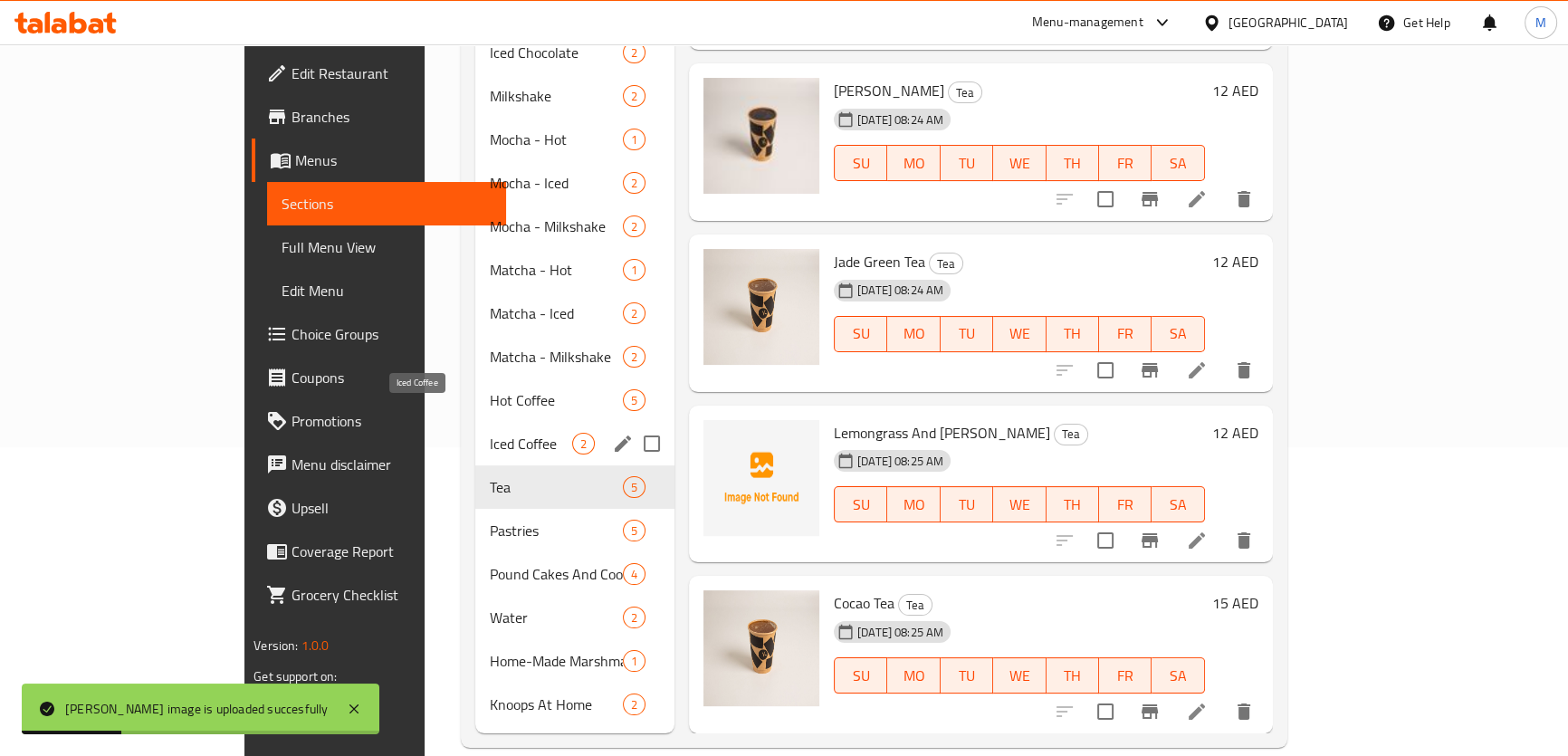
click at [490, 433] on span "Iced Coffee" at bounding box center [531, 443] width 82 height 21
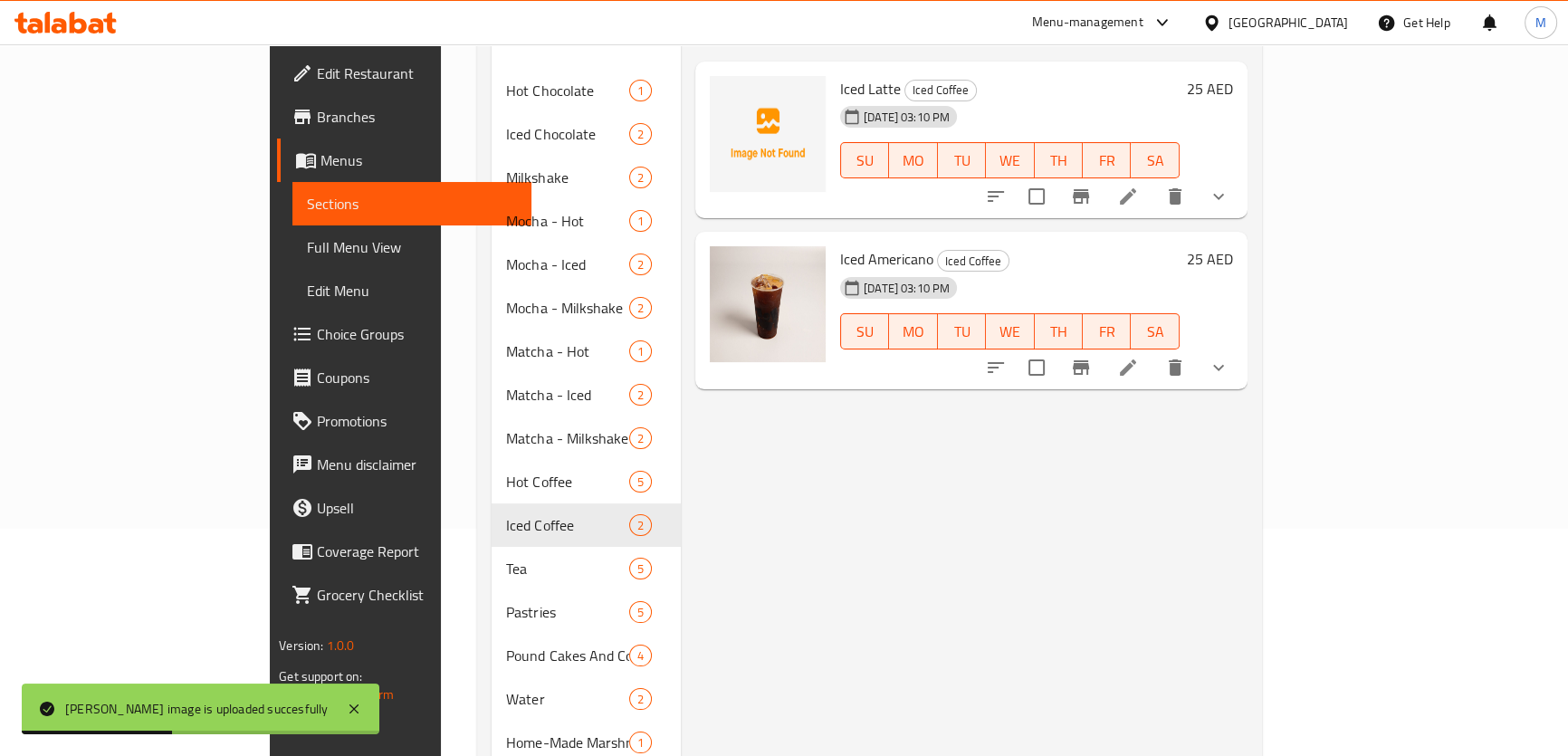
scroll to position [69, 0]
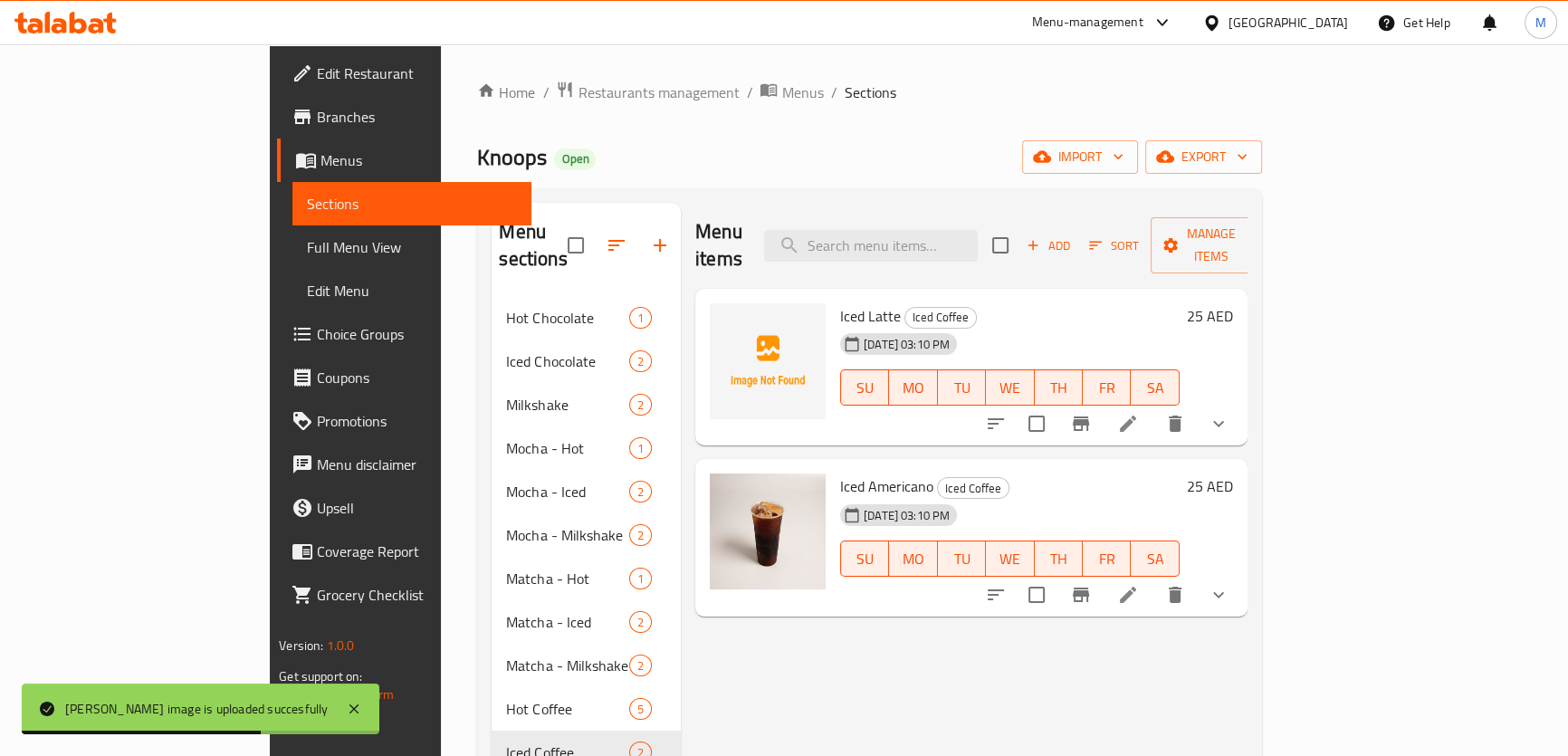
click at [841, 302] on span "Iced Latte" at bounding box center [870, 315] width 61 height 27
copy span "Iced"
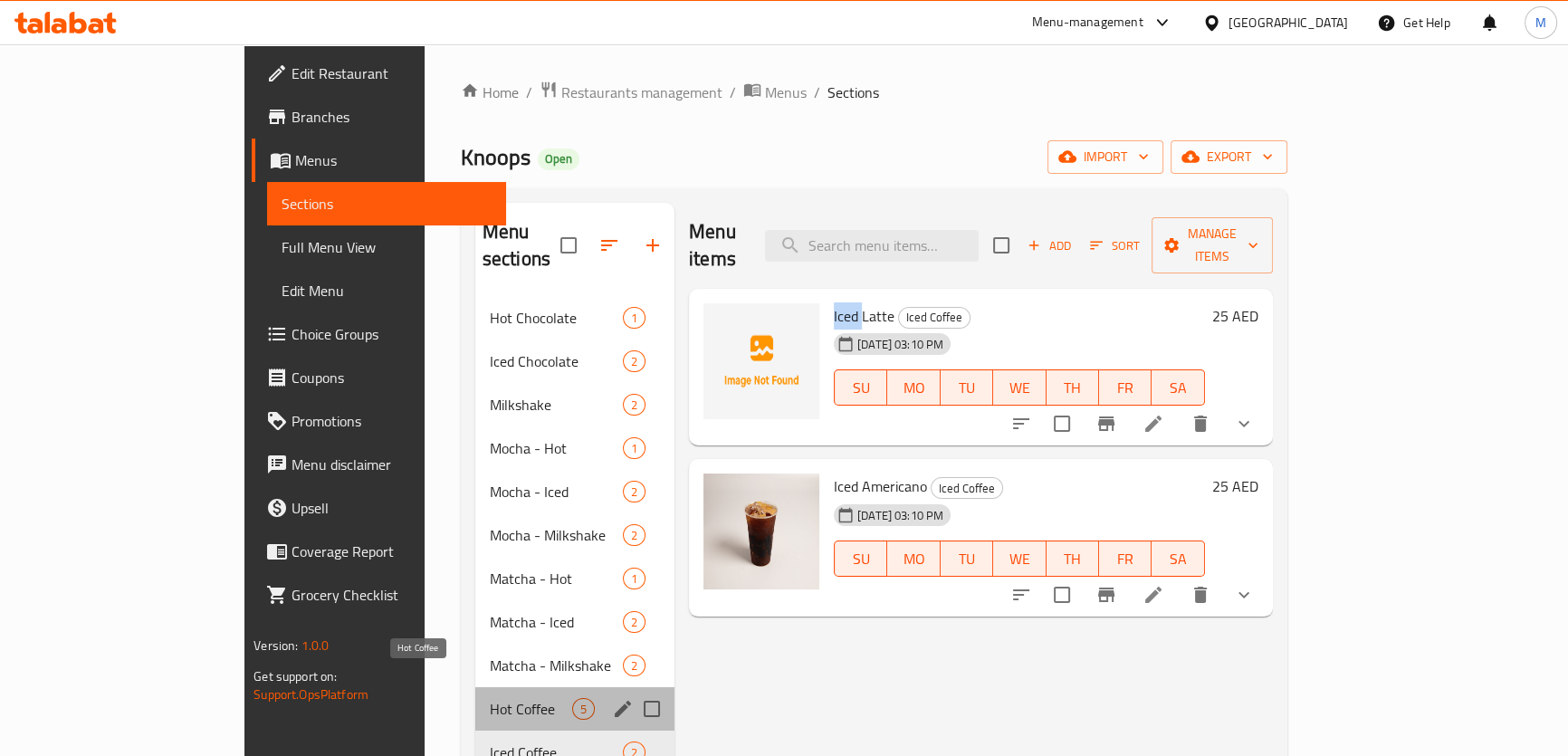
click at [490, 698] on span "Hot Coffee" at bounding box center [531, 708] width 82 height 21
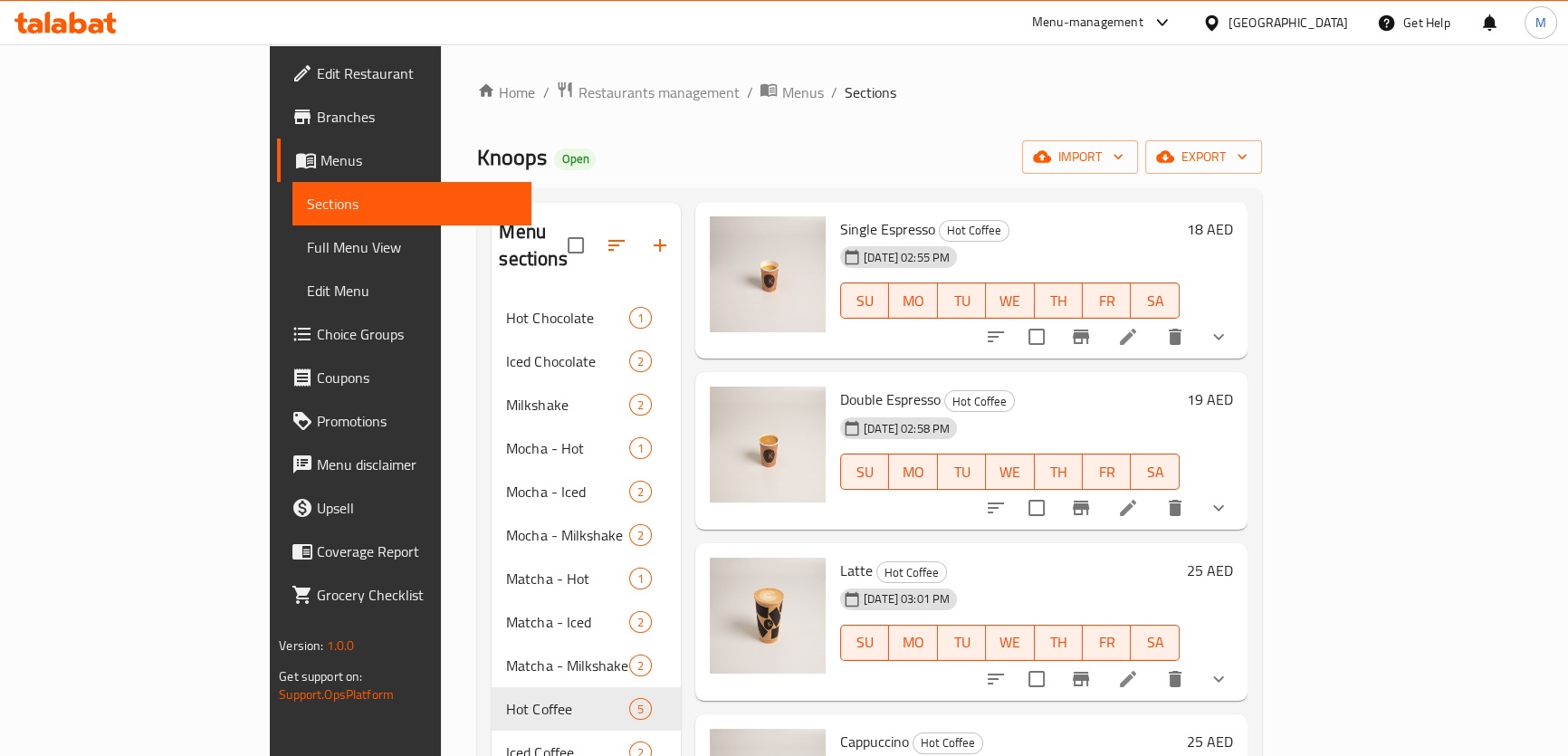
scroll to position [308, 0]
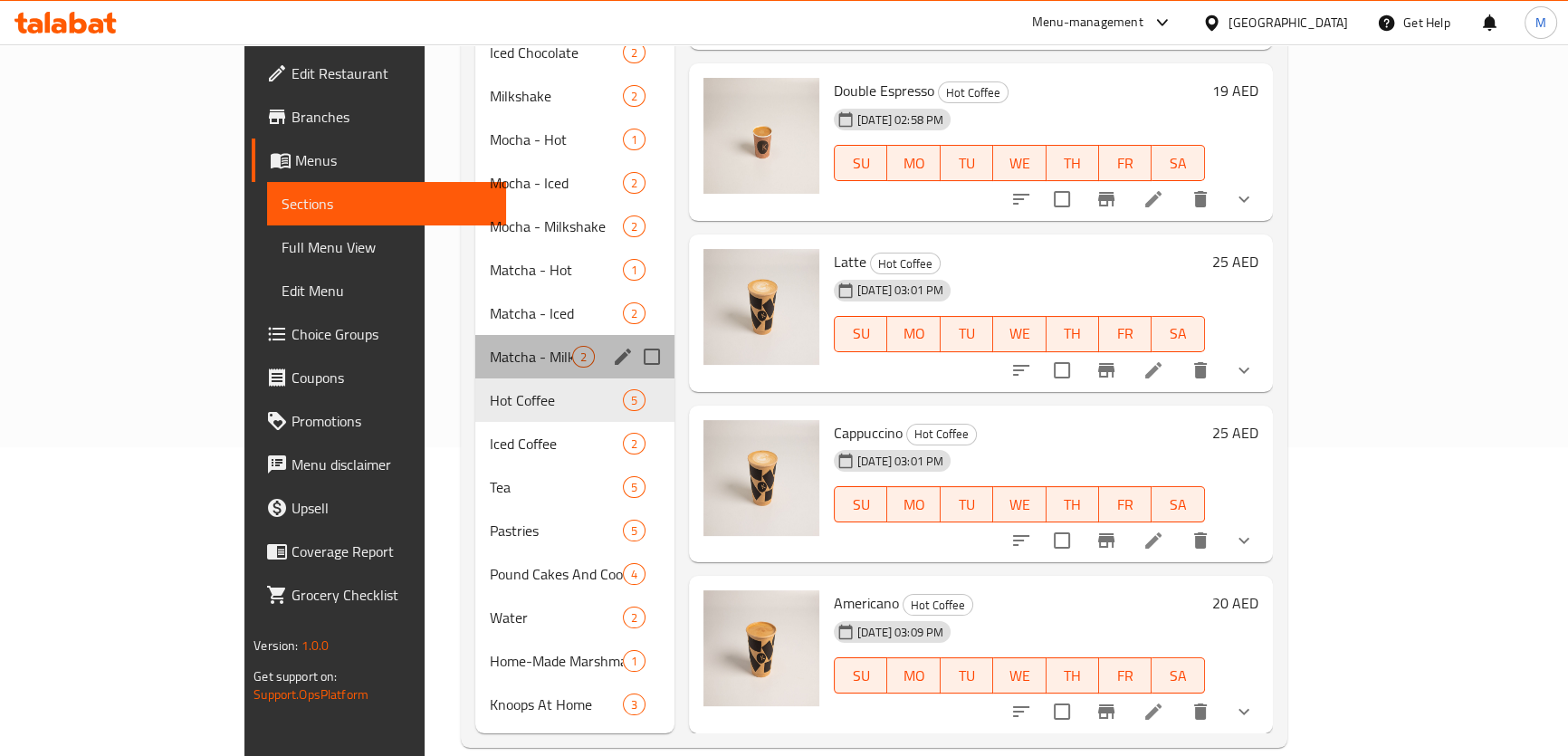
click at [475, 335] on div "Matcha - Milkshake 2" at bounding box center [574, 356] width 199 height 43
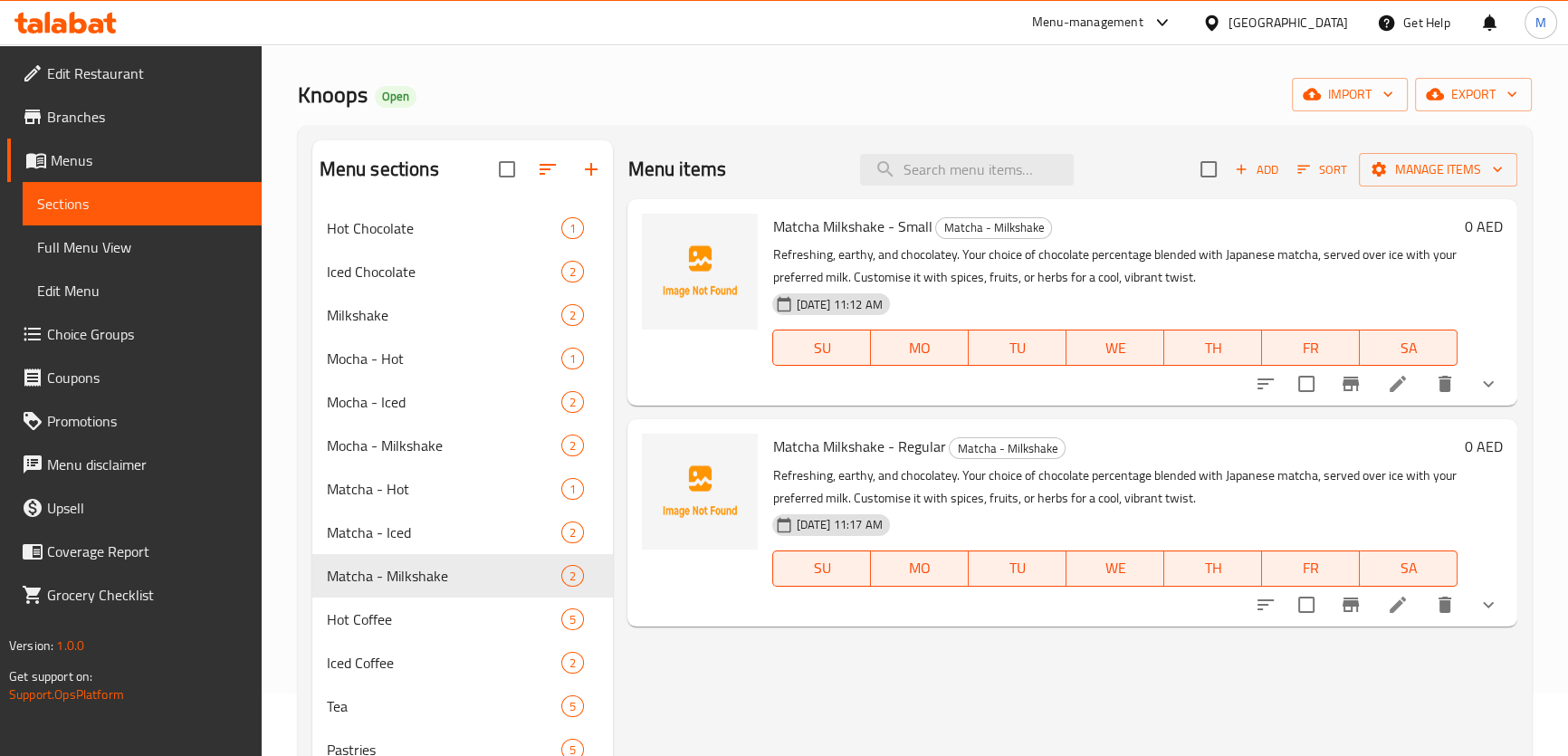
click at [799, 441] on span "Matcha Milkshake - Regular" at bounding box center [858, 446] width 173 height 27
click at [388, 534] on span "Matcha - Iced" at bounding box center [420, 532] width 185 height 21
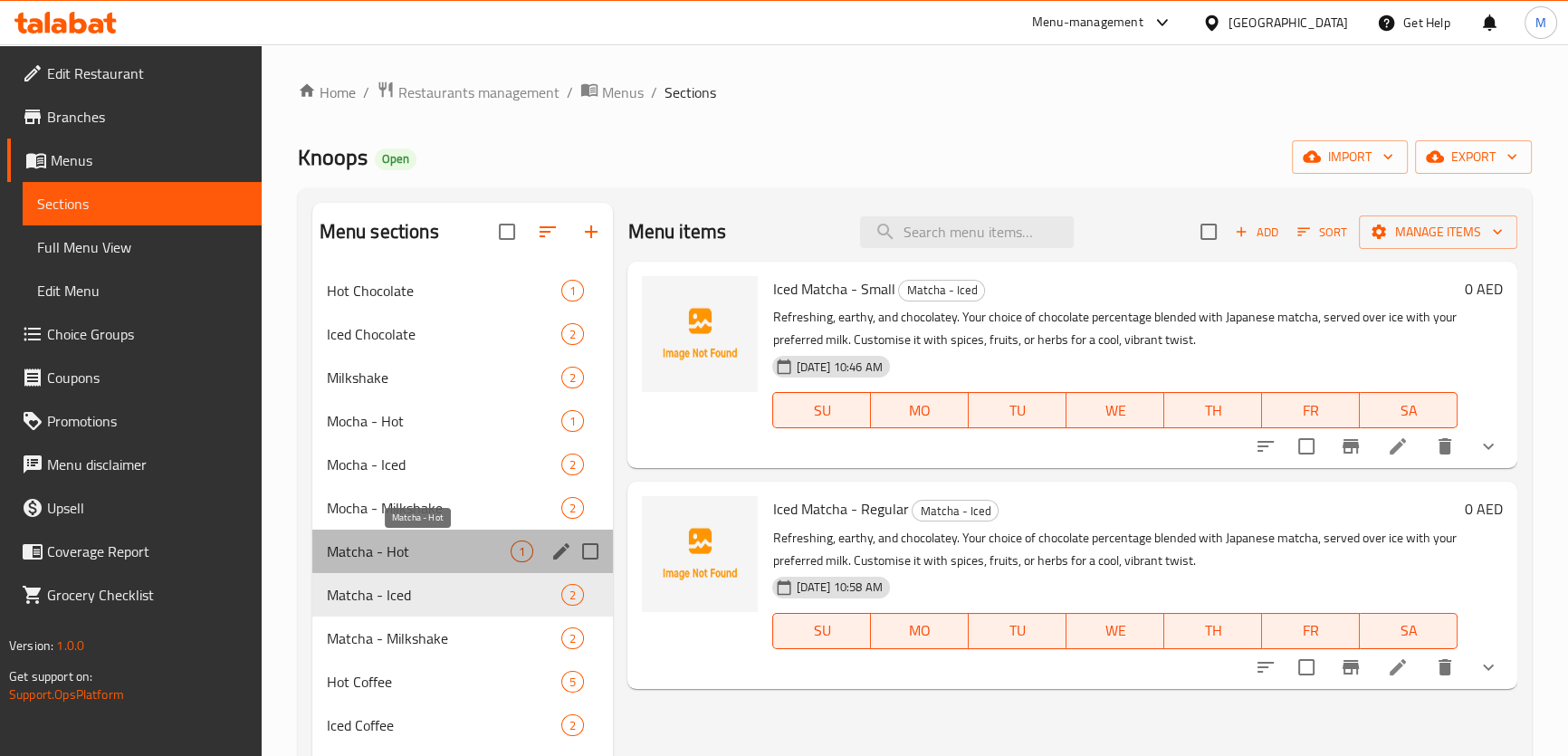
click at [399, 560] on span "Matcha - Hot" at bounding box center [420, 550] width 185 height 21
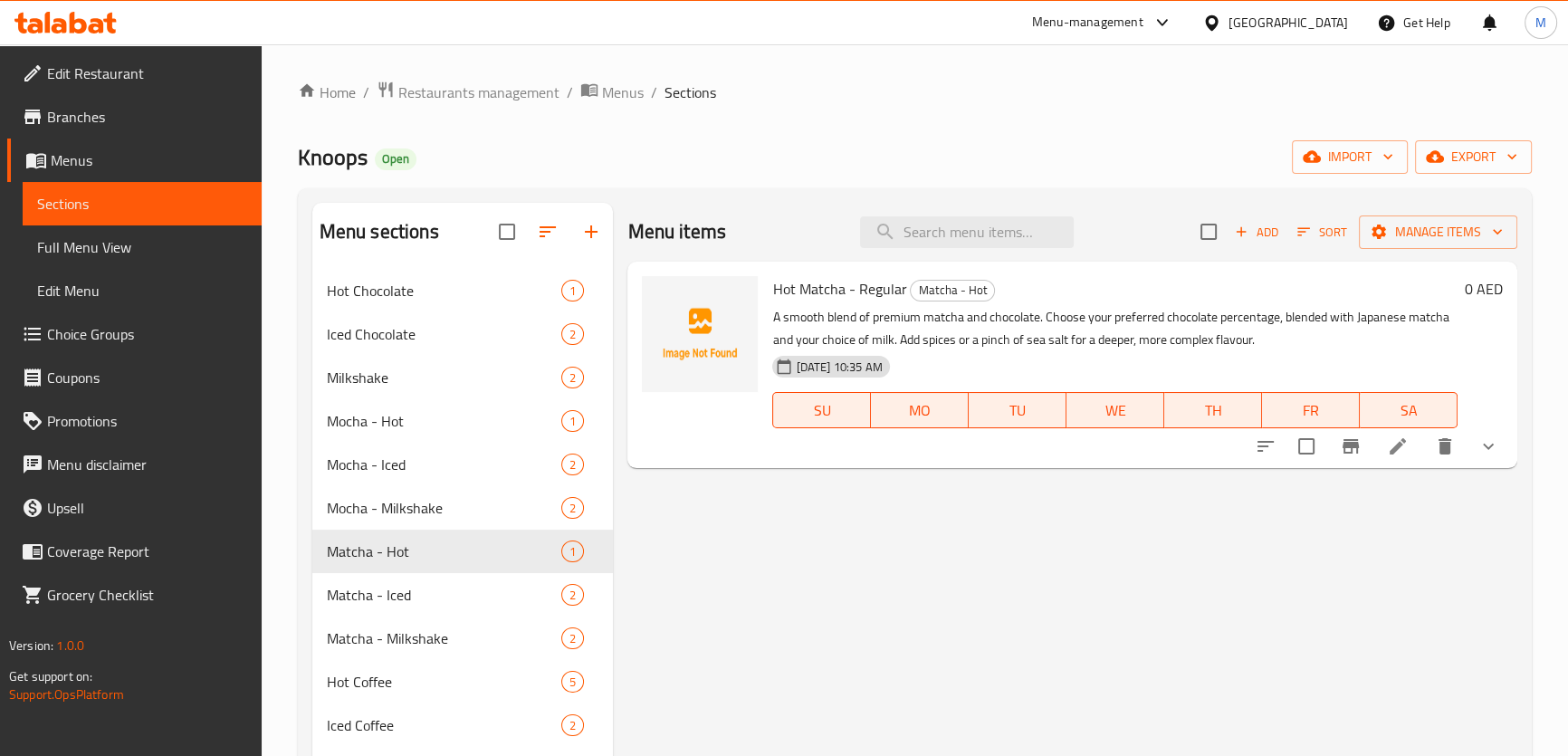
click at [1502, 454] on button "show more" at bounding box center [1489, 446] width 43 height 43
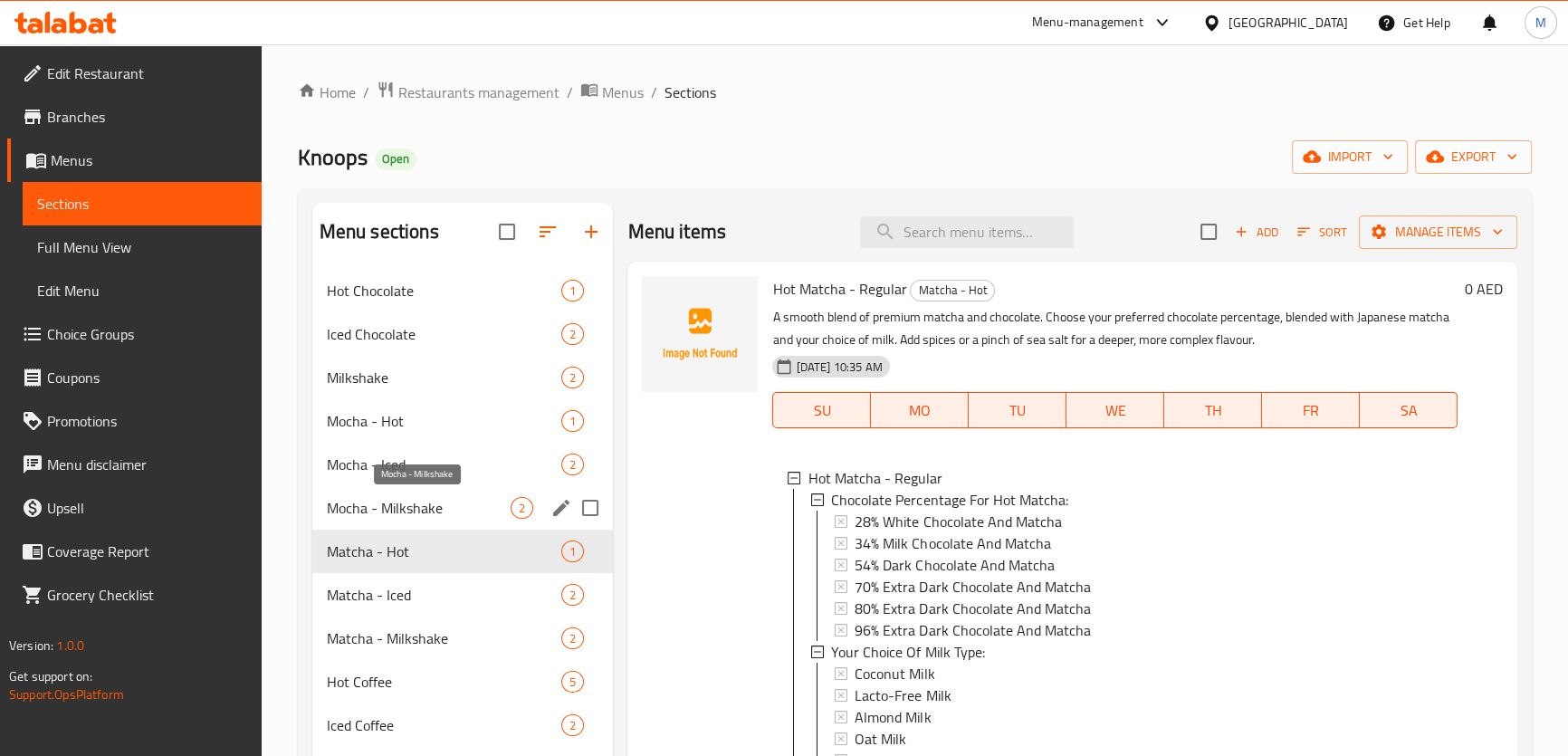
click at [401, 515] on span "Mocha - Milkshake" at bounding box center [420, 507] width 185 height 21
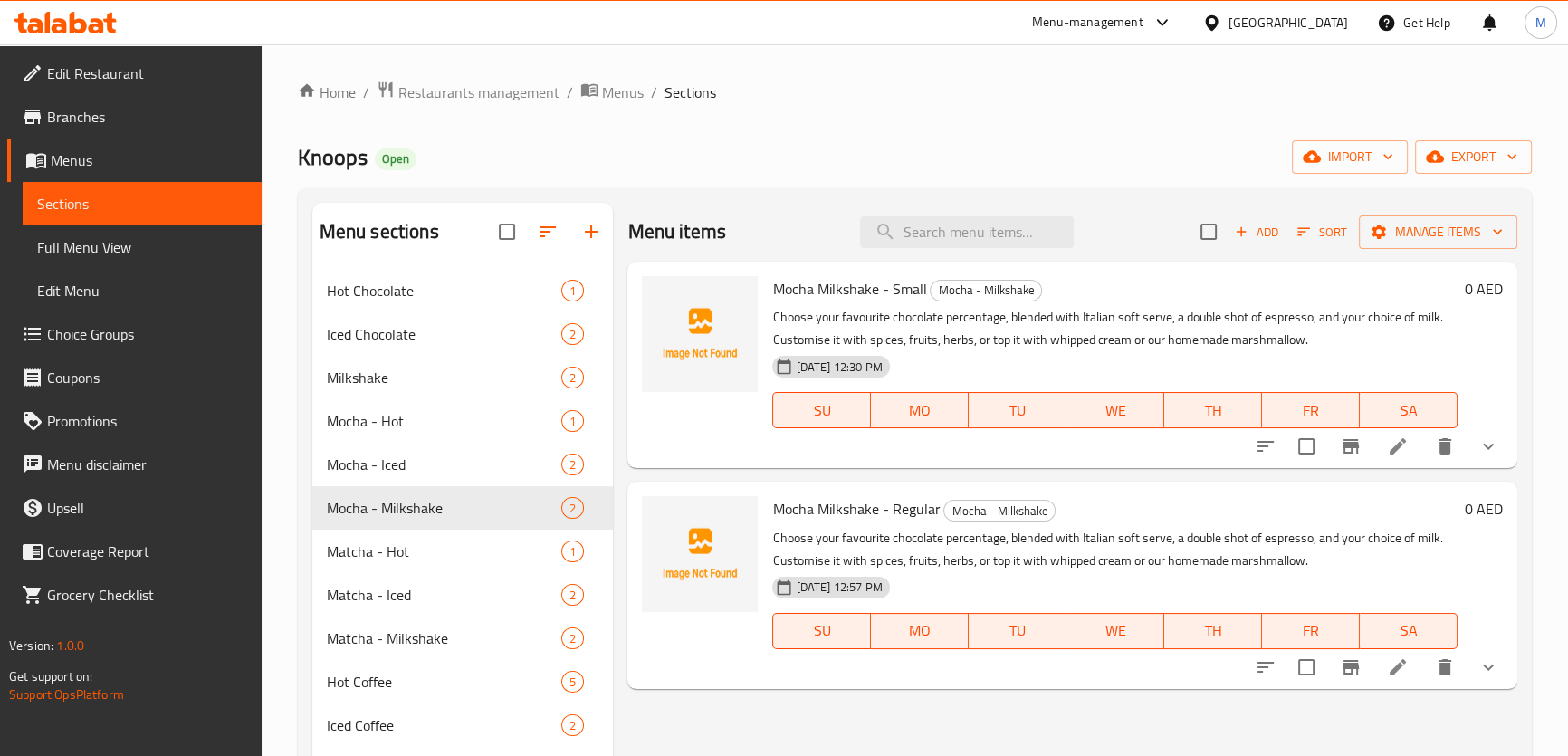
click at [847, 288] on span "Mocha Milkshake - Small" at bounding box center [849, 288] width 154 height 27
click at [407, 465] on span "Mocha - Iced" at bounding box center [420, 464] width 185 height 21
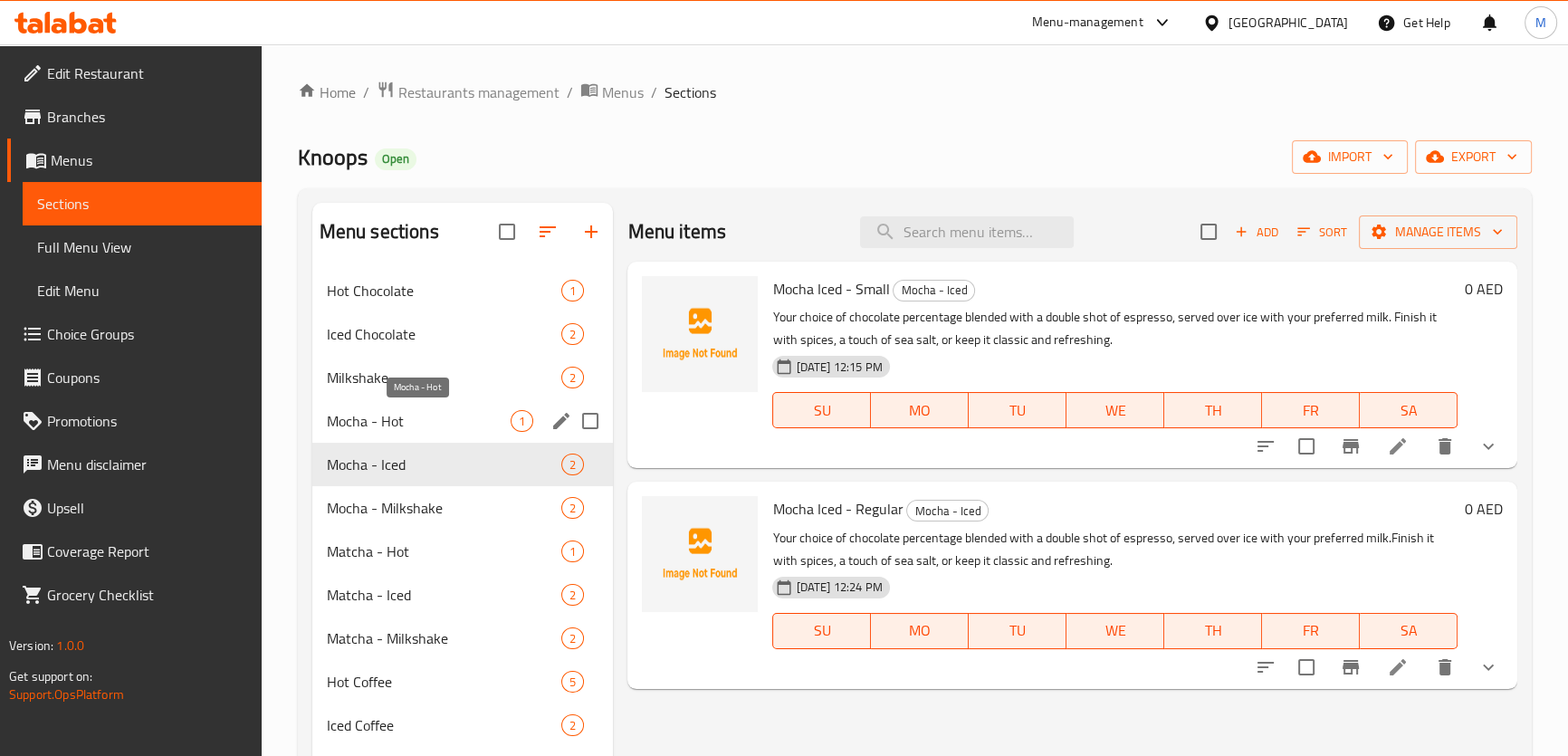
click at [415, 419] on span "Mocha - Hot" at bounding box center [420, 421] width 185 height 21
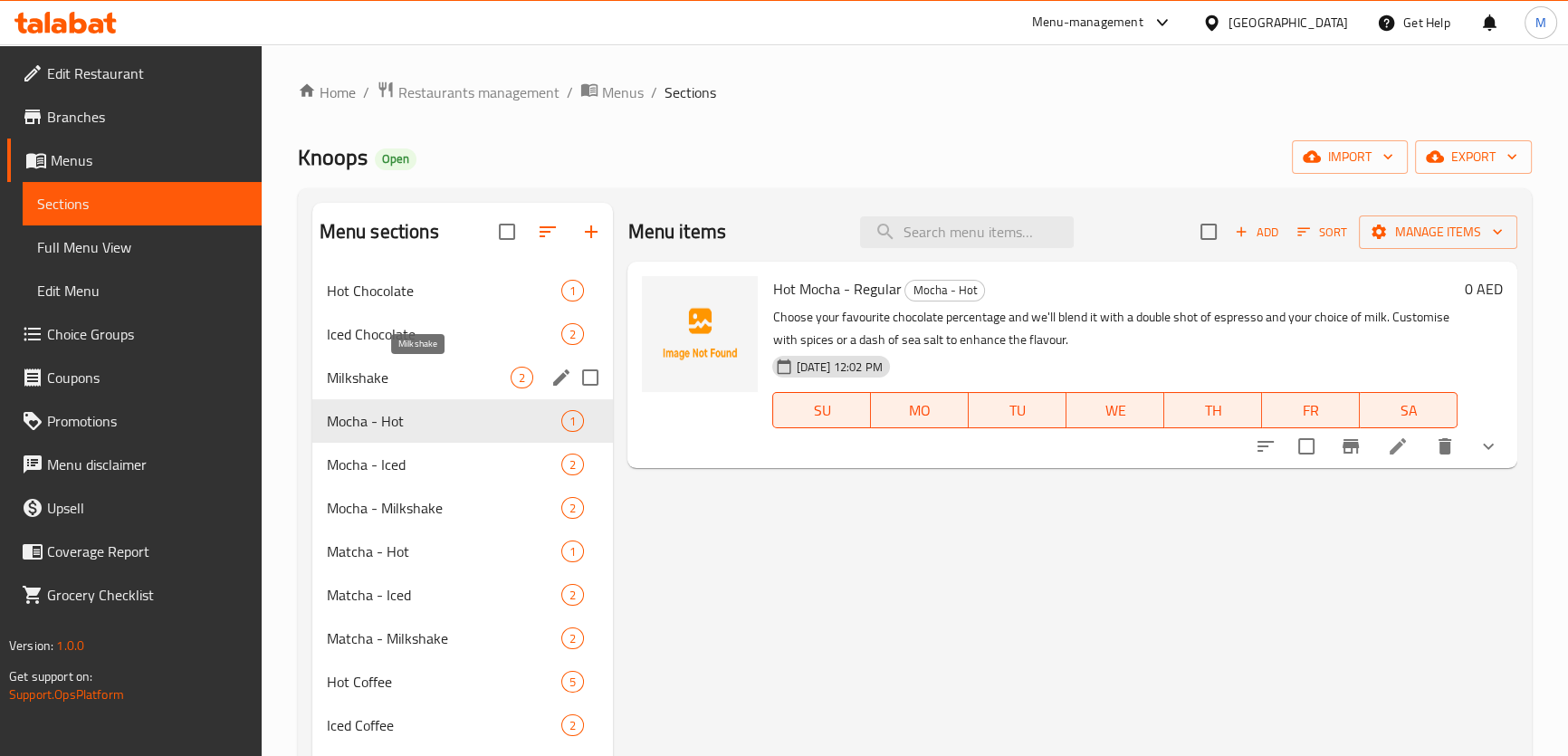
click at [394, 373] on span "Milkshake" at bounding box center [420, 377] width 185 height 21
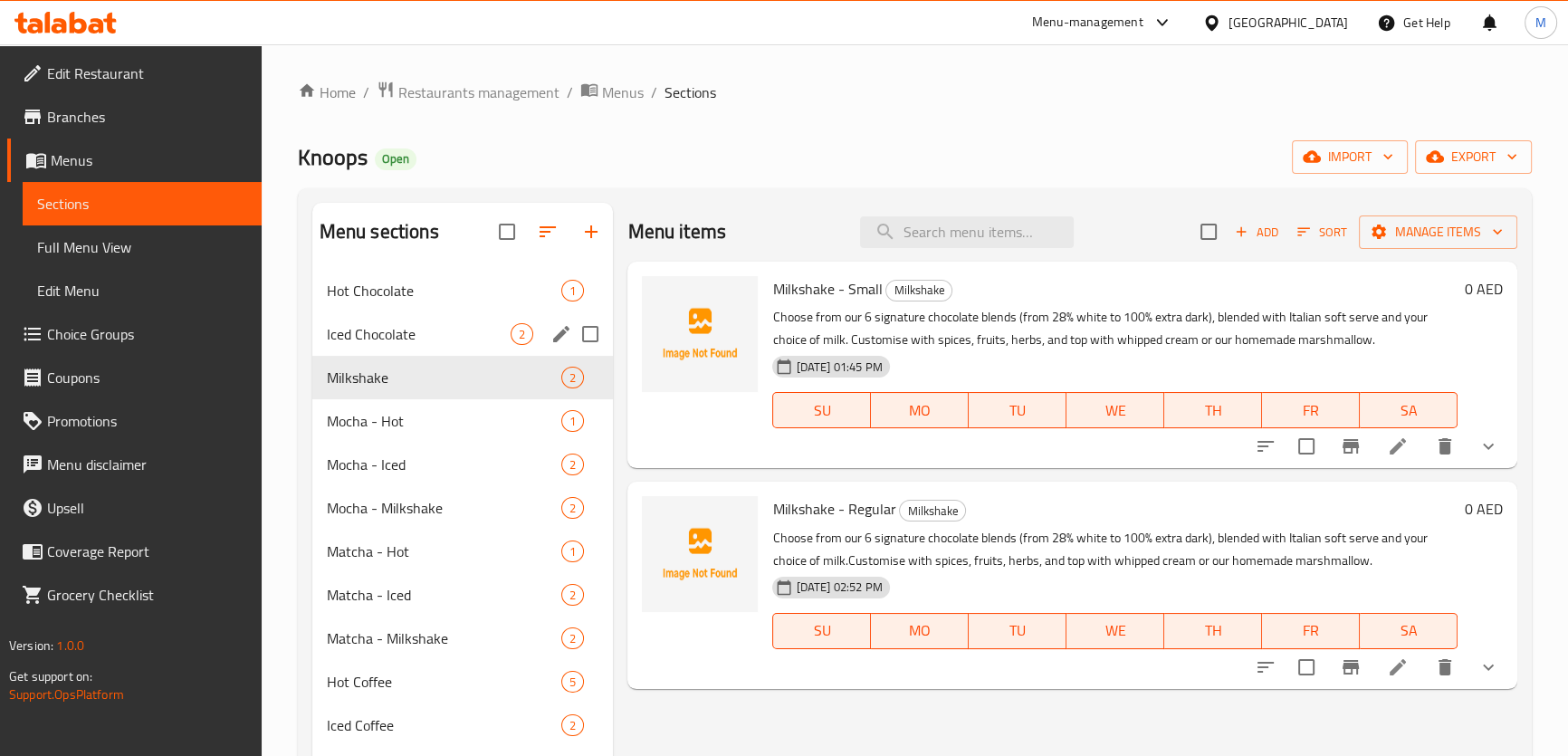
click at [459, 343] on span "Iced Chocolate" at bounding box center [420, 334] width 185 height 21
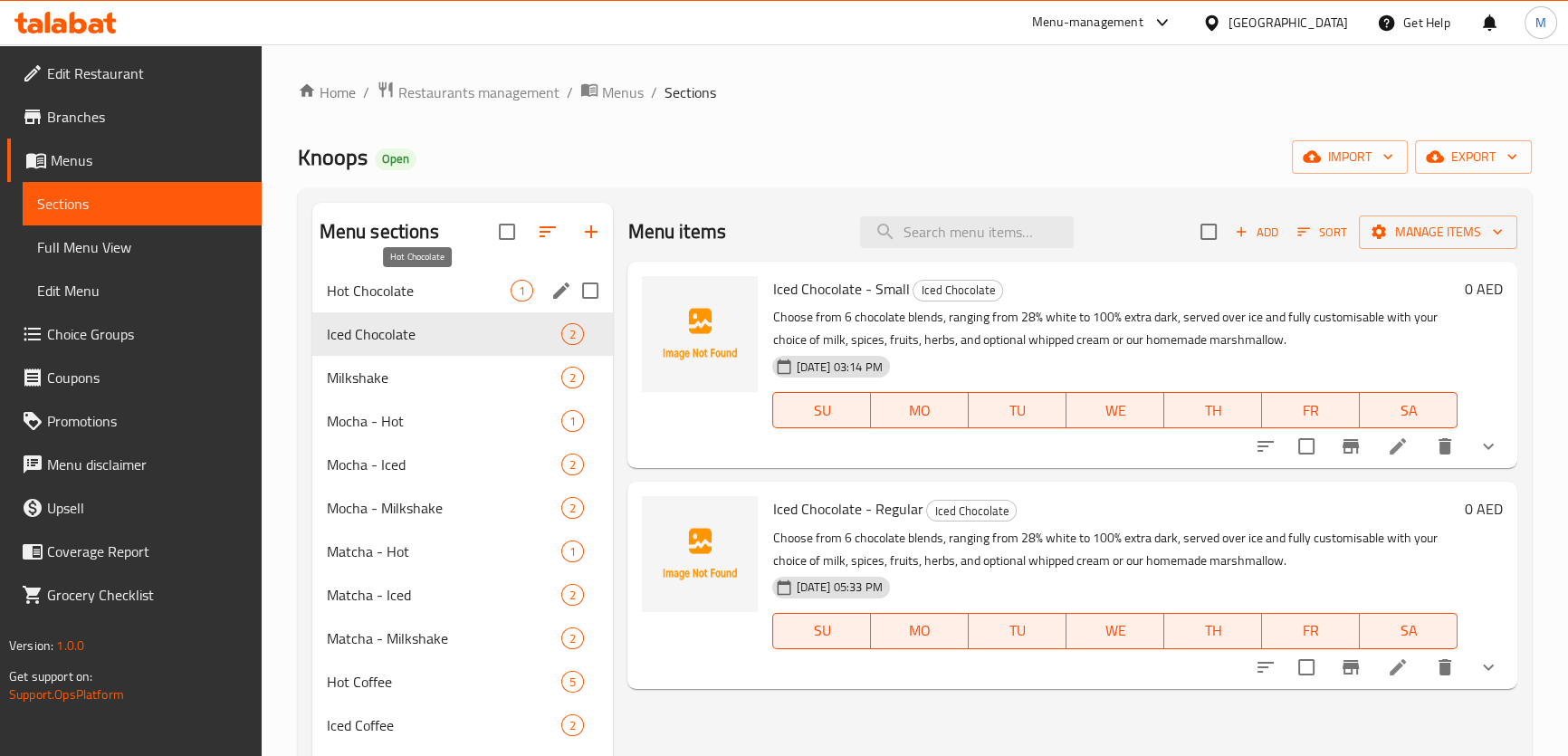
click at [459, 292] on span "Hot Chocolate" at bounding box center [420, 290] width 185 height 21
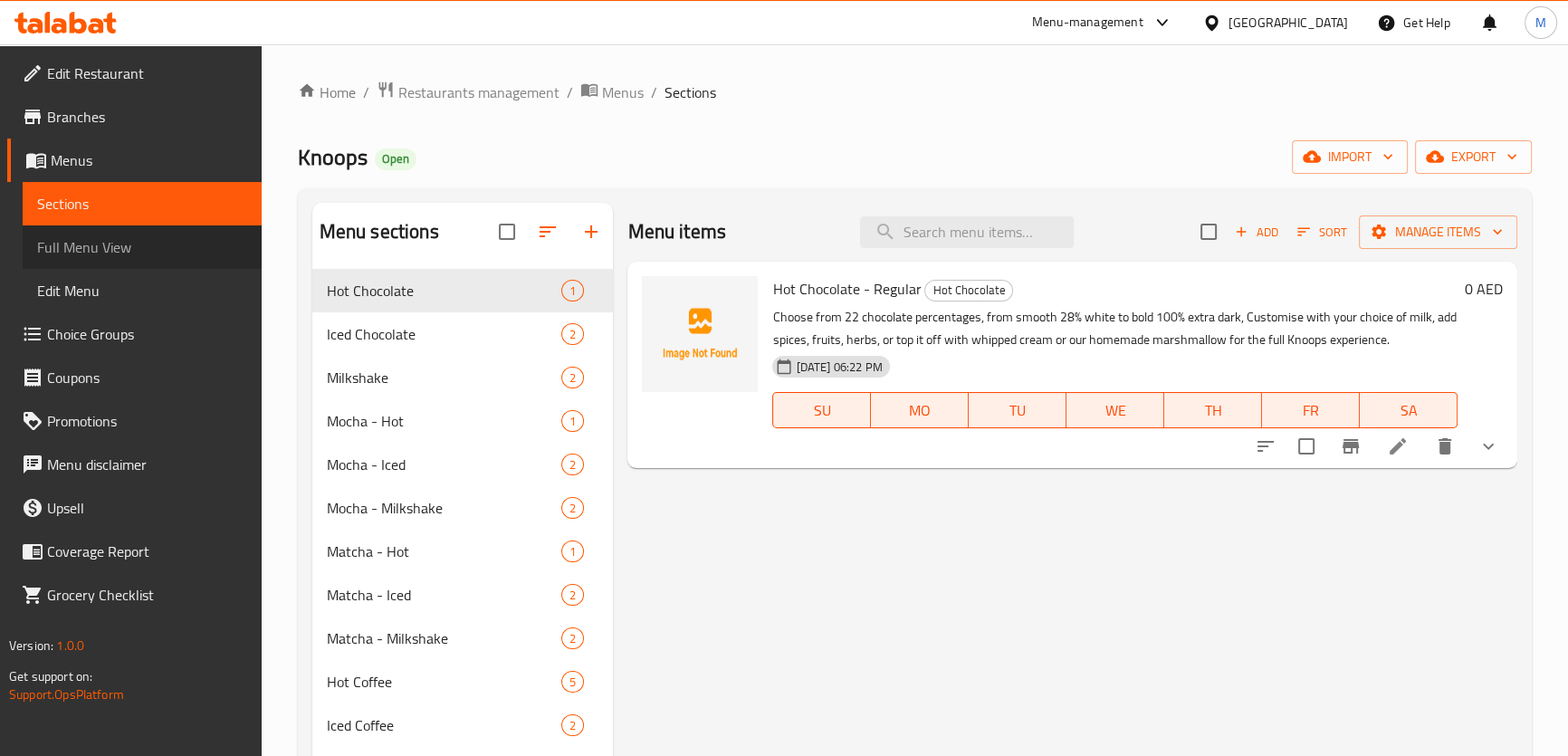
click at [95, 242] on span "Full Menu View" at bounding box center [142, 247] width 210 height 21
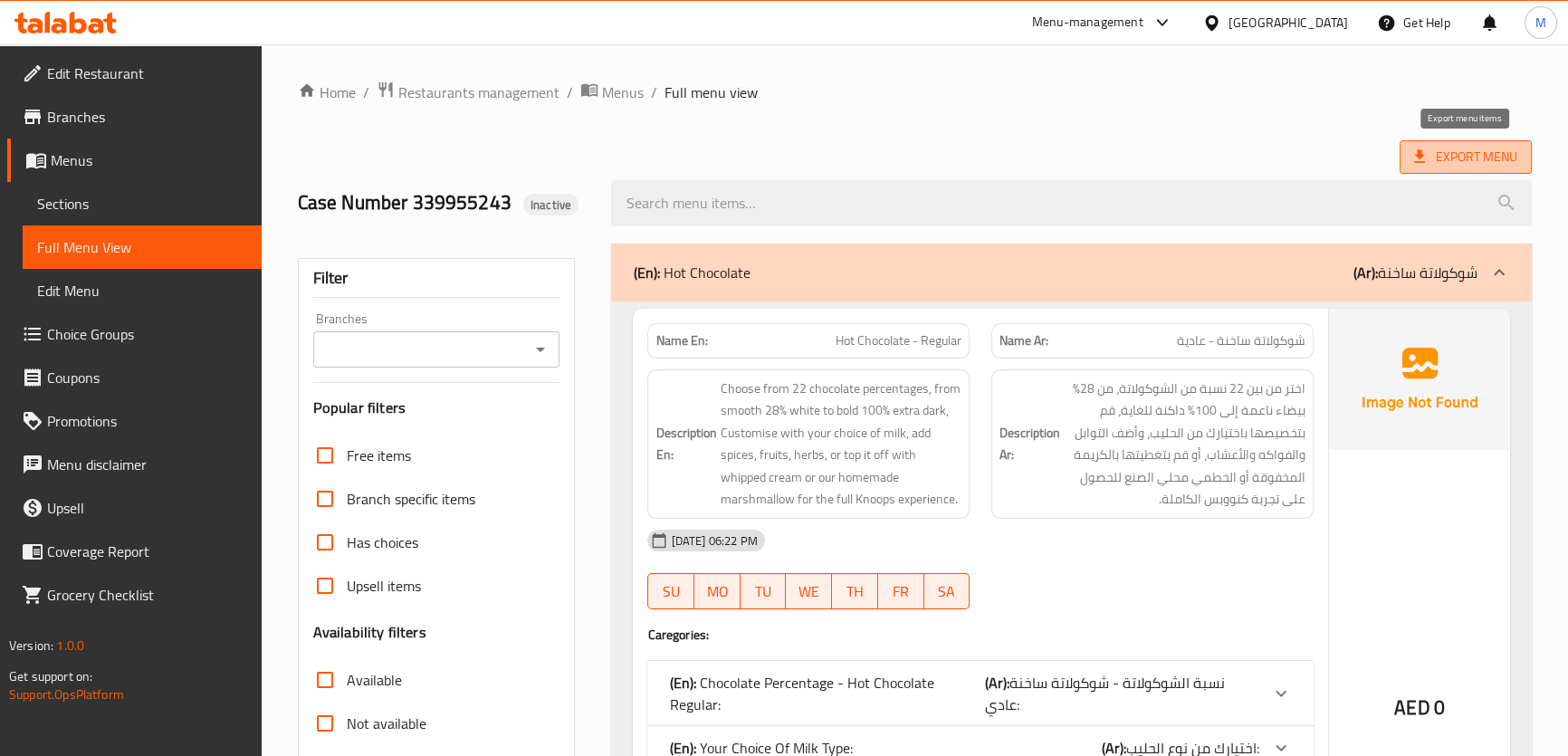
click at [1471, 164] on span "Export Menu" at bounding box center [1465, 157] width 103 height 22
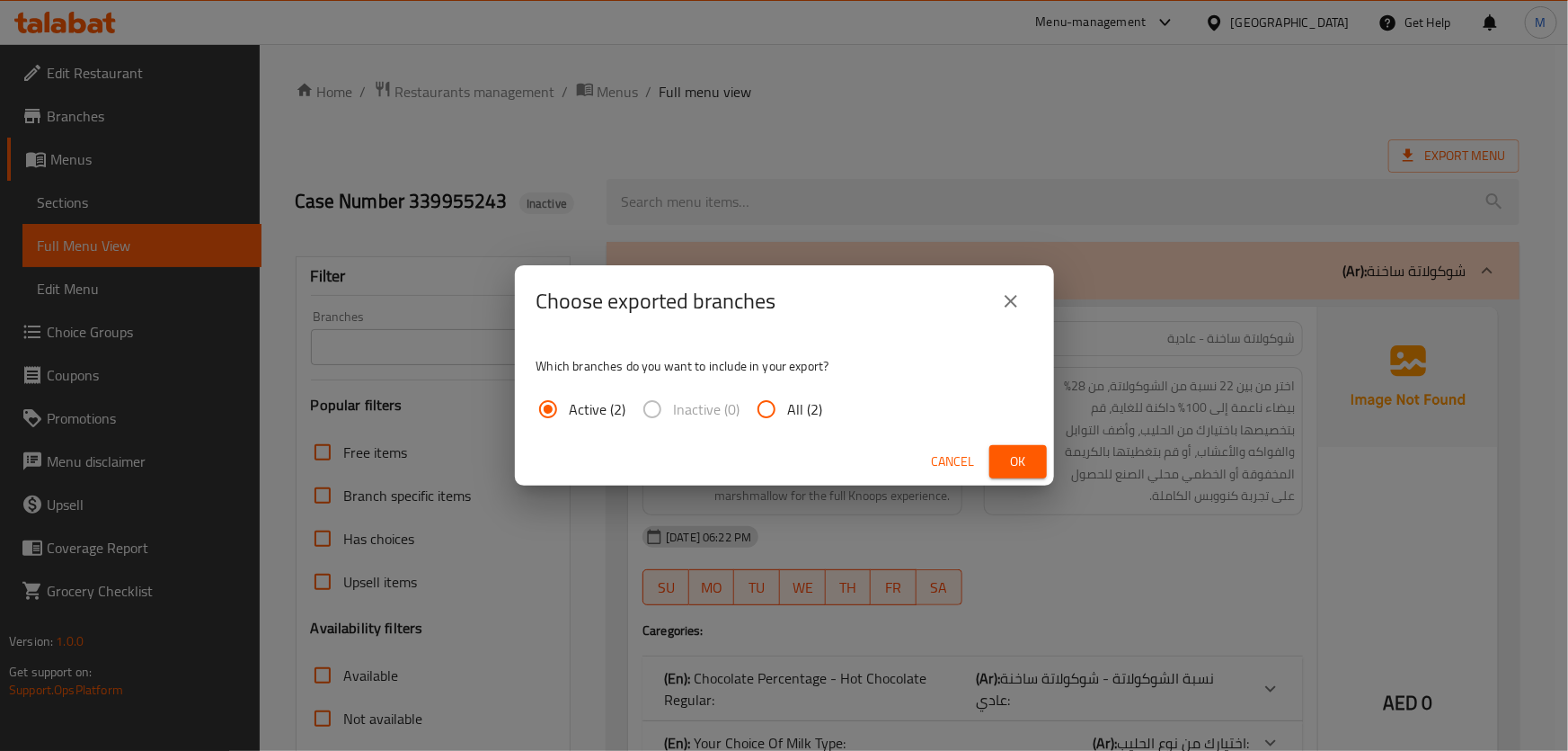
click at [804, 414] on span "All (2)" at bounding box center [805, 408] width 35 height 21
click at [788, 414] on input "All (2)" at bounding box center [766, 408] width 43 height 43
radio input "true"
click at [1019, 448] on button "Ok" at bounding box center [1018, 461] width 58 height 33
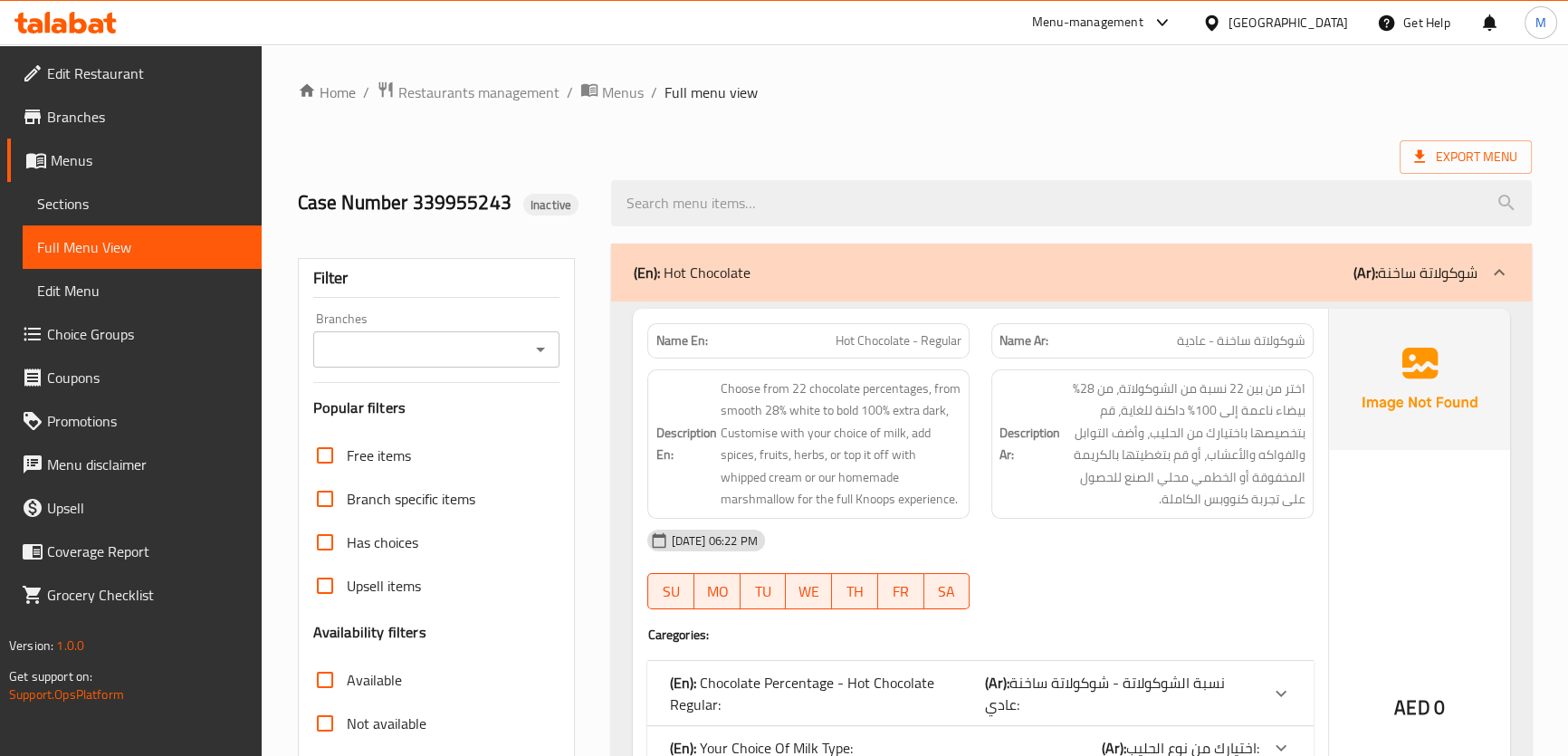
click at [922, 145] on div "Export Menu" at bounding box center [915, 157] width 1234 height 34
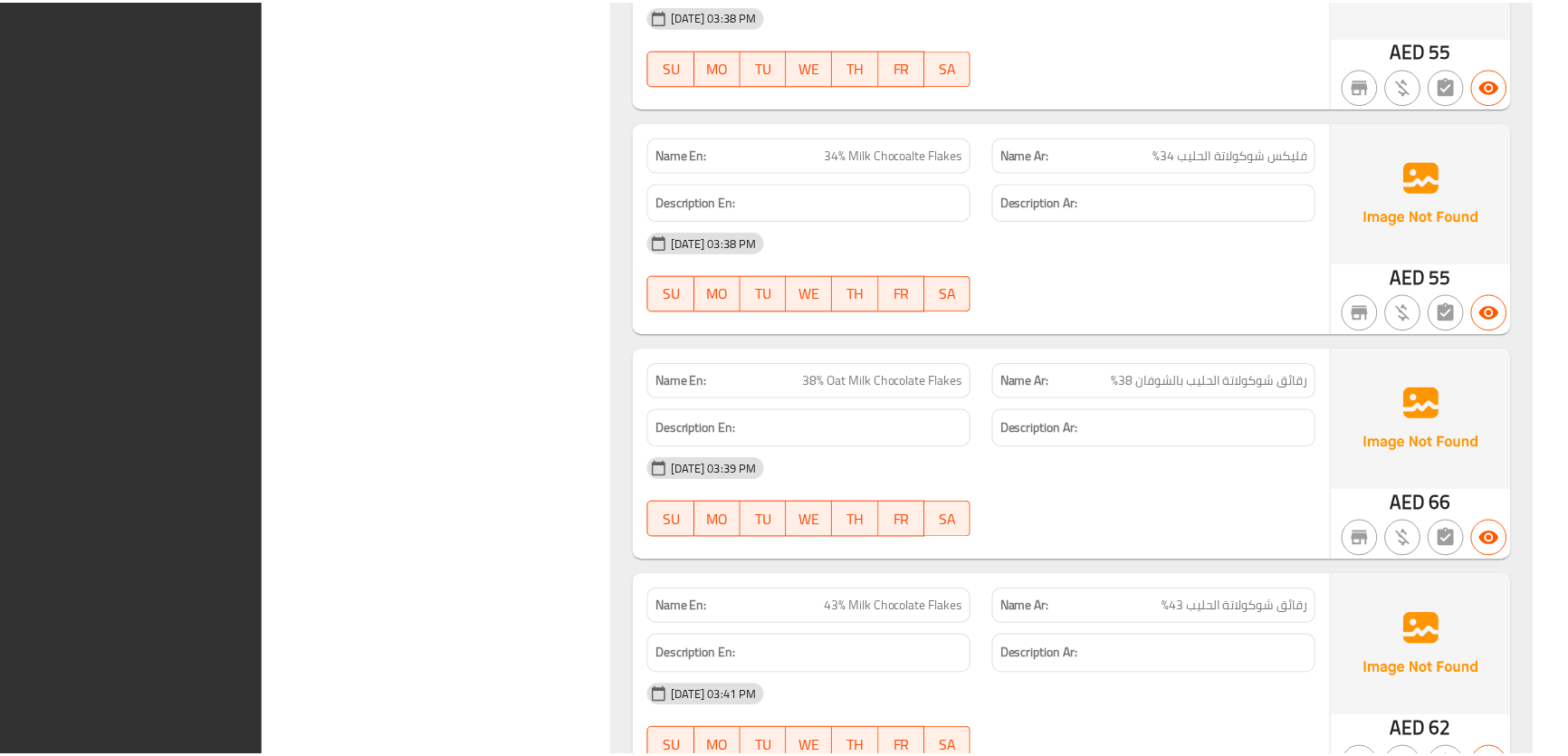
scroll to position [18993, 0]
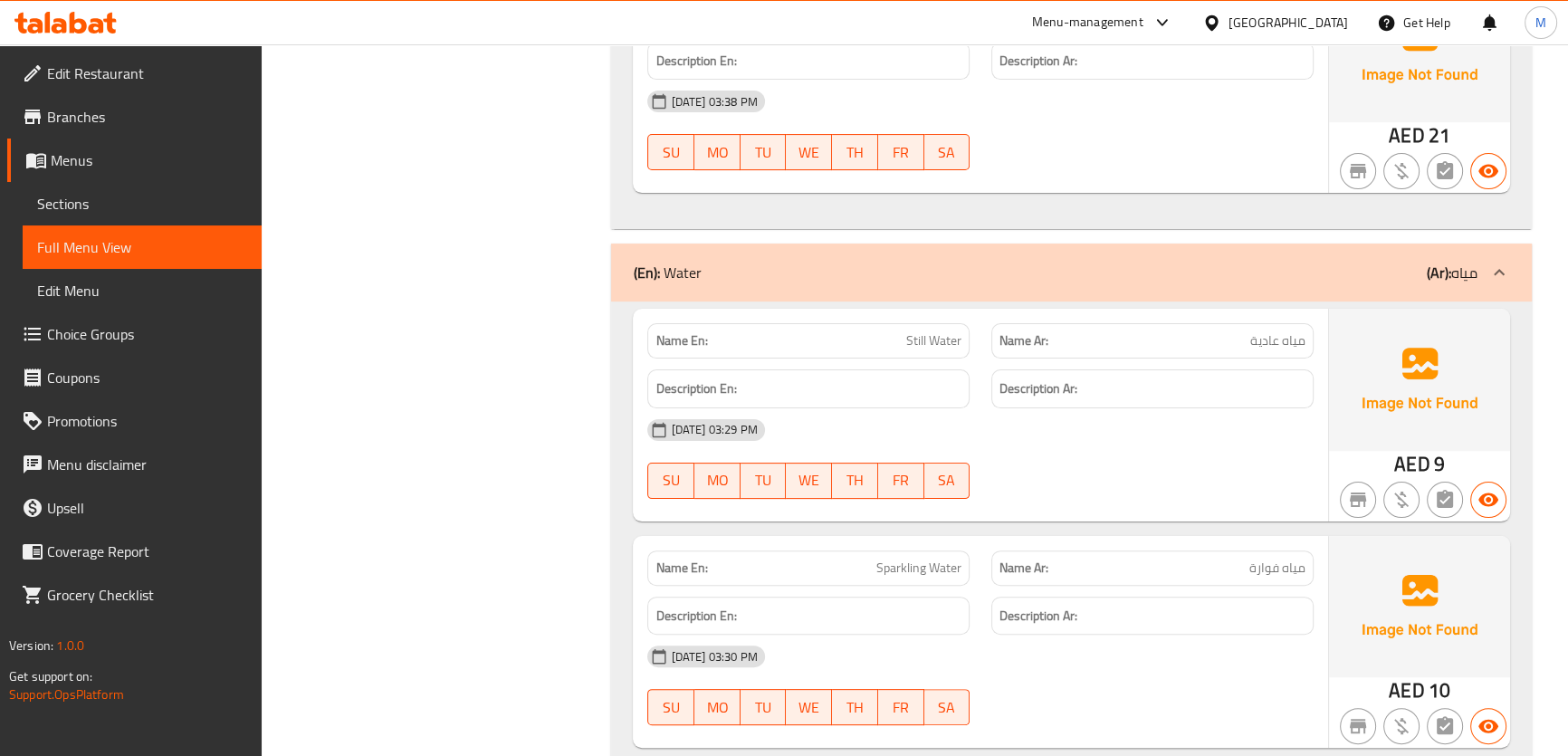
click at [124, 201] on span "Sections" at bounding box center [142, 203] width 210 height 21
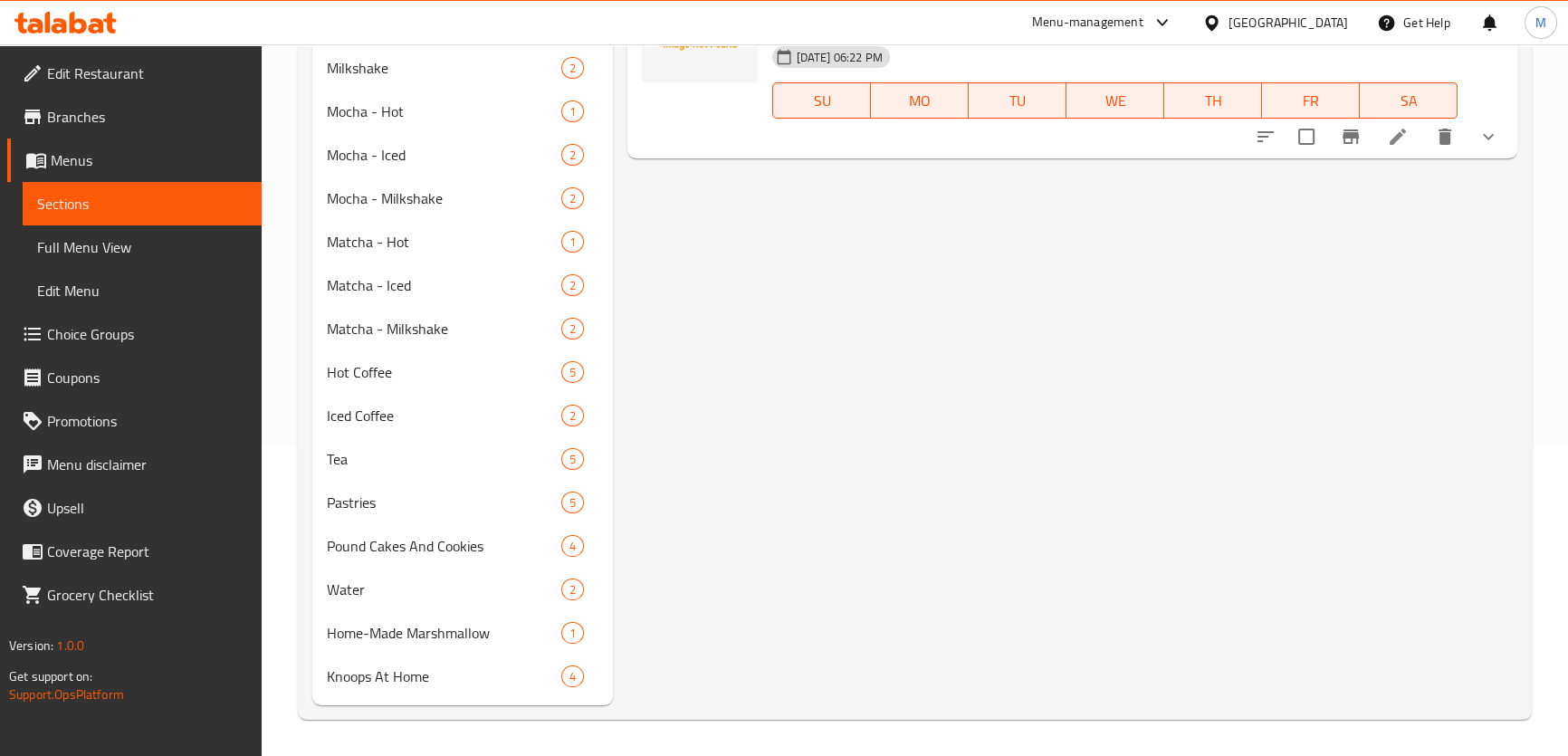
scroll to position [253, 0]
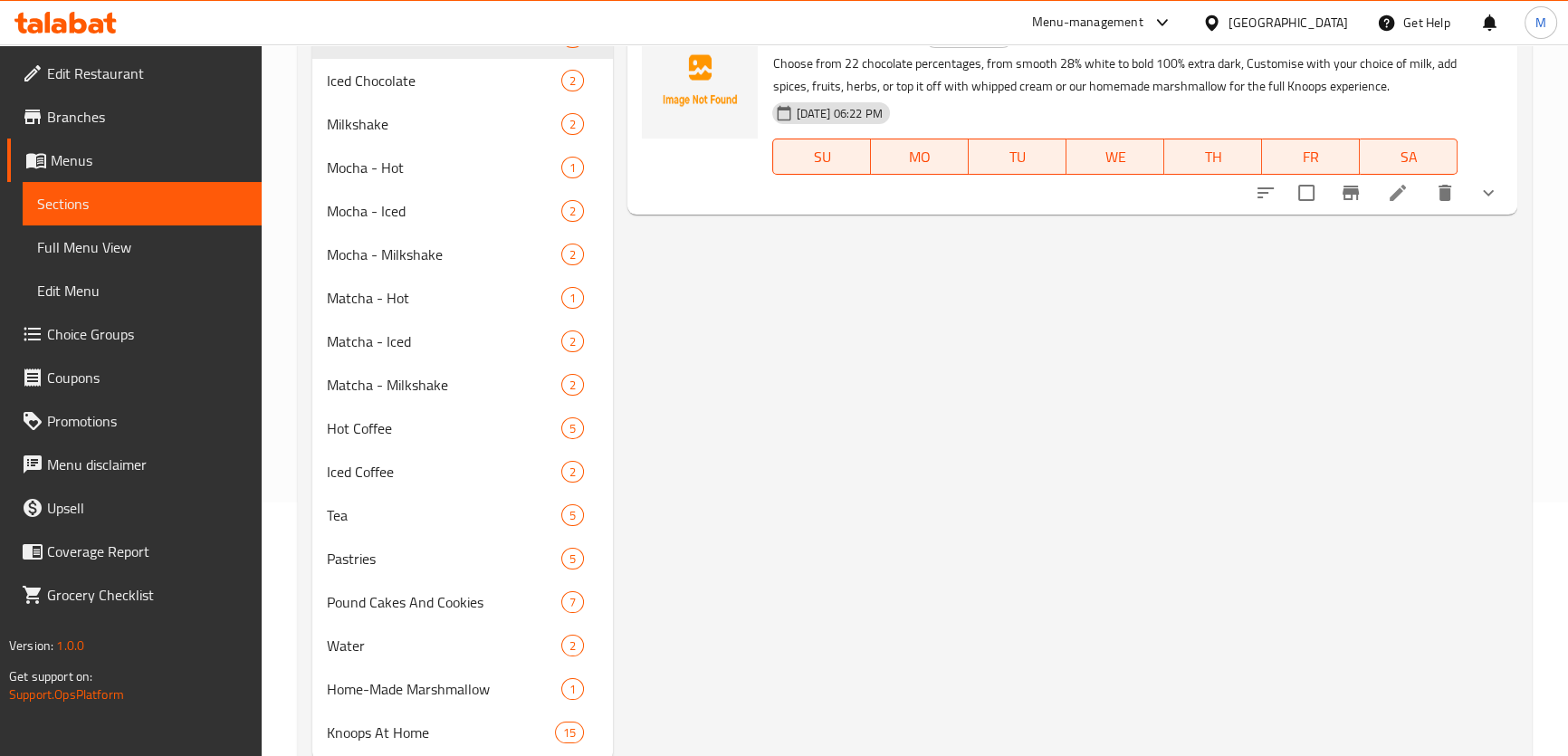
click at [89, 36] on div at bounding box center [65, 22] width 131 height 36
click at [79, 33] on icon at bounding box center [79, 22] width 17 height 21
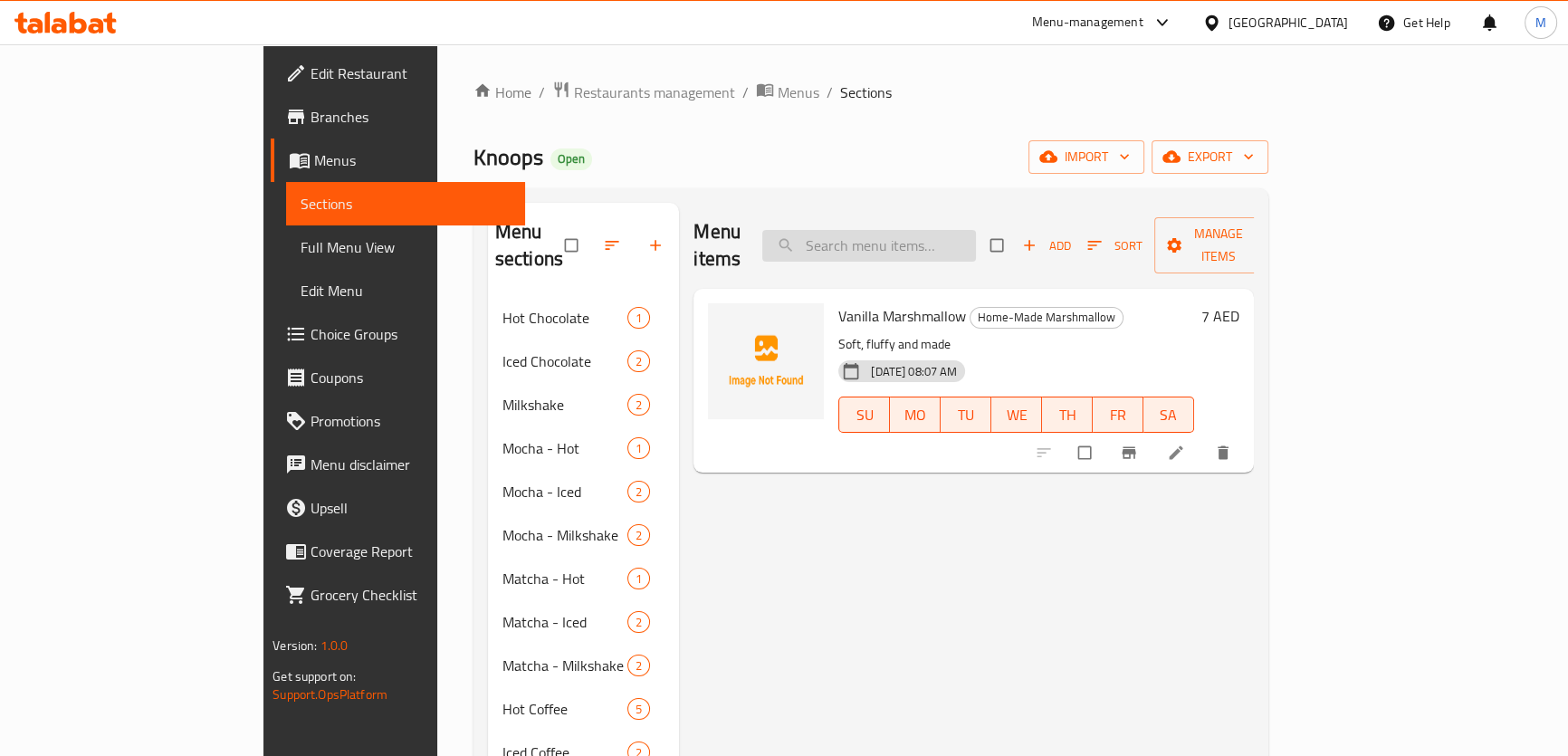
click at [928, 230] on input "search" at bounding box center [869, 246] width 214 height 32
paste input "Milkshake - Small"
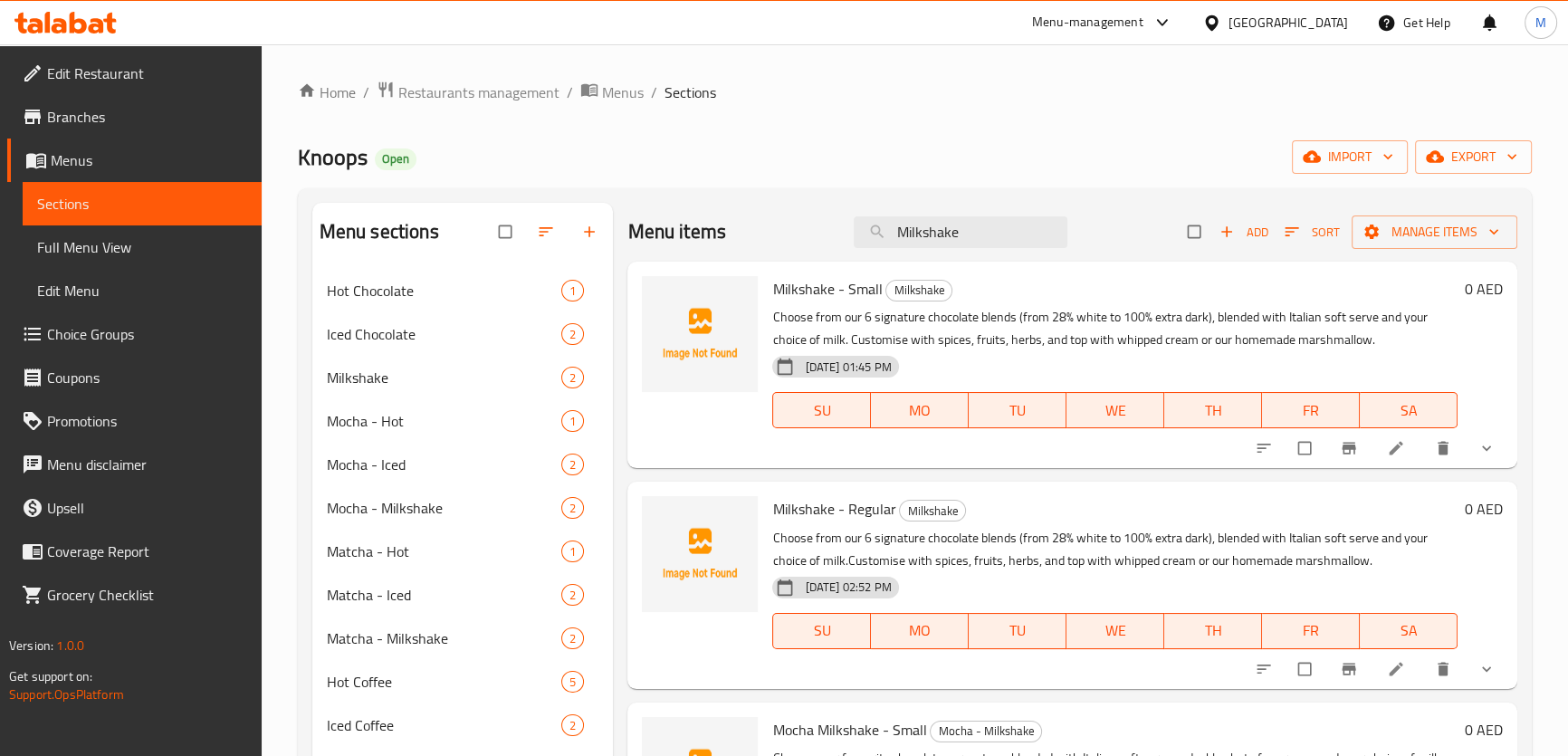
drag, startPoint x: 969, startPoint y: 232, endPoint x: 646, endPoint y: 216, distance: 323.4
click at [660, 216] on div "Menu items Milkshake Add Sort Manage items" at bounding box center [1072, 232] width 889 height 59
paste input "Green Tea"
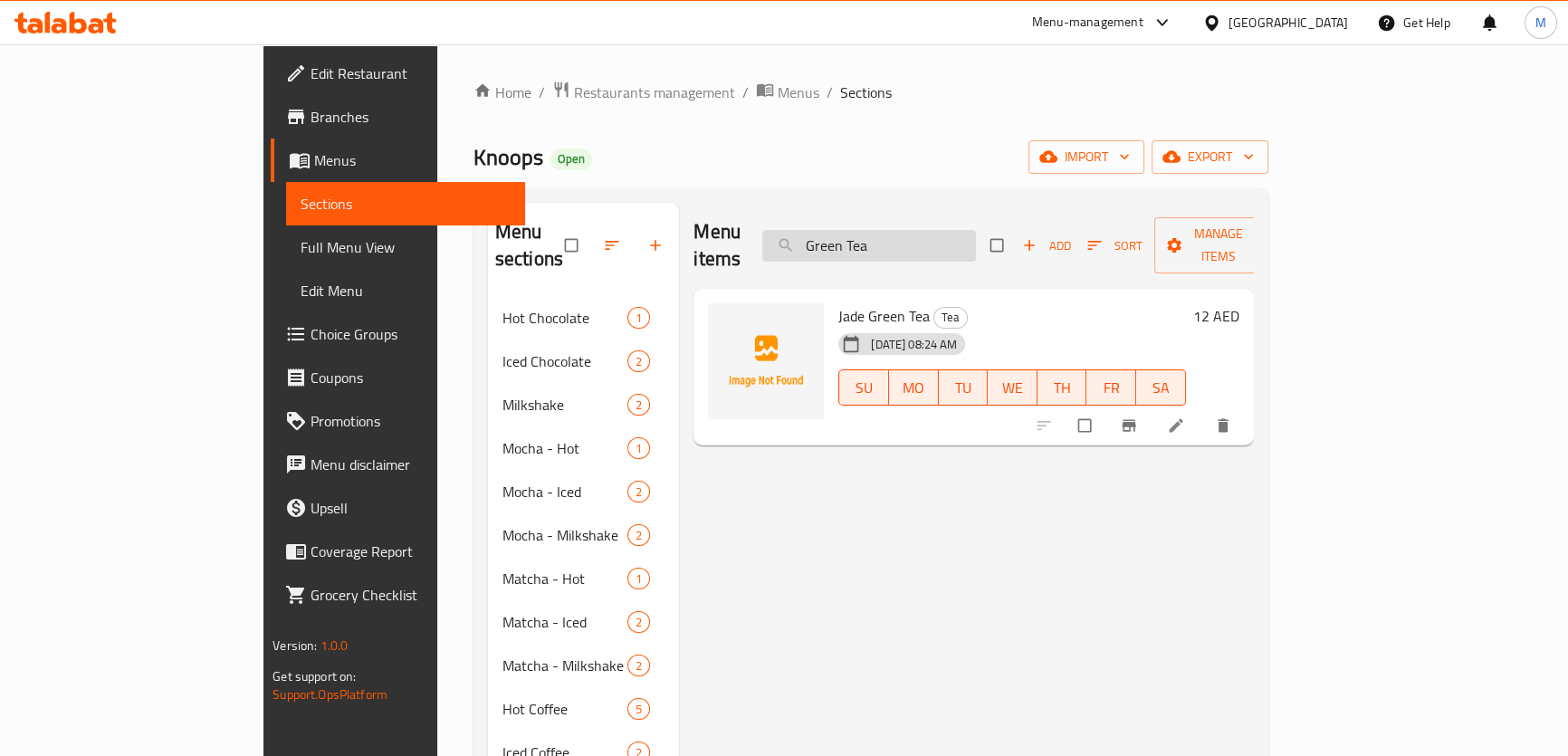
click at [900, 230] on input "Green Tea" at bounding box center [869, 246] width 214 height 32
click at [942, 230] on input "Green Tea" at bounding box center [869, 246] width 214 height 32
click at [899, 233] on input "Green" at bounding box center [869, 246] width 214 height 32
click at [976, 230] on input "Green" at bounding box center [869, 246] width 214 height 32
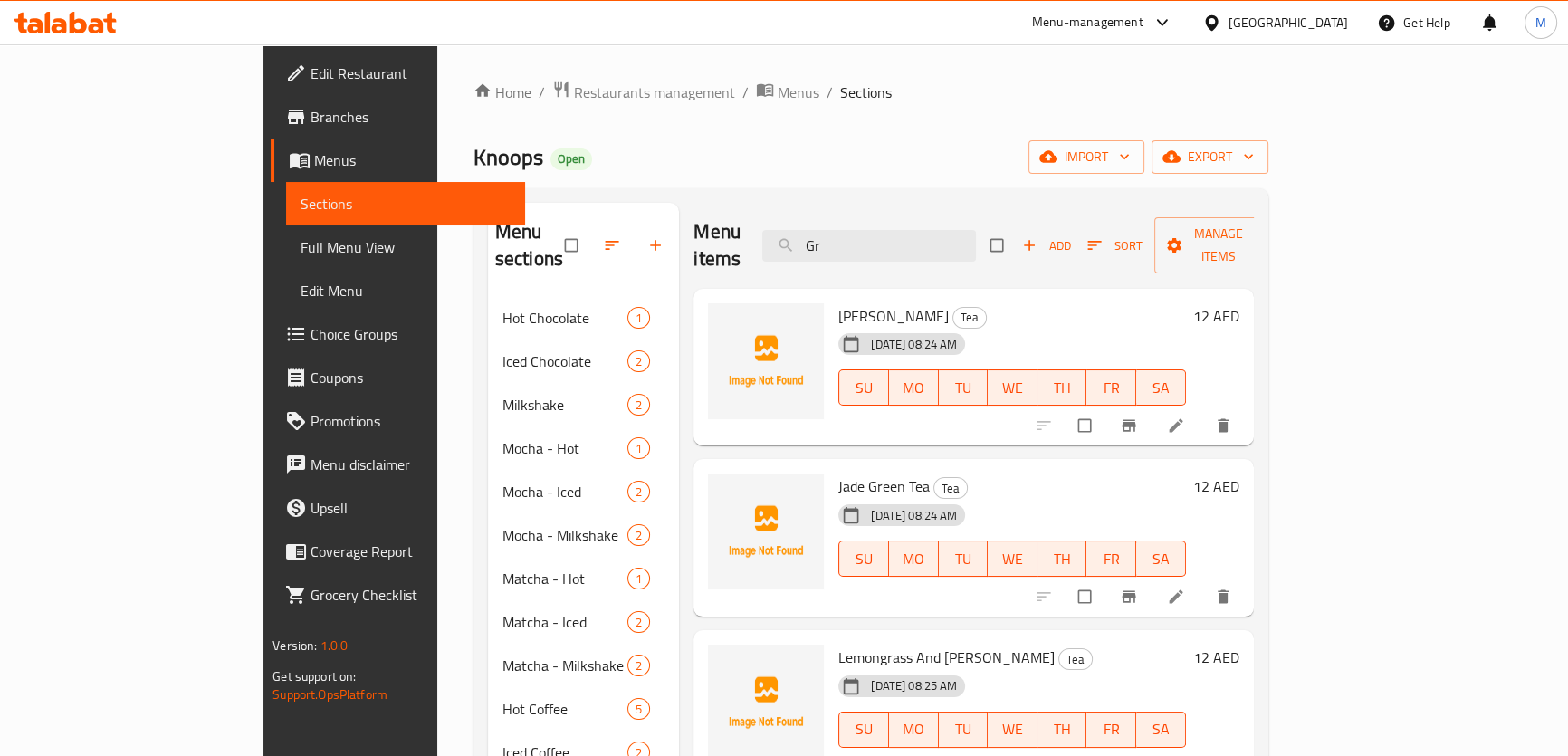
drag, startPoint x: 859, startPoint y: 228, endPoint x: 583, endPoint y: 192, distance: 278.3
click at [583, 192] on div "Menu sections Hot Chocolate 1 Iced Chocolate 2 Milkshake 2 Mocha - Hot 1 Mocha …" at bounding box center [870, 621] width 795 height 868
paste input "Green Tea"
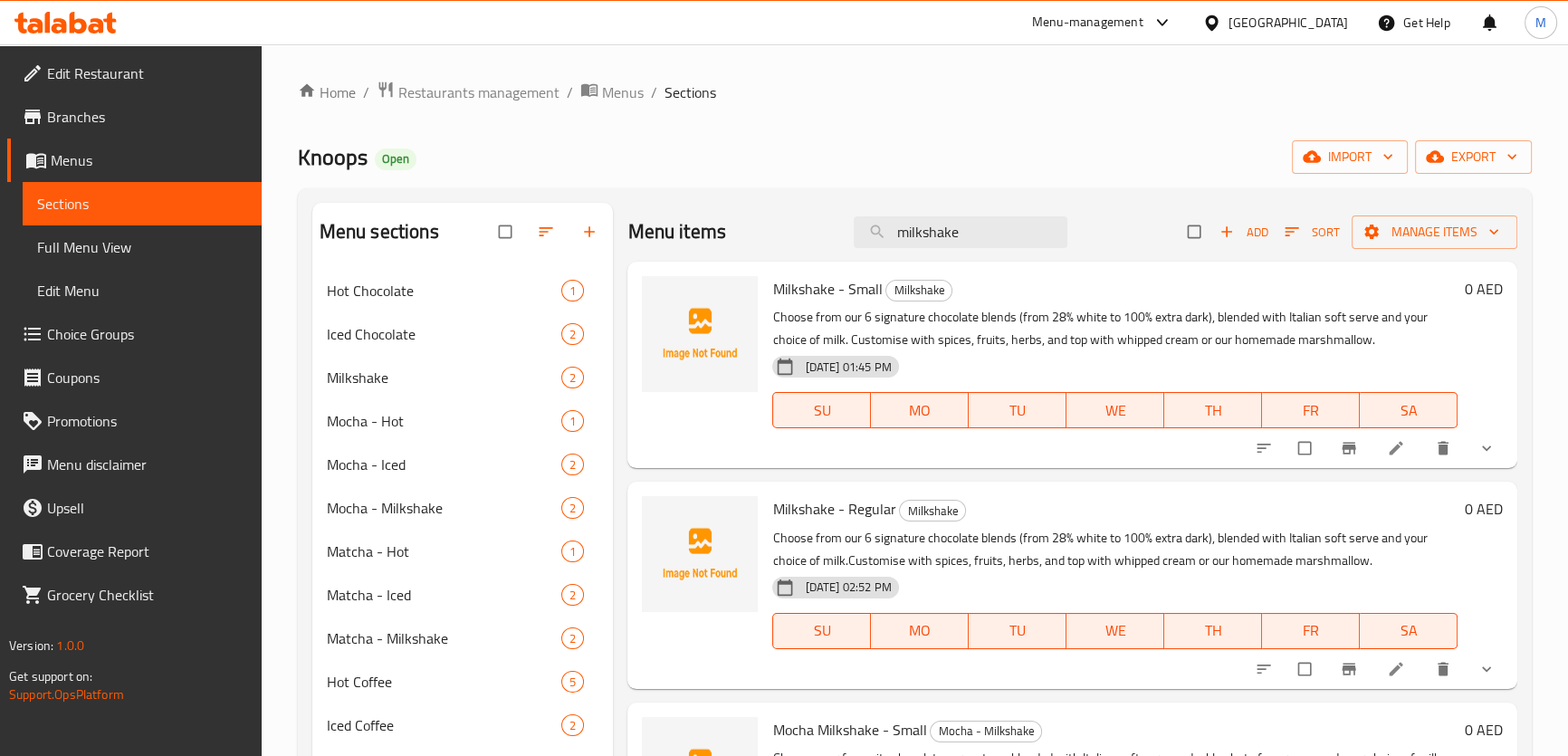
drag, startPoint x: 981, startPoint y: 232, endPoint x: 611, endPoint y: 207, distance: 370.8
click at [614, 207] on div "Menu items milkshake Add Sort Manage items Milkshake - Small Milkshake Choose f…" at bounding box center [1065, 608] width 903 height 812
paste input "Iced Chocolate - Small"
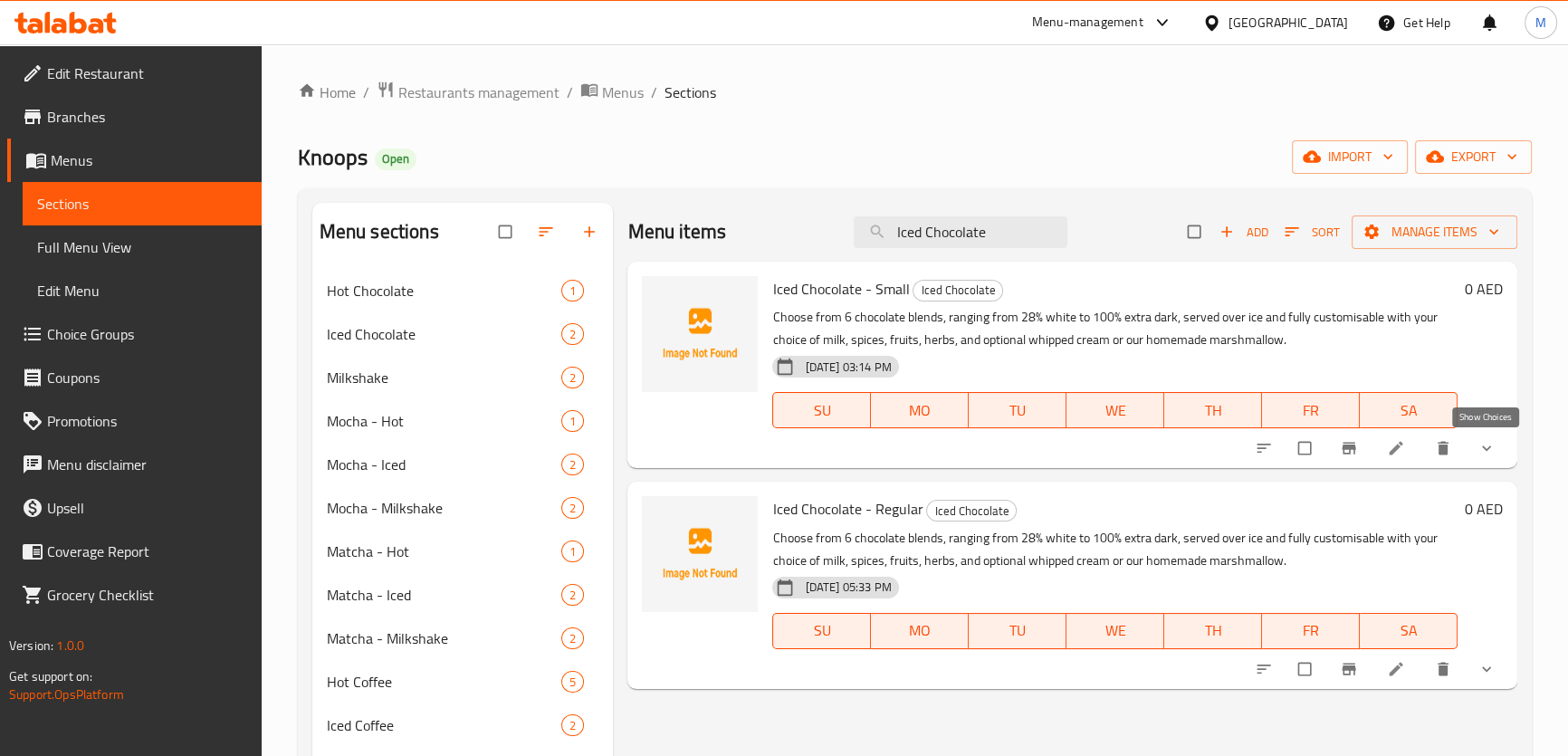
click at [1495, 449] on icon "show more" at bounding box center [1486, 448] width 18 height 18
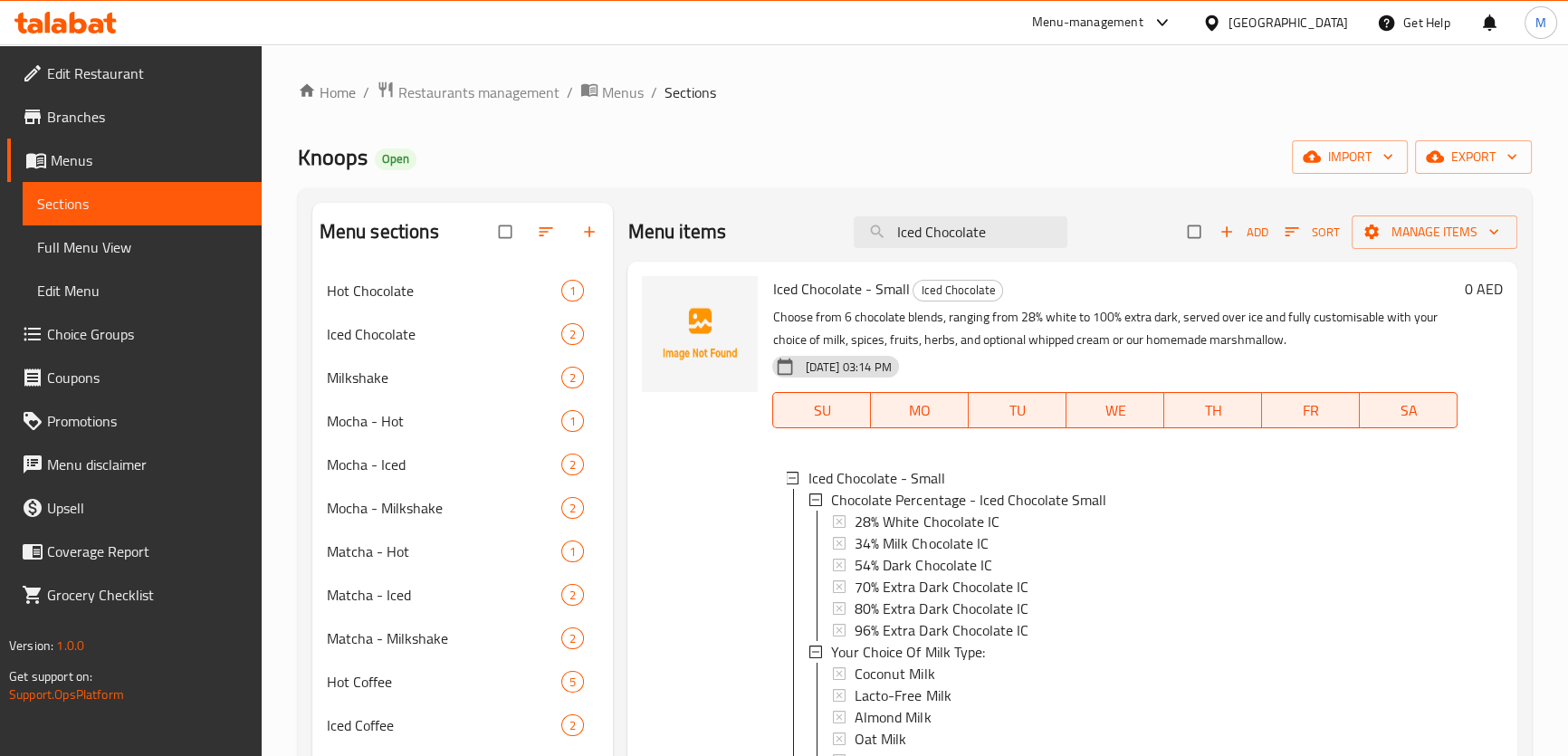
drag, startPoint x: 1008, startPoint y: 235, endPoint x: 468, endPoint y: 146, distance: 547.3
click at [468, 146] on div "Home / Restaurants management / Menus / Sections Knoops Open import export Menu…" at bounding box center [915, 554] width 1234 height 949
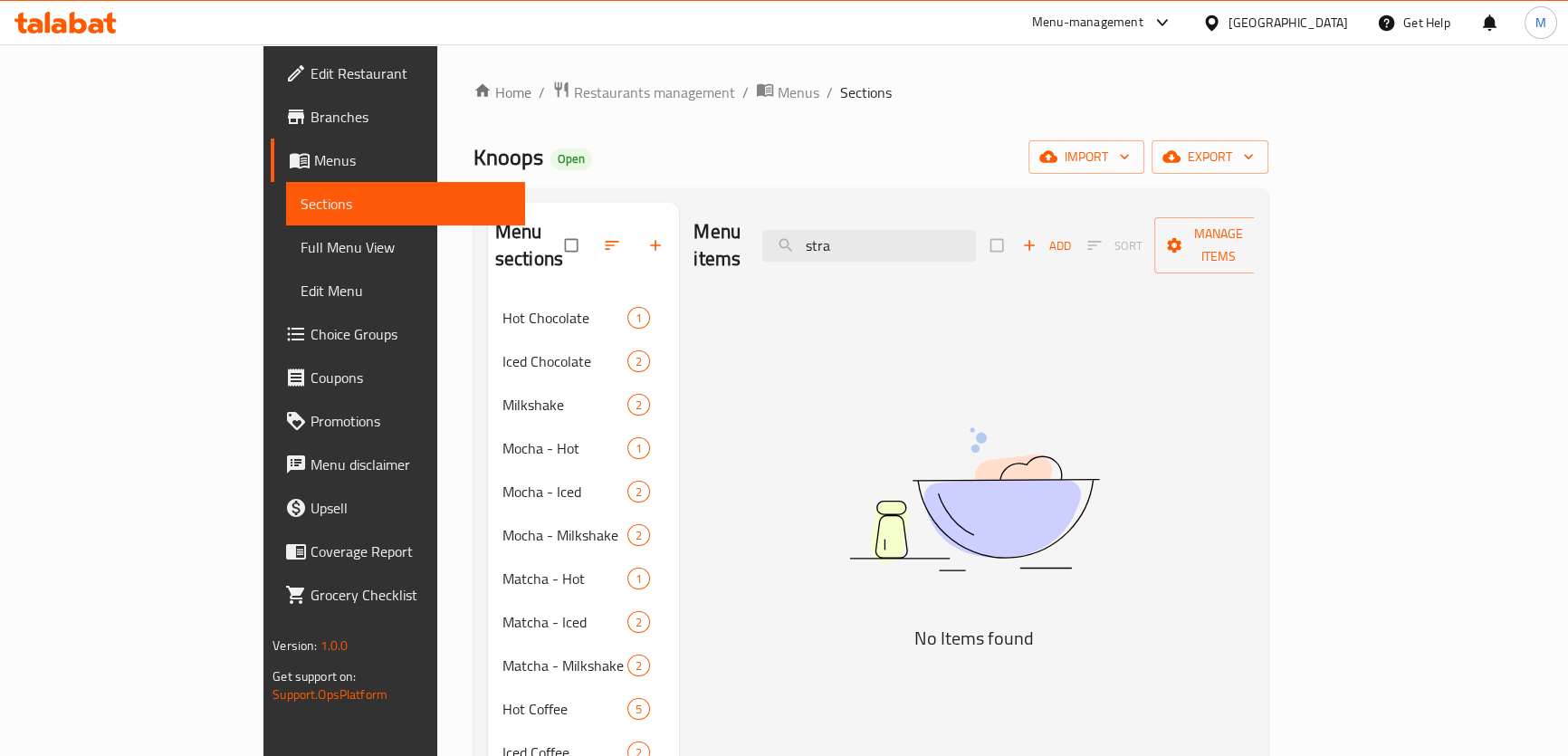
drag, startPoint x: 1000, startPoint y: 238, endPoint x: 665, endPoint y: 199, distance: 337.3
click at [694, 205] on div "Menu items stra Add Sort Manage items" at bounding box center [973, 246] width 560 height 86
paste input "Butter Croissant"
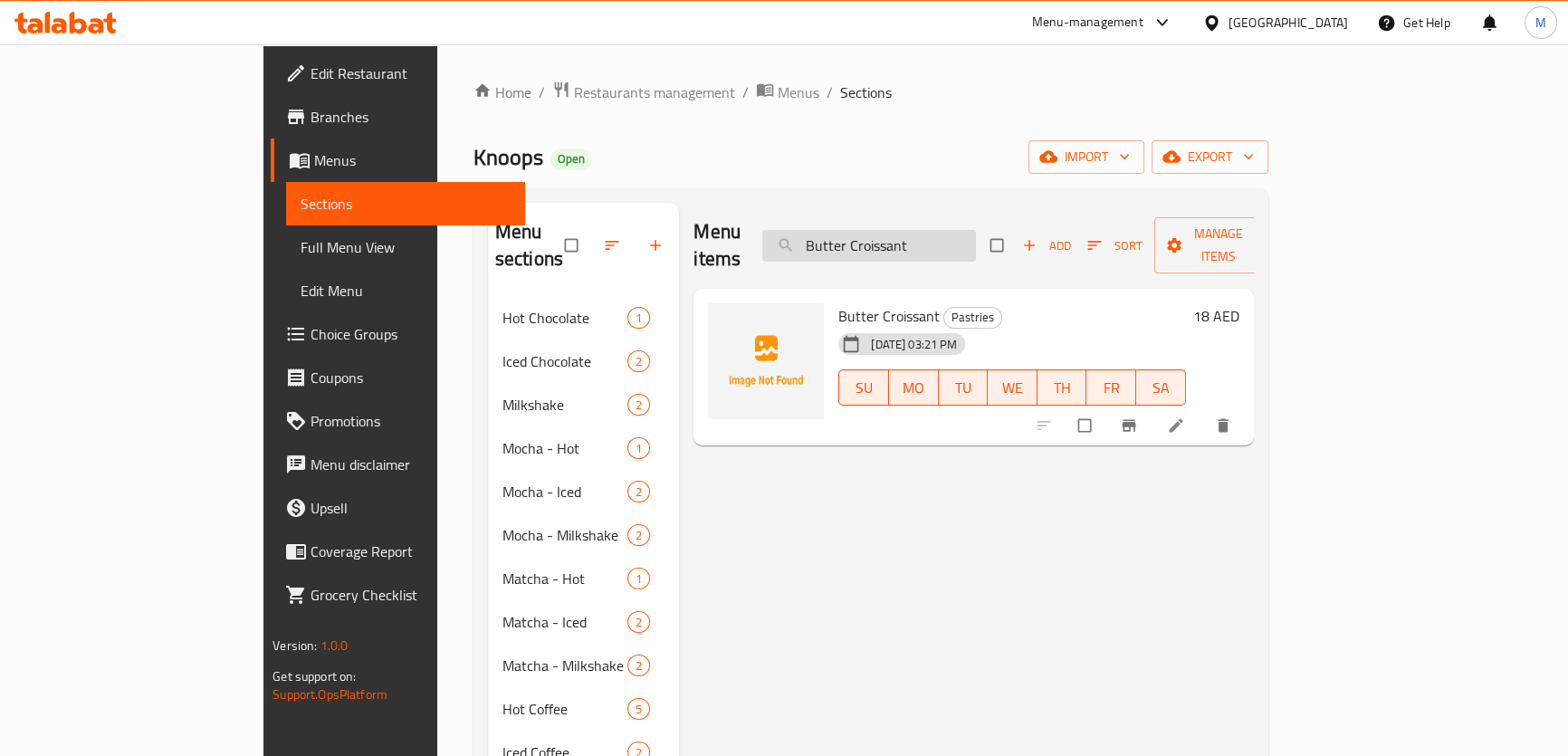
click at [904, 241] on input "Butter Croissant" at bounding box center [869, 246] width 214 height 32
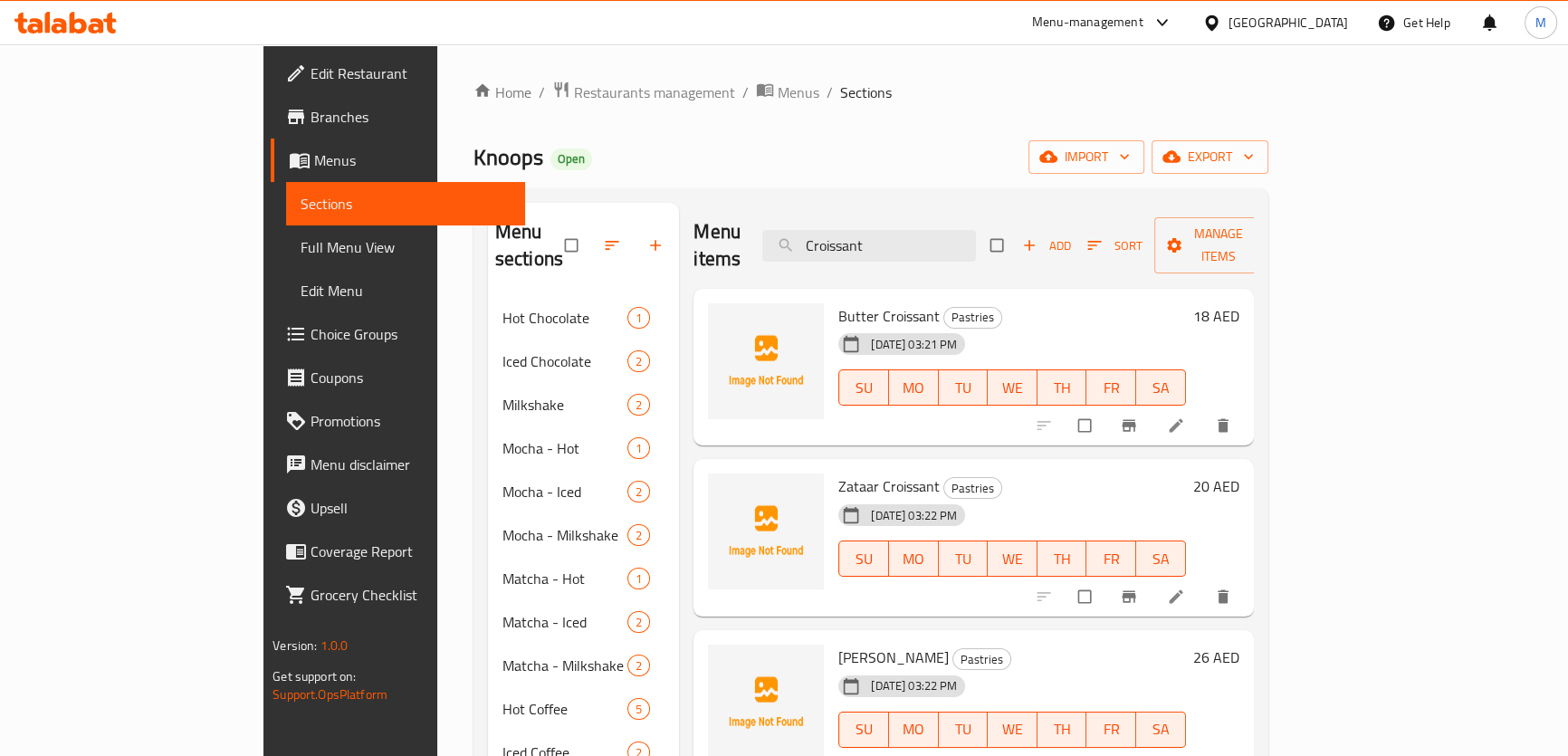
click at [727, 203] on div "Menu items Croissant Add Sort Manage items" at bounding box center [973, 246] width 560 height 86
paste input "baby"
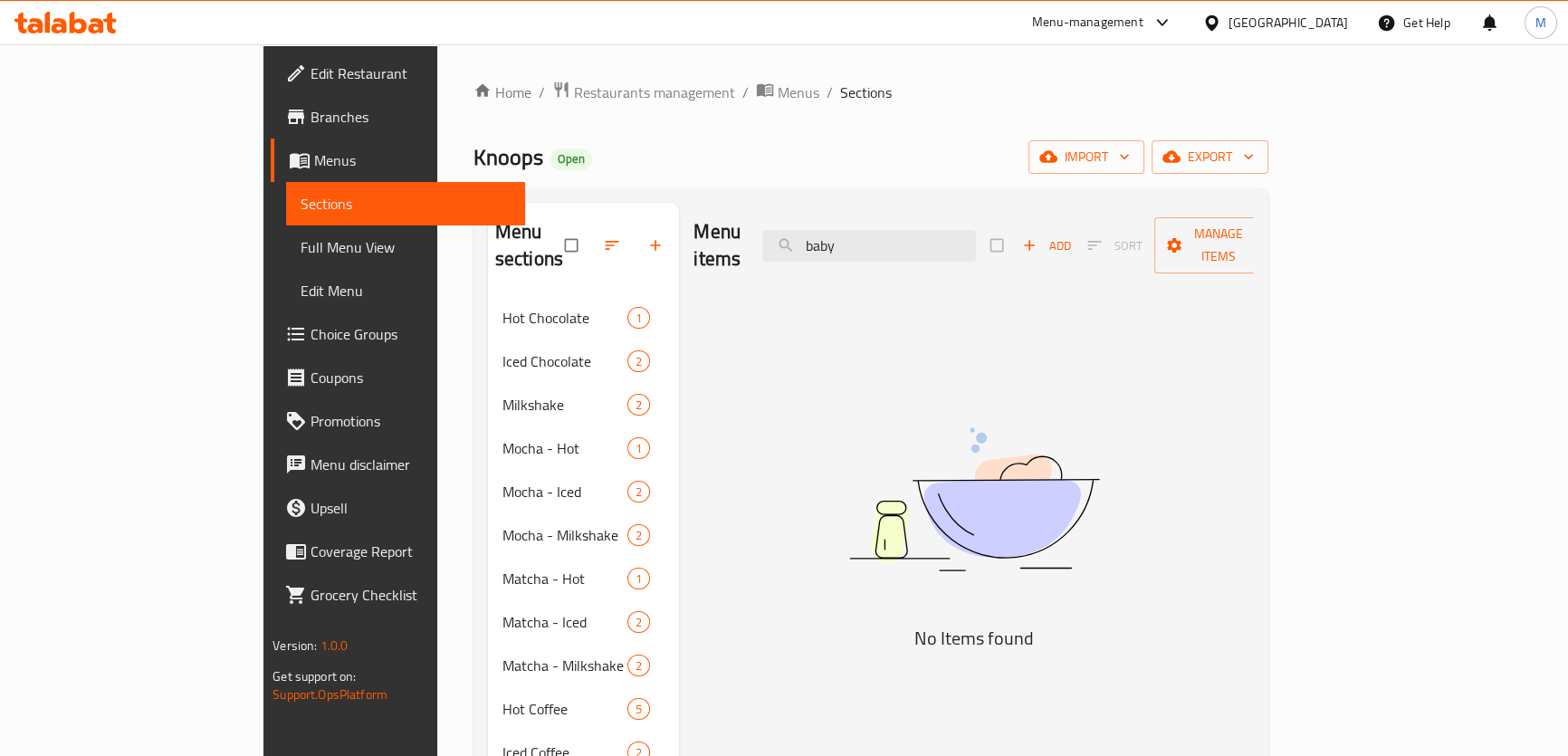
drag, startPoint x: 968, startPoint y: 229, endPoint x: 729, endPoint y: 211, distance: 239.7
click at [744, 214] on div "Menu items baby Add Sort Manage items" at bounding box center [973, 246] width 560 height 86
paste input "earl gra"
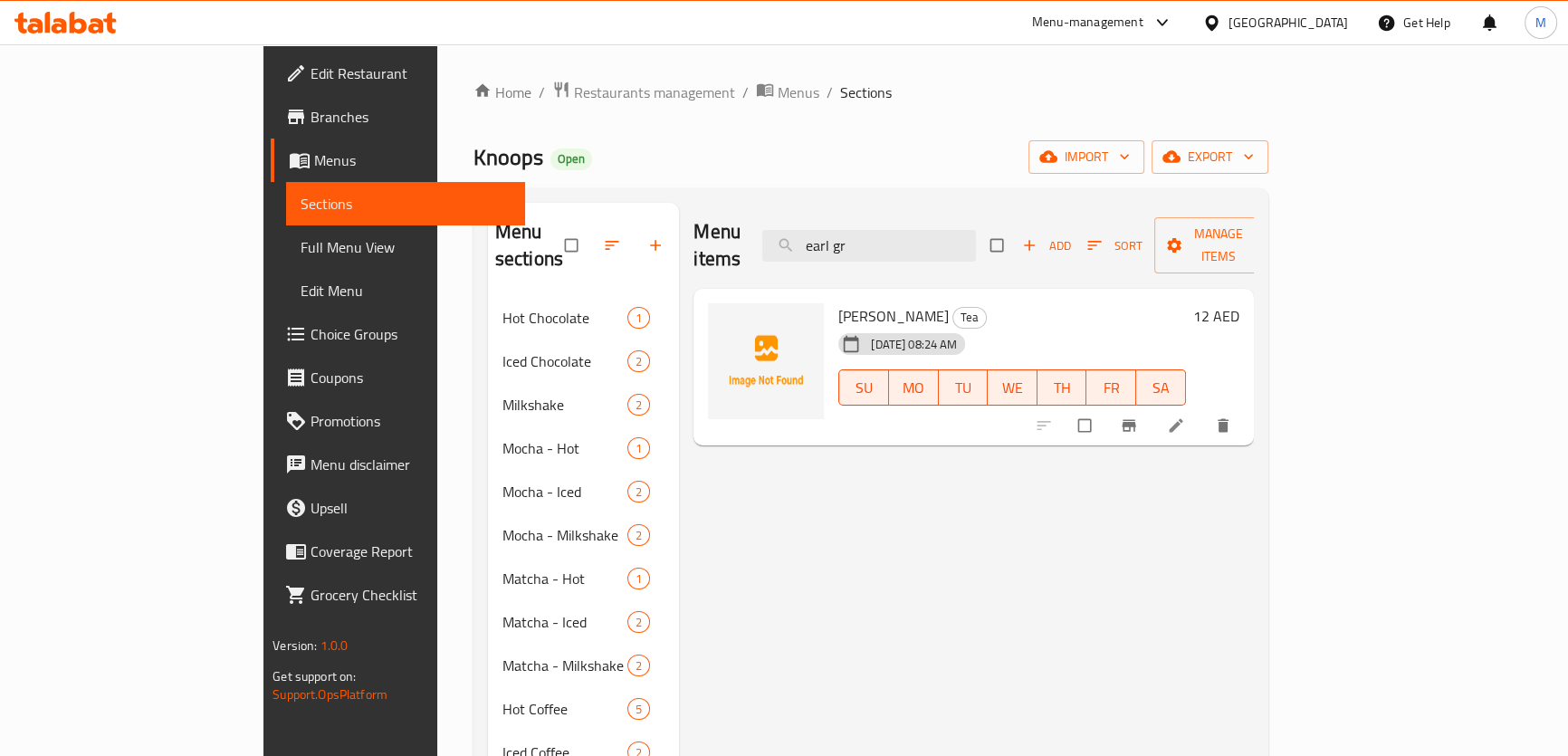
type input "earl gr"
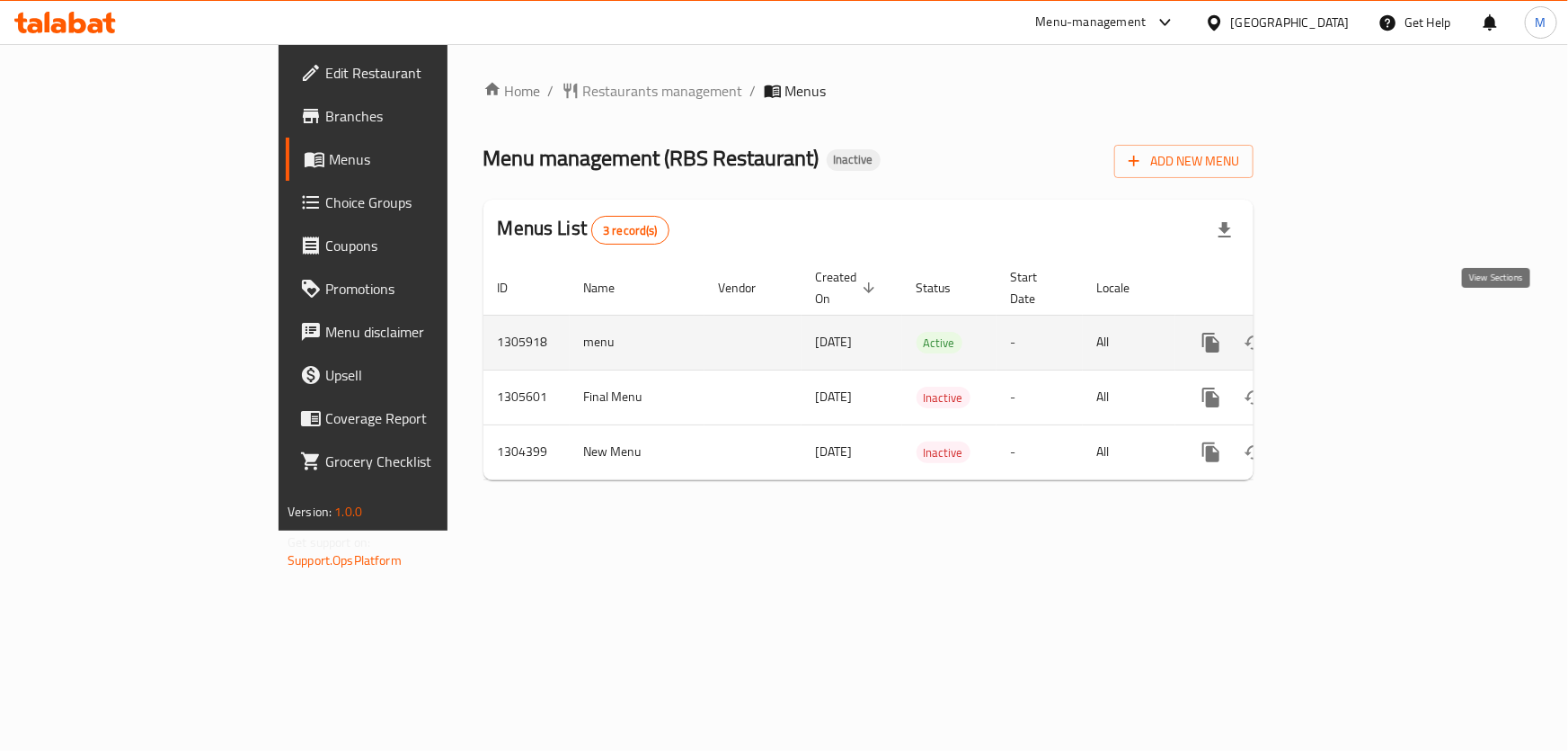
click at [1351, 331] on icon "enhanced table" at bounding box center [1340, 342] width 21 height 21
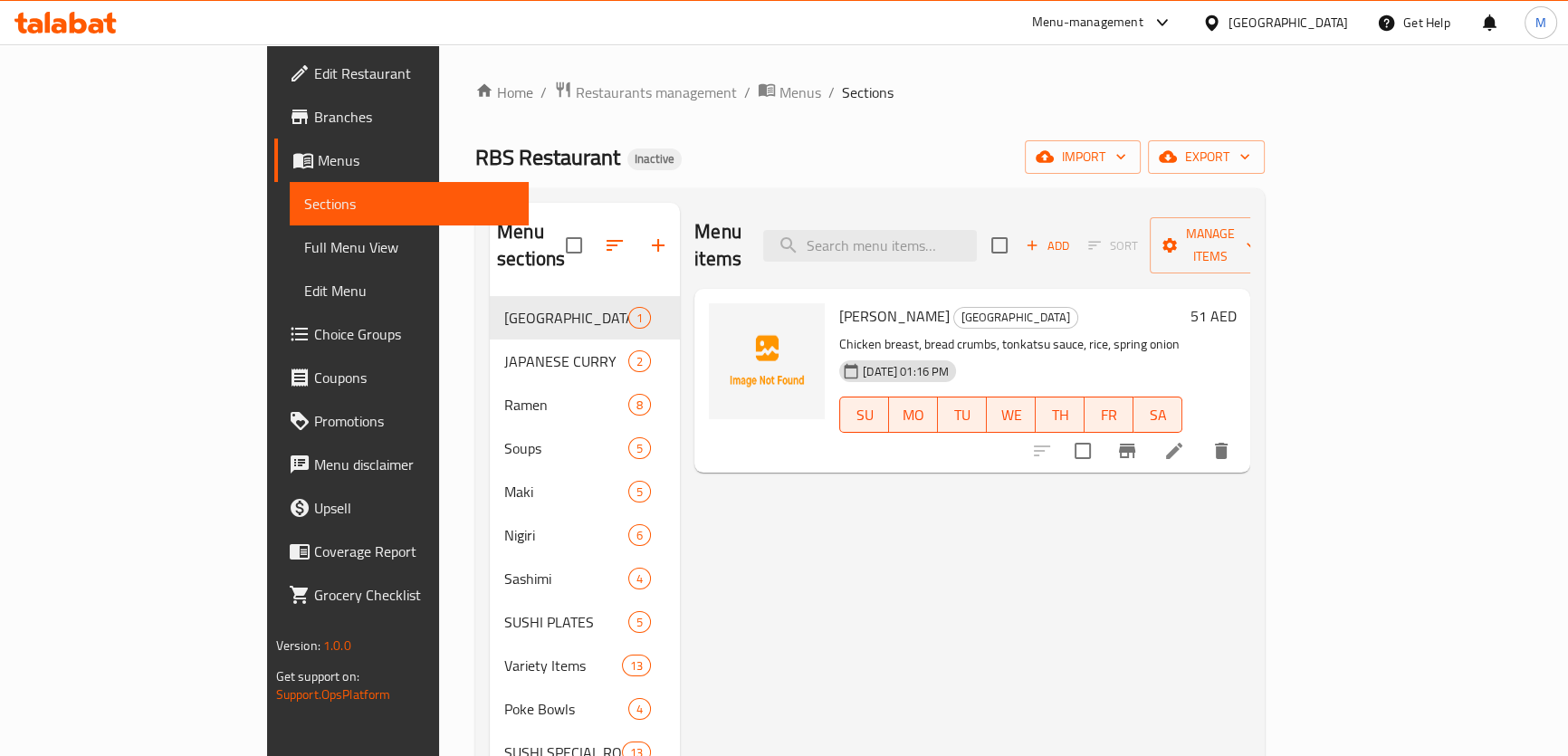
click at [1265, 137] on div "Home / Restaurants management / Menus / Sections RBS Restaurant Inactive import…" at bounding box center [870, 698] width 789 height 1236
click at [1127, 160] on span "import" at bounding box center [1083, 157] width 87 height 22
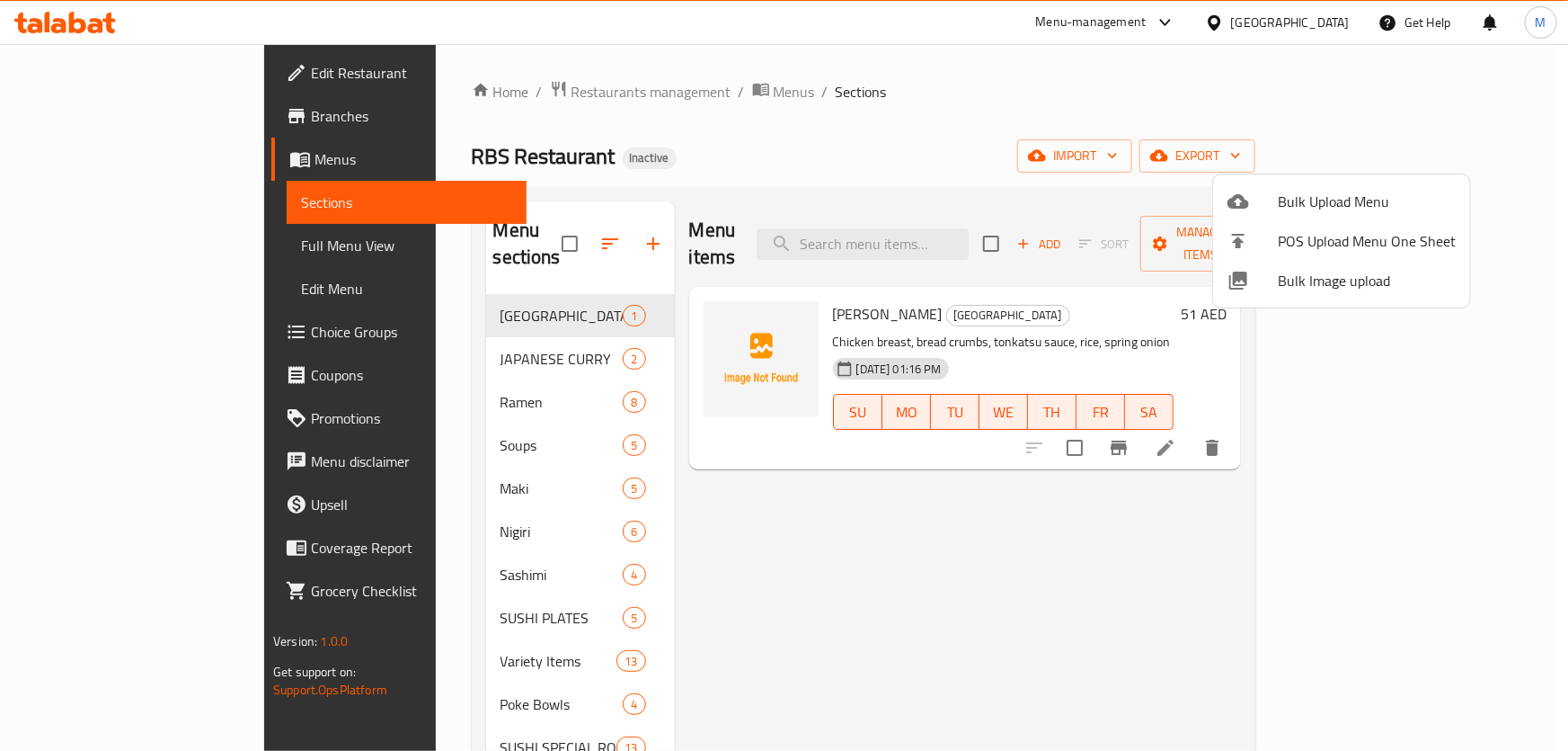
click at [1305, 269] on span "Bulk Image upload" at bounding box center [1367, 279] width 178 height 21
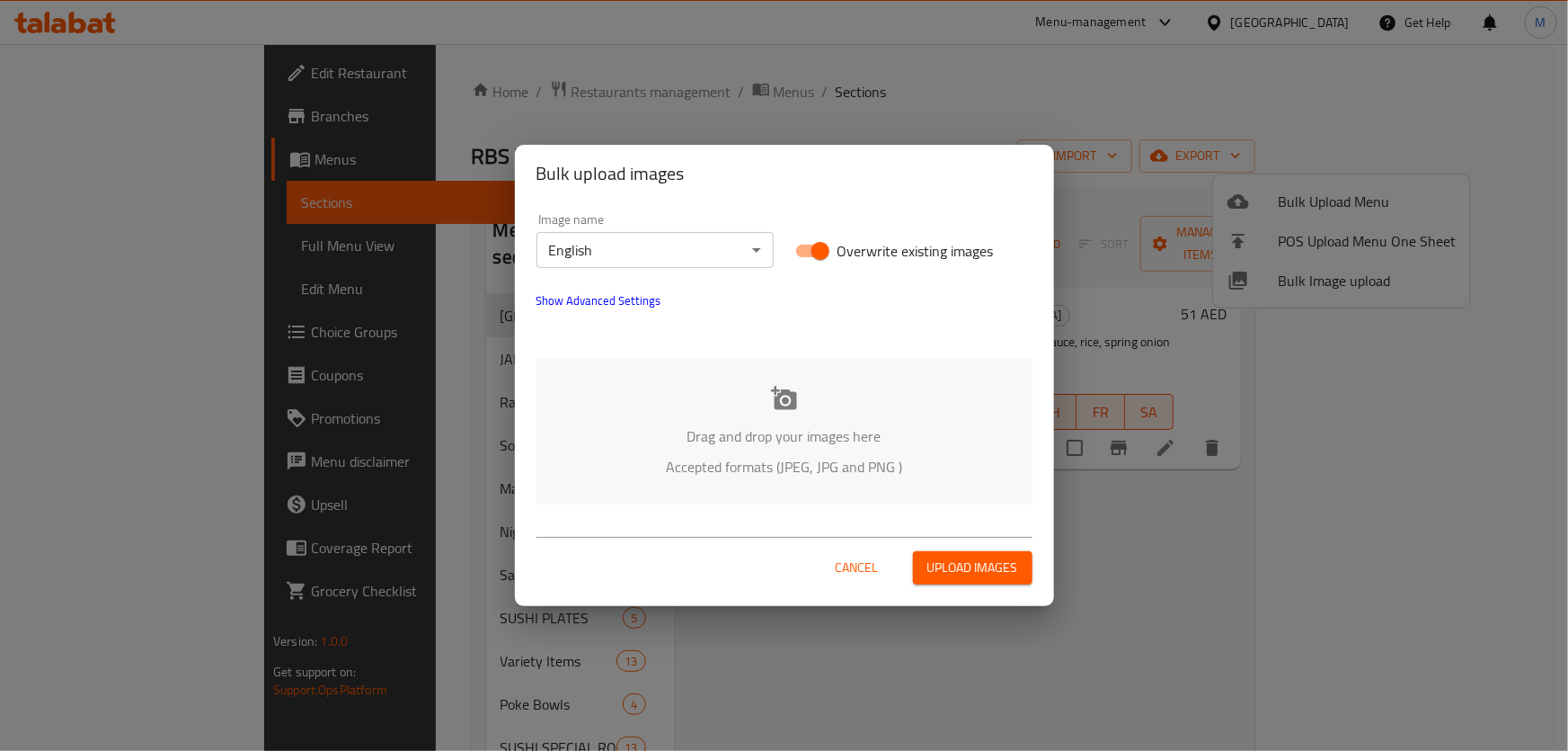
click at [818, 242] on input "Overwrite existing images" at bounding box center [820, 251] width 102 height 34
checkbox input "false"
click at [822, 429] on p "Drag and drop your images here" at bounding box center [784, 435] width 442 height 21
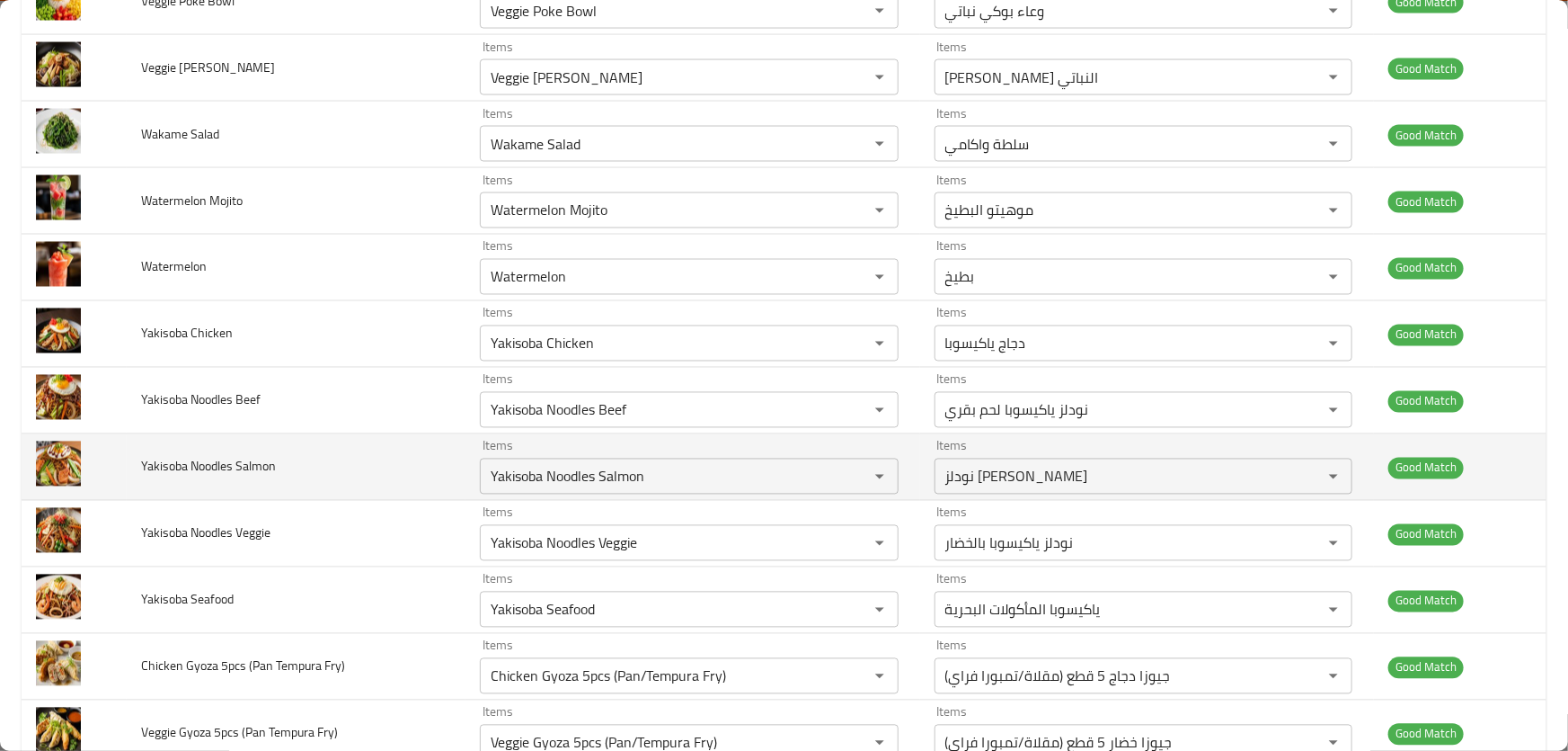
scroll to position [8655, 0]
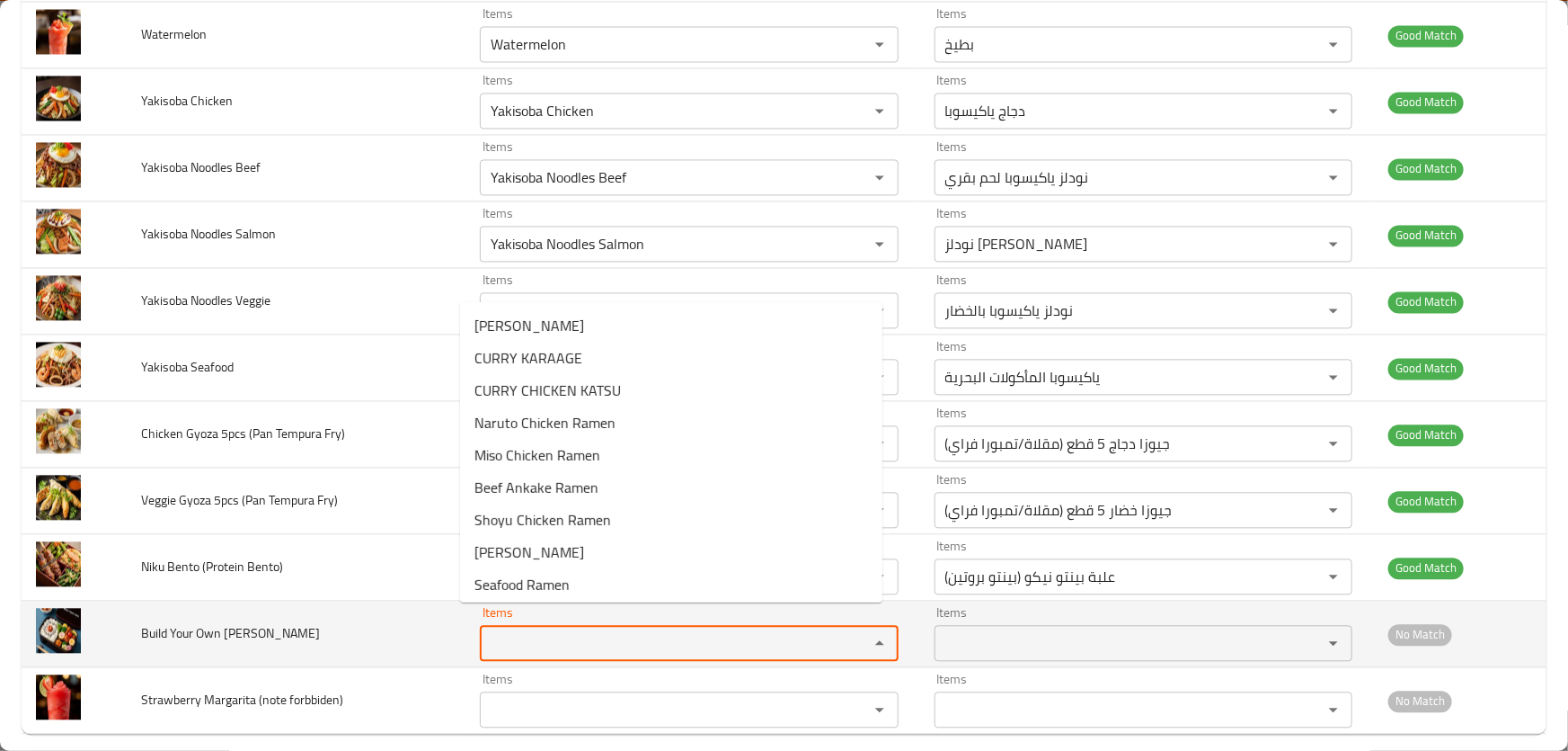
click at [529, 633] on Bento "Items" at bounding box center [662, 642] width 354 height 25
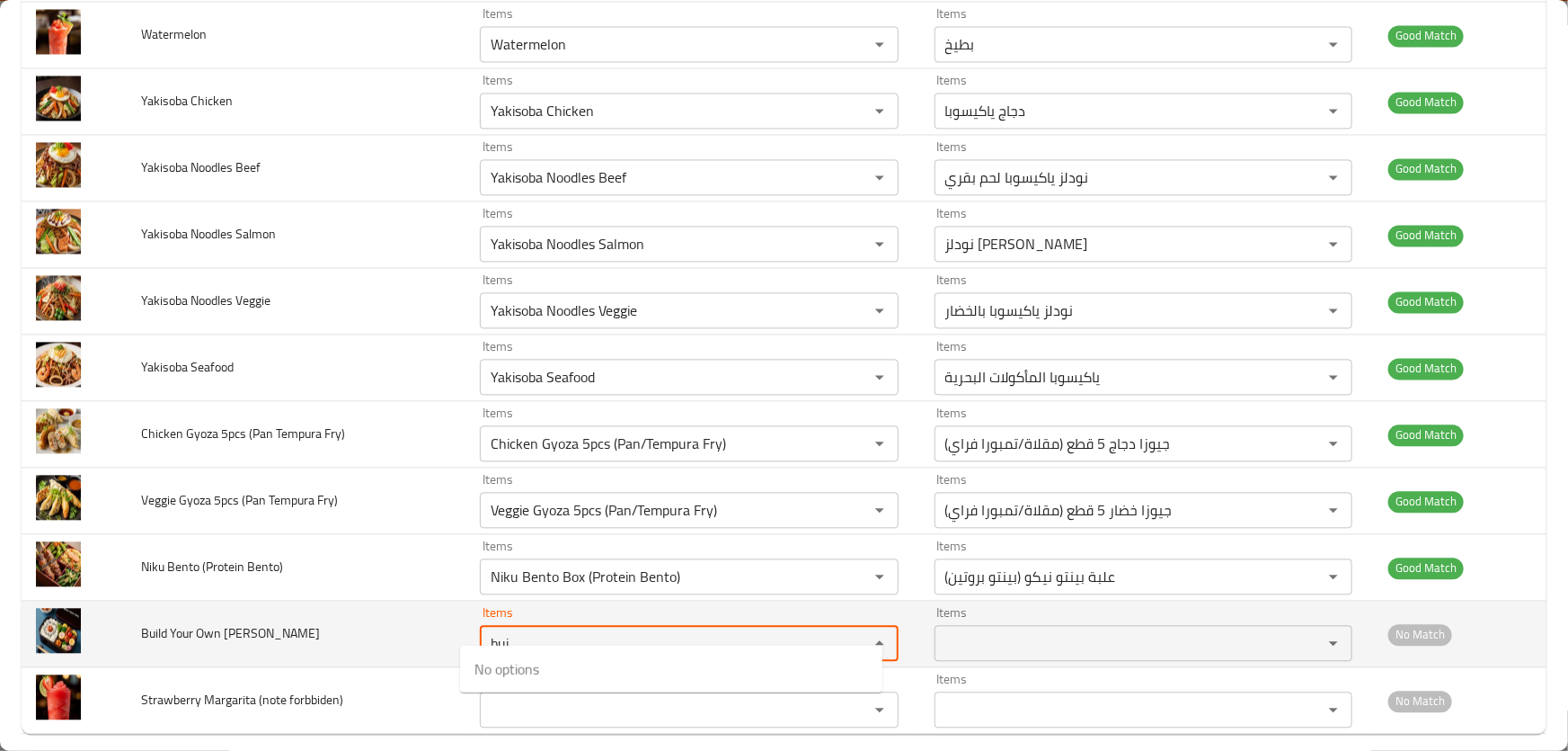
type Bento "bui"
click at [348, 617] on td "Build Your Own Bento" at bounding box center [296, 634] width 339 height 67
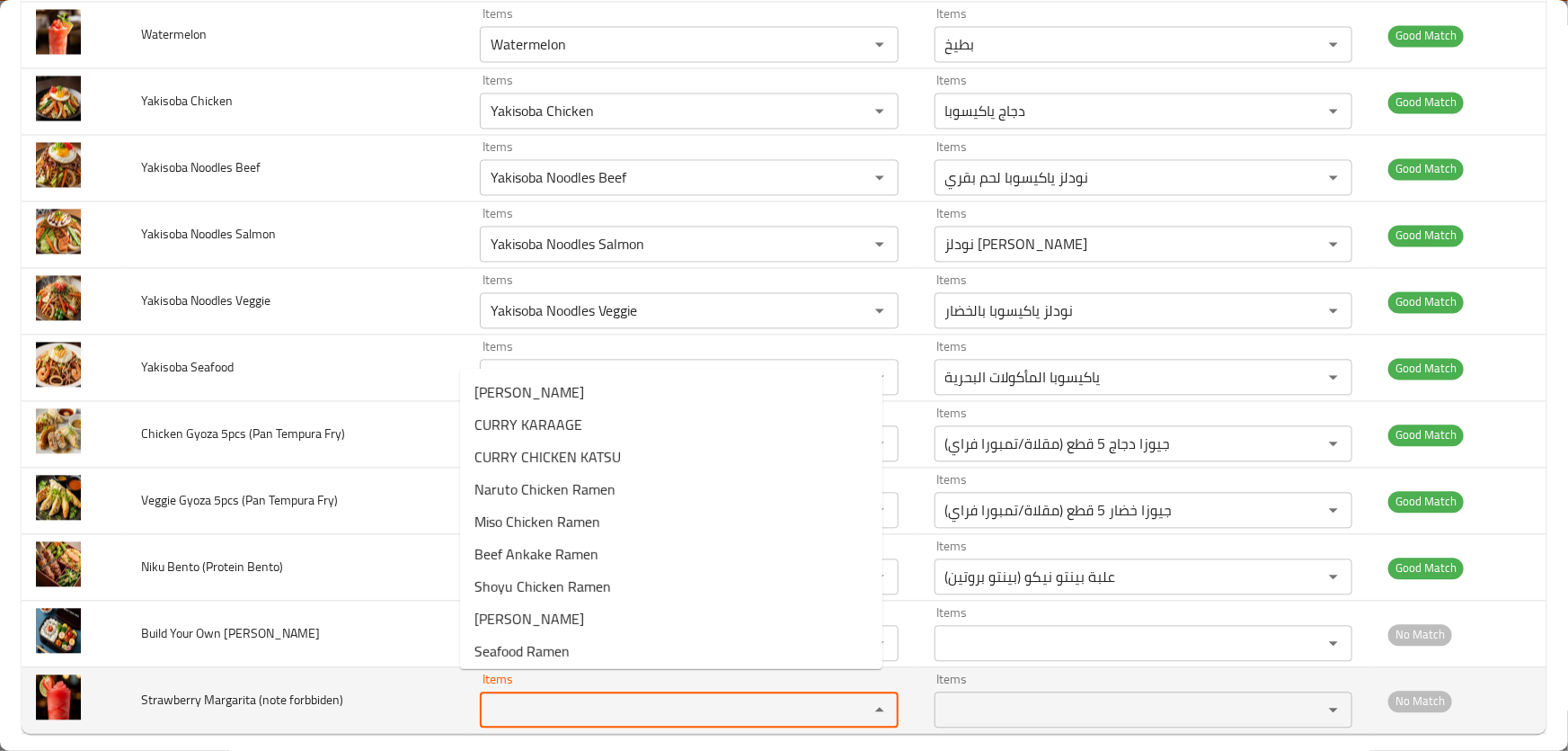
click at [584, 696] on forbbiden\) "Items" at bounding box center [662, 708] width 354 height 25
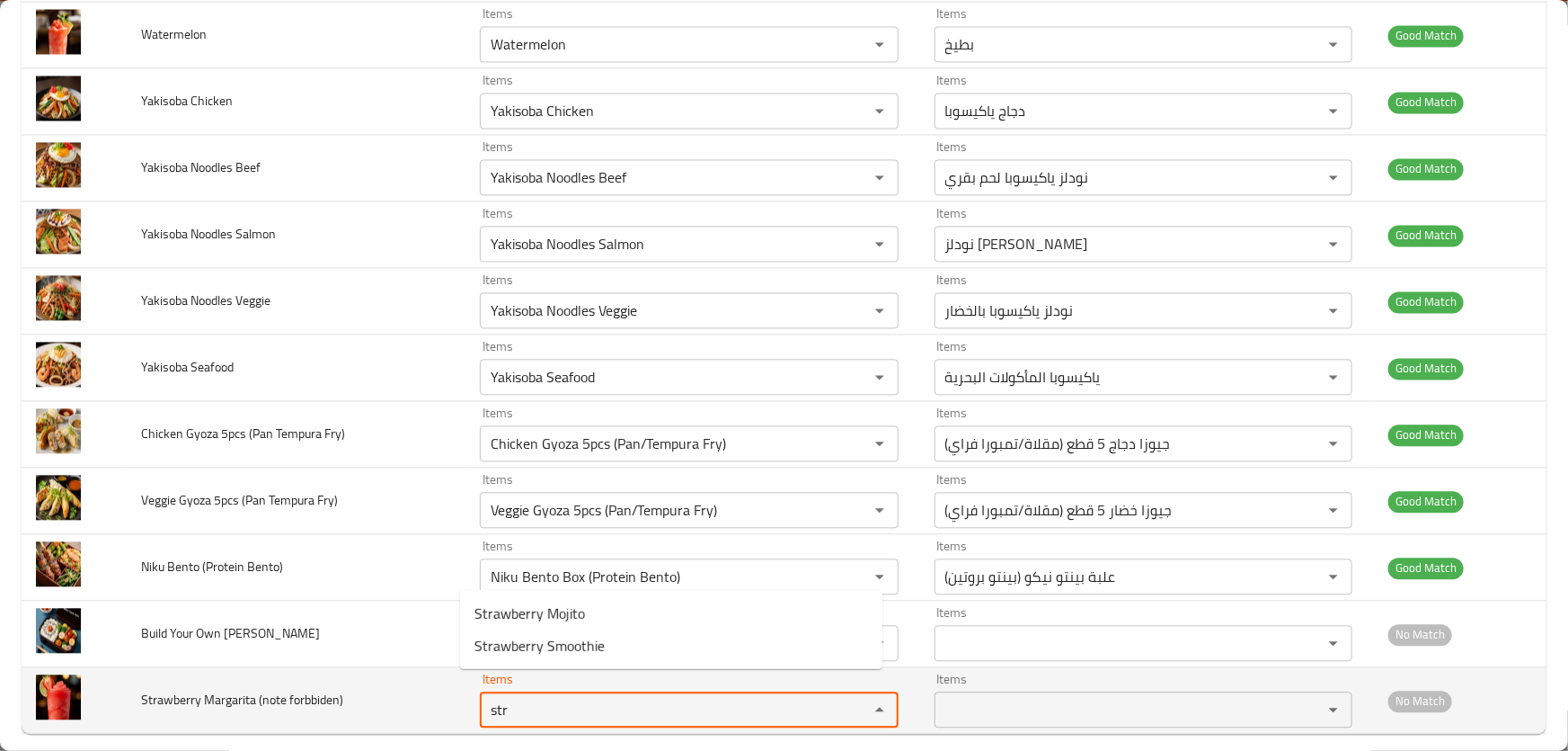
type forbbiden\) "str"
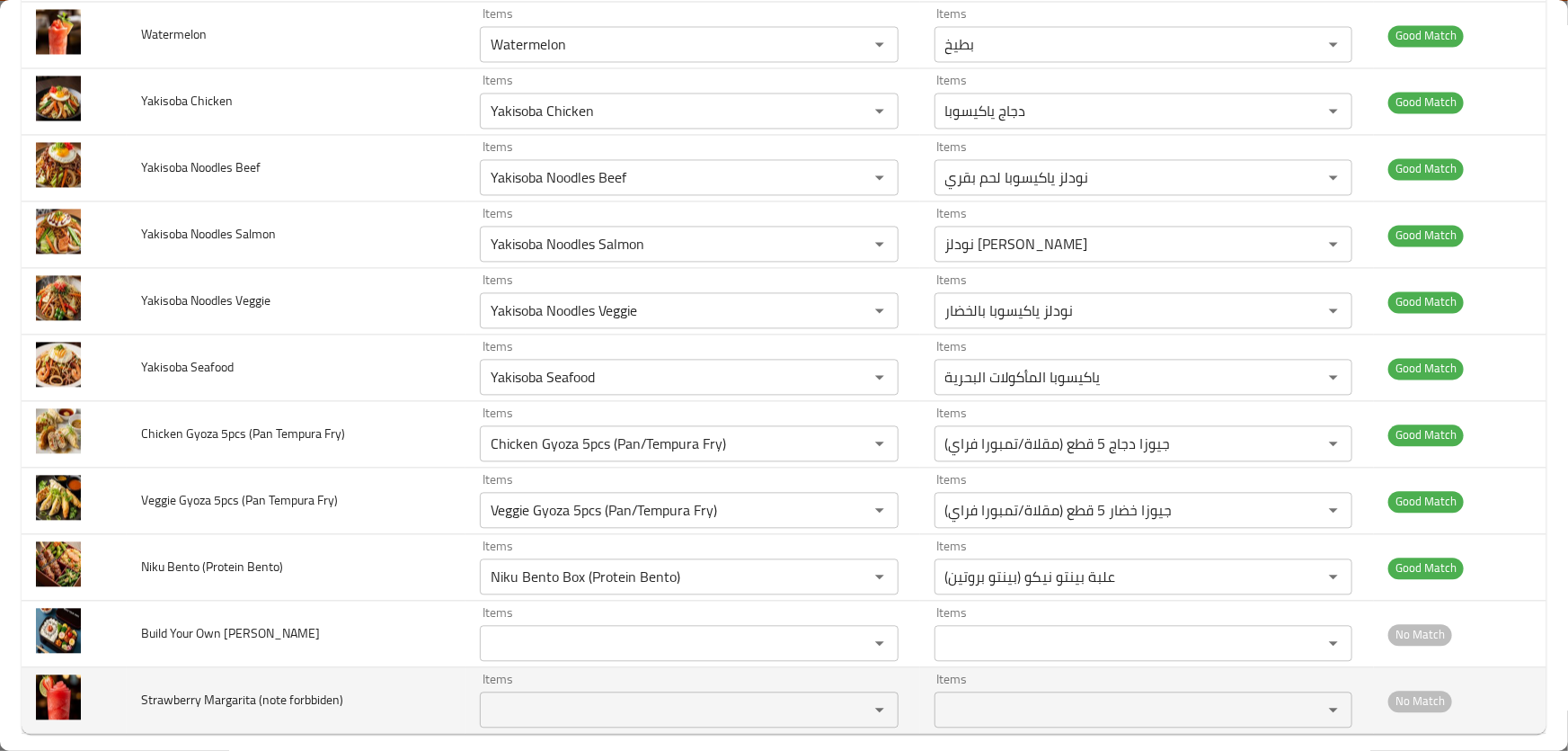
click at [388, 685] on td "Strawberry Margarita (note forbbiden)" at bounding box center [296, 700] width 339 height 67
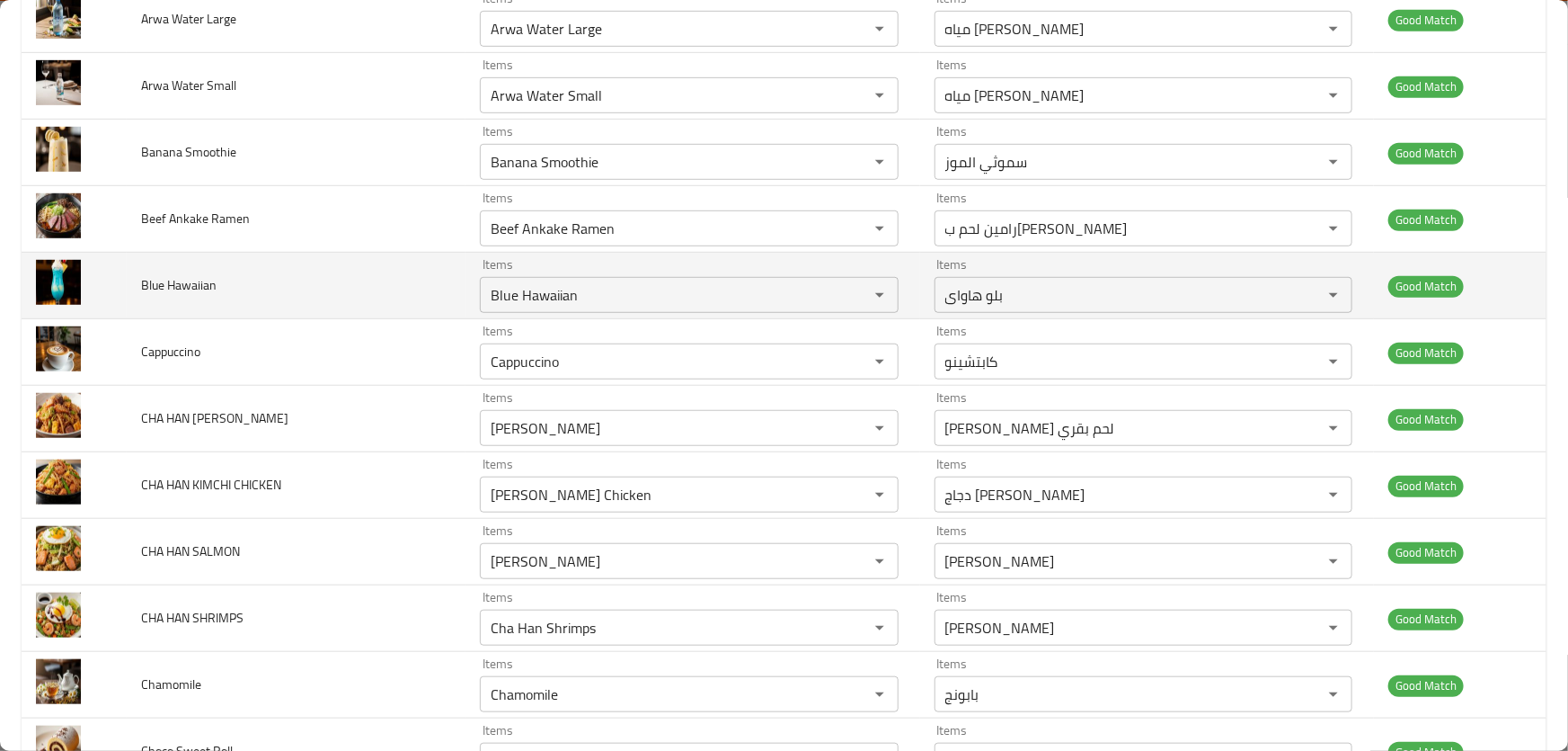
scroll to position [490, 0]
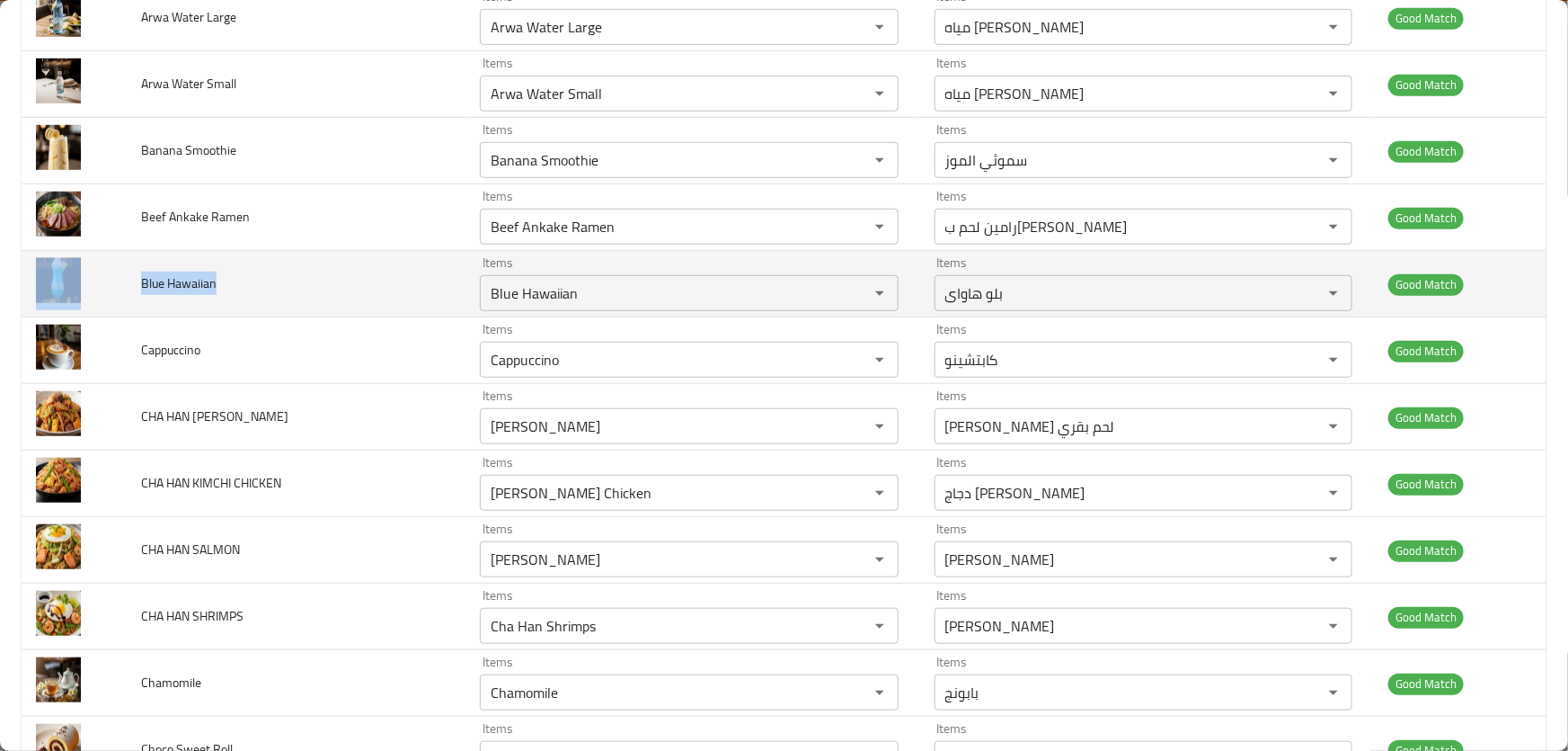
drag, startPoint x: 234, startPoint y: 286, endPoint x: 118, endPoint y: 279, distance: 116.2
click at [118, 279] on tr "Blue Hawaiian Items Blue Hawaiian Items Items بلو هاواى Items Good Match" at bounding box center [783, 284] width 1524 height 67
copy tr "Blue Hawaiian"
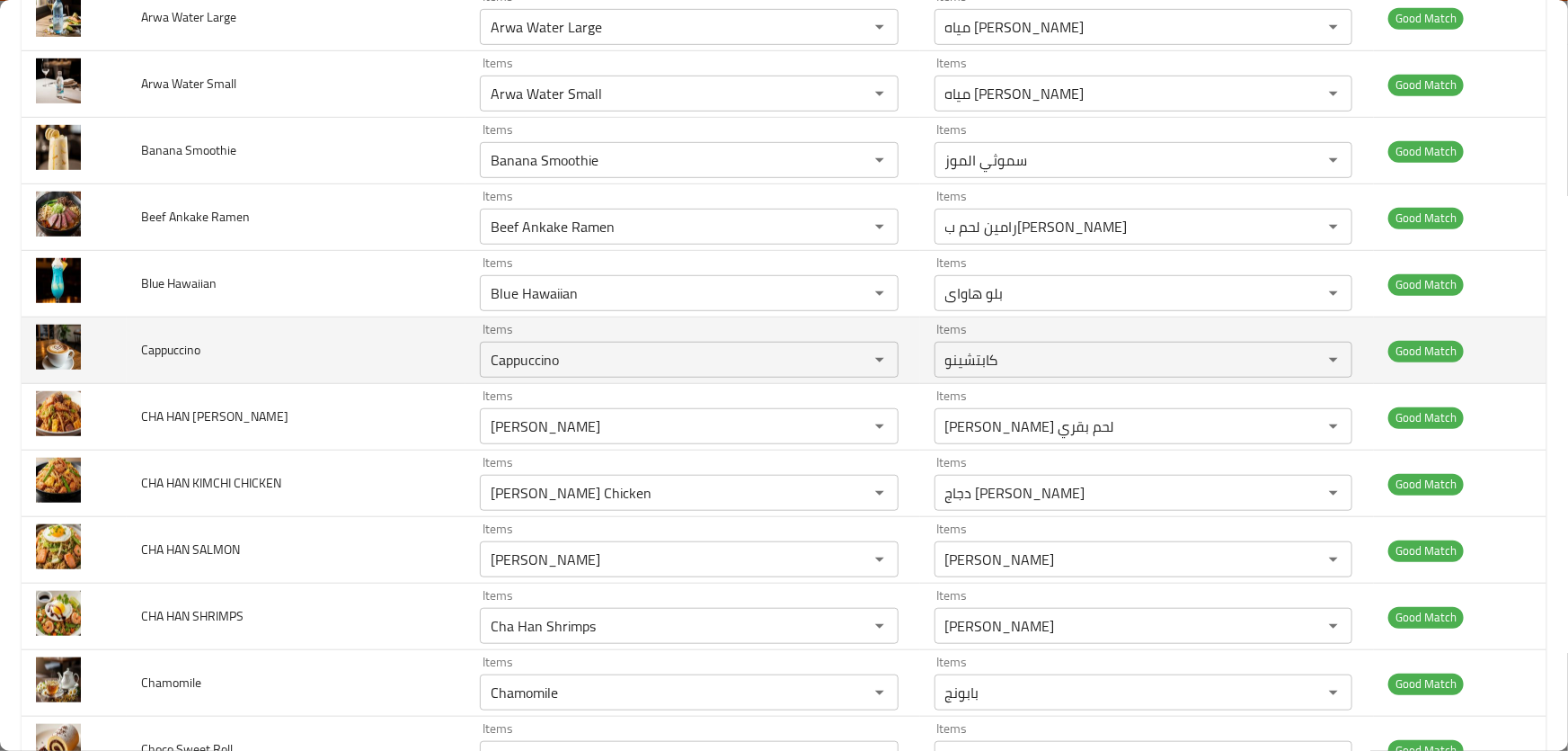
click at [186, 352] on span "Cappuccino" at bounding box center [171, 349] width 59 height 23
copy span "Cappuccino"
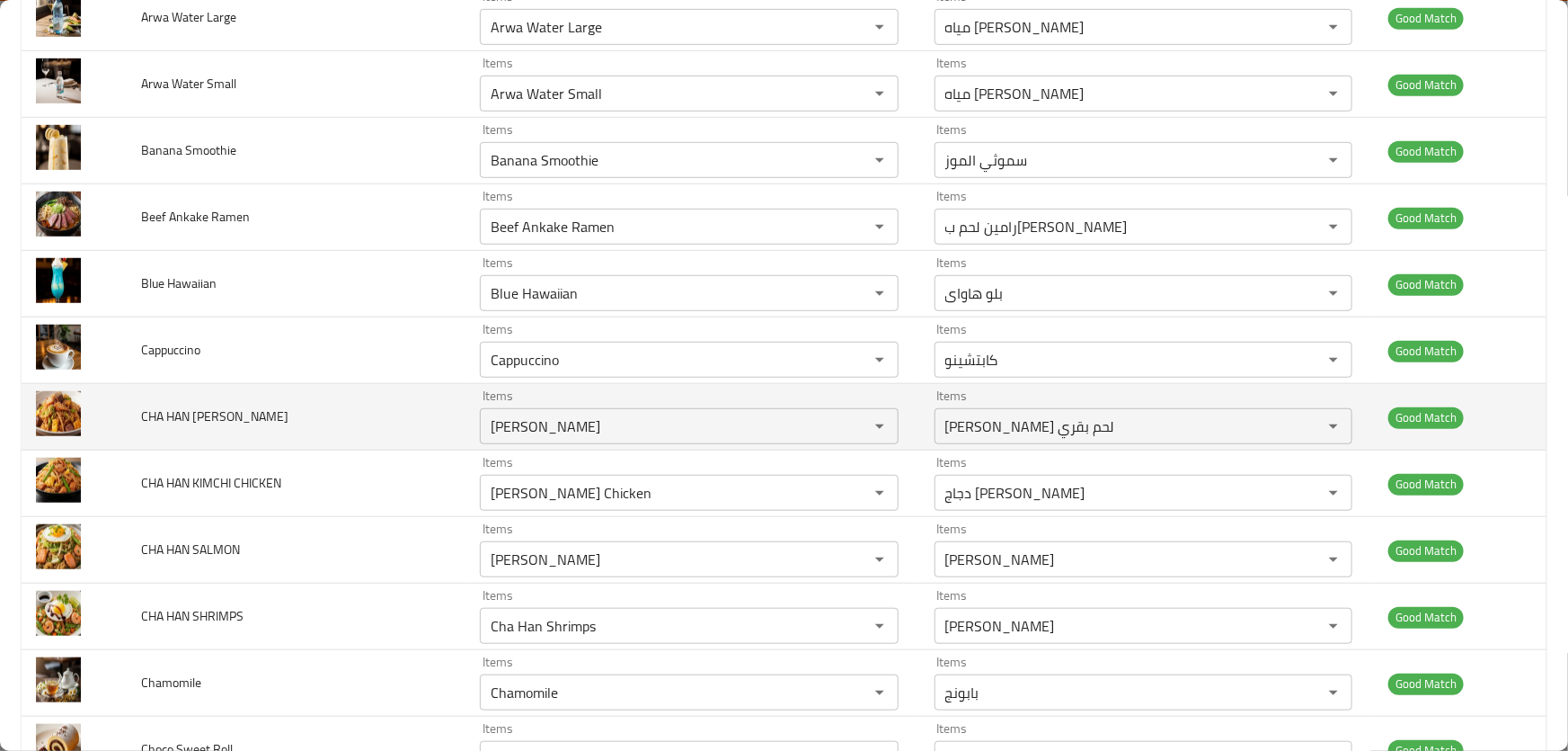
click at [168, 418] on span "CHA HAN KIMCHI BEEF" at bounding box center [214, 416] width 148 height 23
copy span "CHA HAN KIMCHI BEEF"
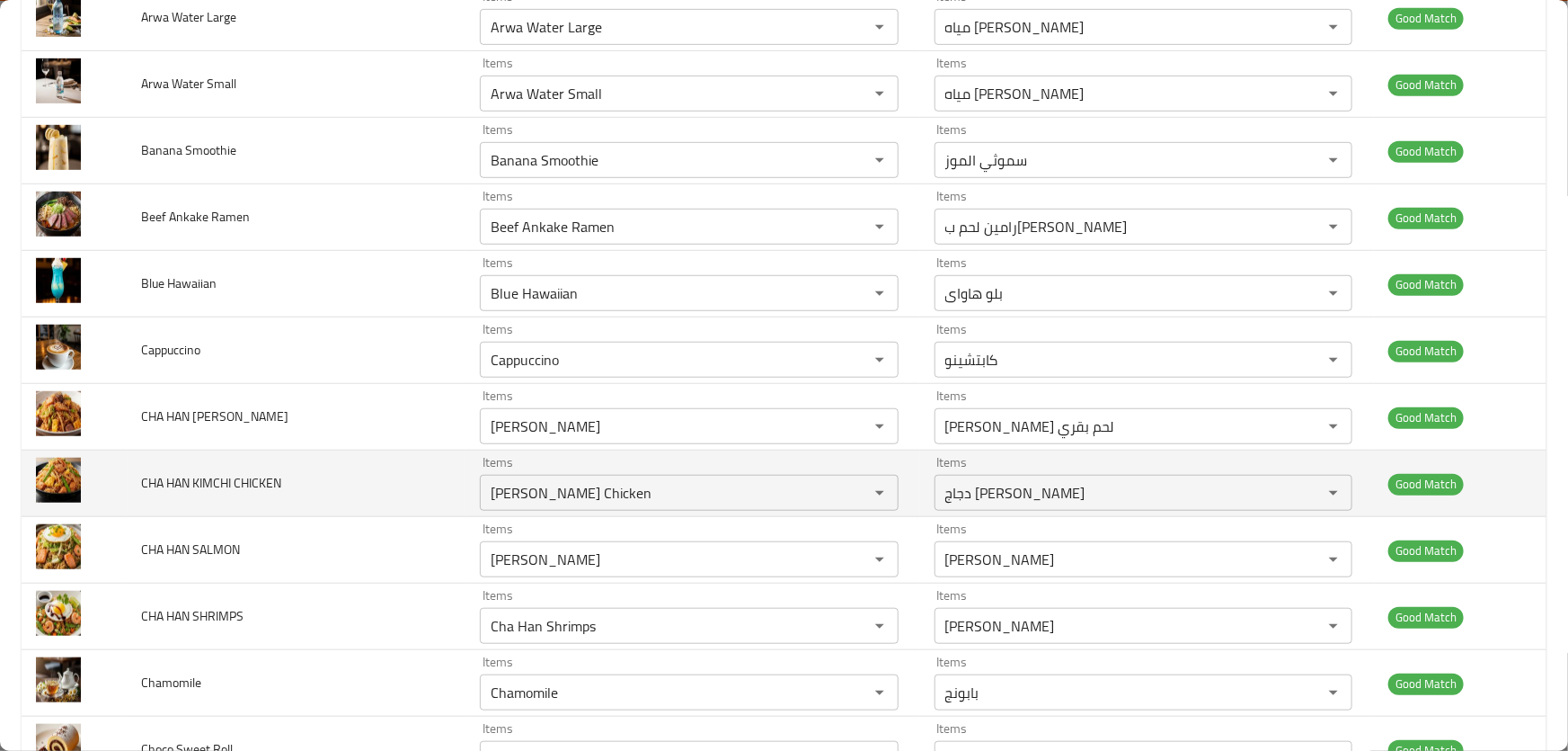
click at [181, 467] on td "CHA HAN KIMCHI CHICKEN" at bounding box center [296, 484] width 339 height 67
click at [182, 476] on span "CHA HAN KIMCHI CHICKEN" at bounding box center [211, 482] width 140 height 23
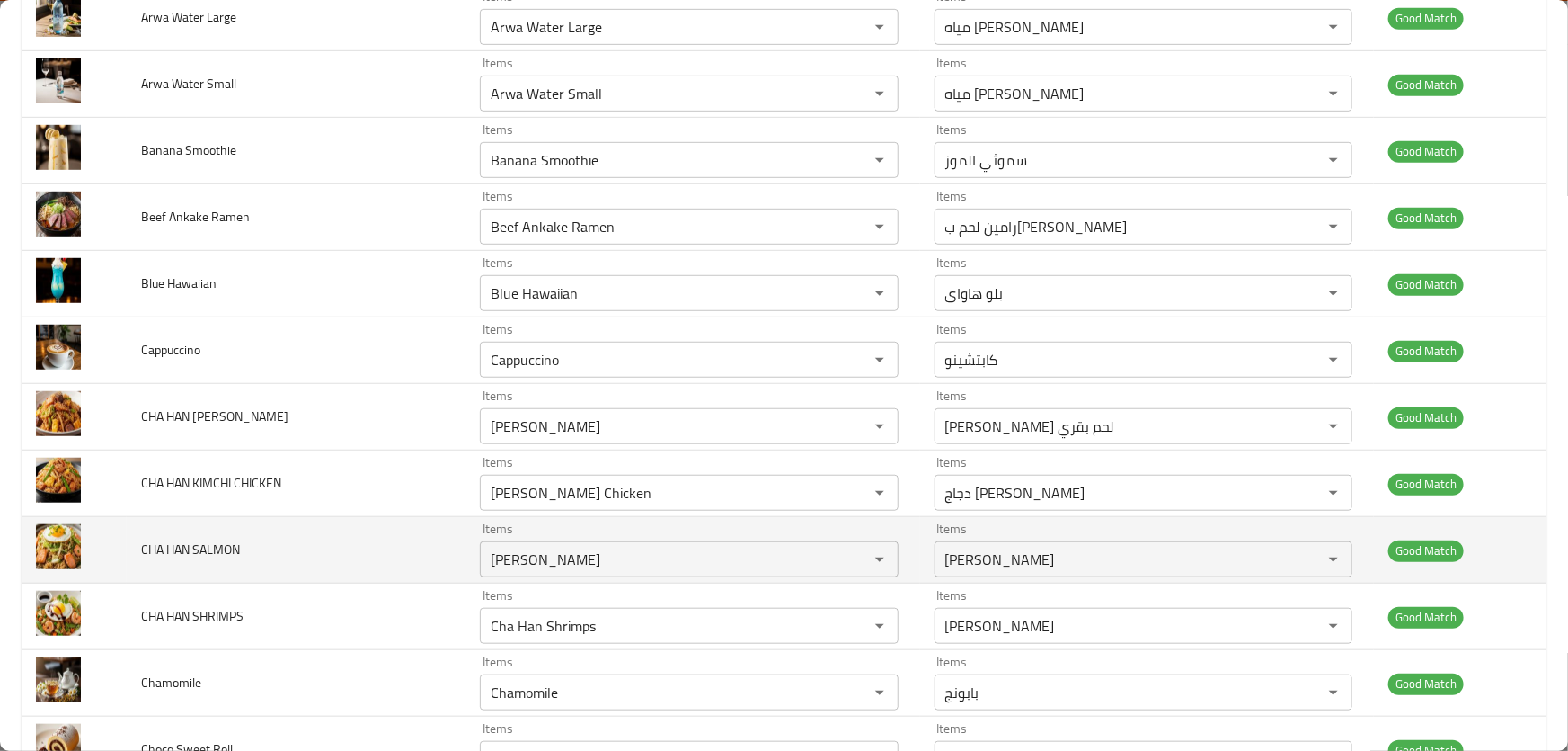
click at [188, 546] on span "CHA HAN SALMON" at bounding box center [190, 549] width 99 height 23
copy span "CHA HAN SALMON"
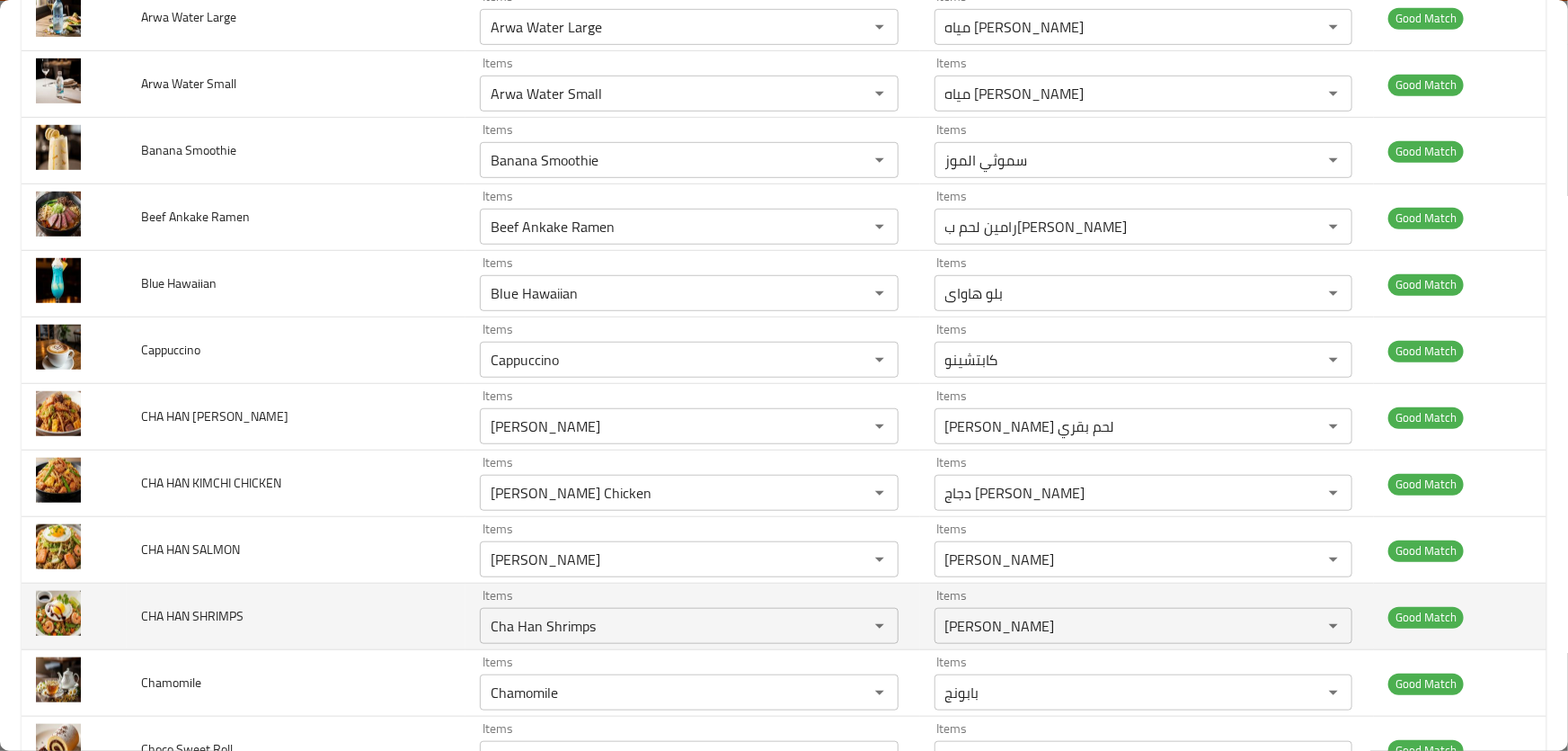
click at [185, 618] on span "CHA HAN SHRIMPS" at bounding box center [192, 615] width 102 height 23
copy span "CHA HAN SHRIMPS"
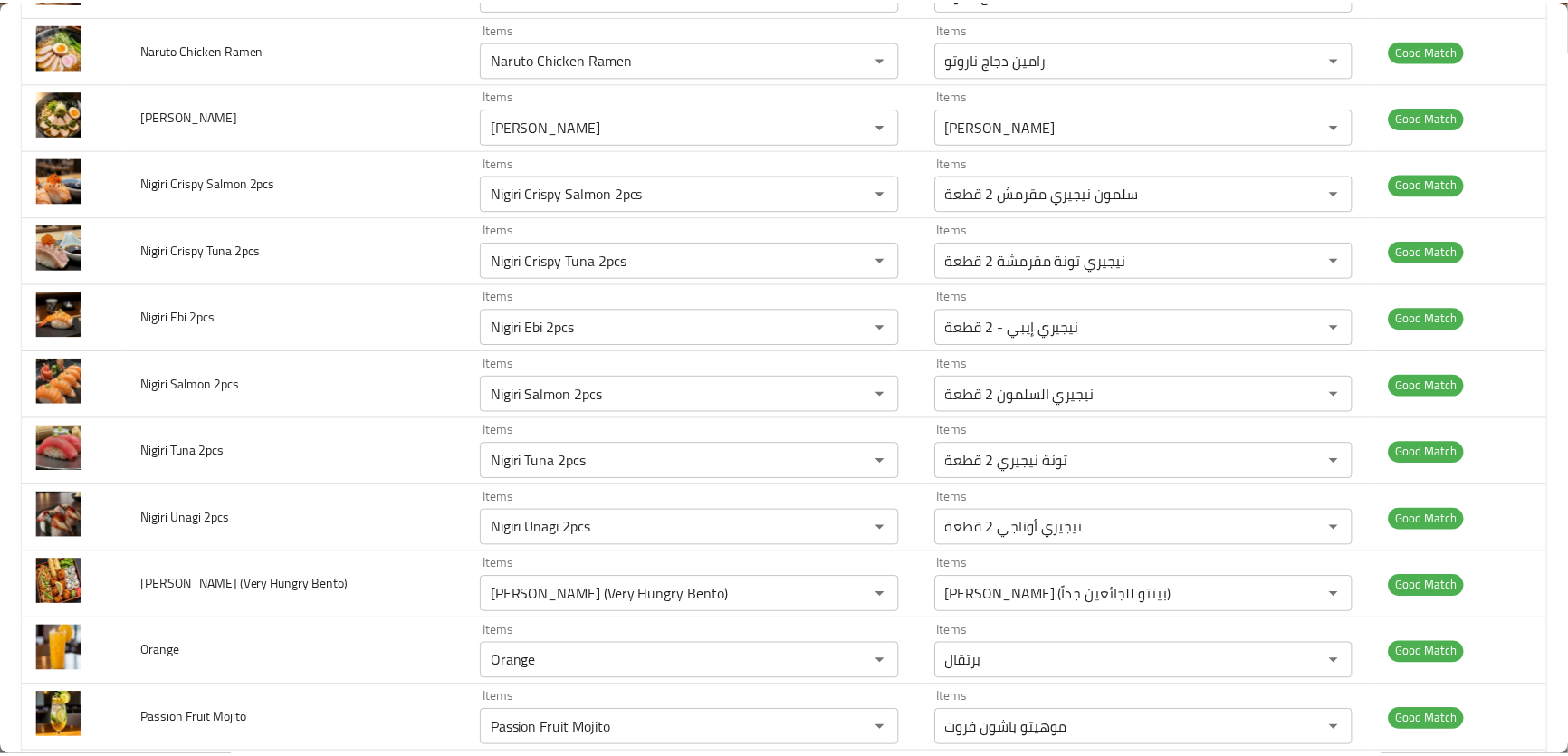
scroll to position [0, 0]
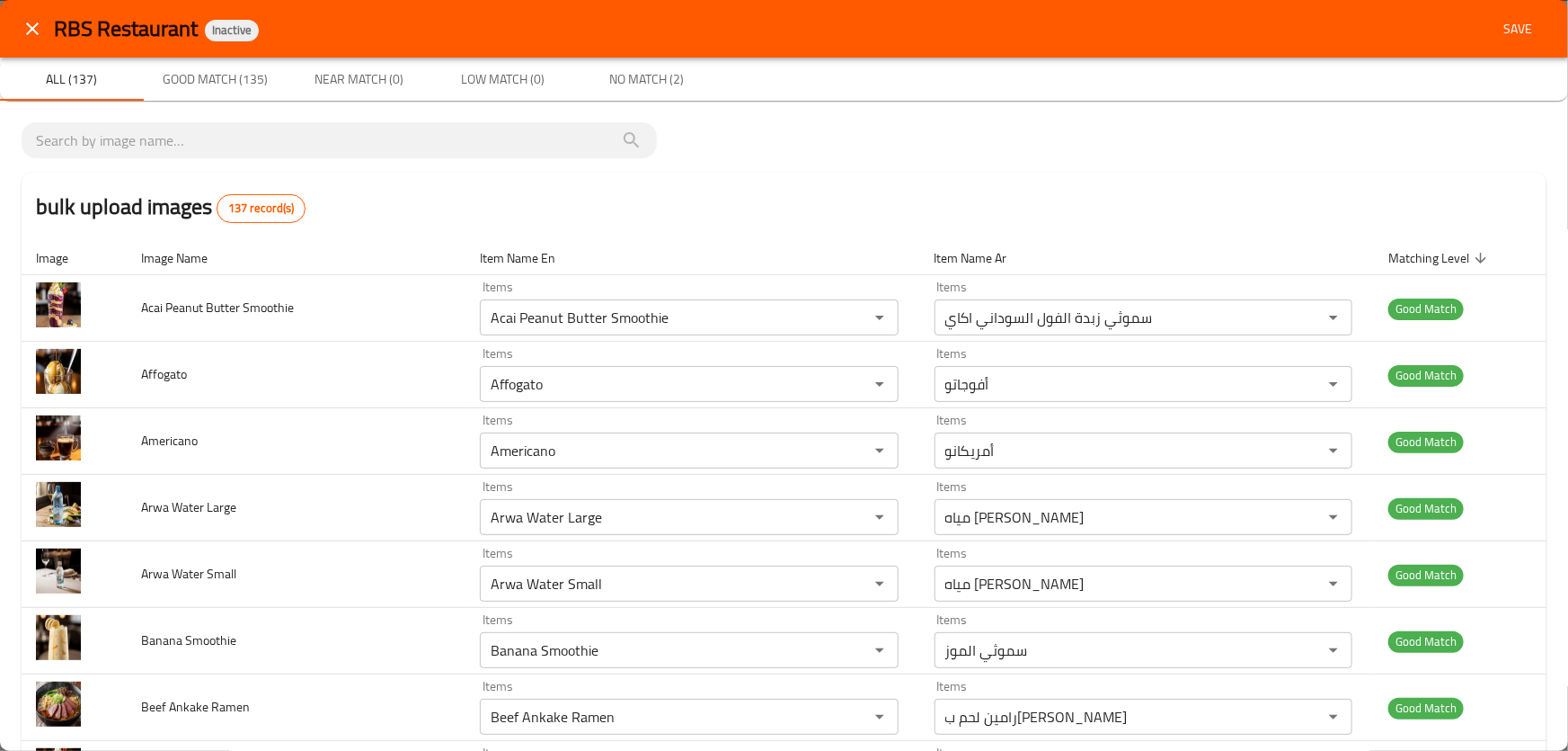
click at [1505, 37] on span "Save" at bounding box center [1517, 29] width 43 height 22
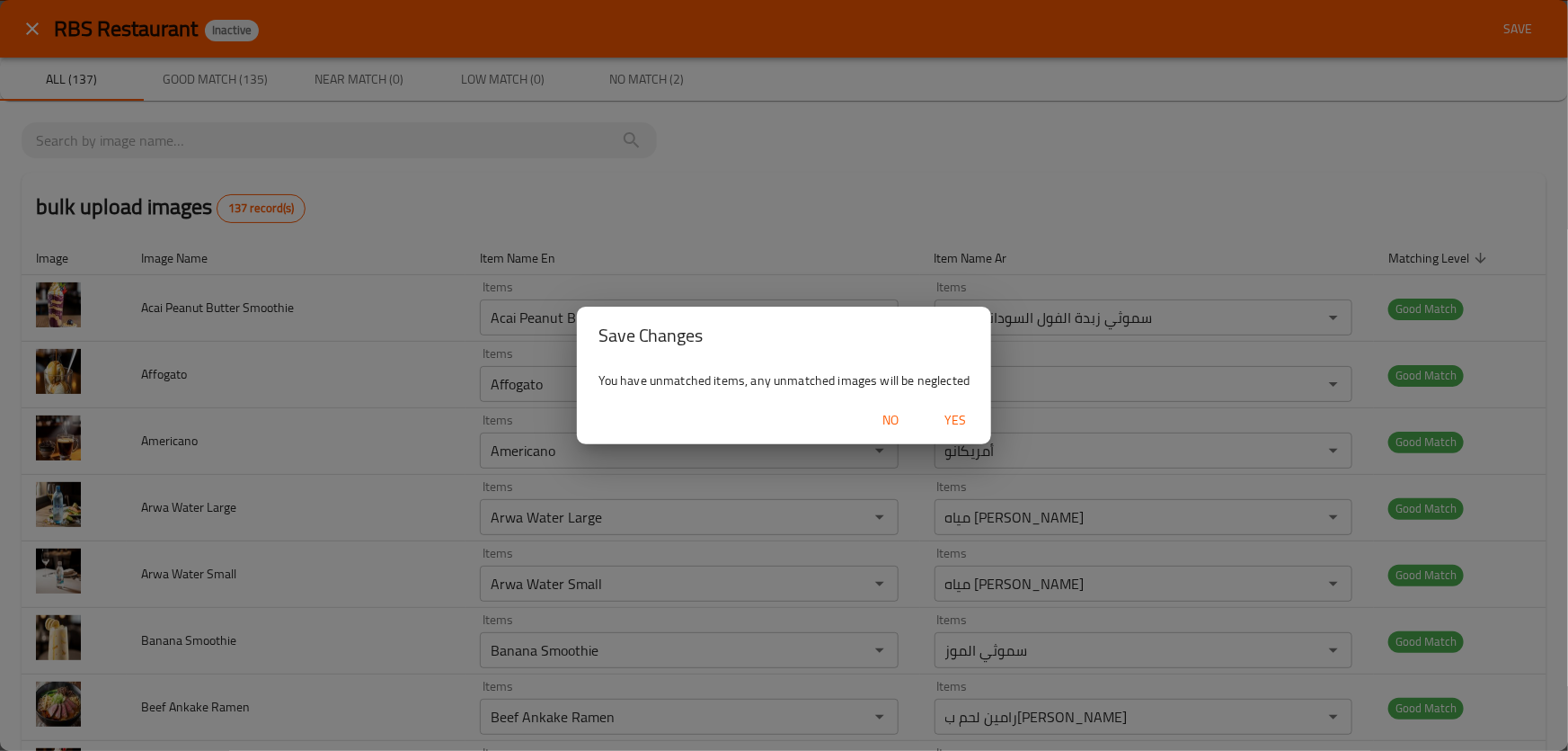
click at [950, 421] on span "Yes" at bounding box center [955, 421] width 43 height 22
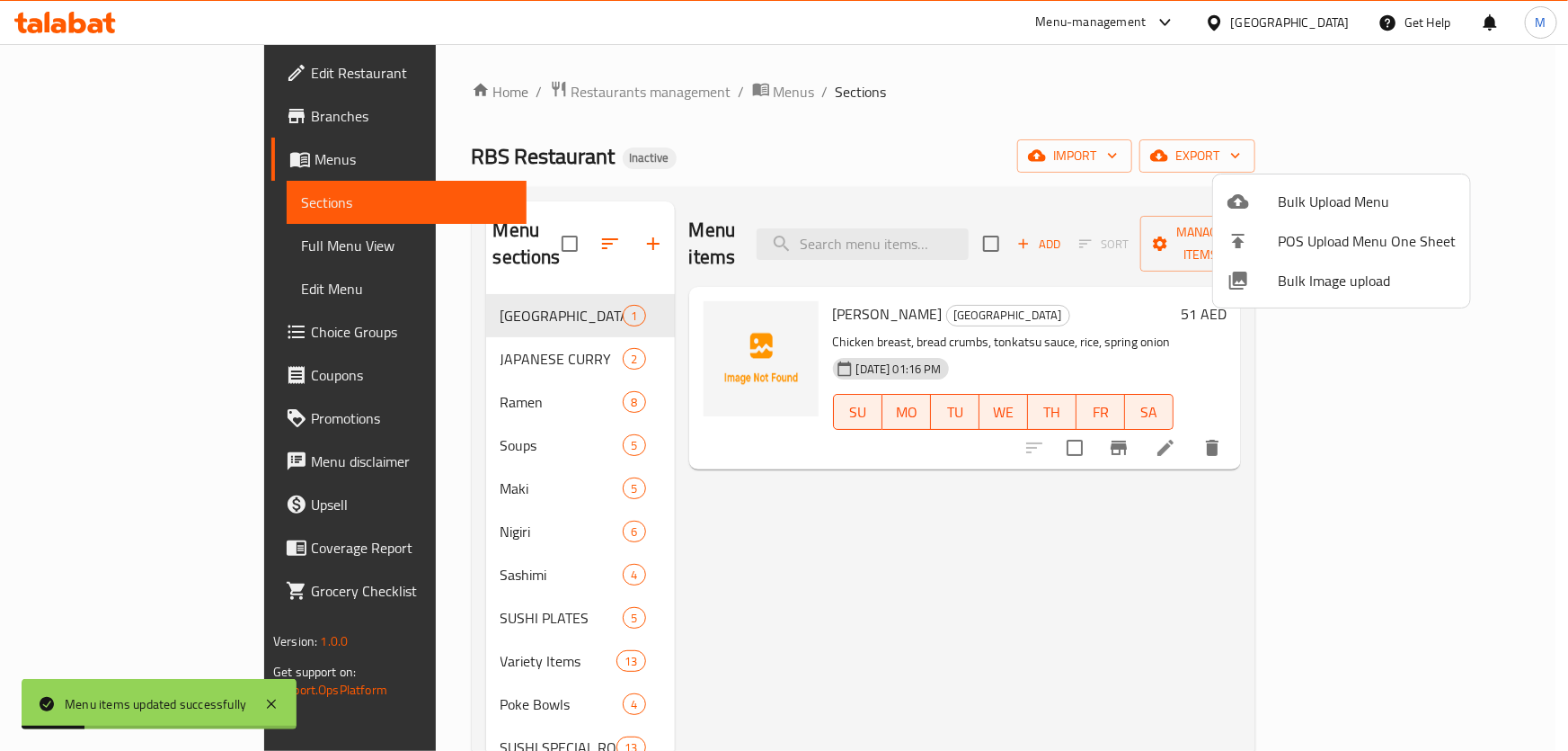
click at [382, 333] on div at bounding box center [784, 375] width 1568 height 751
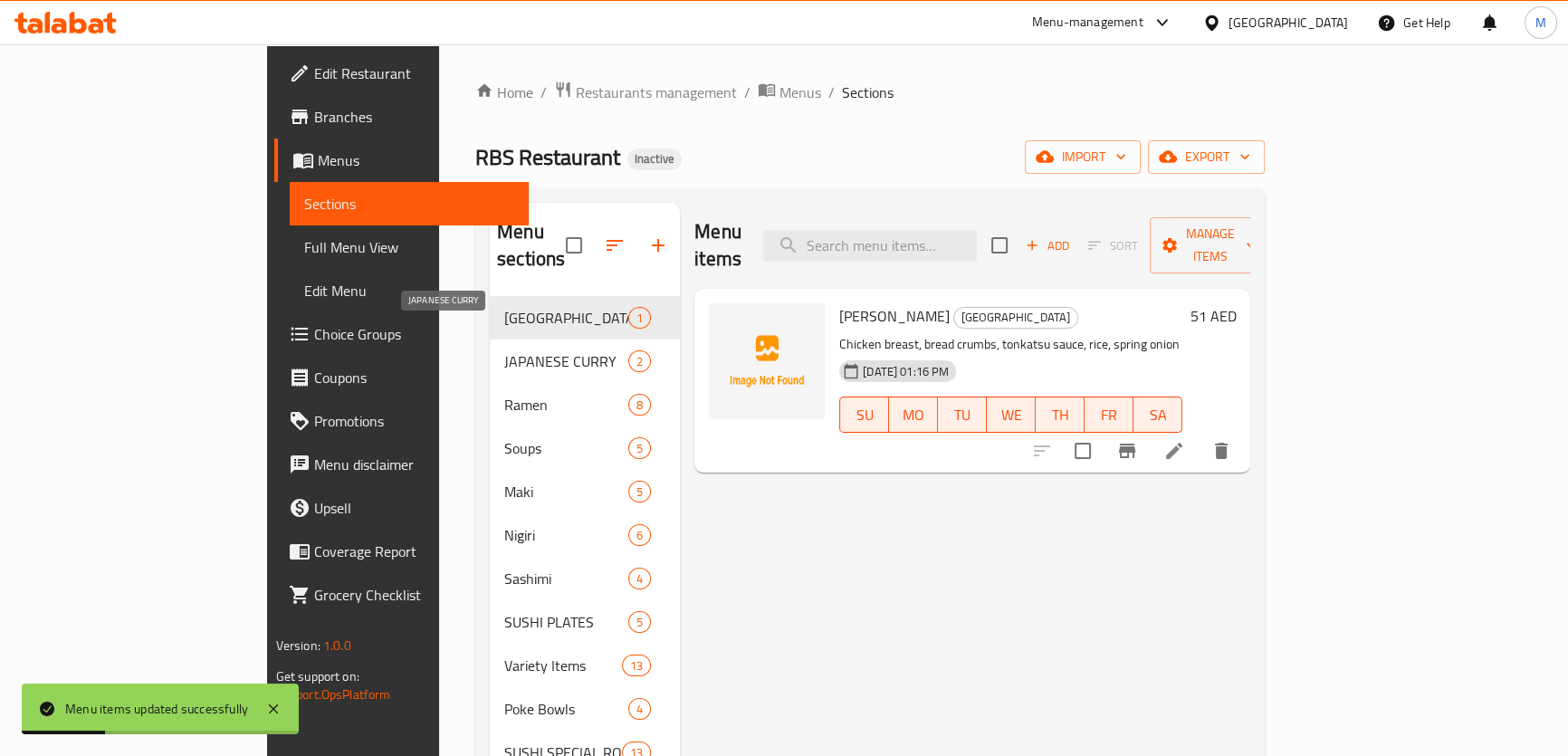
click at [504, 350] on span "JAPANESE CURRY" at bounding box center [566, 361] width 124 height 21
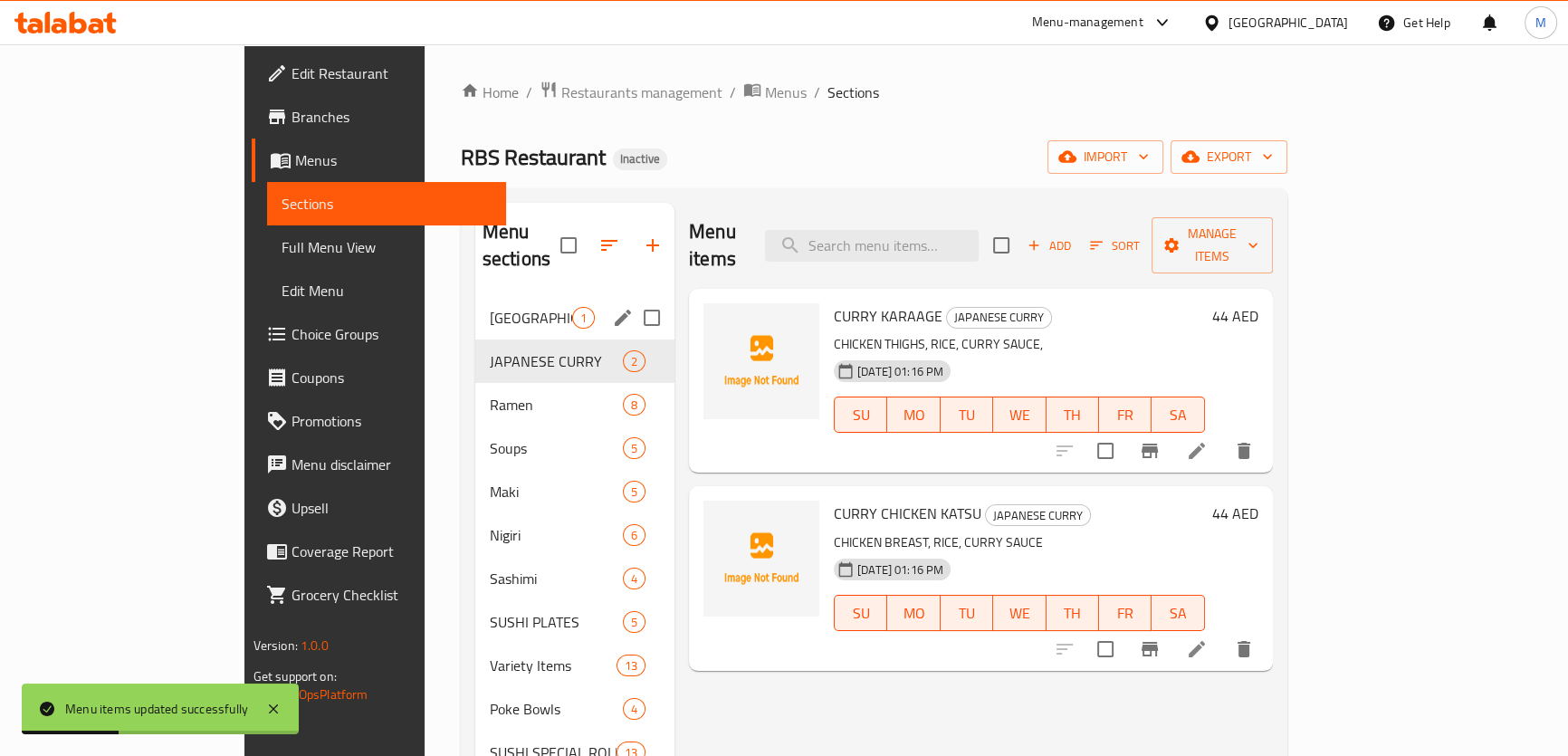
click at [475, 304] on div "Donburi 1" at bounding box center [574, 318] width 199 height 43
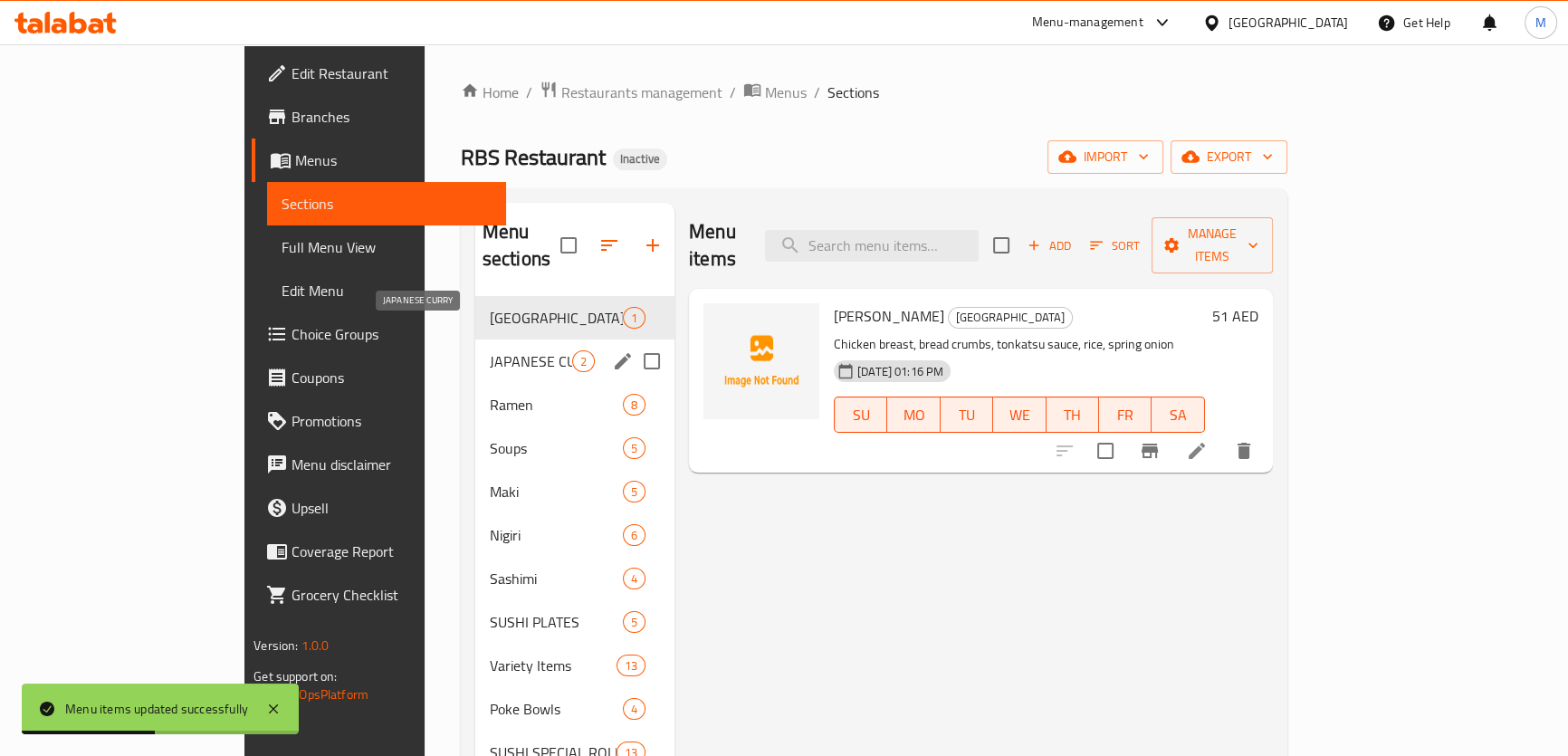
click at [490, 350] on span "JAPANESE CURRY" at bounding box center [531, 361] width 82 height 21
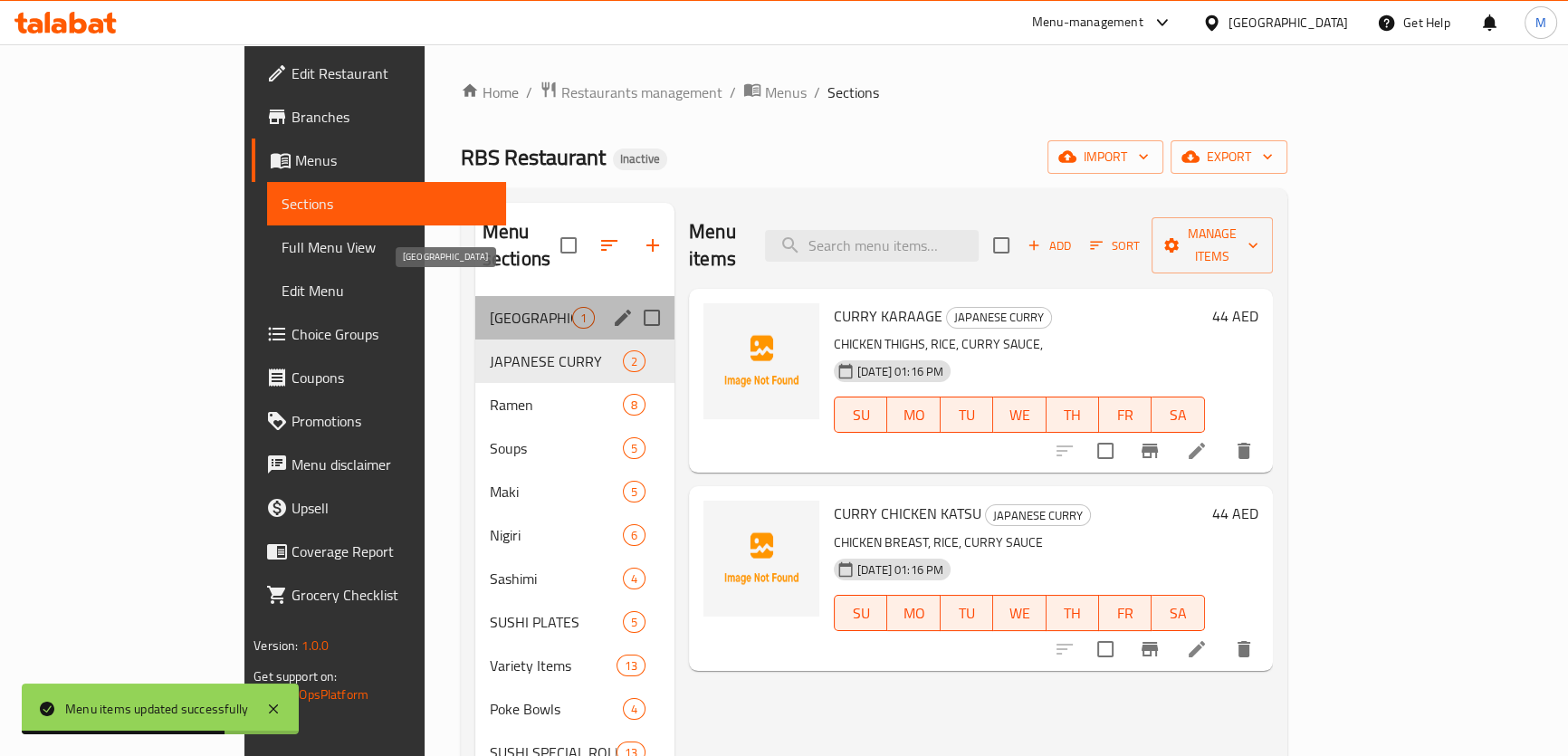
click at [490, 307] on span "Donburi" at bounding box center [531, 317] width 82 height 21
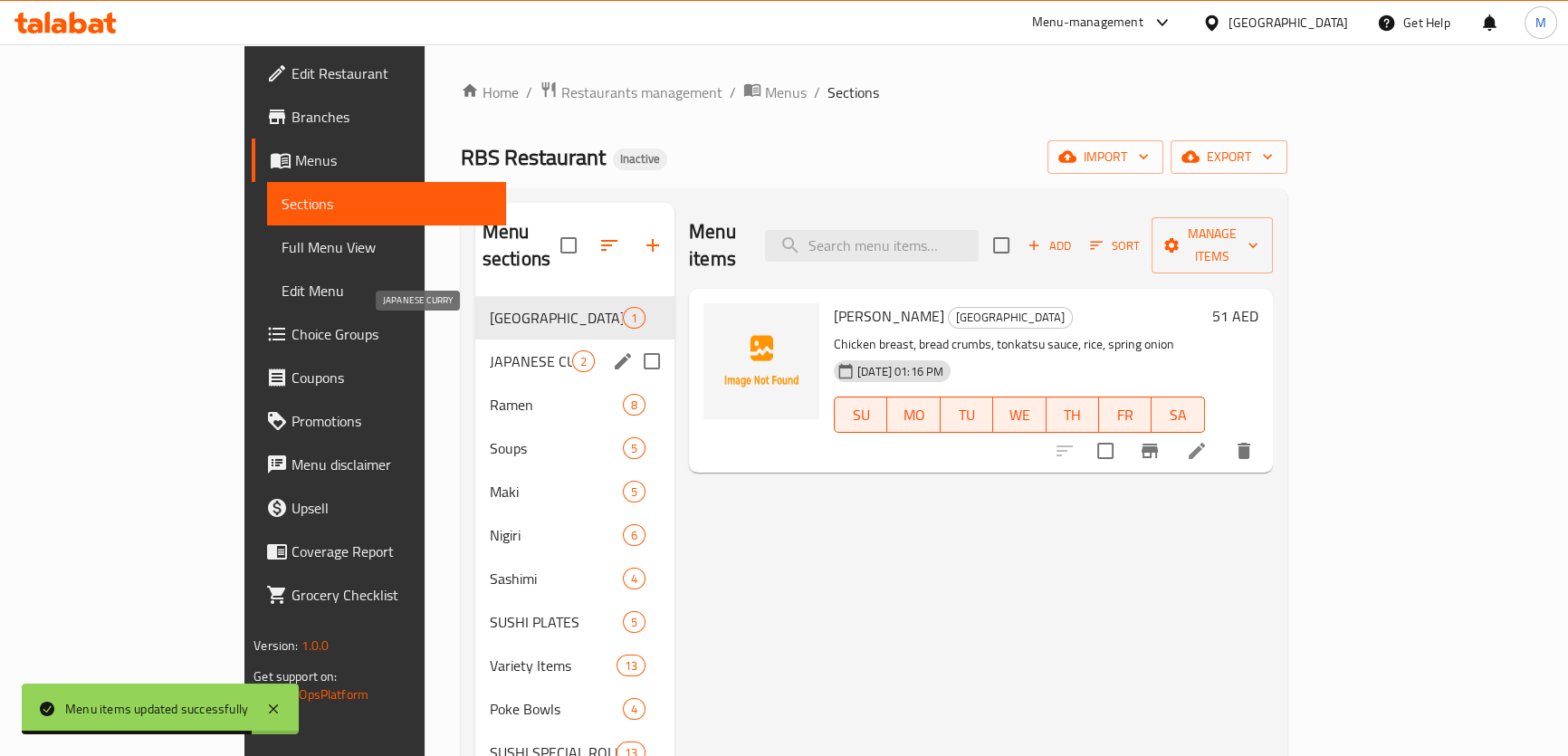
click at [490, 350] on span "JAPANESE CURRY" at bounding box center [531, 361] width 82 height 21
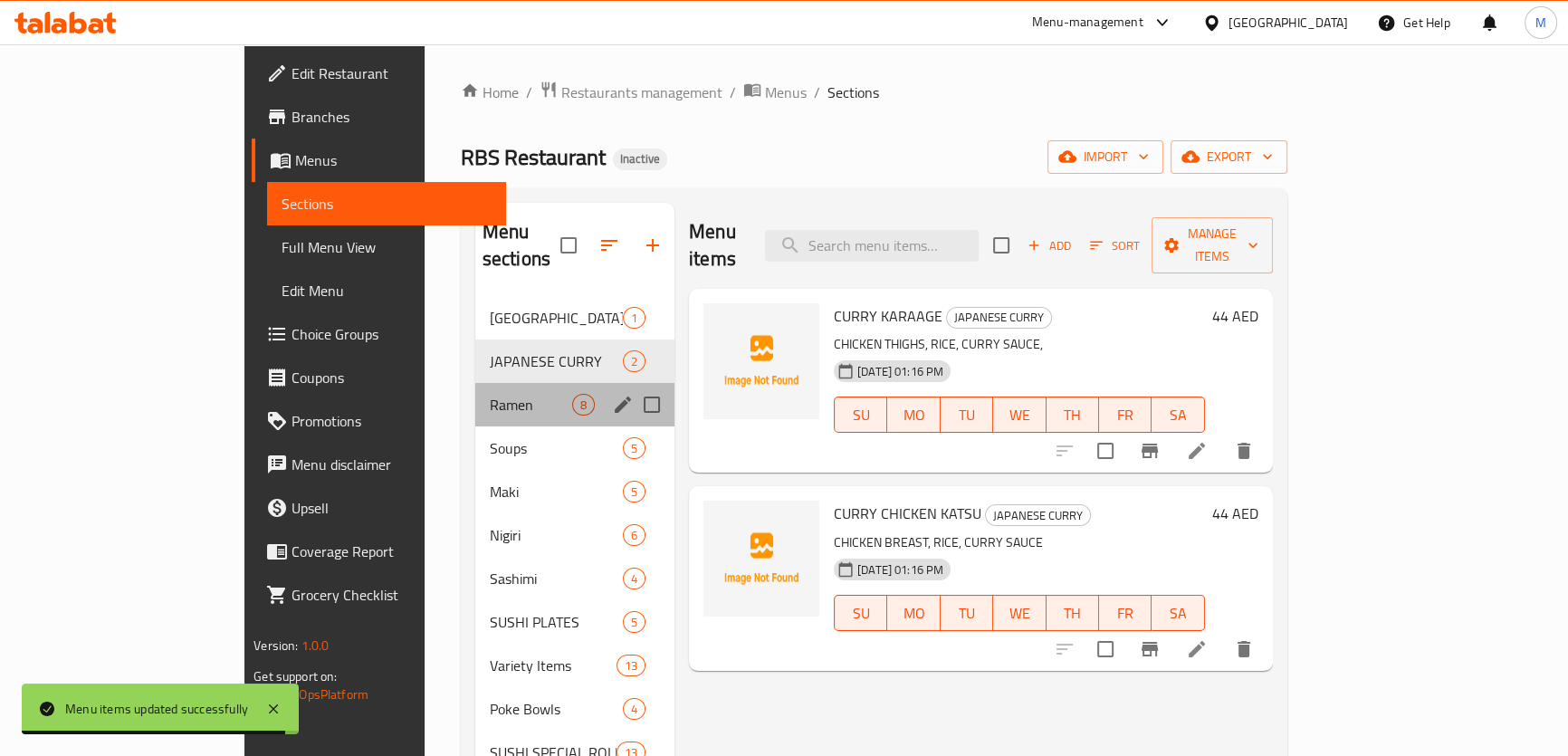
click at [475, 391] on div "Ramen 8" at bounding box center [574, 405] width 199 height 43
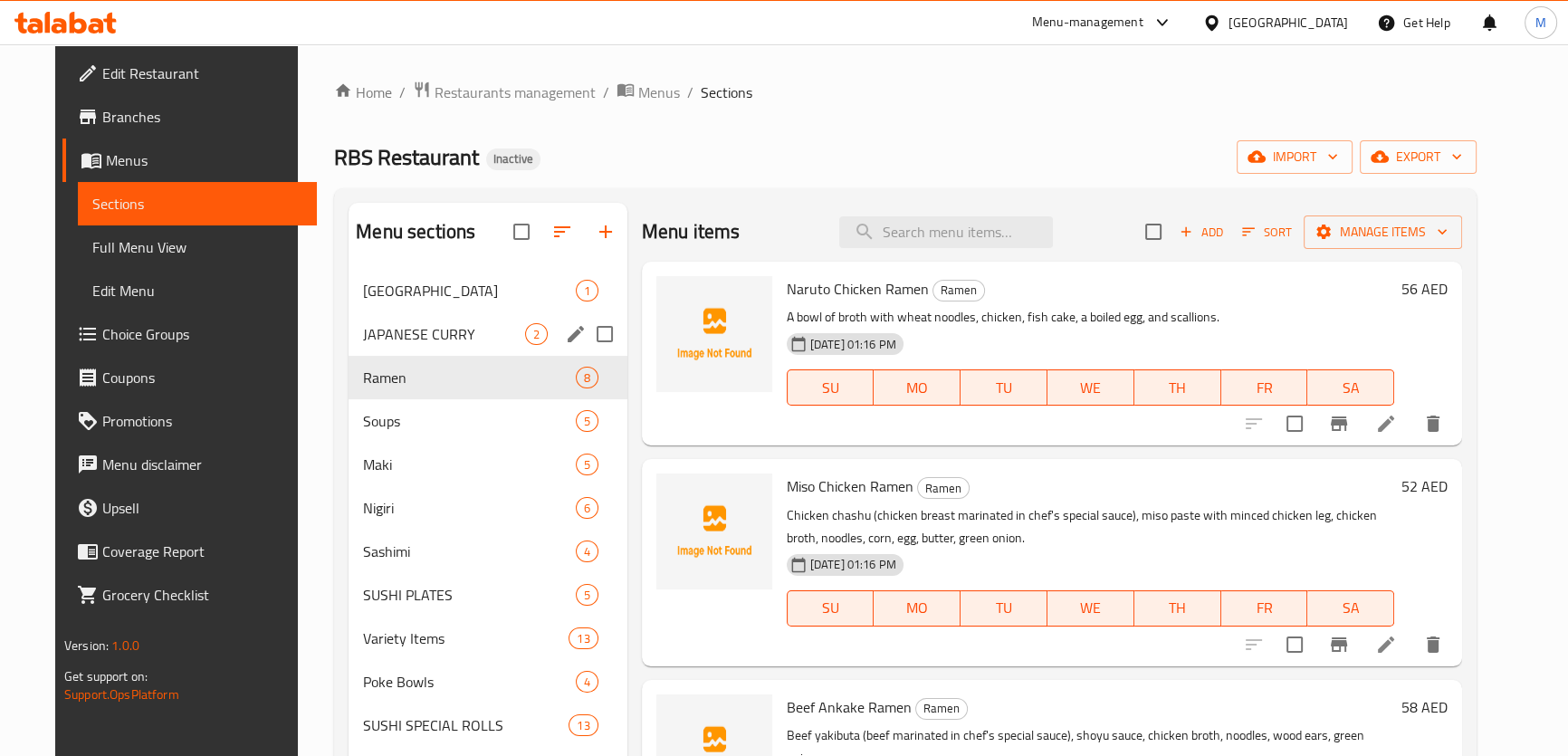
click at [375, 314] on div "JAPANESE CURRY 2" at bounding box center [487, 334] width 278 height 43
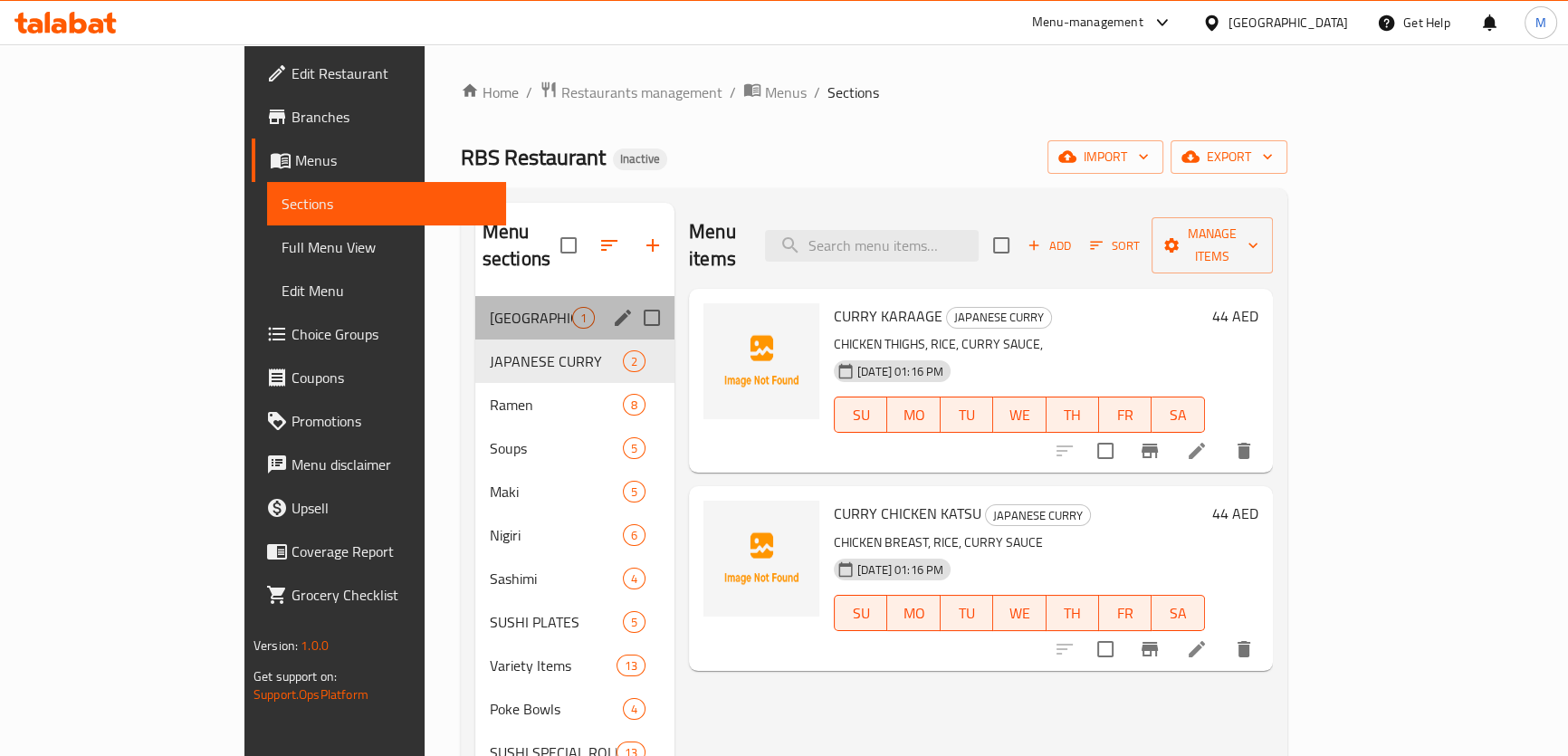
click at [475, 296] on div "Donburi 1" at bounding box center [574, 318] width 199 height 43
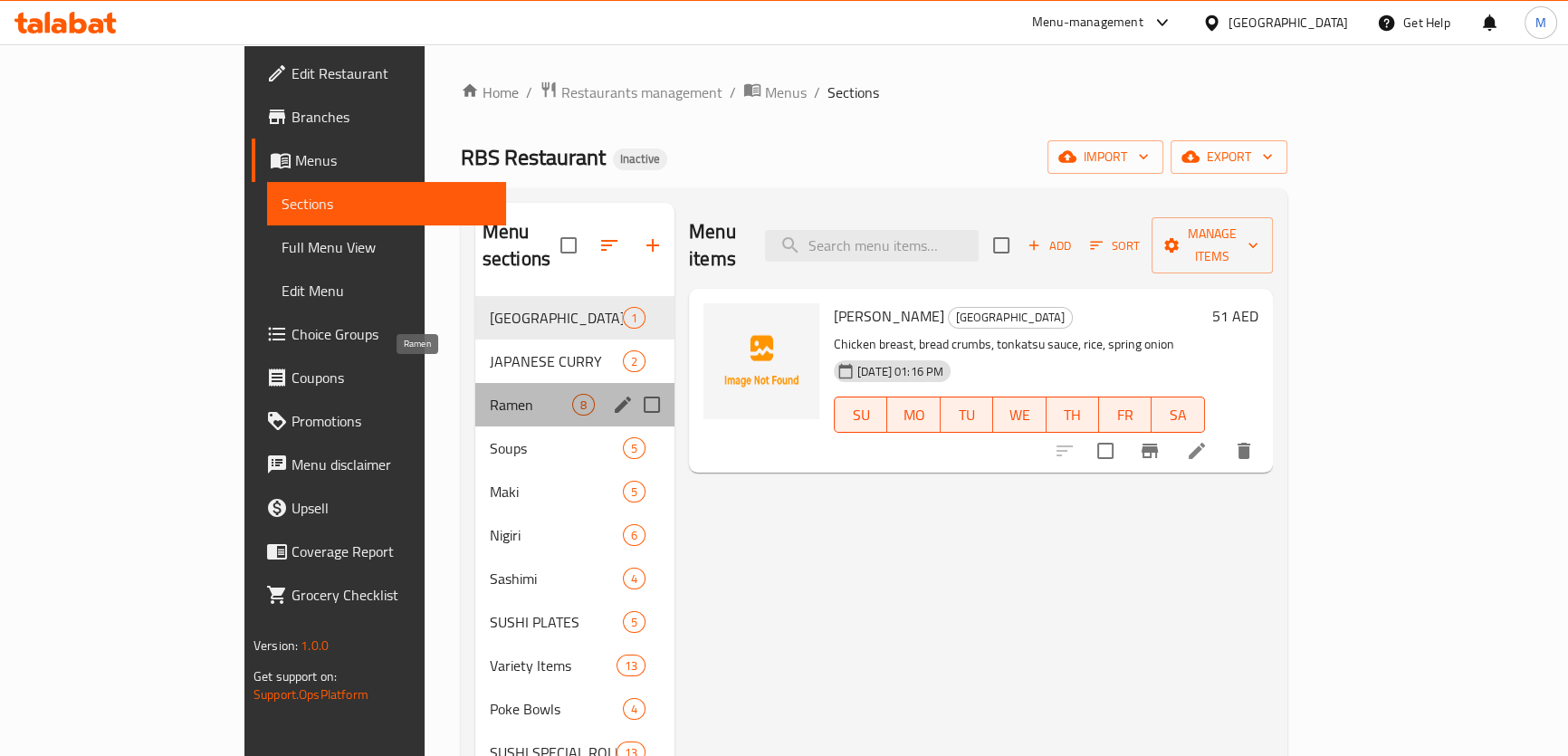
click at [490, 393] on span "Ramen" at bounding box center [531, 404] width 82 height 21
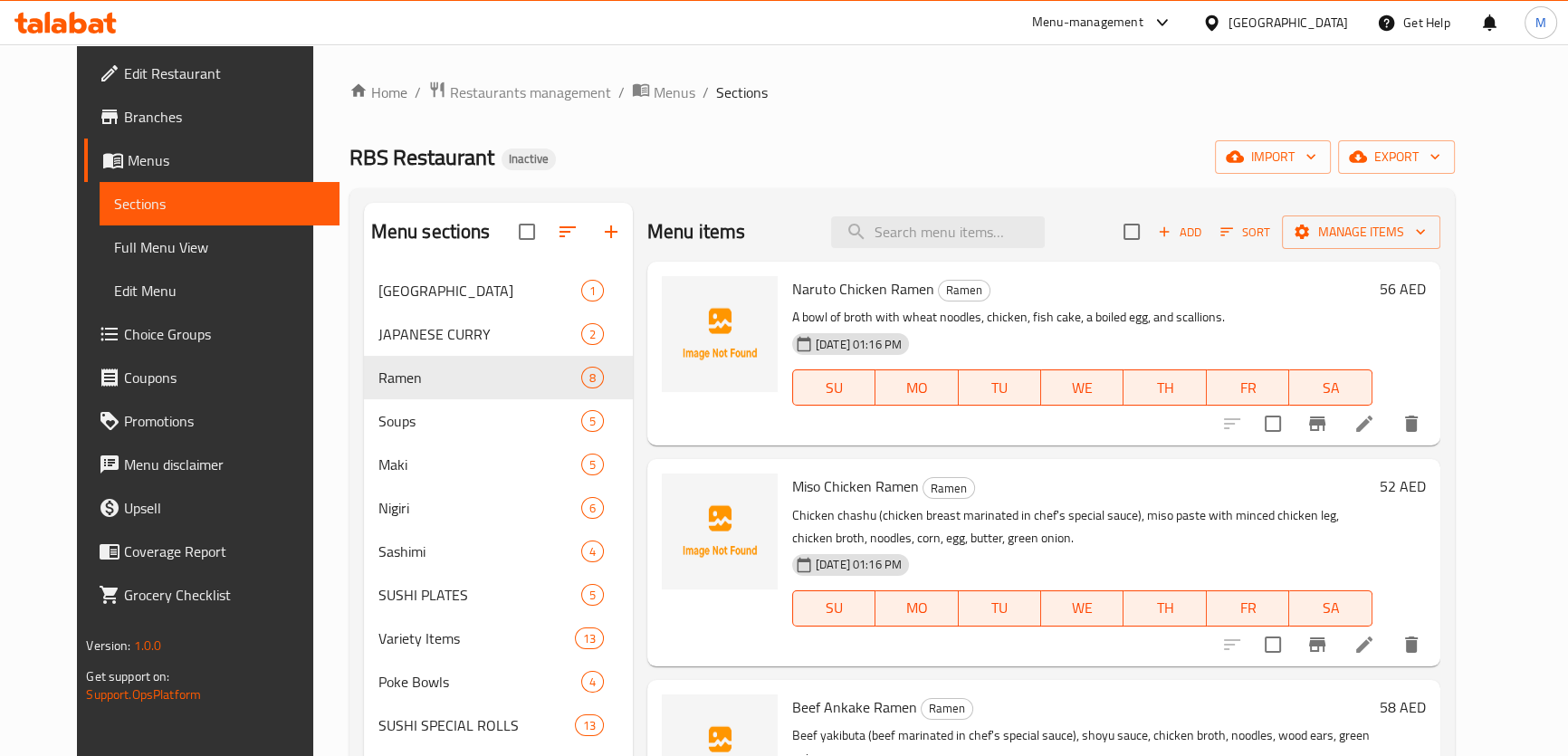
drag, startPoint x: 1213, startPoint y: 155, endPoint x: 1224, endPoint y: 99, distance: 57.1
click at [1213, 155] on div "RBS Restaurant Inactive import export" at bounding box center [902, 157] width 1105 height 34
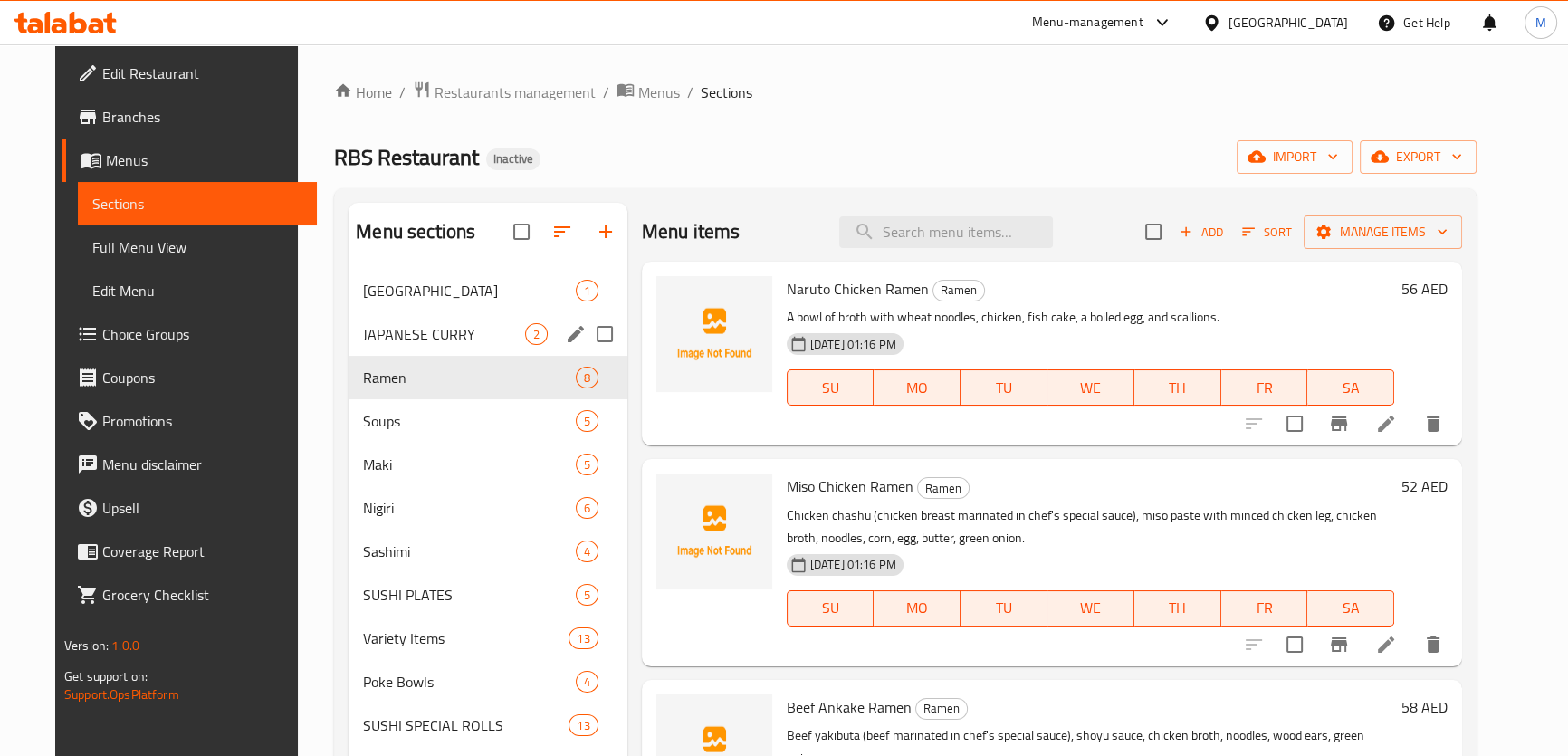
click at [428, 342] on span "JAPANESE CURRY" at bounding box center [443, 334] width 161 height 21
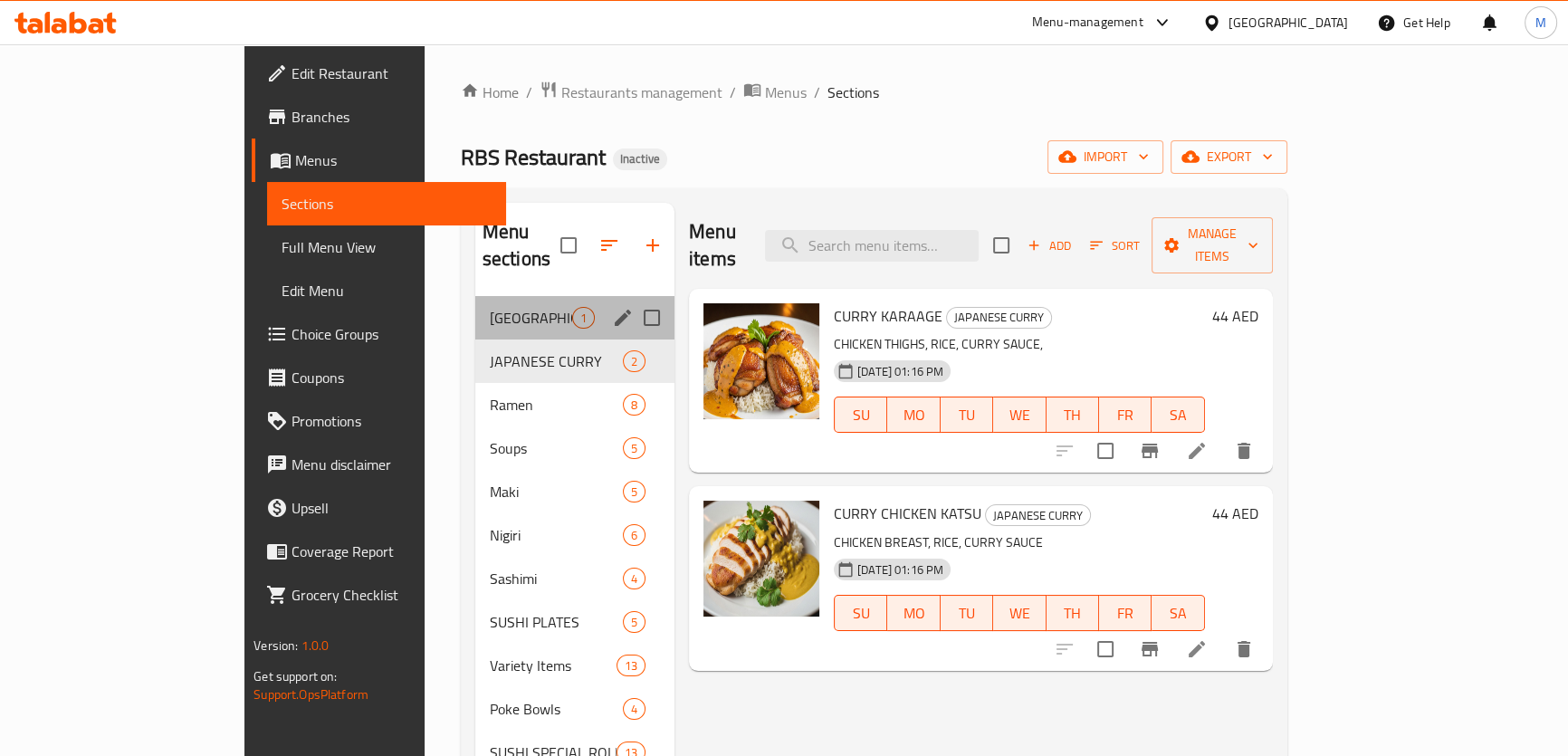
click at [475, 296] on div "Donburi 1" at bounding box center [574, 318] width 199 height 43
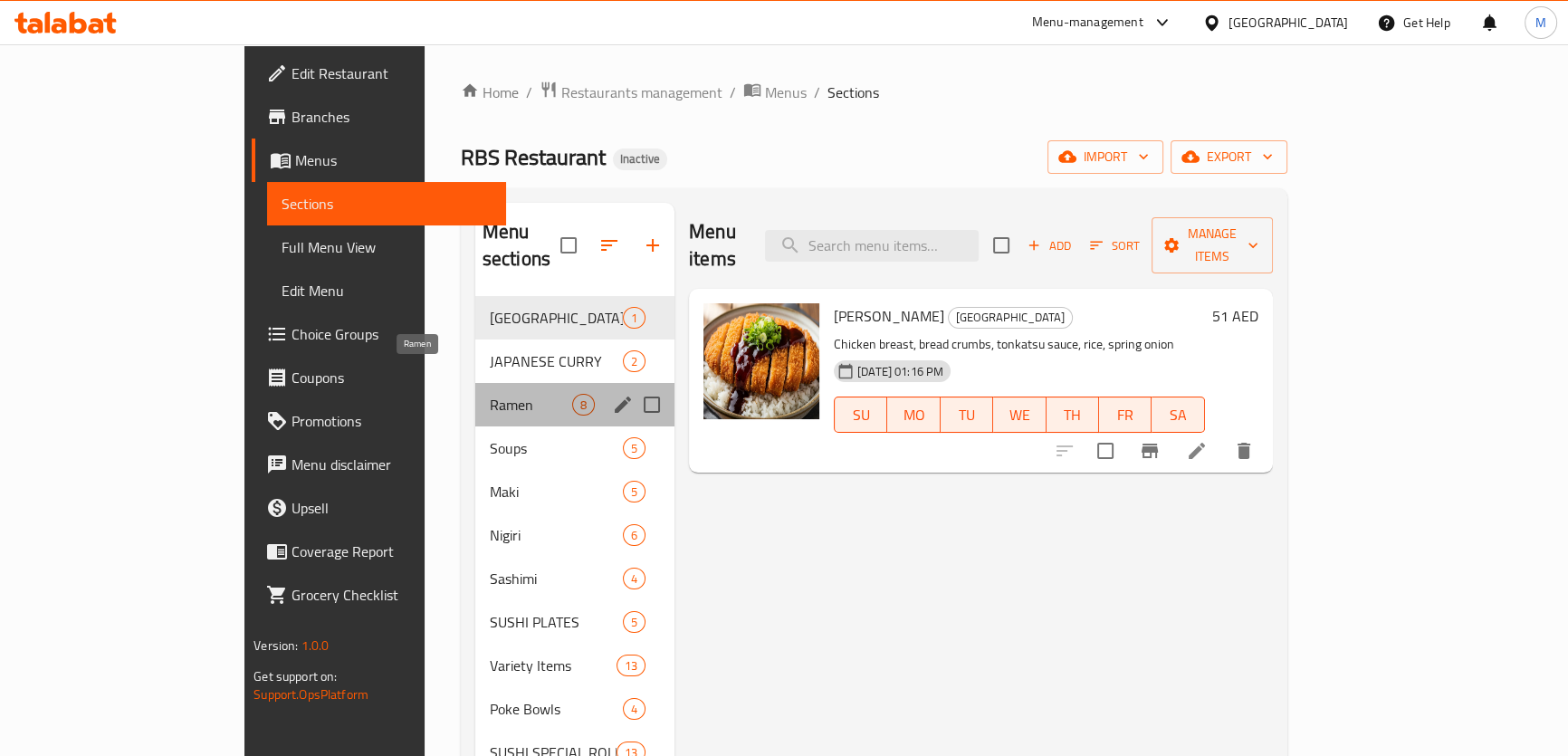
click at [490, 393] on span "Ramen" at bounding box center [531, 404] width 82 height 21
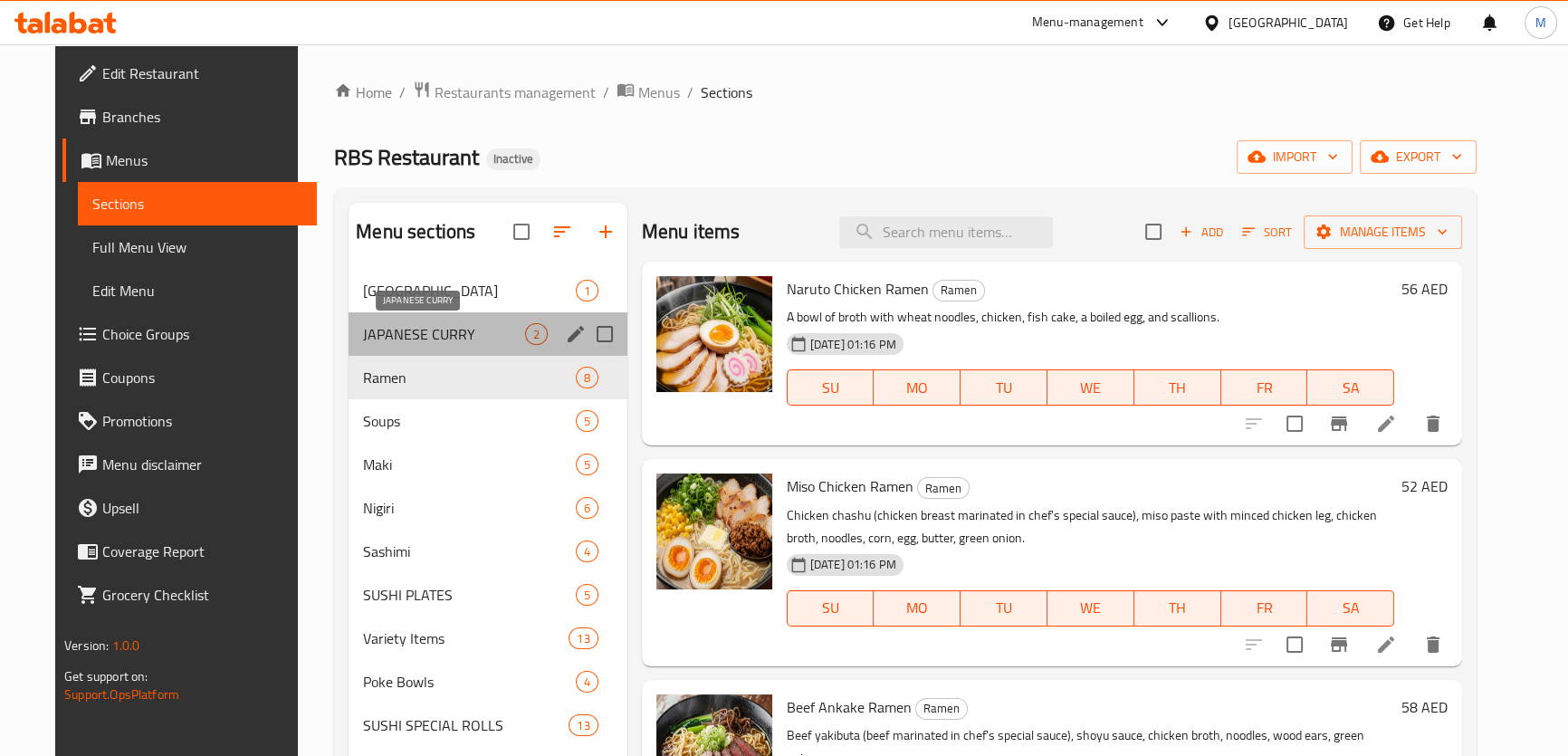
click at [381, 326] on span "JAPANESE CURRY" at bounding box center [443, 334] width 161 height 21
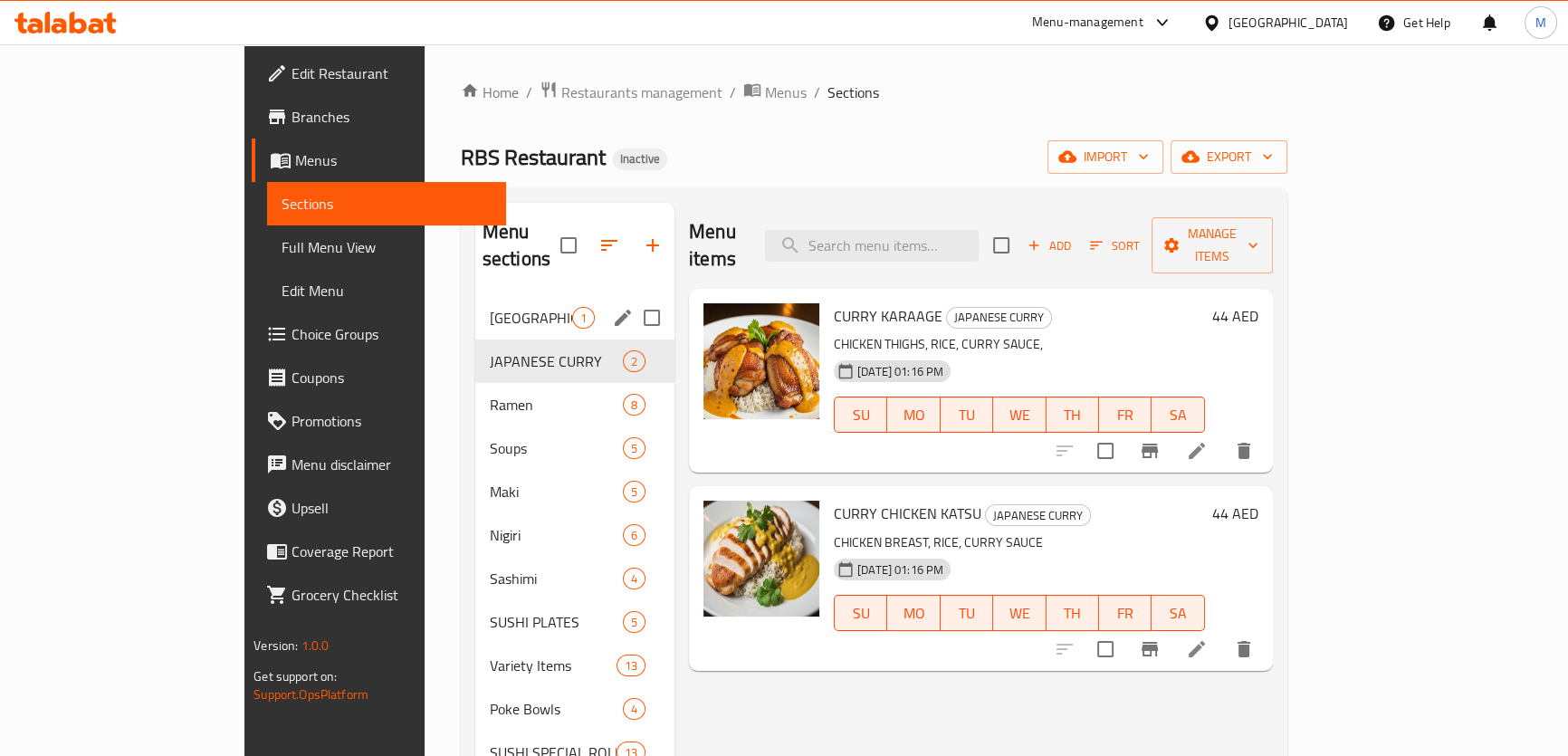
click at [475, 296] on div "Donburi 1" at bounding box center [574, 318] width 199 height 43
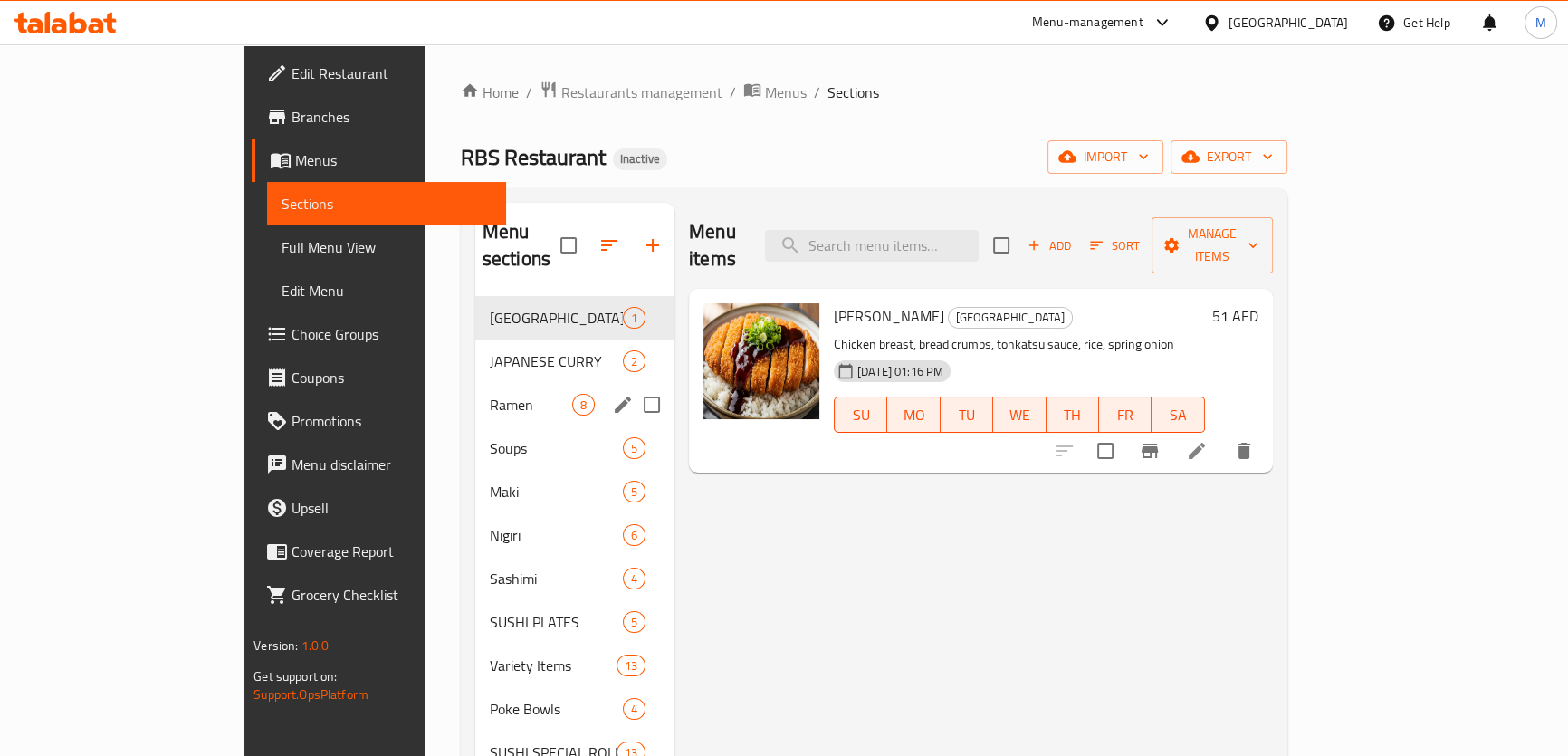
click at [475, 397] on div "Ramen 8" at bounding box center [574, 405] width 199 height 43
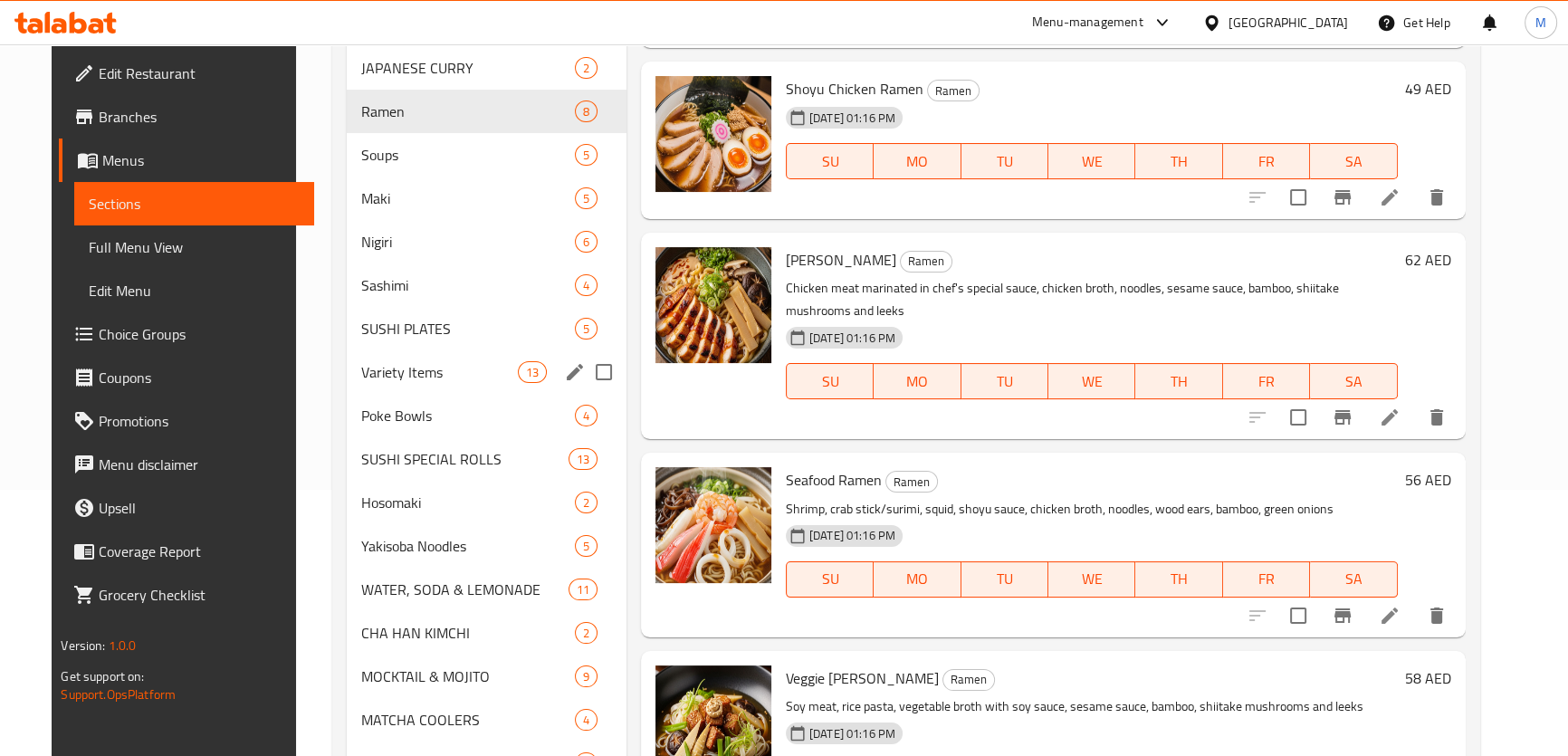
scroll to position [240, 0]
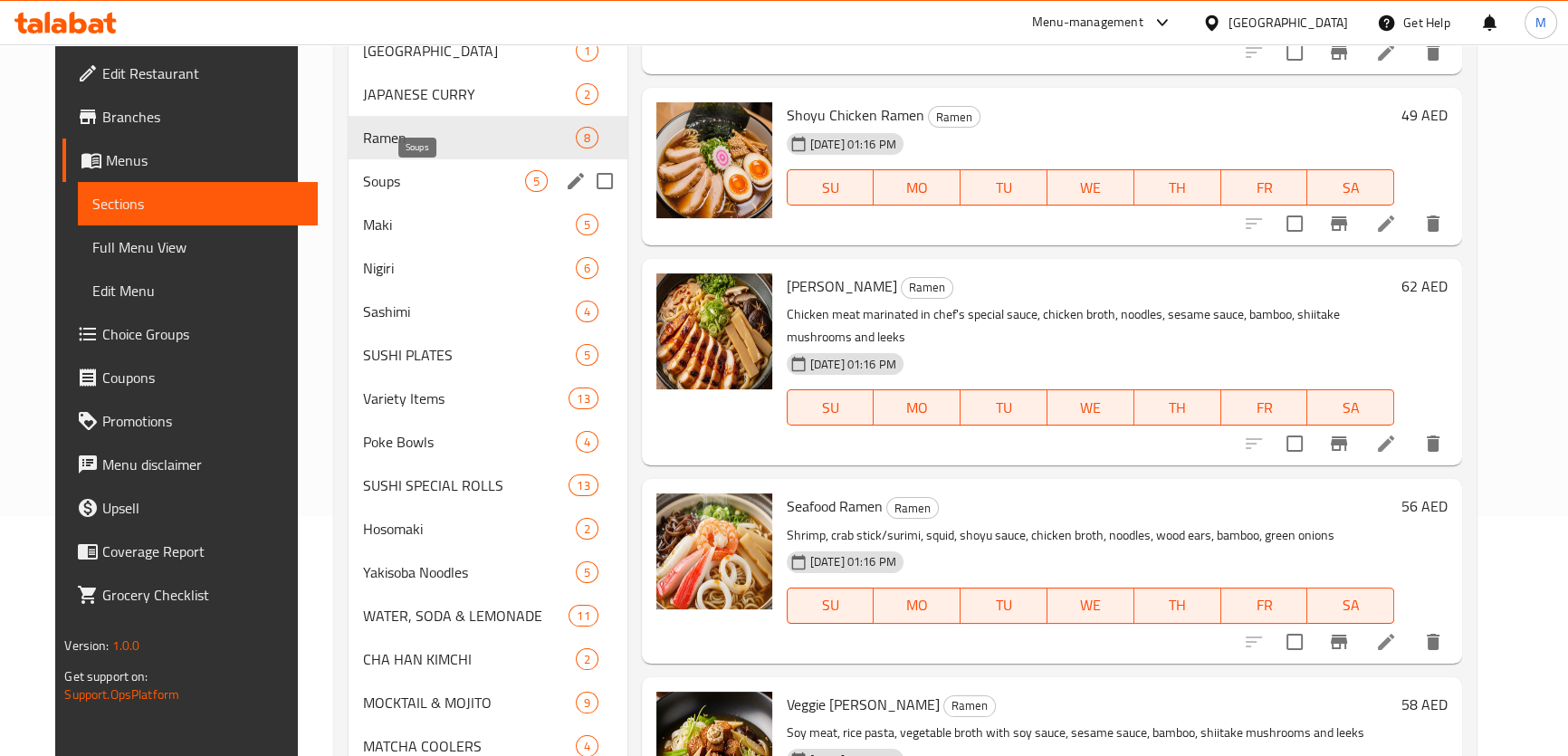
click at [465, 185] on span "Soups" at bounding box center [443, 180] width 161 height 21
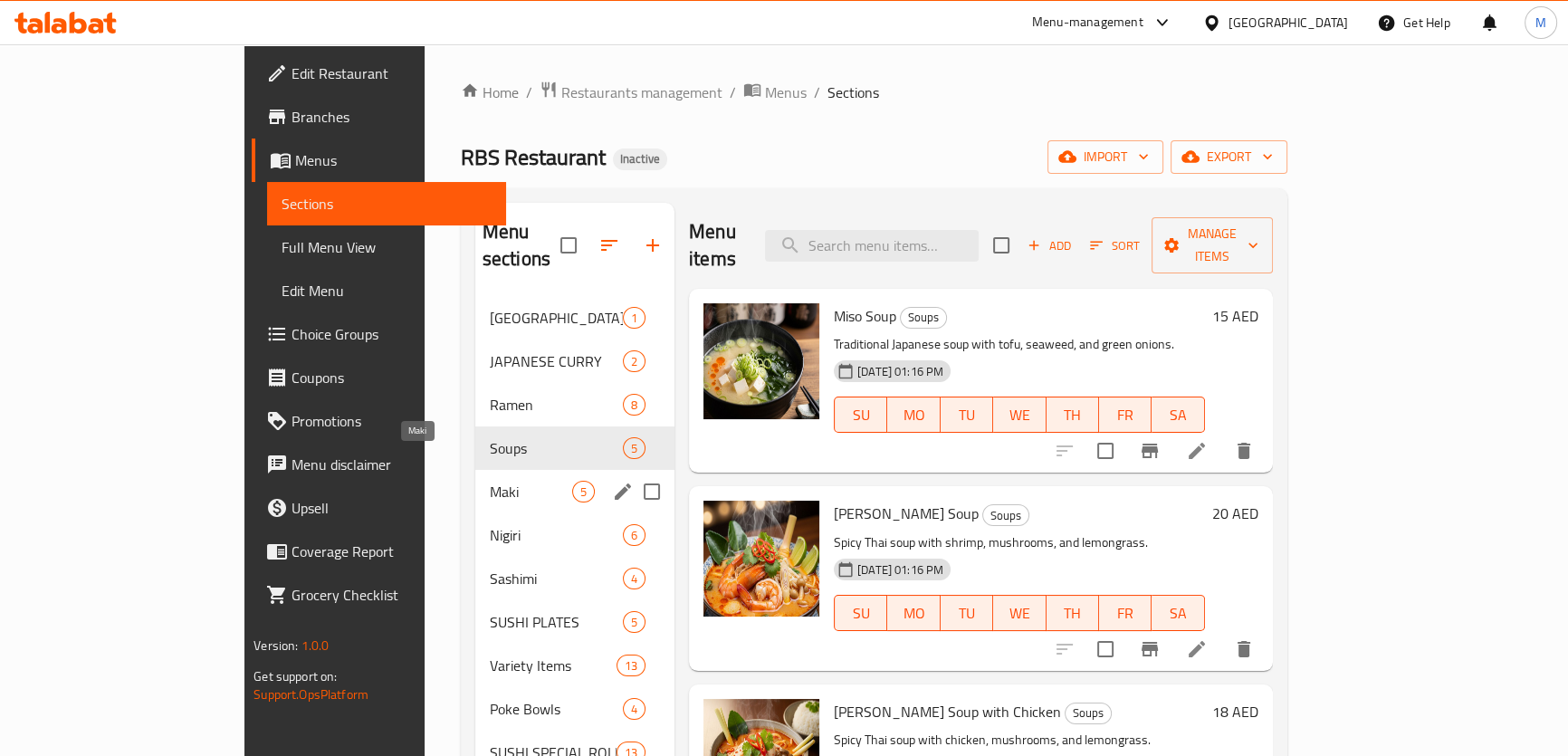
click at [490, 480] on span "Maki" at bounding box center [531, 491] width 82 height 21
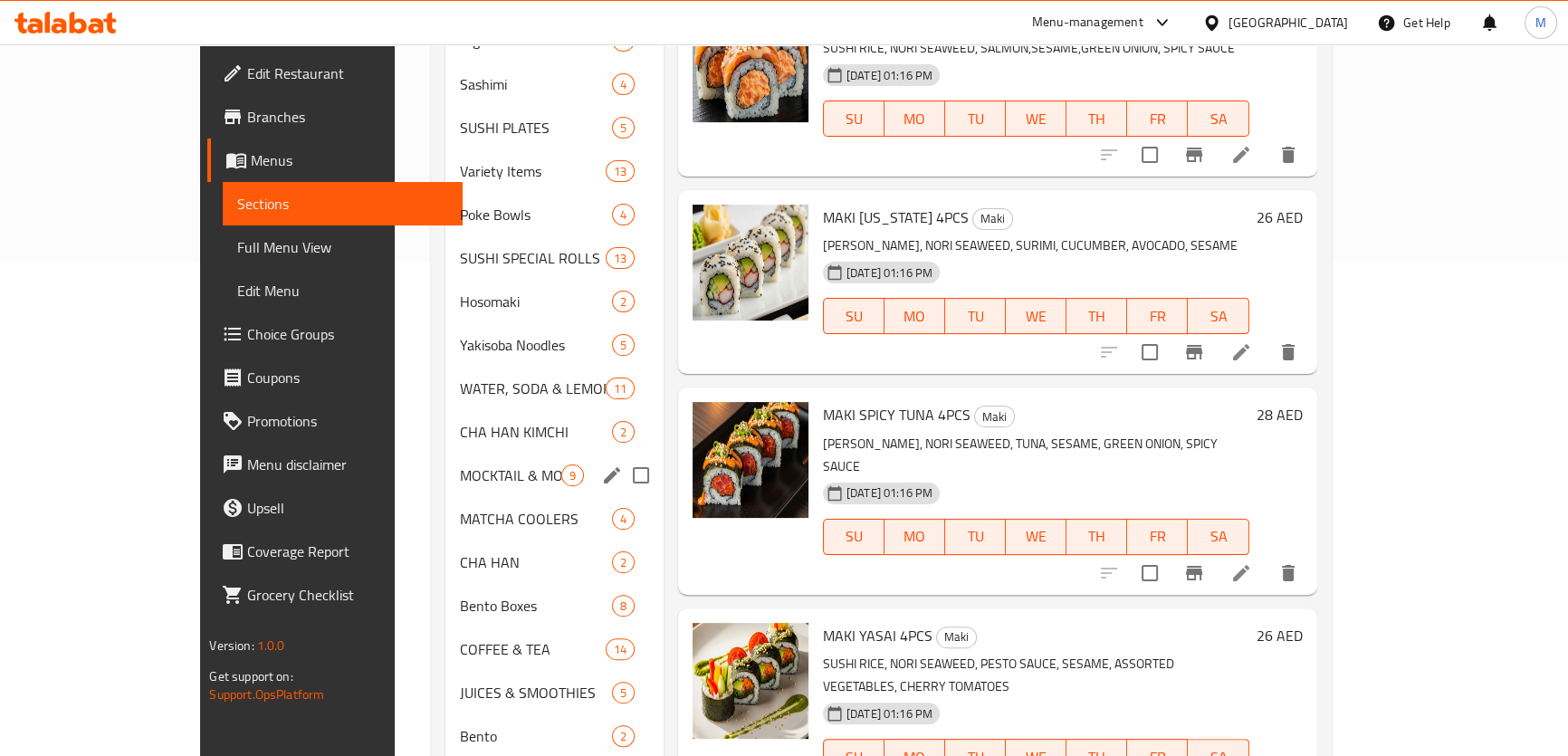
scroll to position [569, 0]
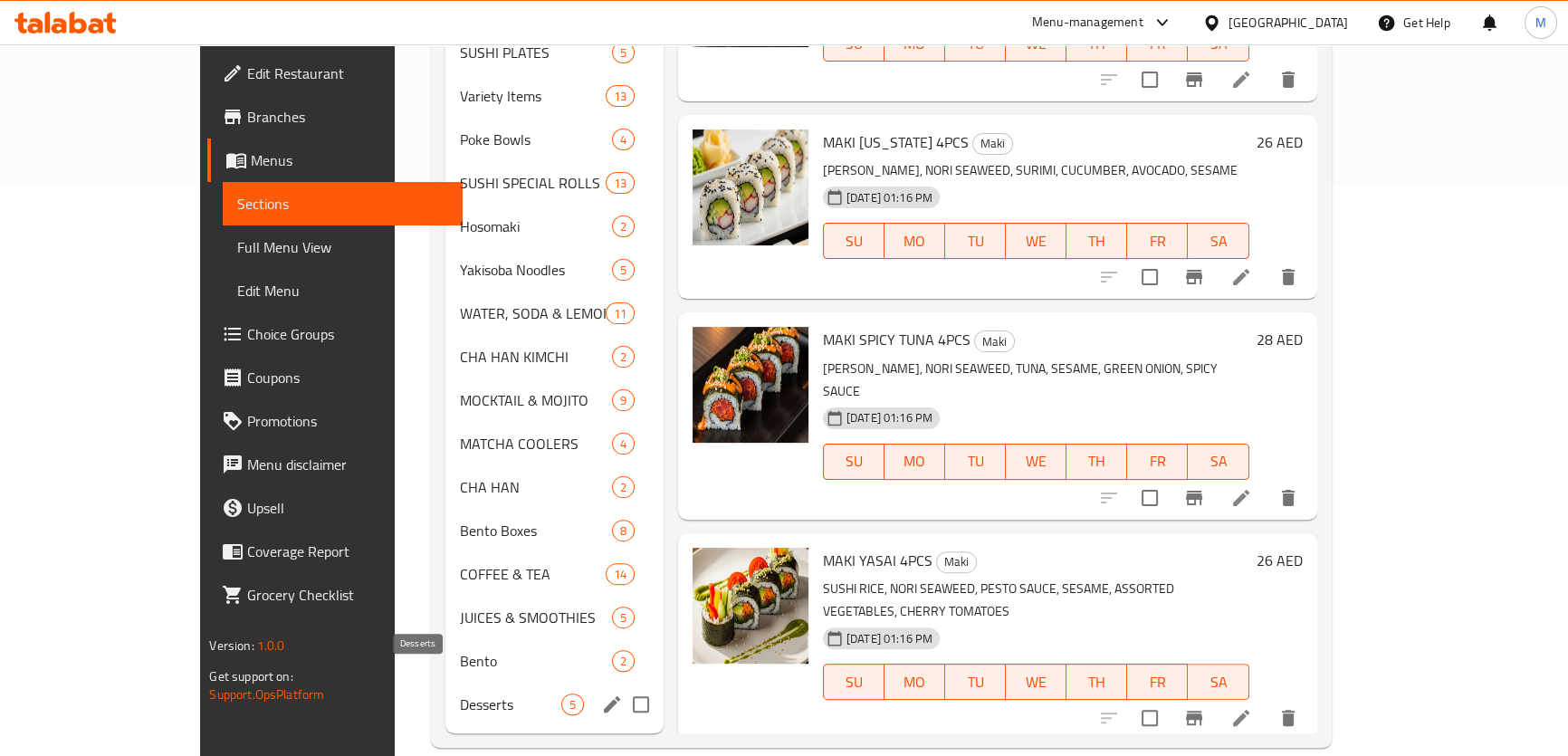
click at [460, 693] on span "Desserts" at bounding box center [510, 704] width 100 height 21
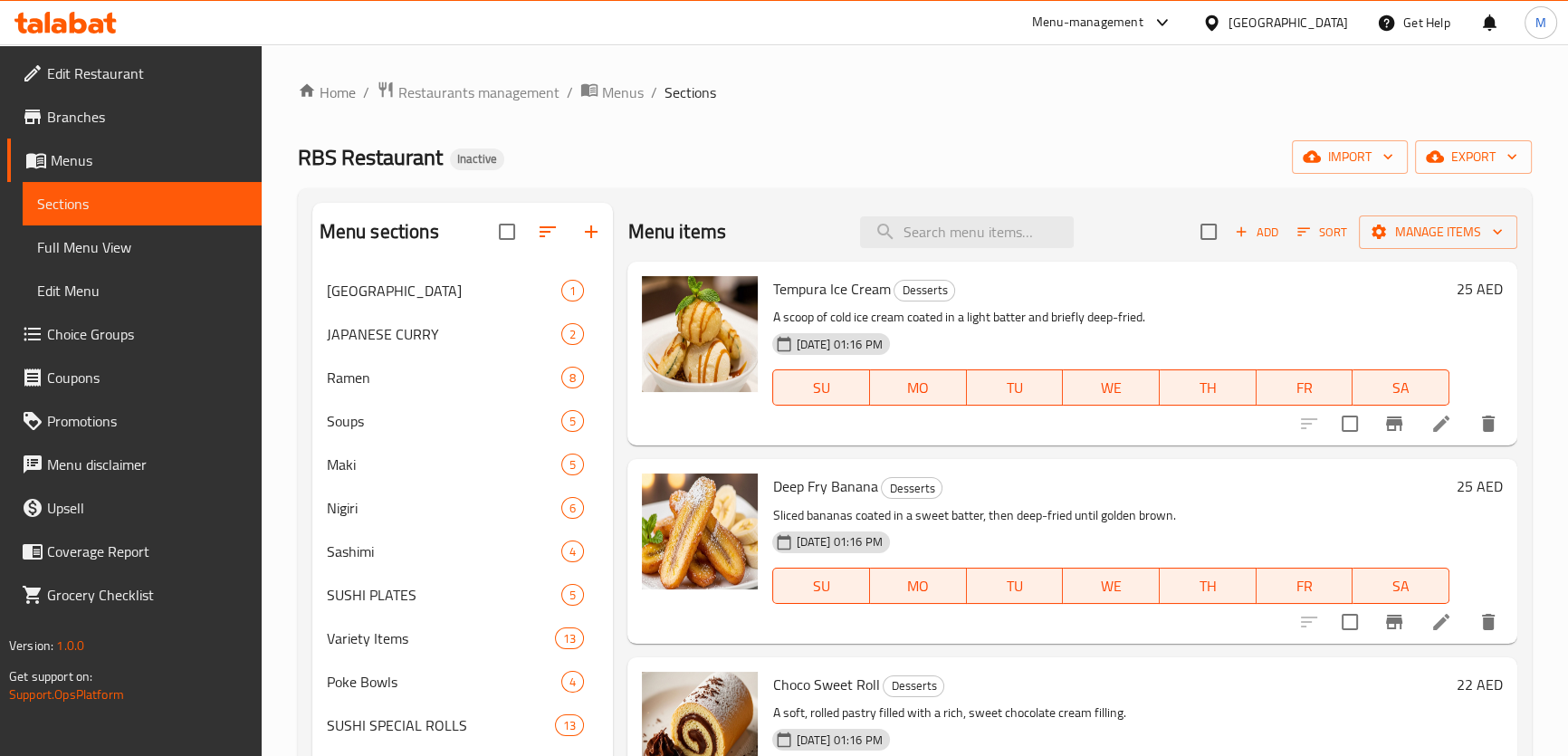
click at [139, 242] on span "Full Menu View" at bounding box center [142, 247] width 210 height 21
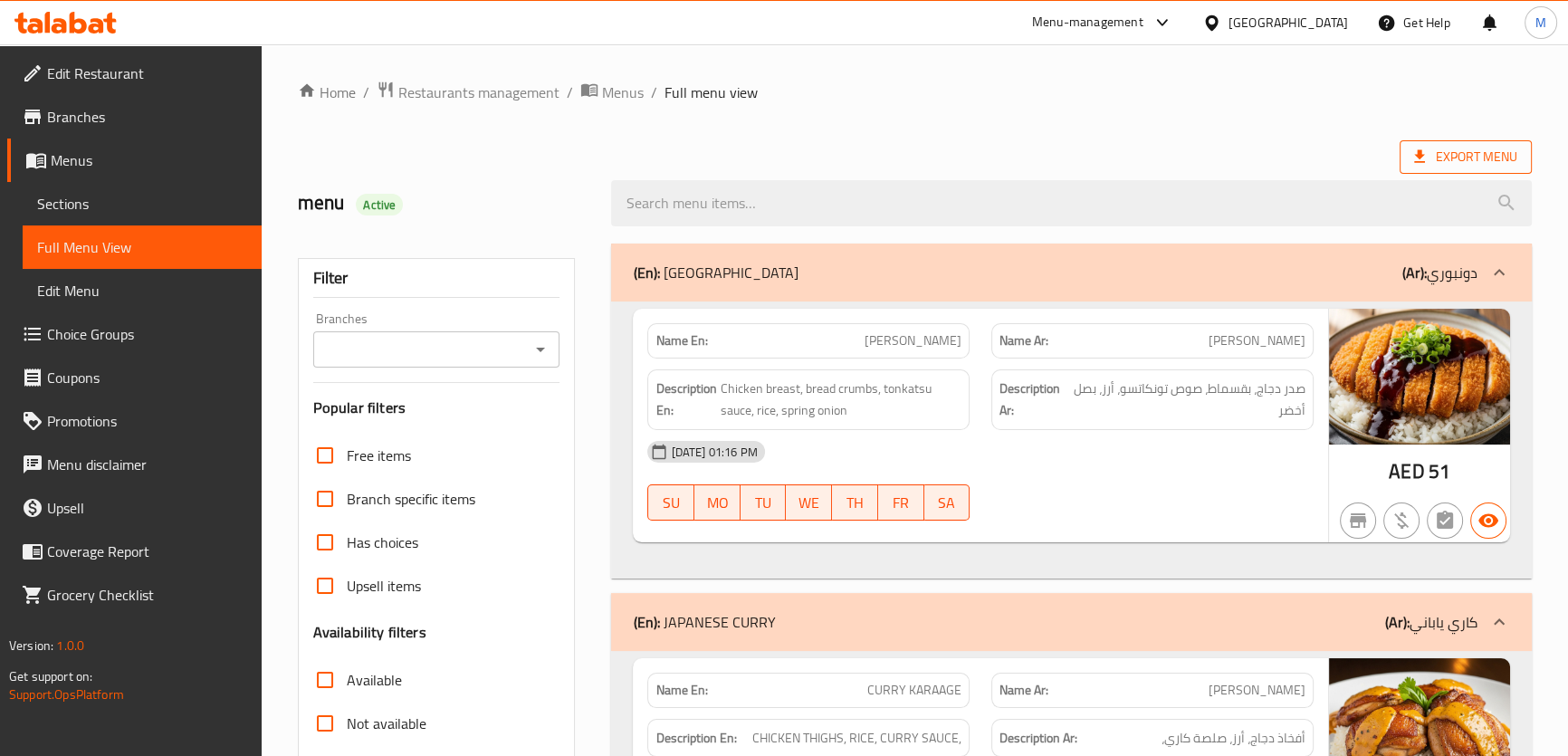
click at [1497, 158] on span "Export Menu" at bounding box center [1465, 157] width 103 height 22
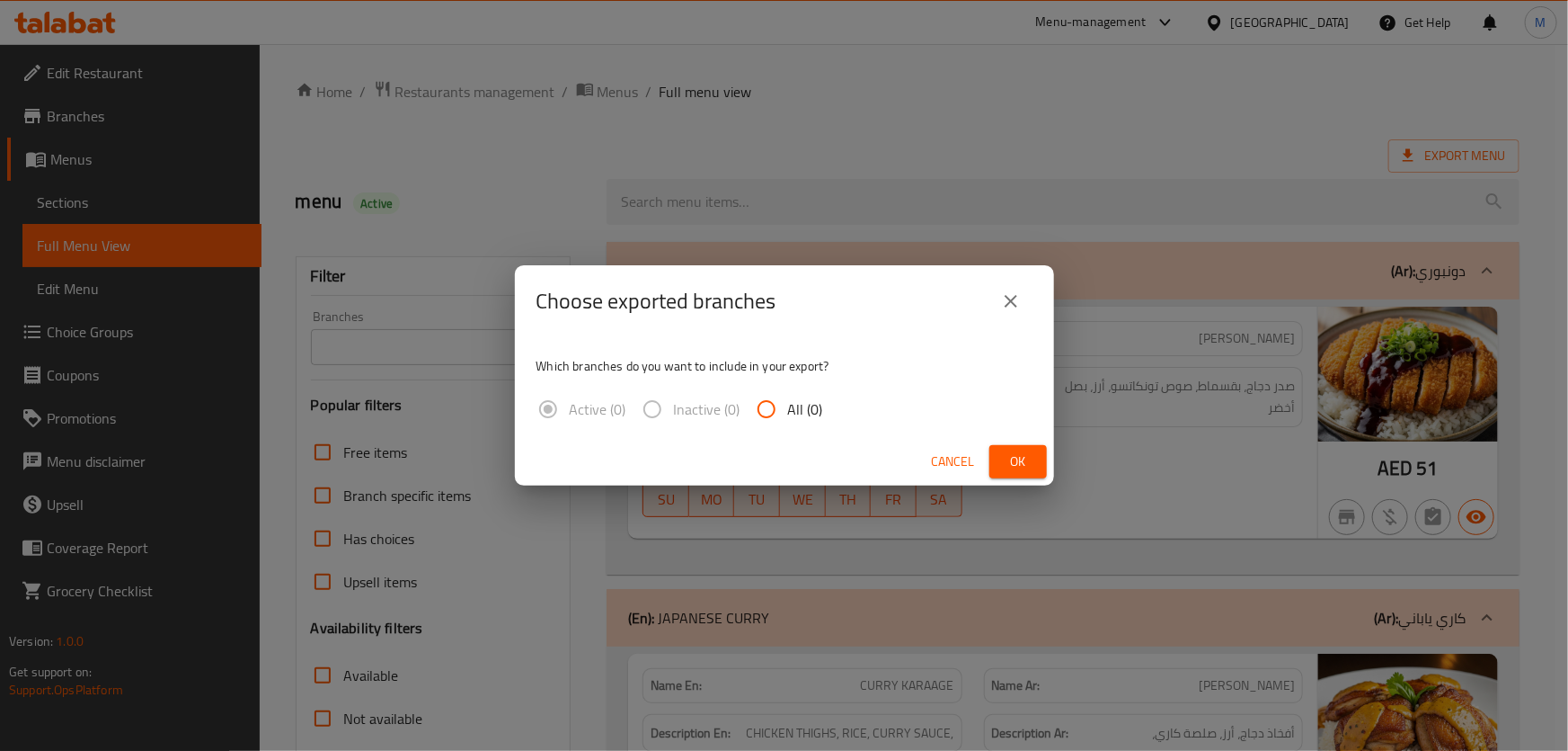
click at [1008, 303] on icon "close" at bounding box center [1011, 302] width 13 height 13
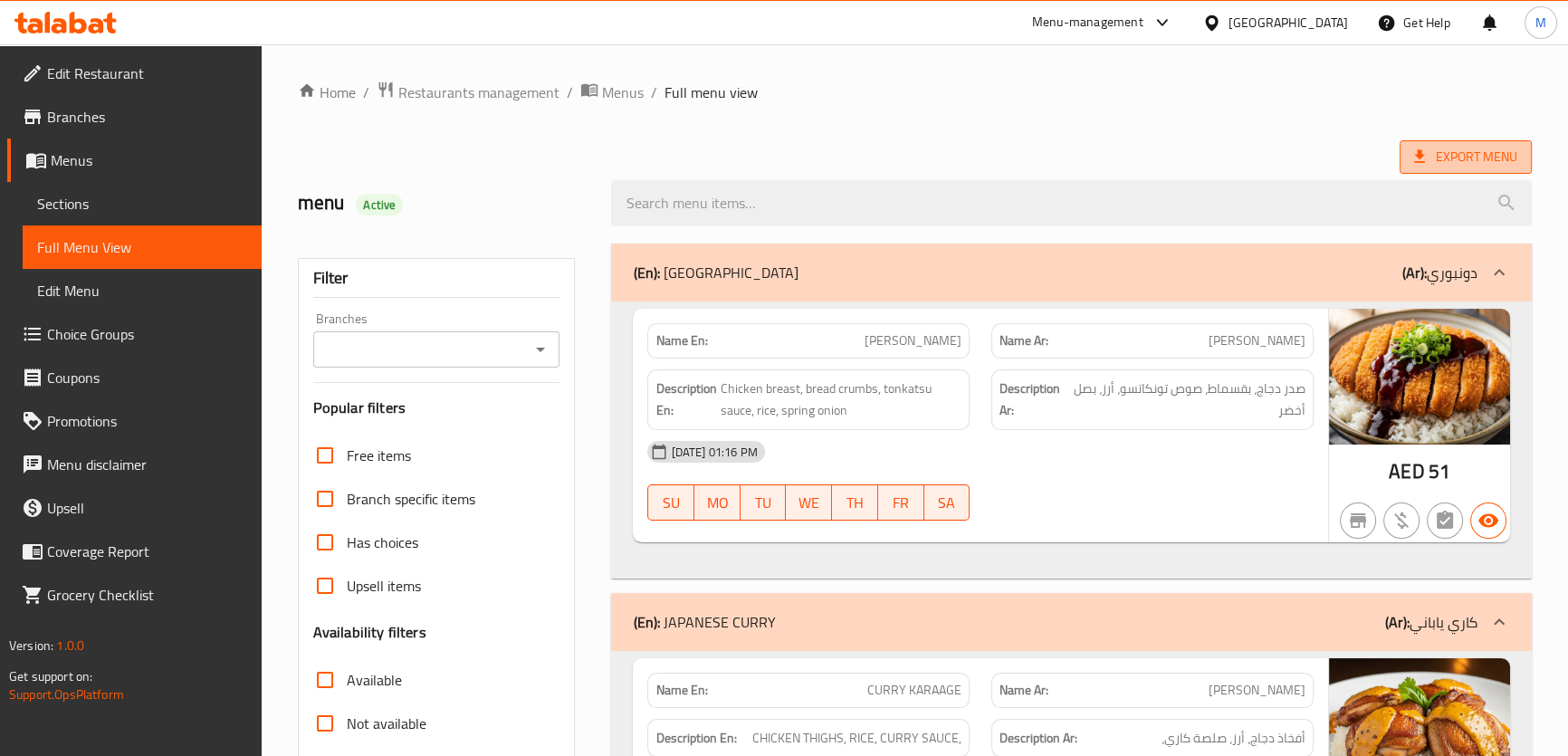
click at [1491, 155] on span "Export Menu" at bounding box center [1465, 157] width 103 height 22
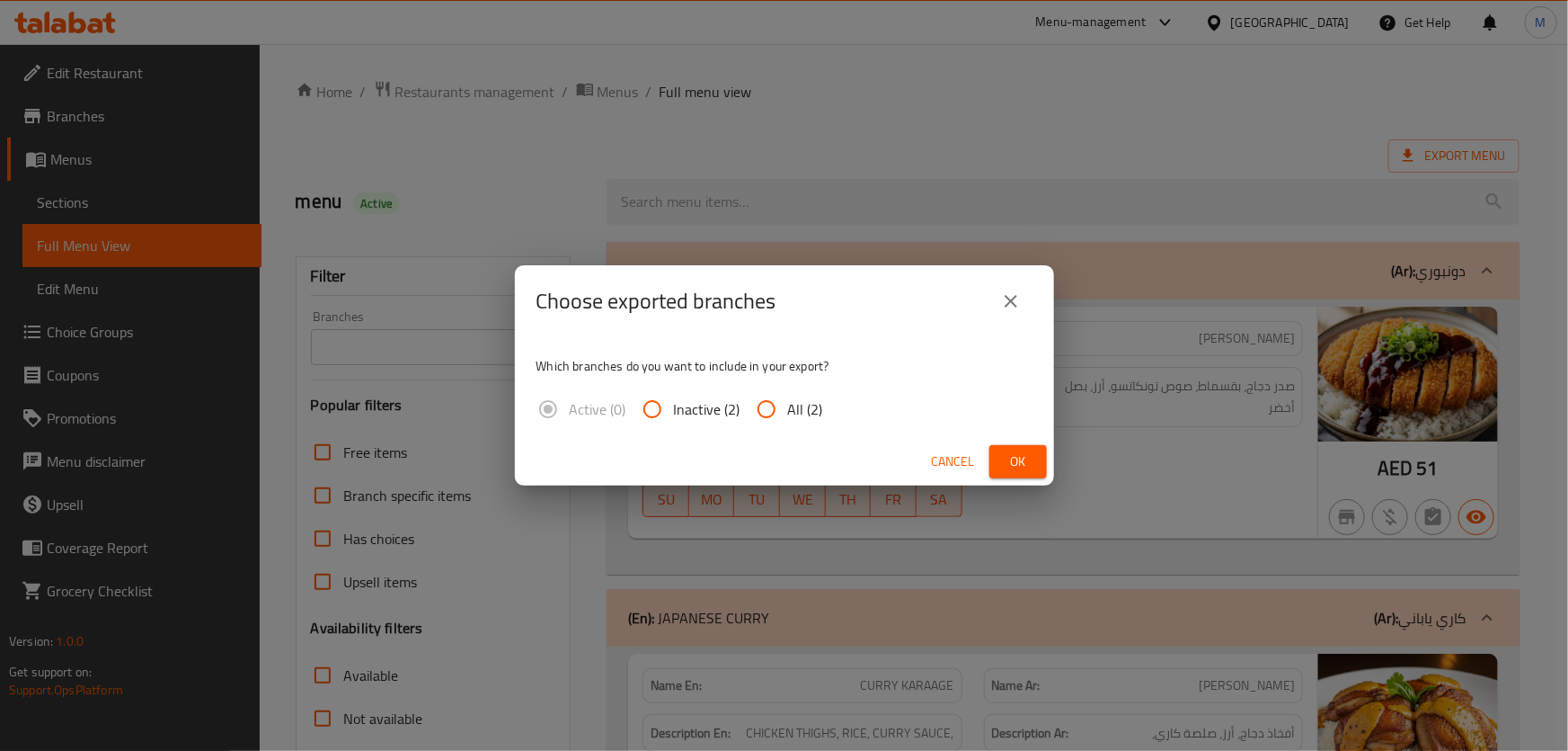
click at [805, 413] on span "All (2)" at bounding box center [805, 408] width 35 height 21
click at [788, 413] on input "All (2)" at bounding box center [766, 408] width 43 height 43
radio input "true"
click at [1014, 466] on span "Ok" at bounding box center [1018, 461] width 29 height 22
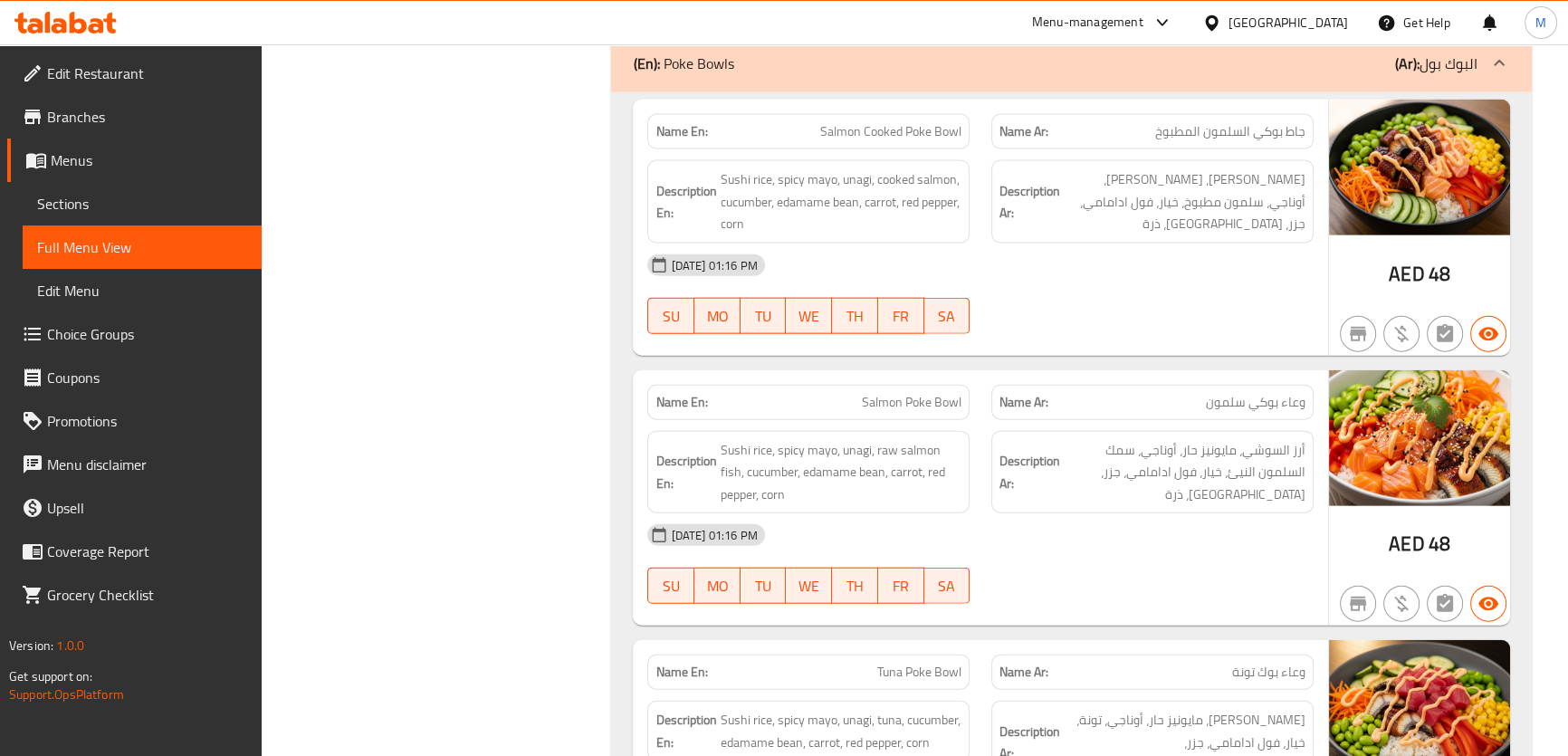
scroll to position [13901, 0]
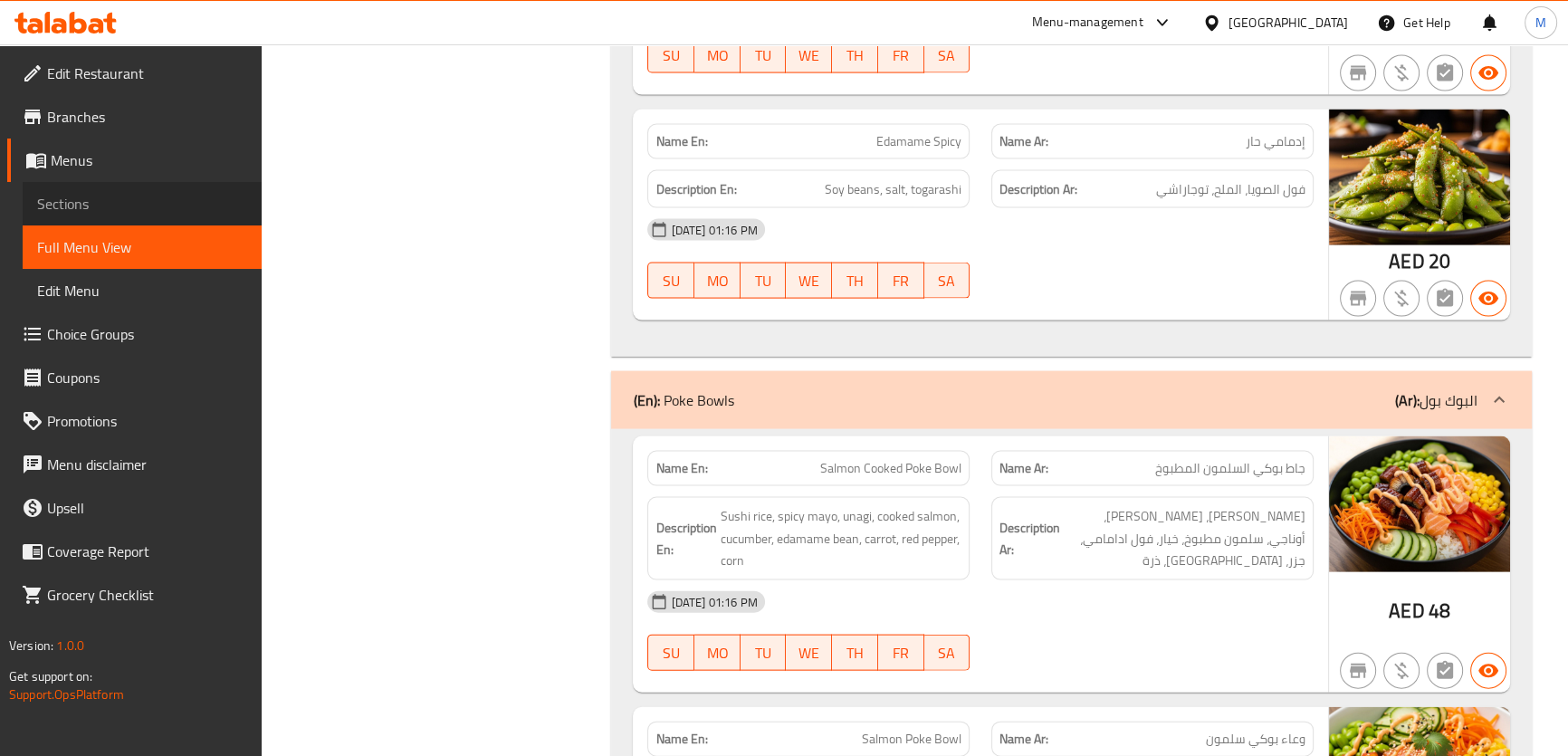
click at [62, 198] on span "Sections" at bounding box center [142, 203] width 210 height 21
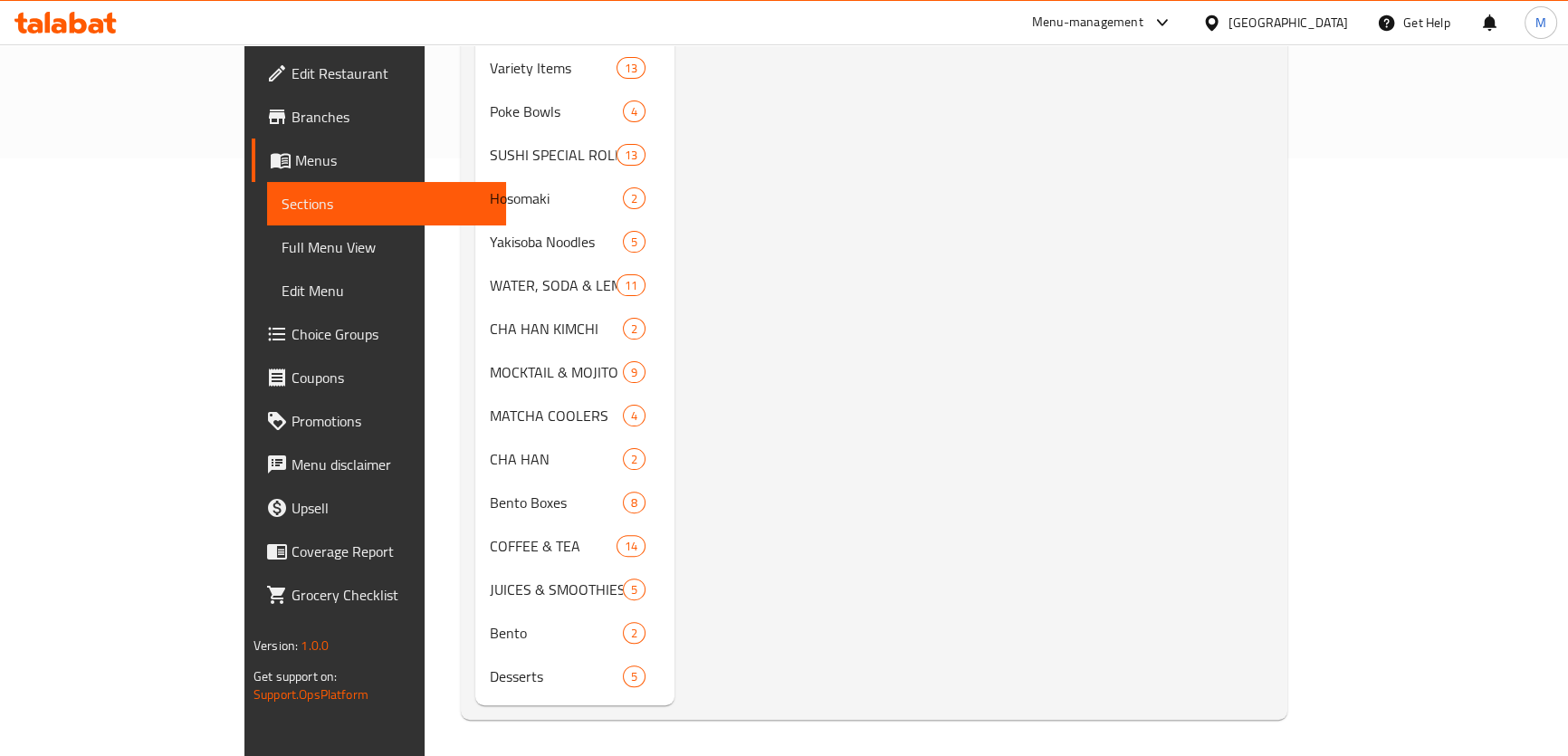
scroll to position [253, 0]
